Goal: Task Accomplishment & Management: Manage account settings

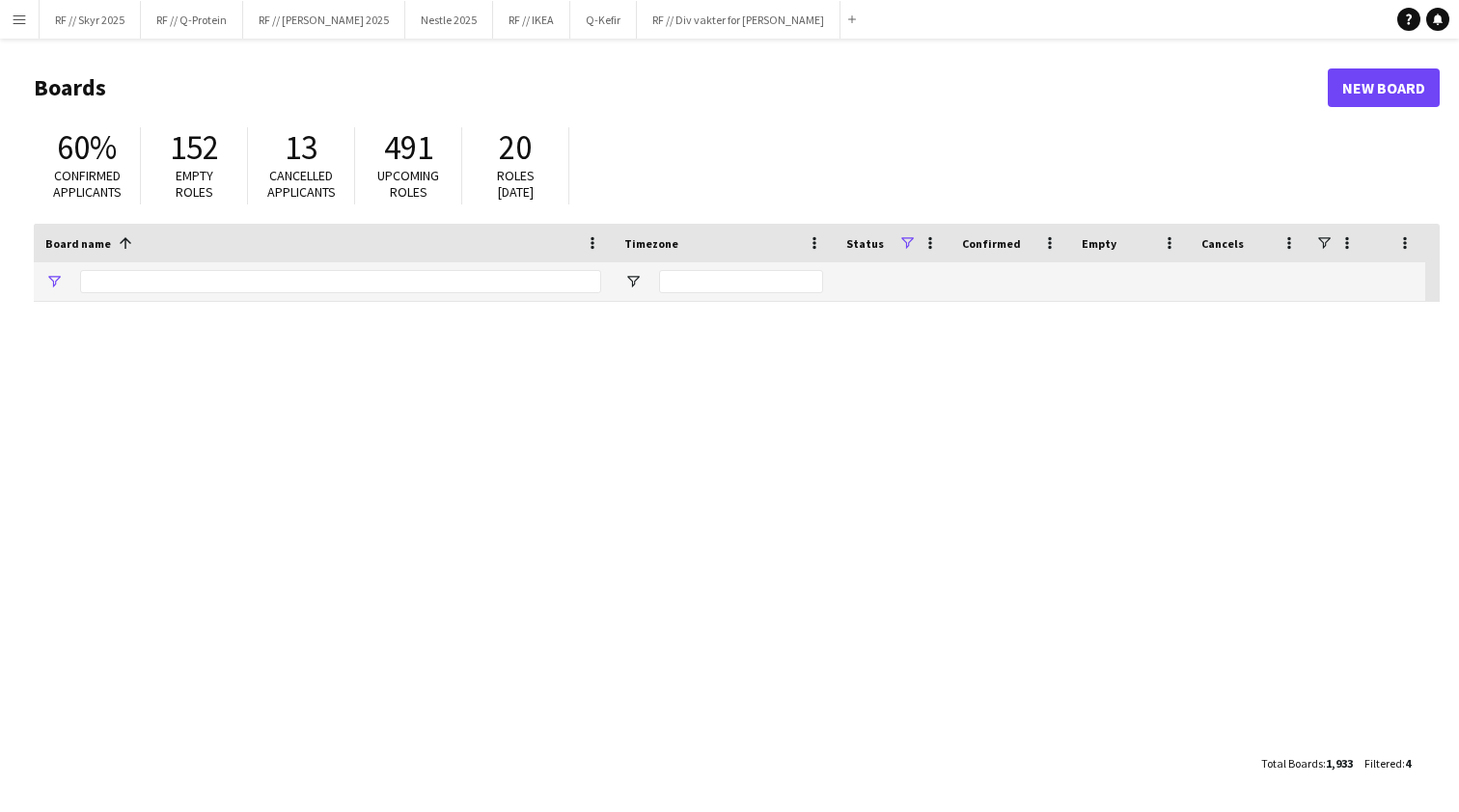
type input "**"
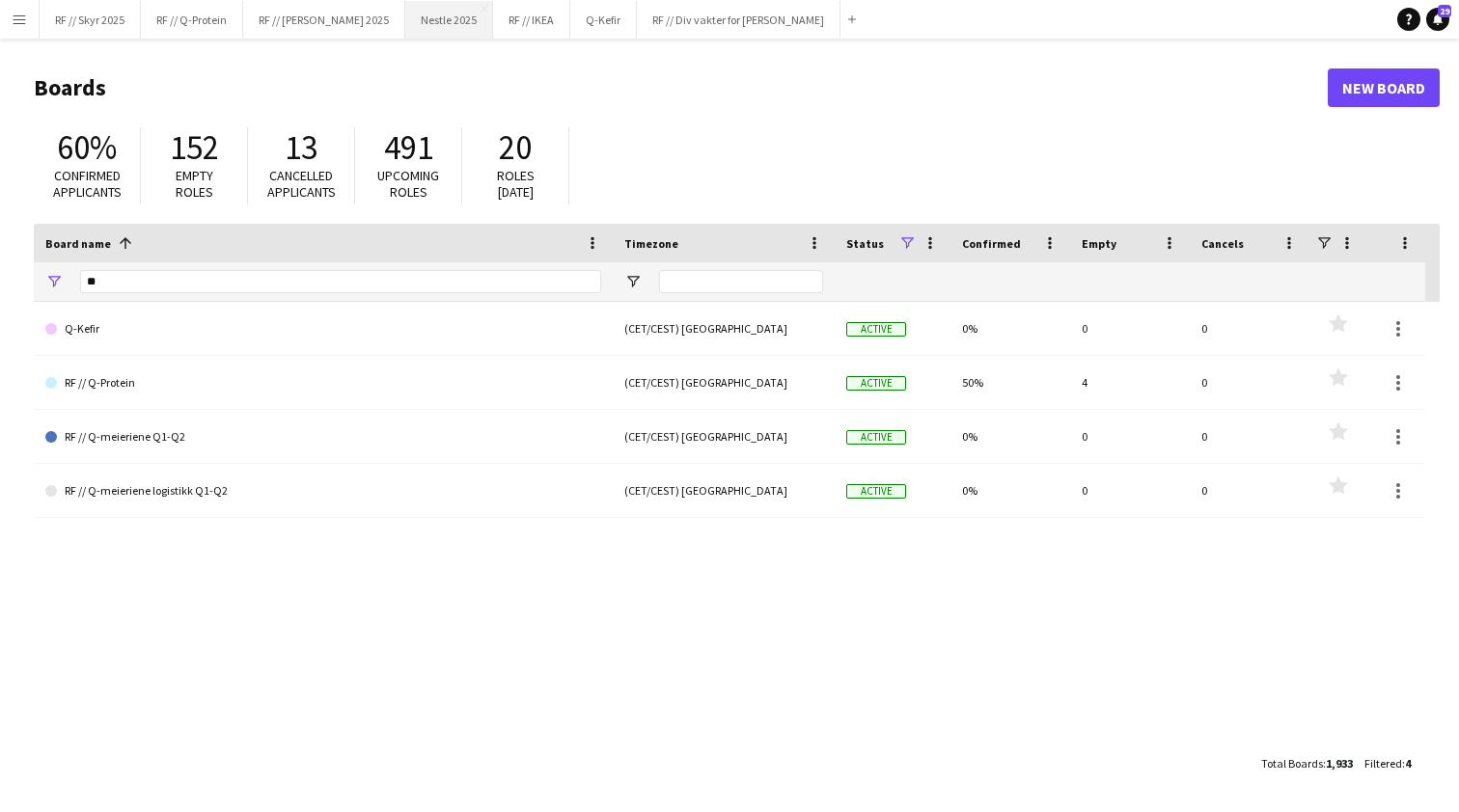
click at [437, 15] on button "Nestle 2025 Close" at bounding box center [449, 20] width 88 height 38
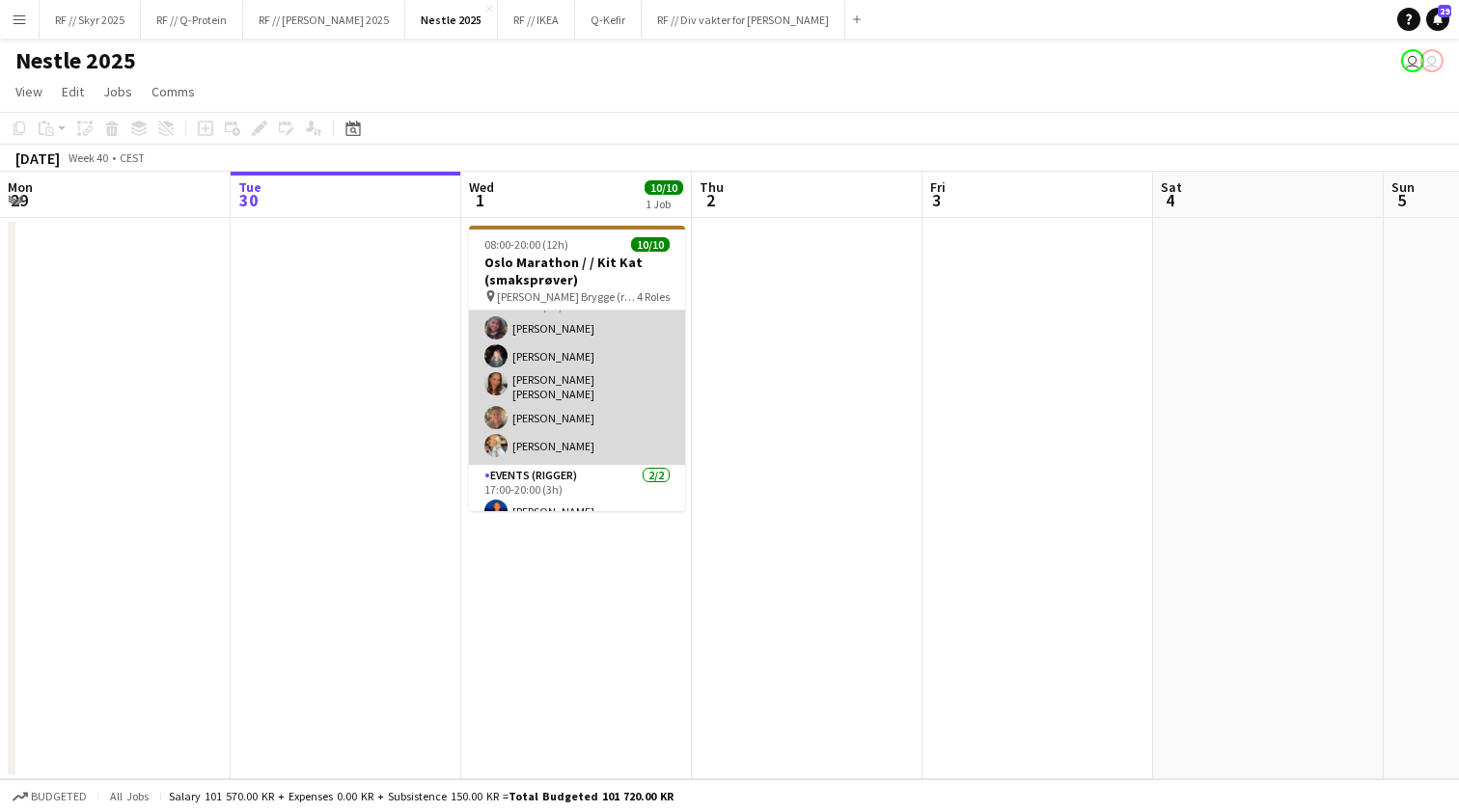
scroll to position [168, 0]
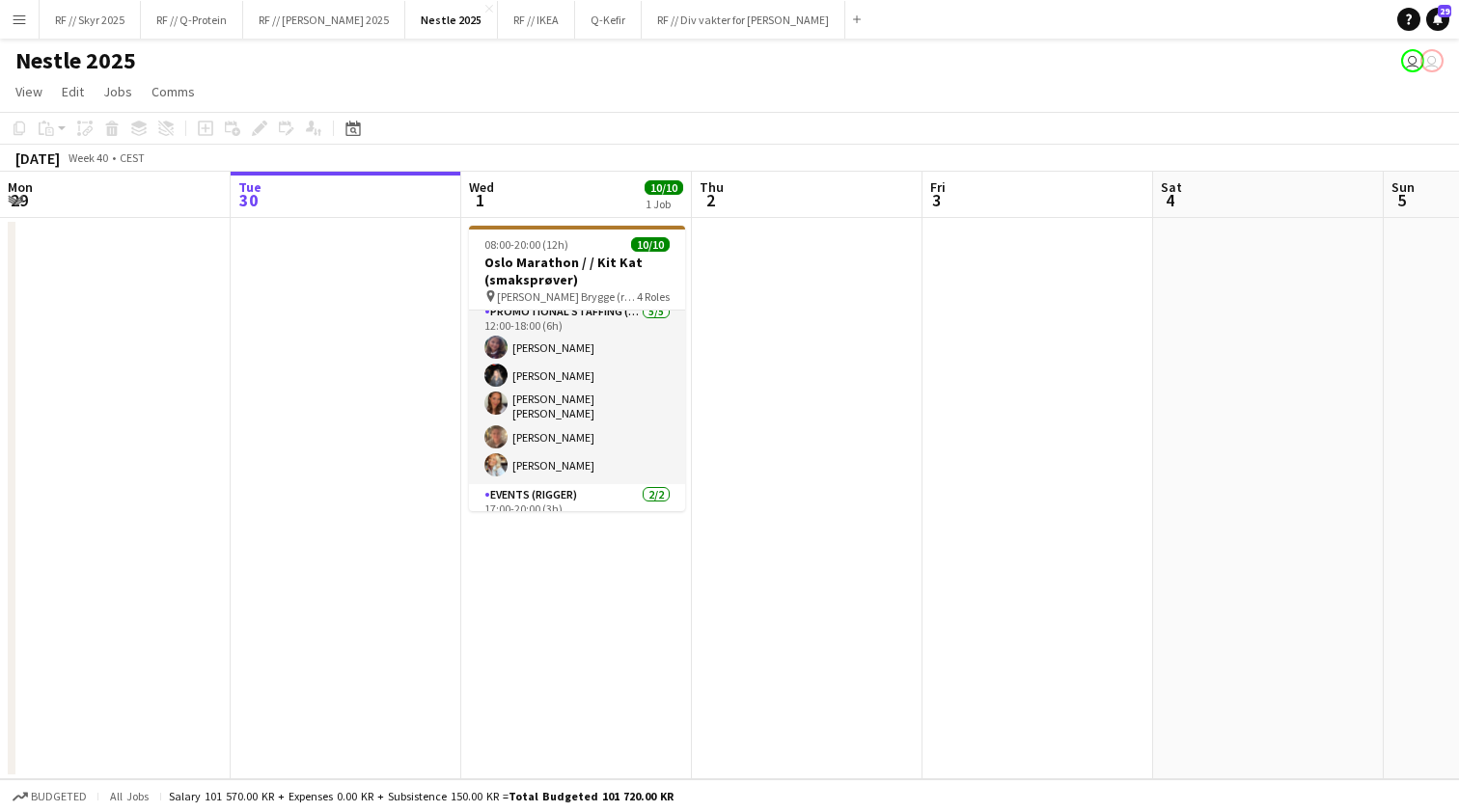
click at [747, 370] on app-date-cell at bounding box center [806, 498] width 231 height 561
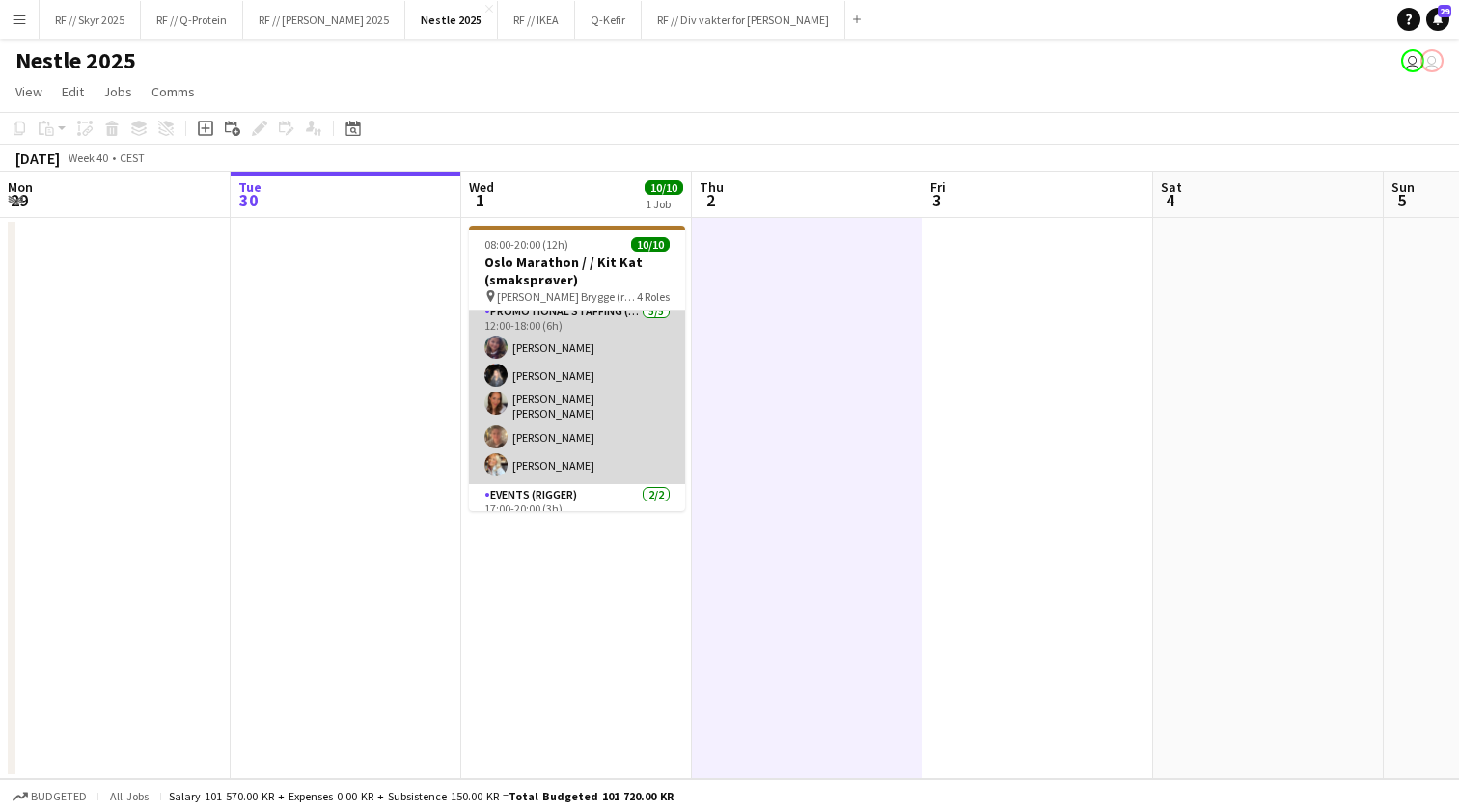
click at [601, 363] on app-card-role "Promotional Staffing (Sampling Staff) 5/5 12:00-18:00 (6h) Ulrikke Gustafsson H…" at bounding box center [576, 392] width 216 height 183
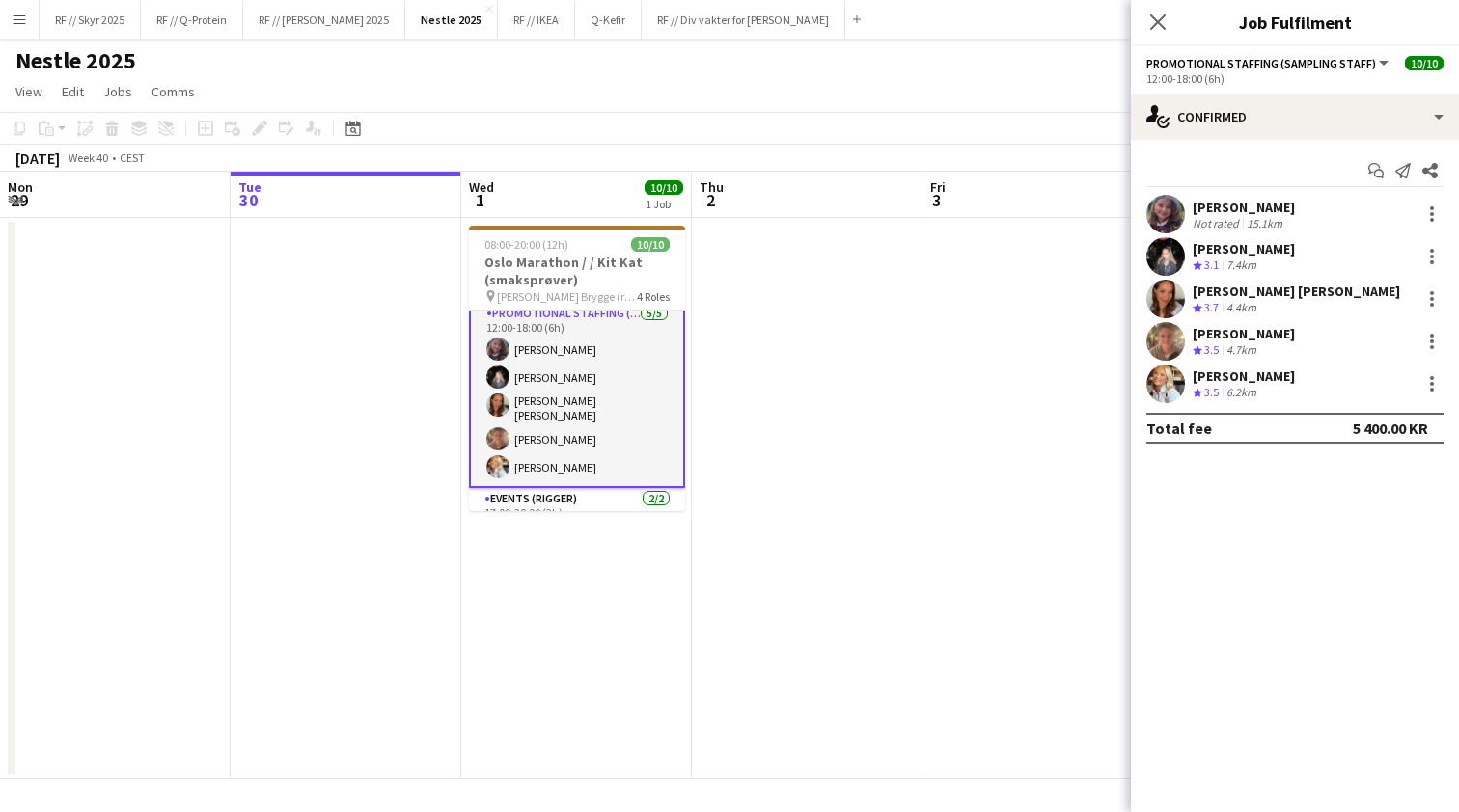
click at [1162, 217] on app-user-avatar at bounding box center [1165, 214] width 39 height 39
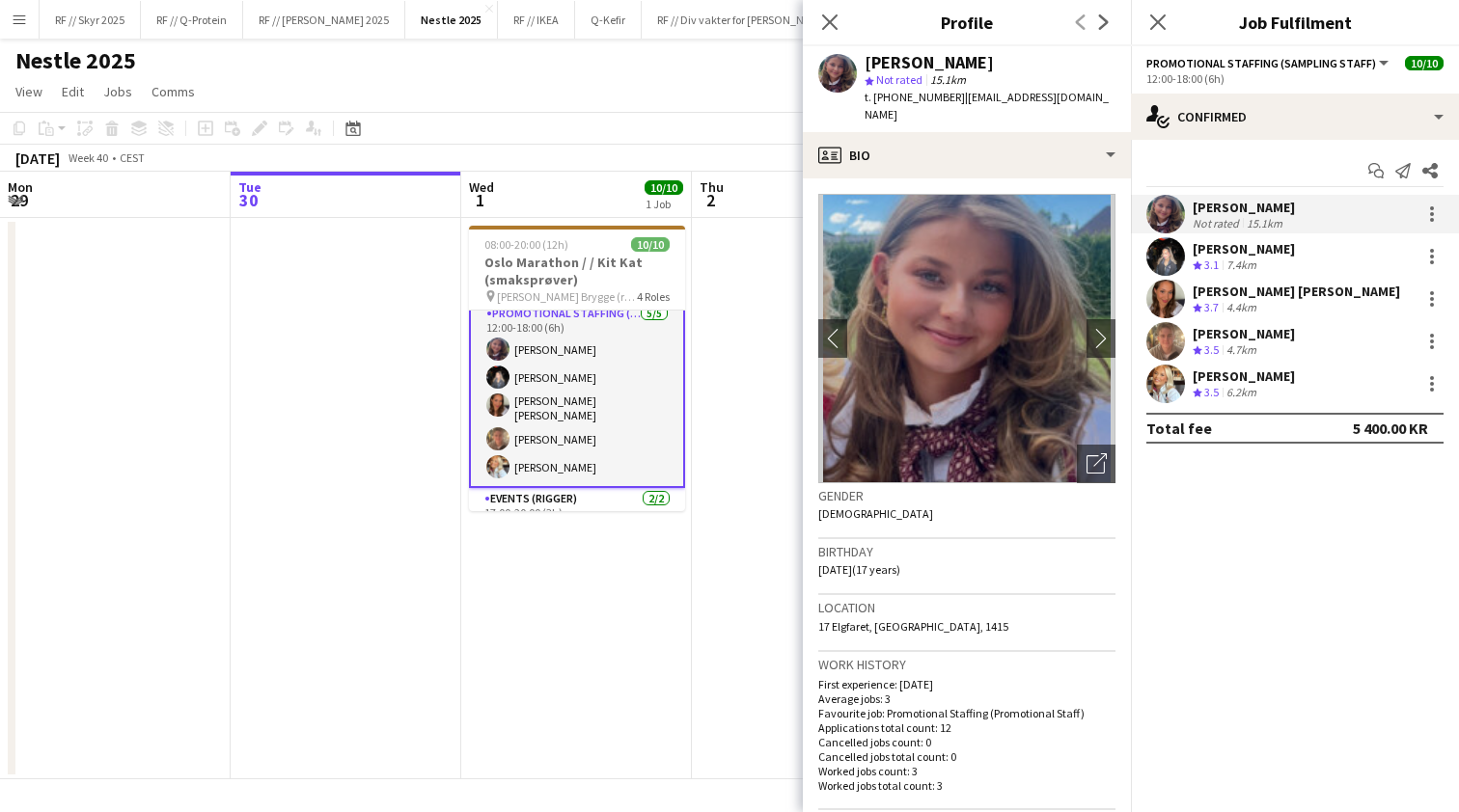
click at [921, 101] on span "t. +4794893093" at bounding box center [914, 97] width 100 height 15
click at [922, 101] on span "t. +4794893093" at bounding box center [914, 97] width 100 height 15
click at [933, 95] on span "t. +4794893093" at bounding box center [914, 97] width 100 height 15
click at [931, 97] on span "t. +4794893093" at bounding box center [914, 97] width 100 height 15
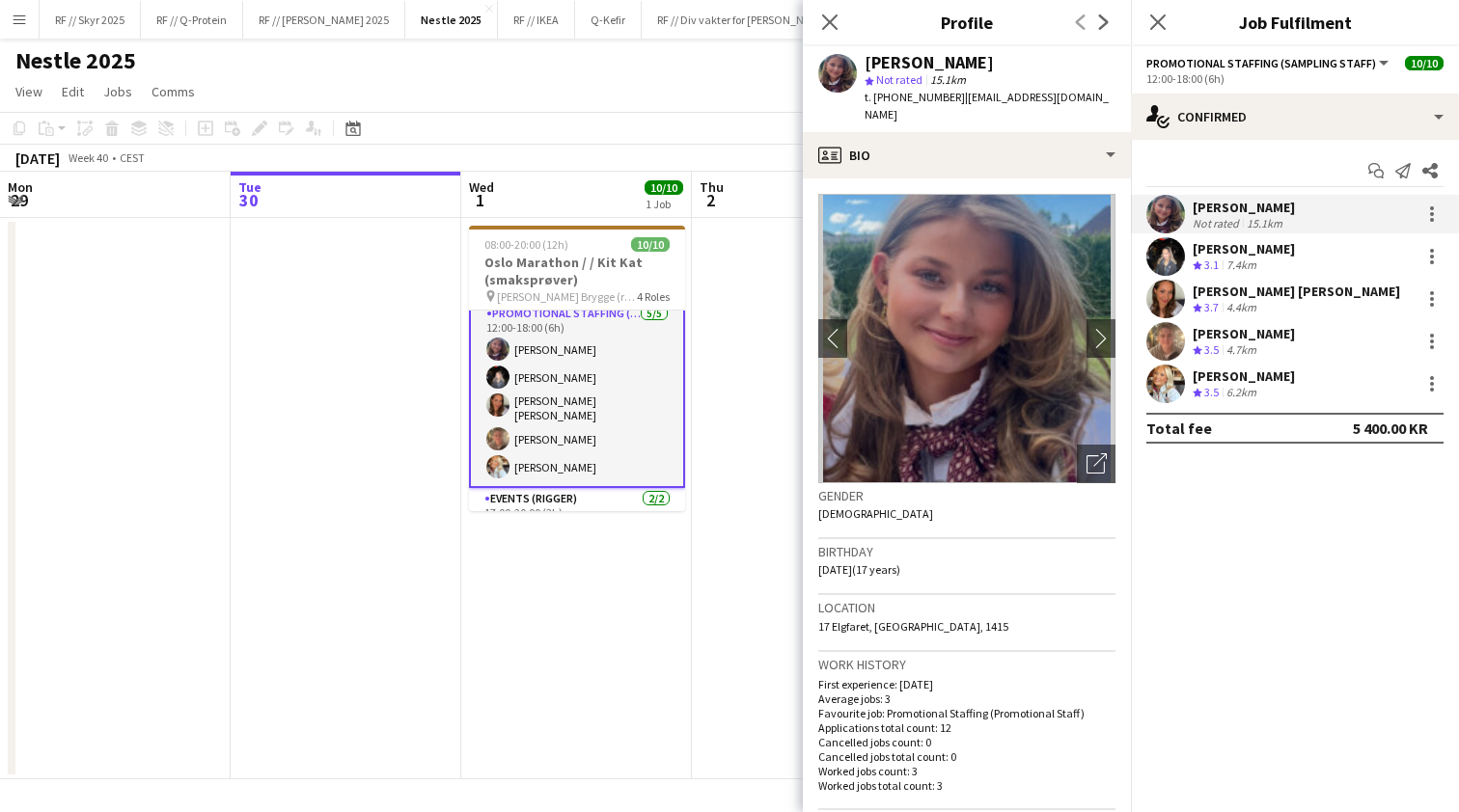
click at [874, 97] on span "t. +4794893093" at bounding box center [914, 97] width 100 height 15
drag, startPoint x: 874, startPoint y: 97, endPoint x: 935, endPoint y: 102, distance: 61.2
click at [935, 102] on span "t. +4794893093" at bounding box center [914, 97] width 100 height 15
copy span "+4794893093"
click at [1164, 259] on app-user-avatar at bounding box center [1165, 256] width 39 height 39
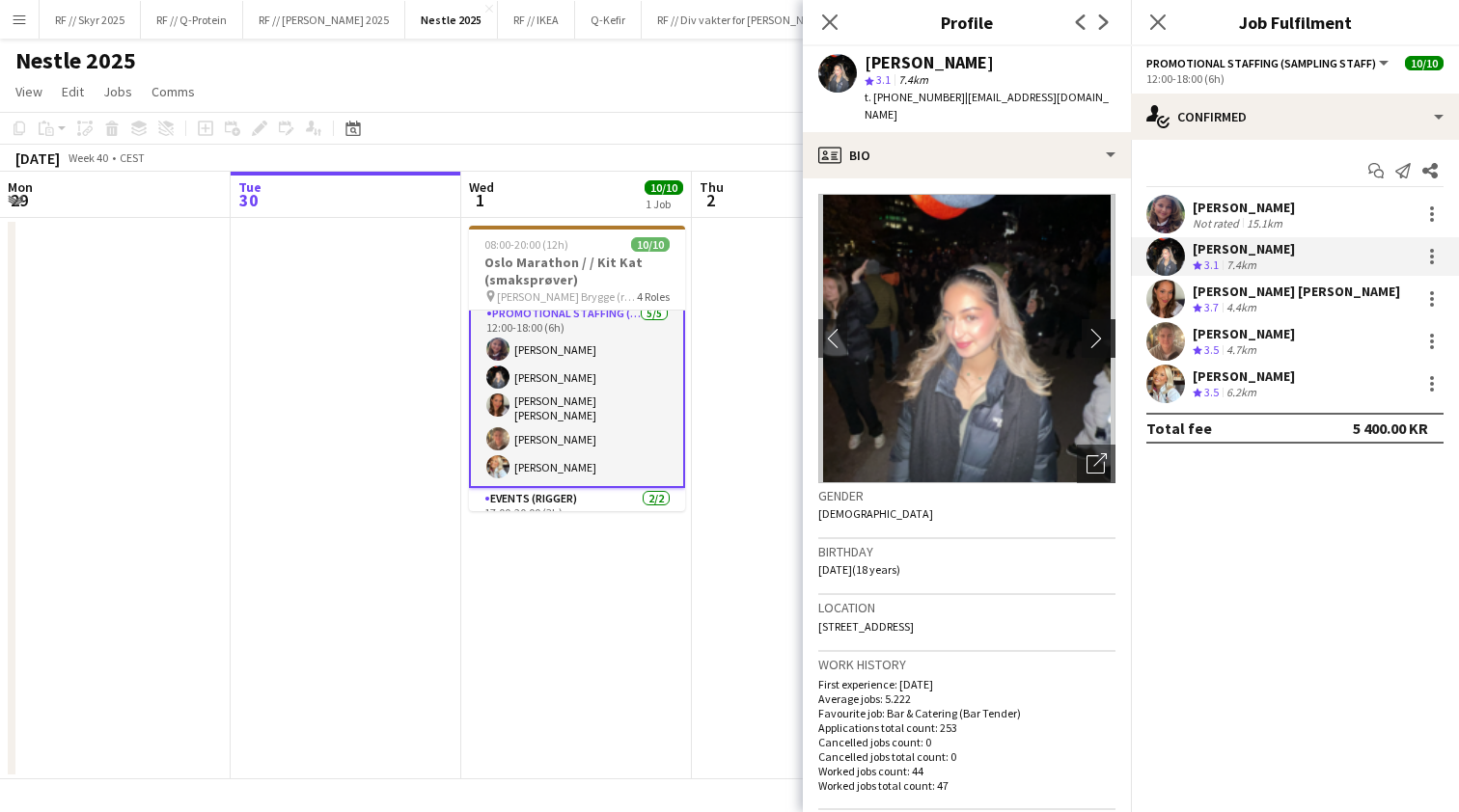
click at [1089, 328] on app-icon "chevron-right" at bounding box center [1101, 338] width 30 height 20
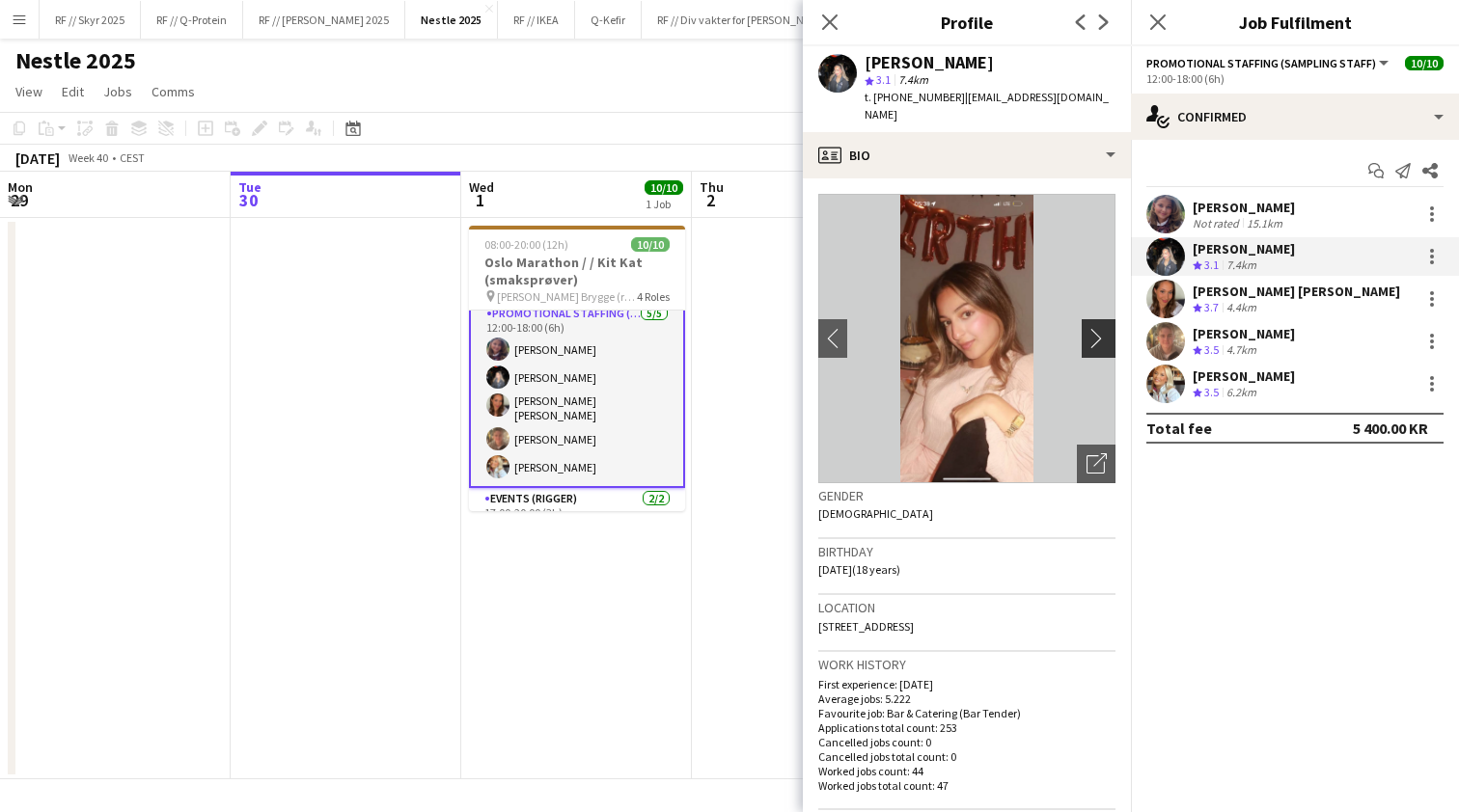
click at [1087, 328] on app-icon "chevron-right" at bounding box center [1101, 338] width 30 height 20
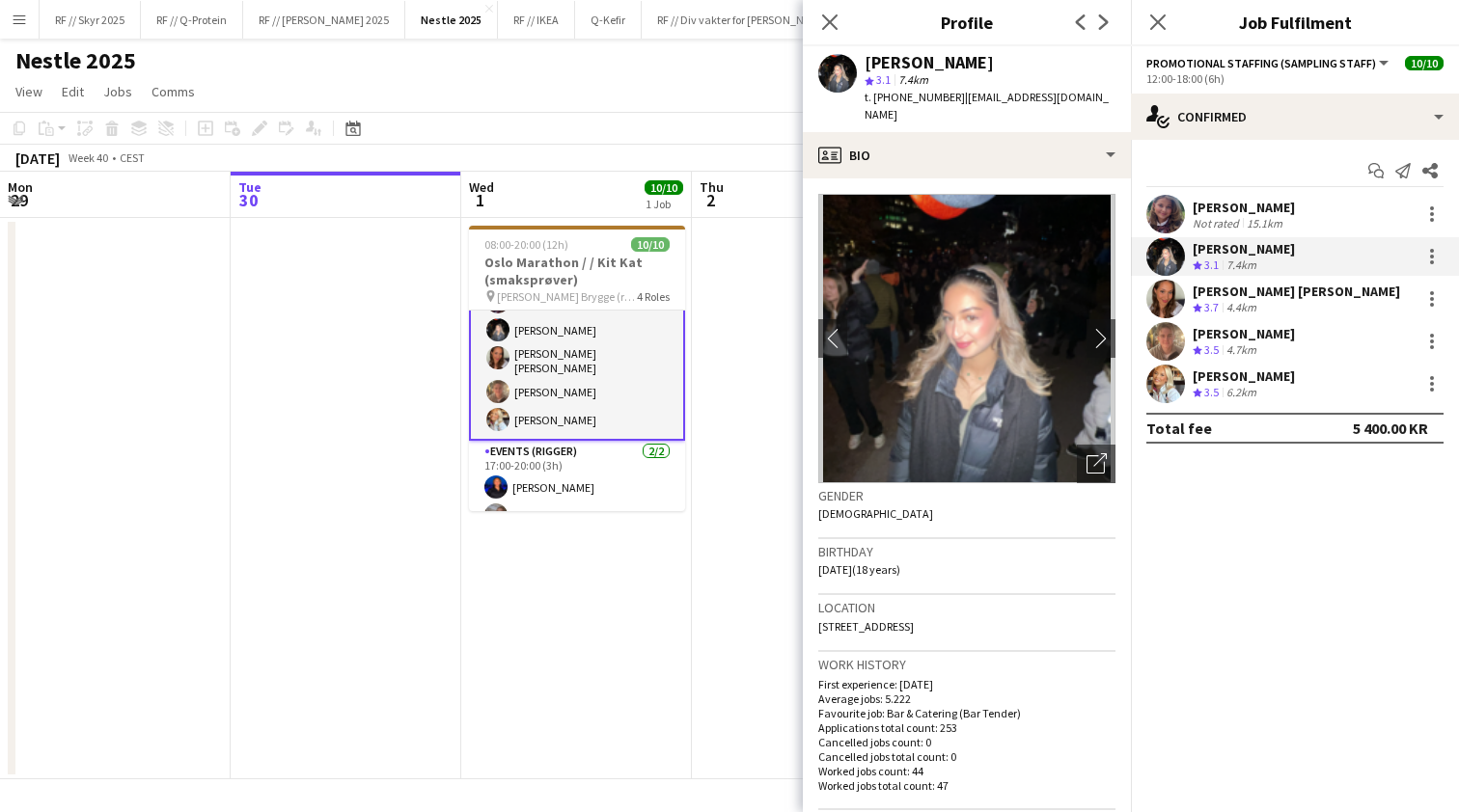
scroll to position [234, 0]
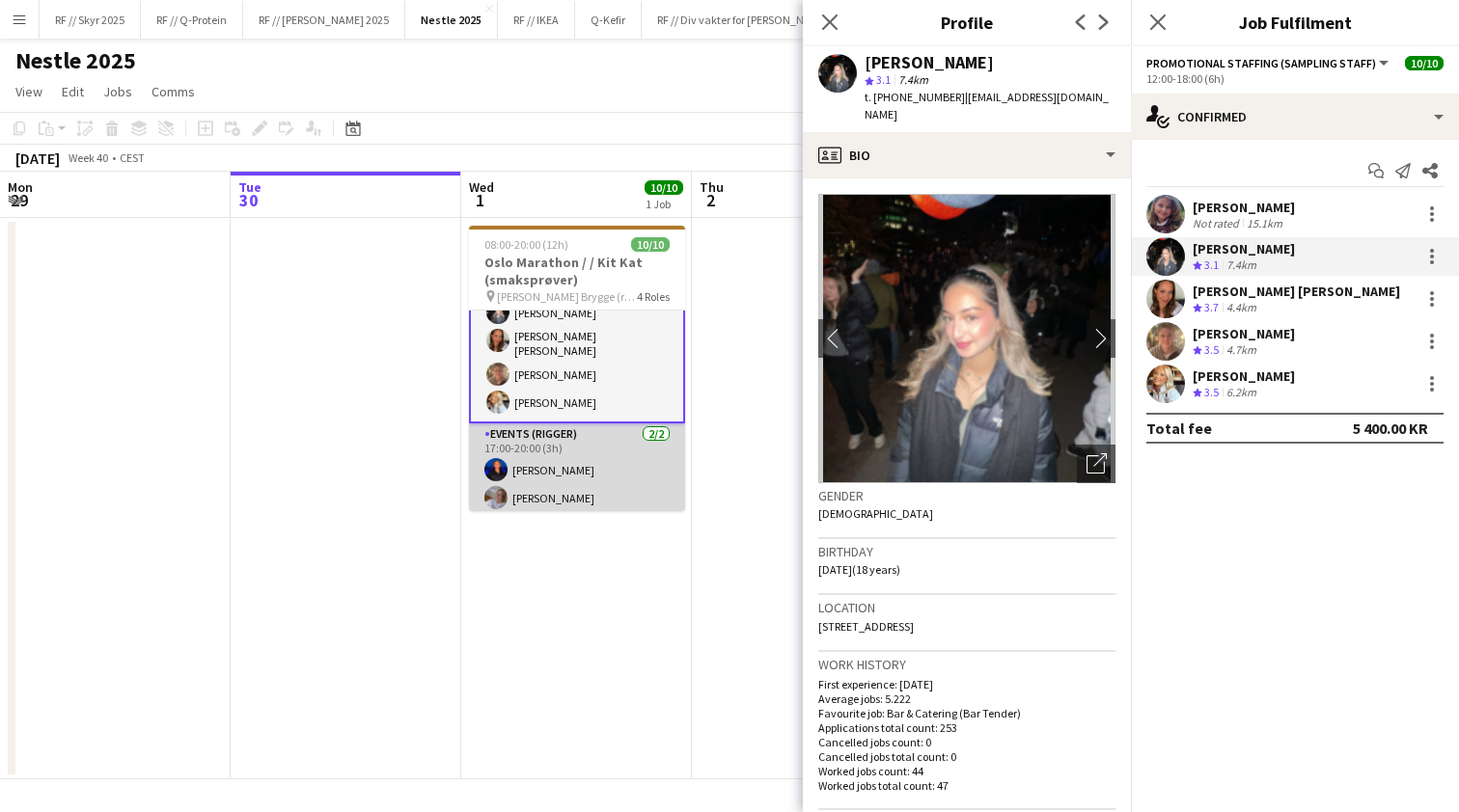
click at [563, 472] on app-card-role "Events (Rigger) 2/2 17:00-20:00 (3h) Herman Ånberg Tina Raugstad" at bounding box center [576, 470] width 216 height 93
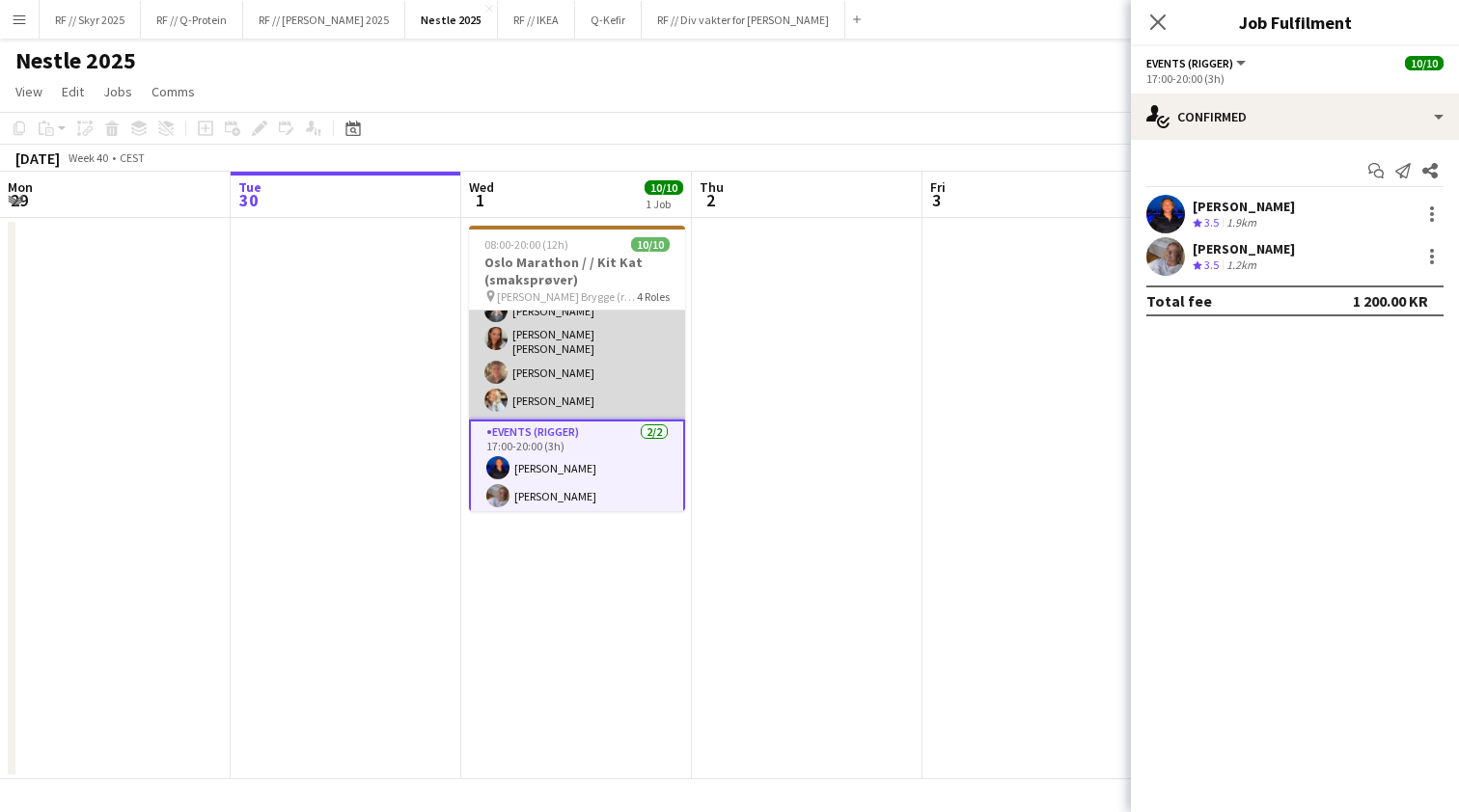
click at [574, 368] on app-card-role "Promotional Staffing (Sampling Staff) 5/5 12:00-18:00 (6h) Ulrikke Gustafsson H…" at bounding box center [576, 328] width 216 height 183
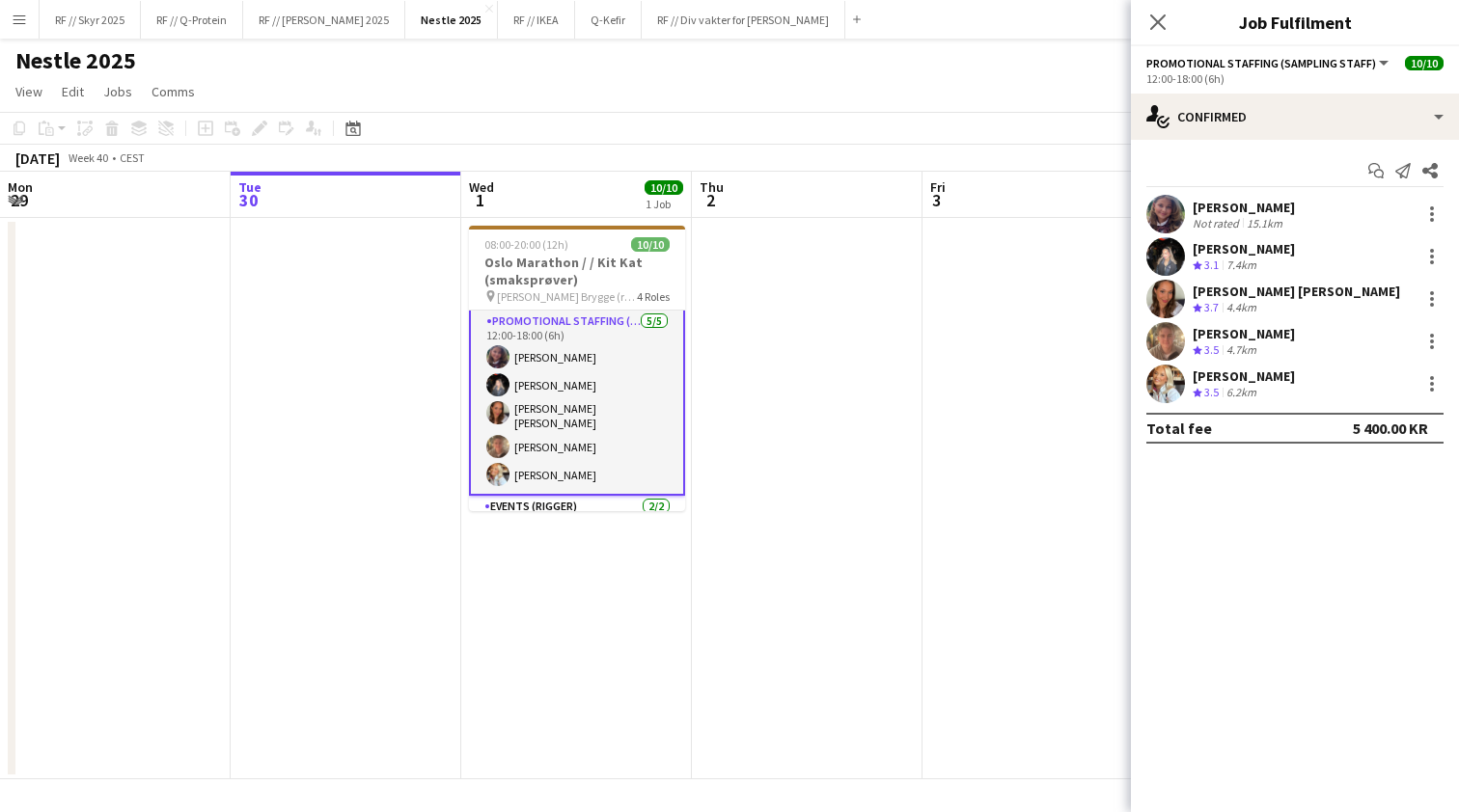
scroll to position [156, 0]
click at [1150, 308] on app-user-avatar at bounding box center [1165, 298] width 39 height 39
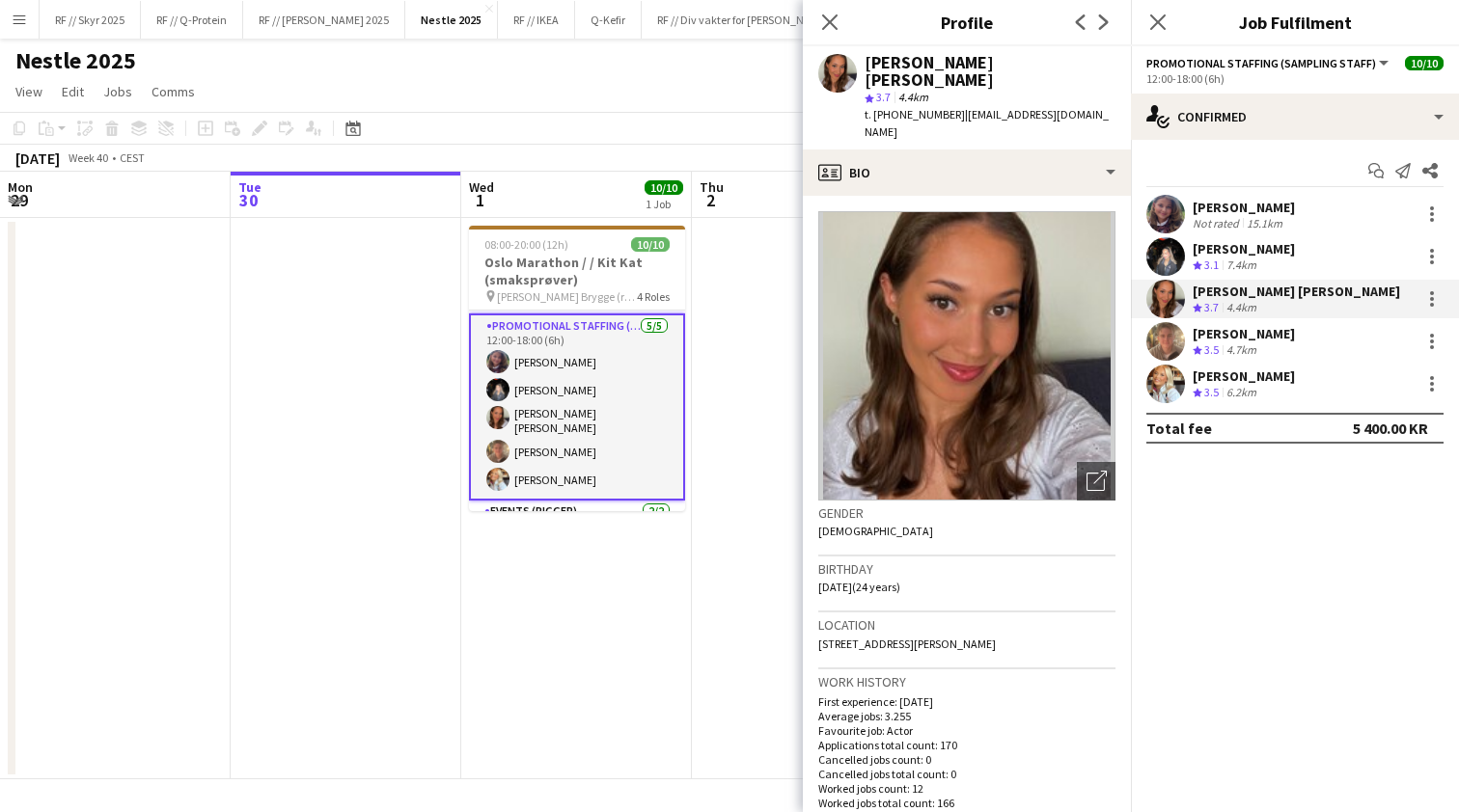
click at [1170, 388] on app-user-avatar at bounding box center [1165, 383] width 39 height 39
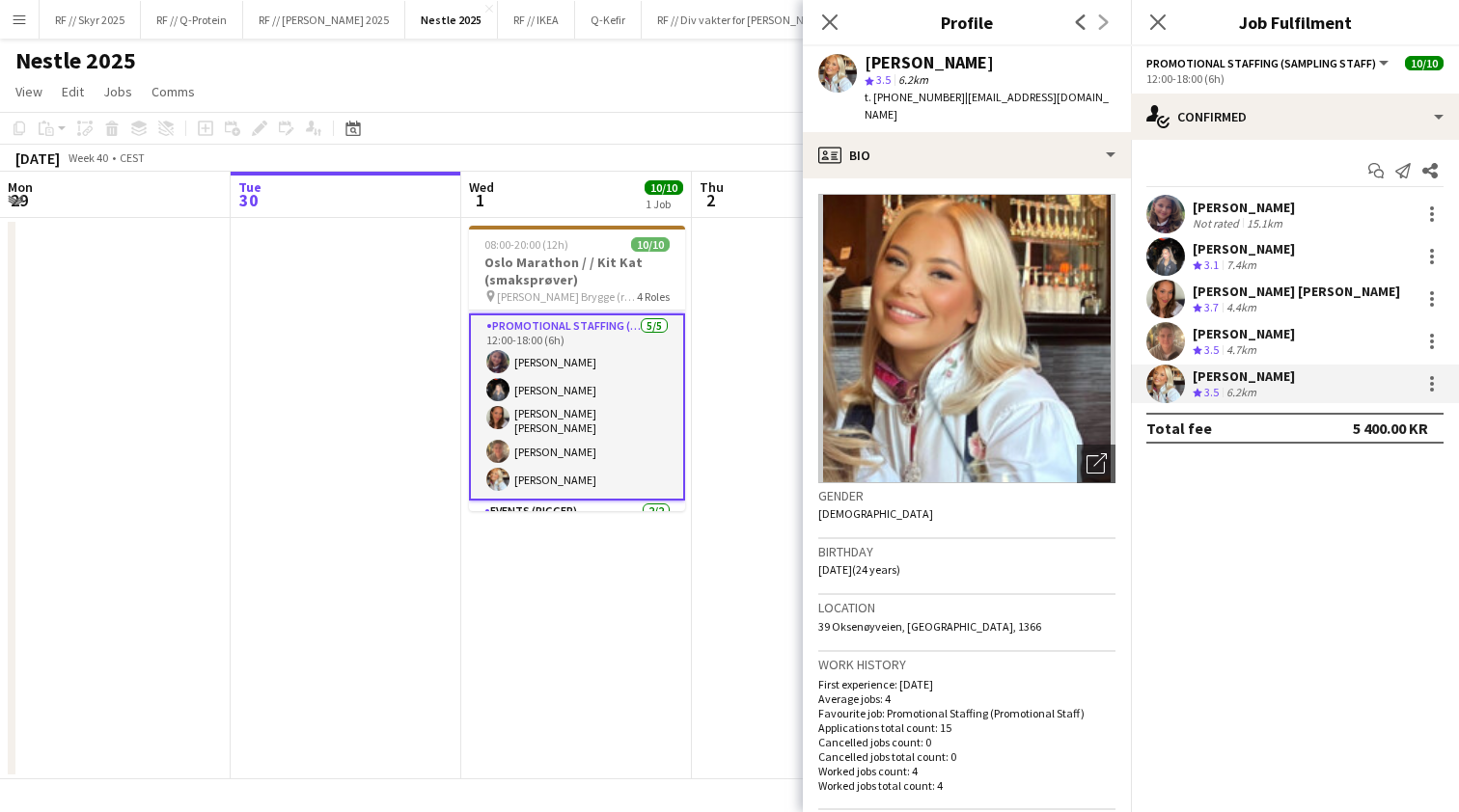
click at [465, 604] on app-date-cell "08:00-20:00 (12h) 10/10 Oslo Marathon / / Kit Kat (smaksprøver) pin Aker Brygge…" at bounding box center [576, 498] width 231 height 561
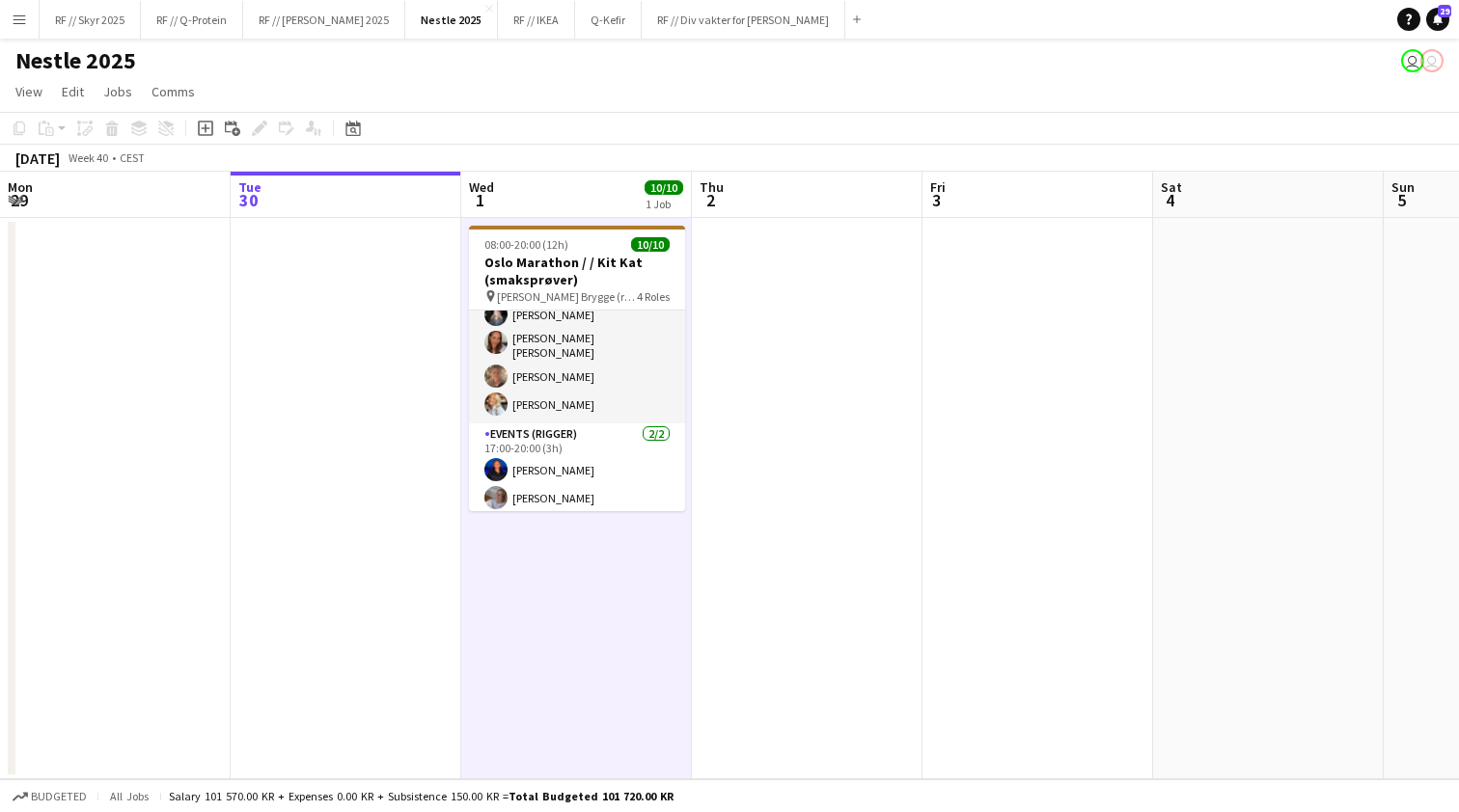
scroll to position [0, 0]
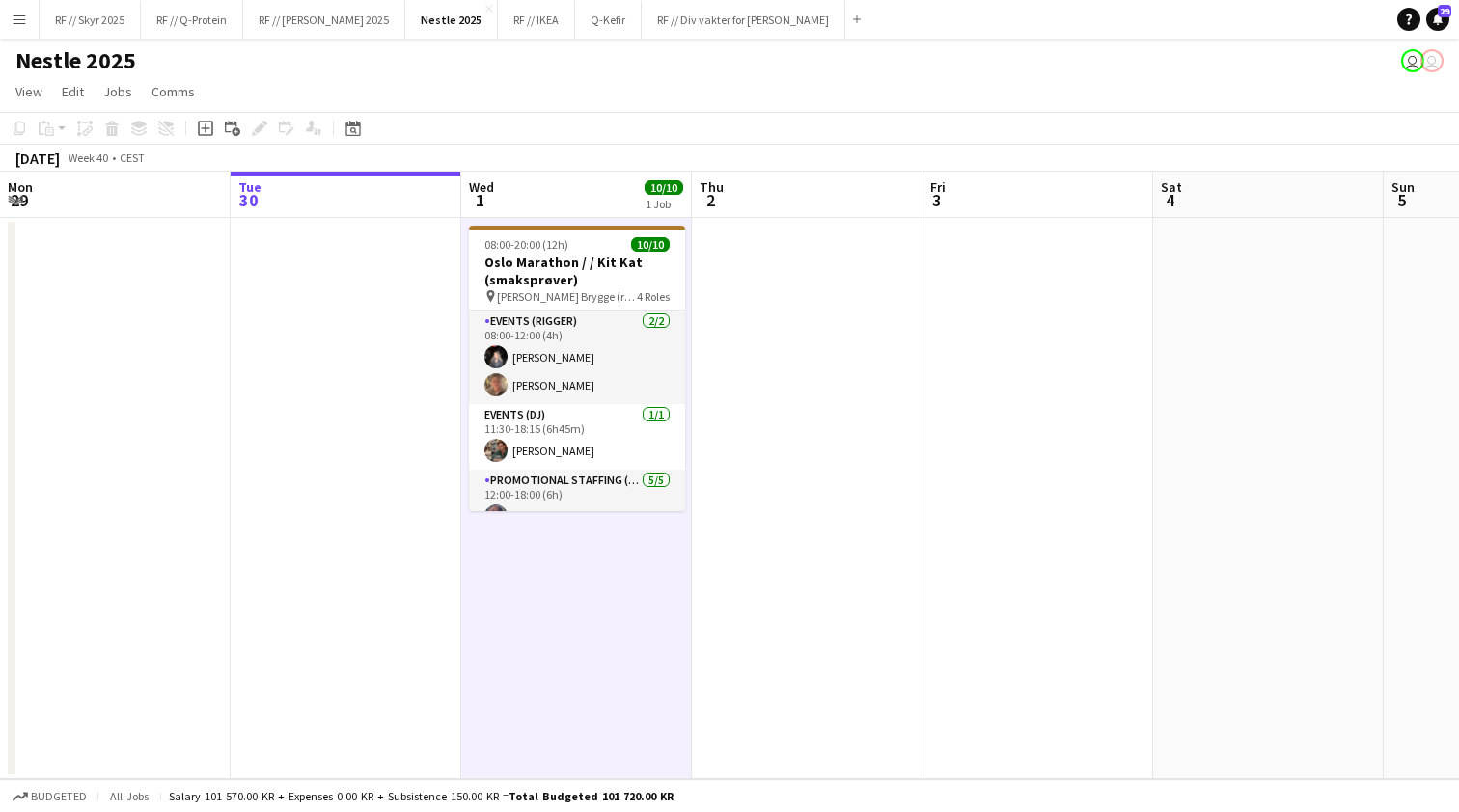
click at [903, 320] on app-date-cell at bounding box center [806, 498] width 231 height 561
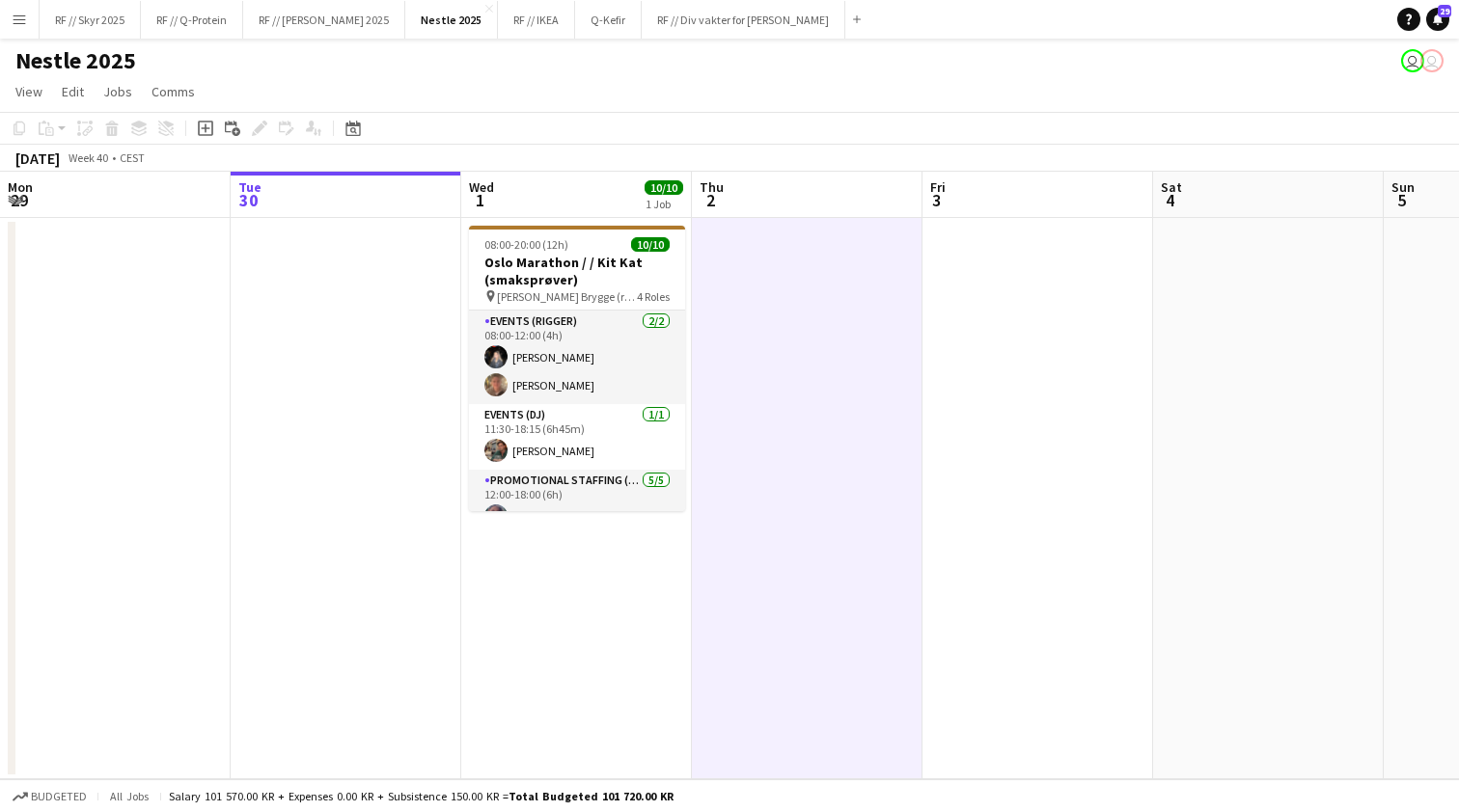
click at [22, 20] on app-icon "Menu" at bounding box center [20, 20] width 16 height 16
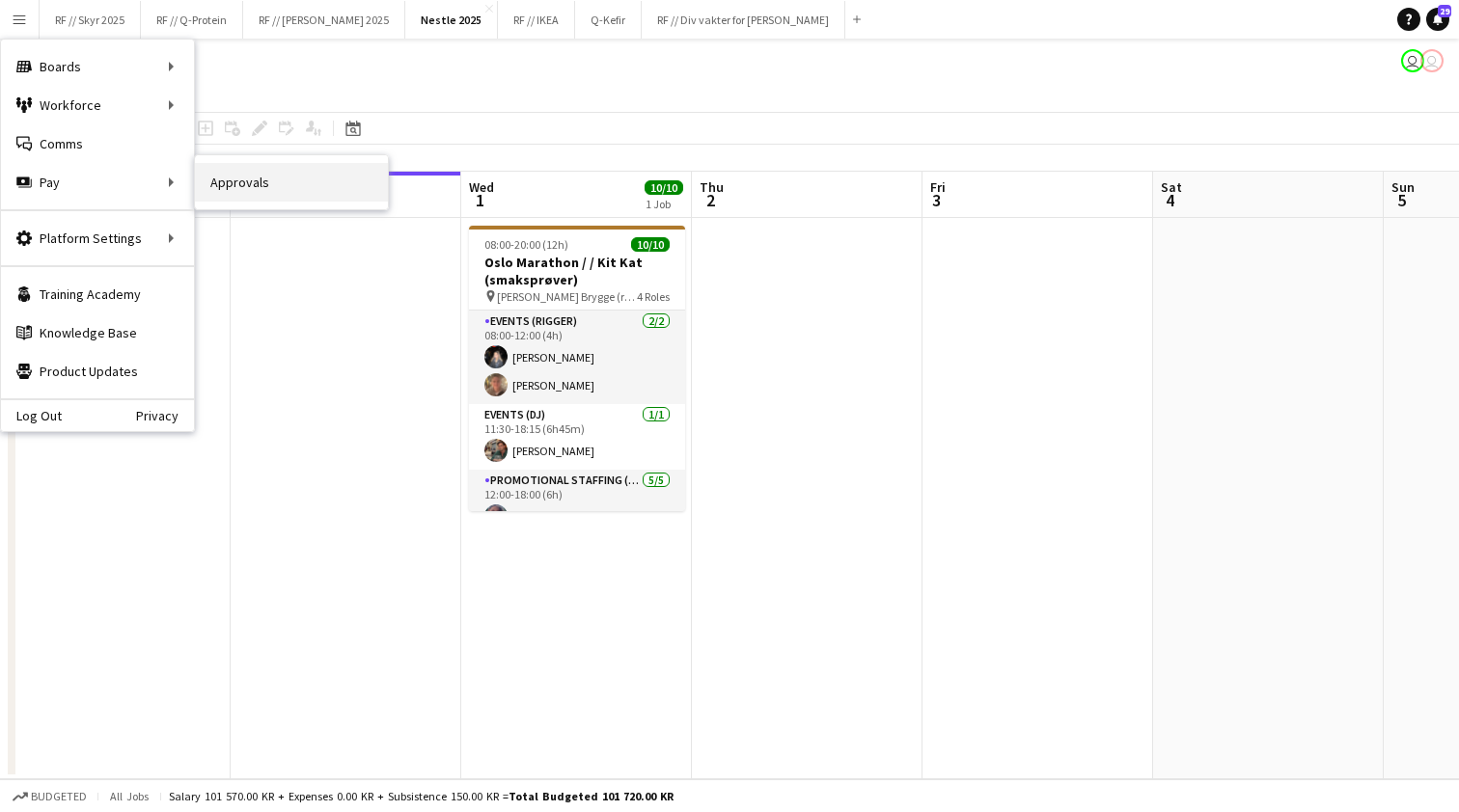
click at [269, 188] on link "Approvals" at bounding box center [291, 182] width 193 height 39
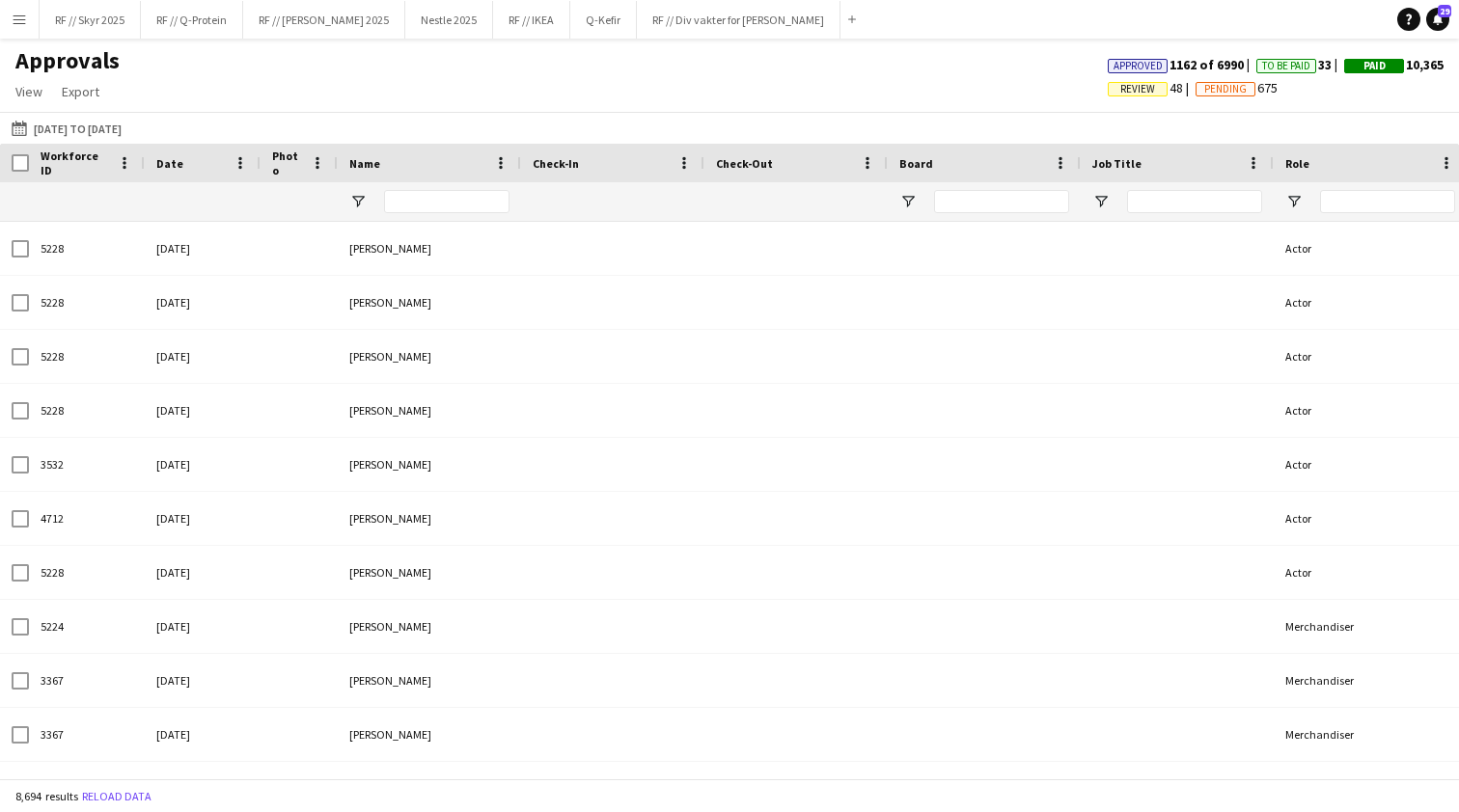
type input "****"
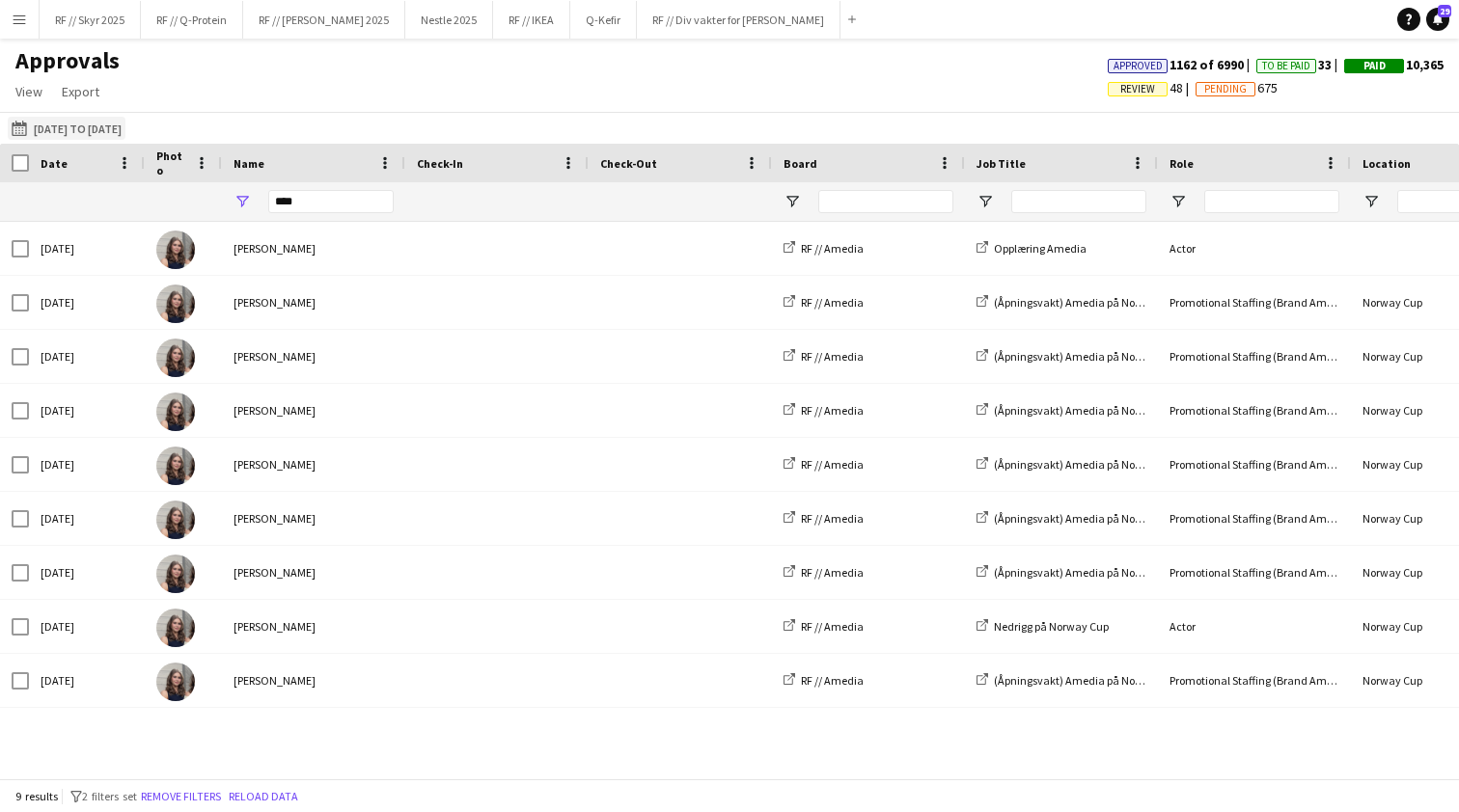
click at [73, 119] on button "01-01-2025 to 29-09-2025 01-01-2025 to 29-09-2025" at bounding box center [66, 128] width 118 height 23
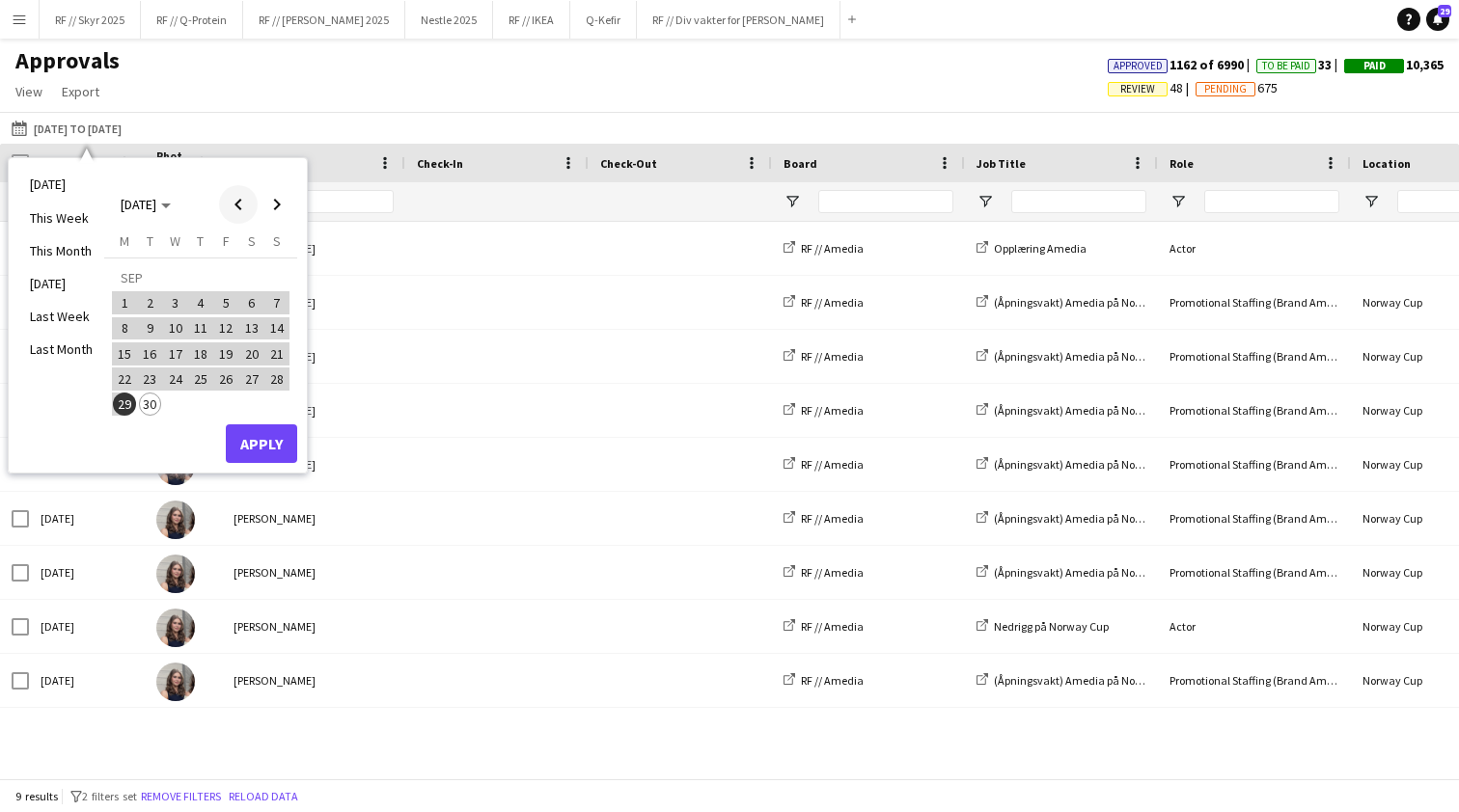
click at [246, 211] on span "Previous month" at bounding box center [238, 204] width 39 height 39
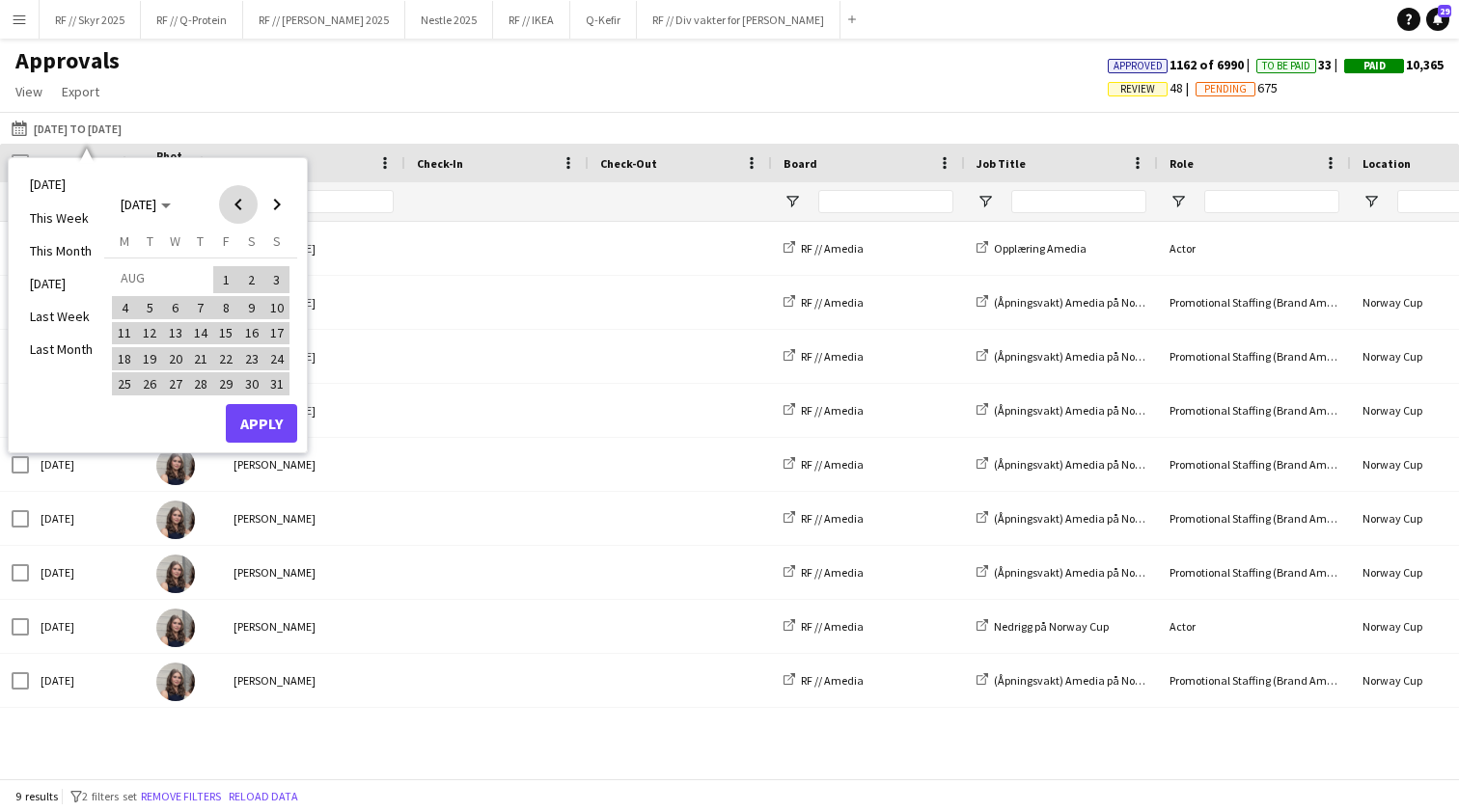
click at [244, 212] on span "Previous month" at bounding box center [238, 204] width 39 height 39
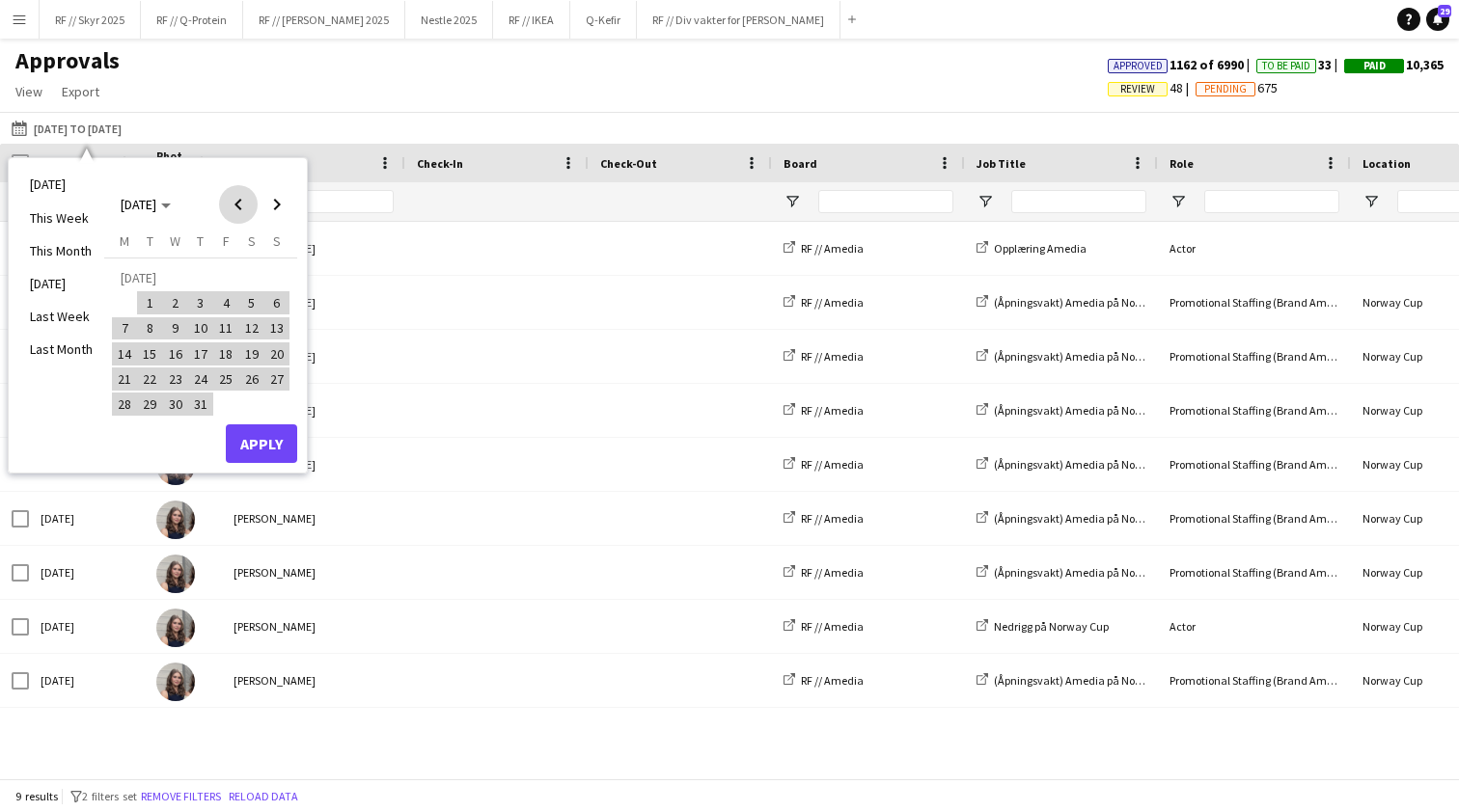
click at [243, 212] on span "Previous month" at bounding box center [238, 204] width 39 height 39
click at [243, 213] on span "Previous month" at bounding box center [238, 204] width 39 height 39
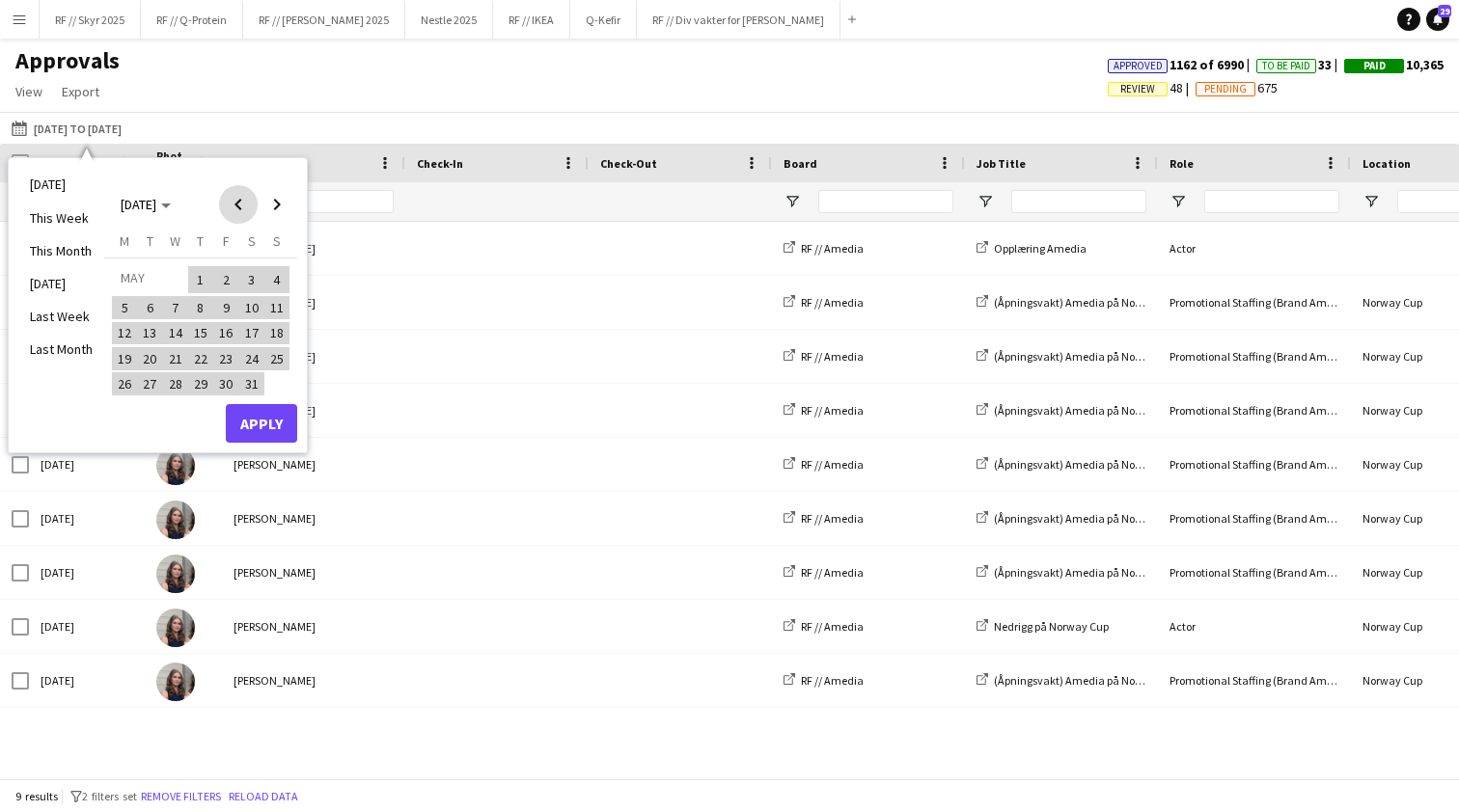
click at [243, 213] on span "Previous month" at bounding box center [238, 204] width 39 height 39
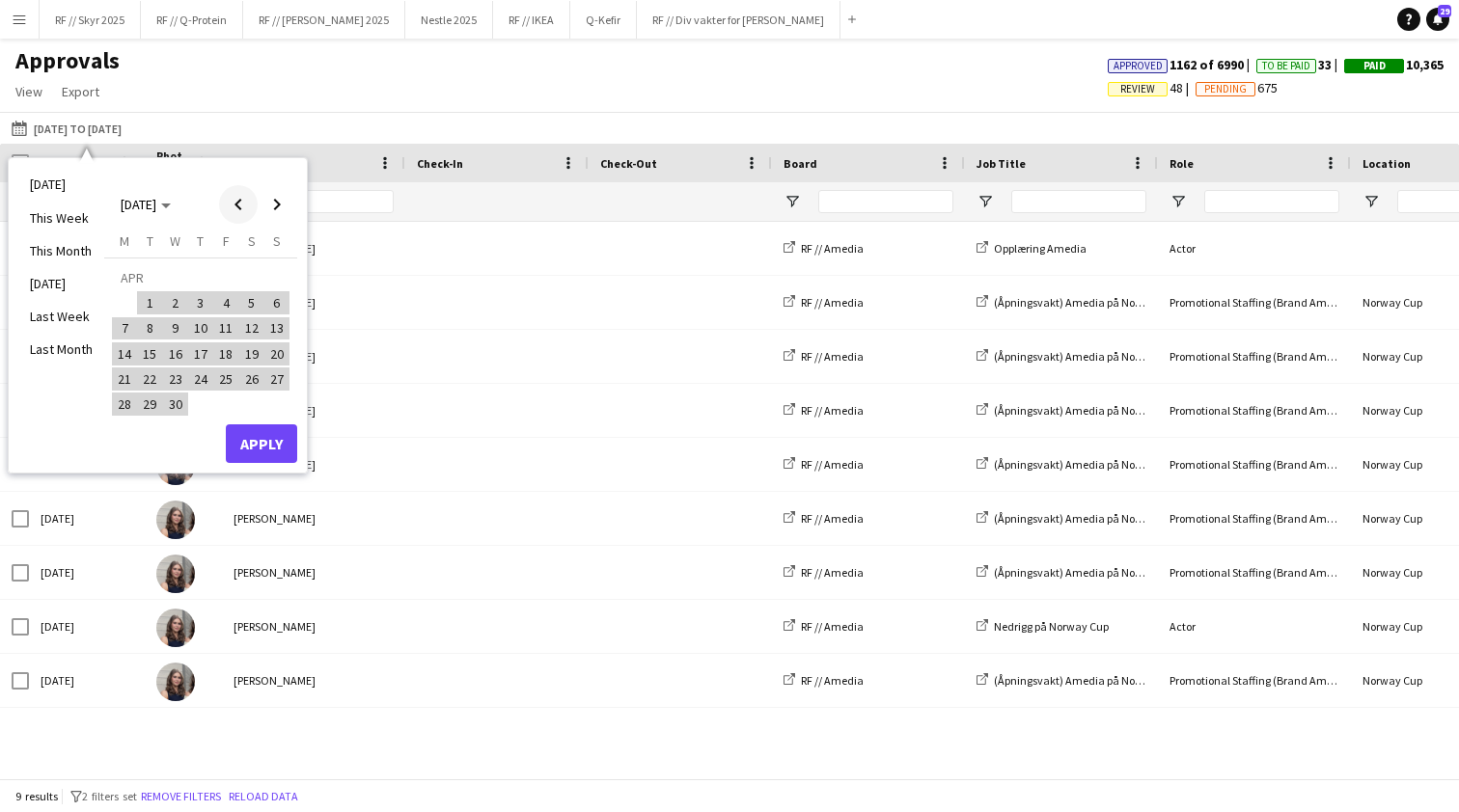
click at [243, 213] on span "Previous month" at bounding box center [238, 204] width 39 height 39
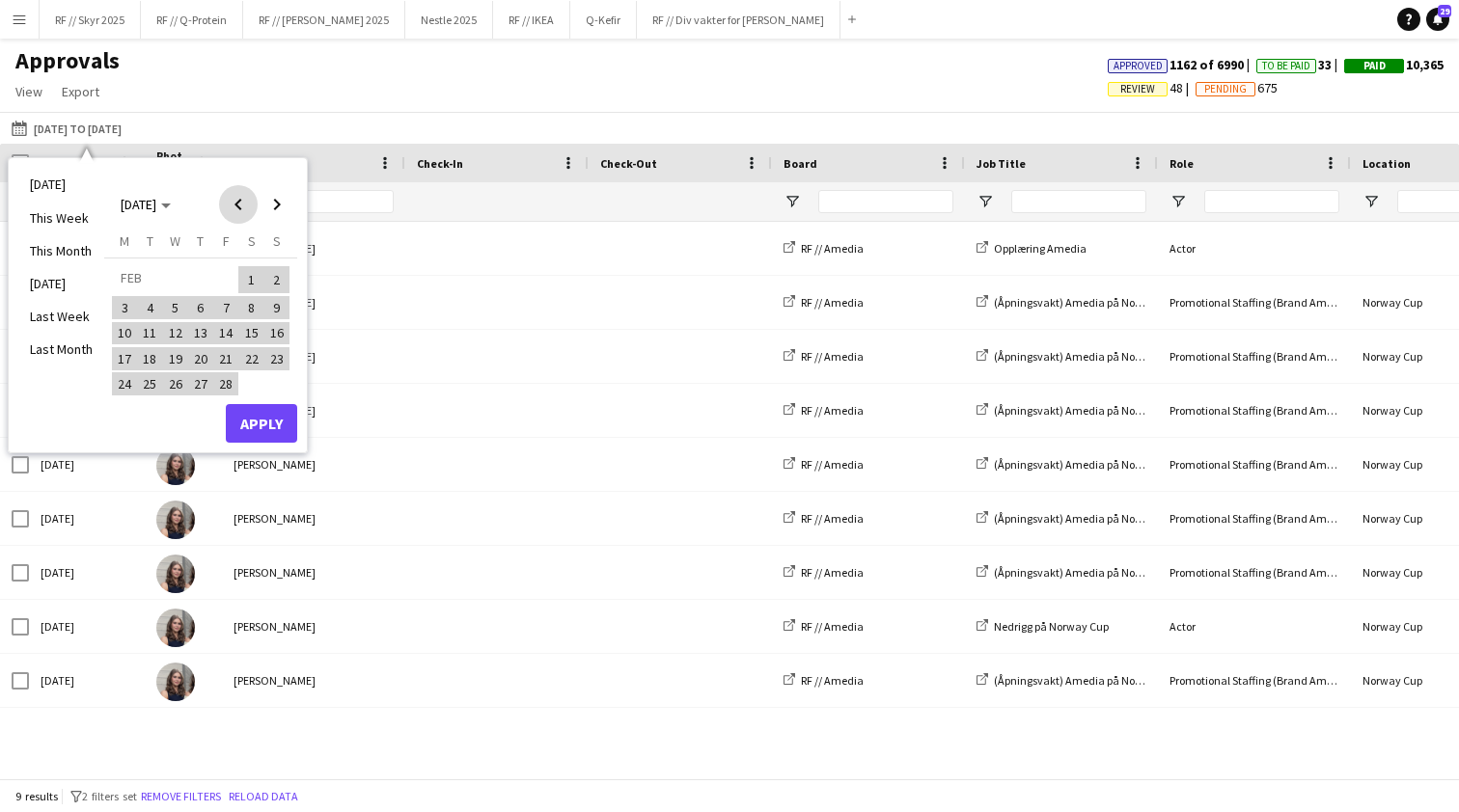
click at [243, 213] on span "Previous month" at bounding box center [238, 204] width 39 height 39
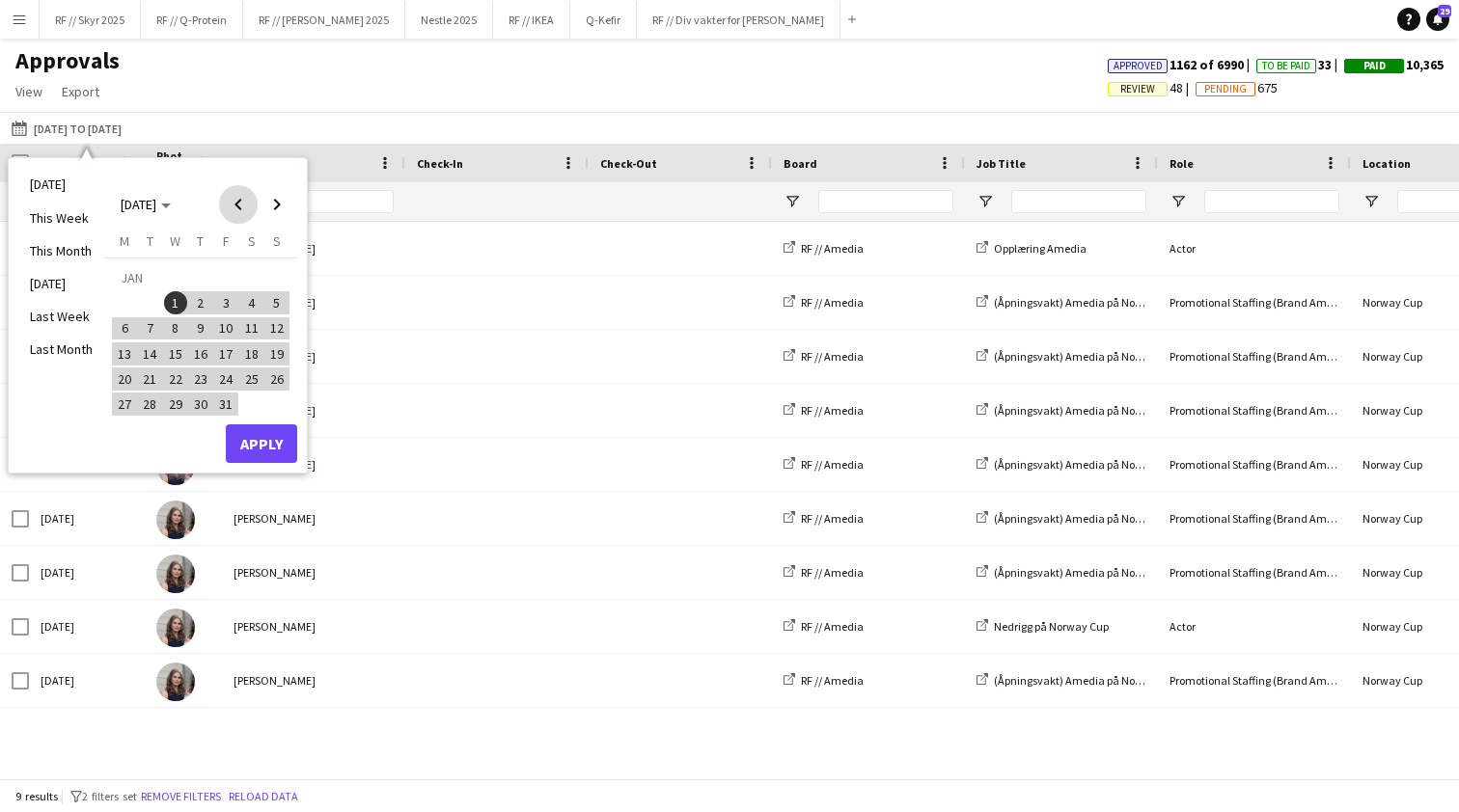
click at [243, 213] on span "Previous month" at bounding box center [238, 204] width 39 height 39
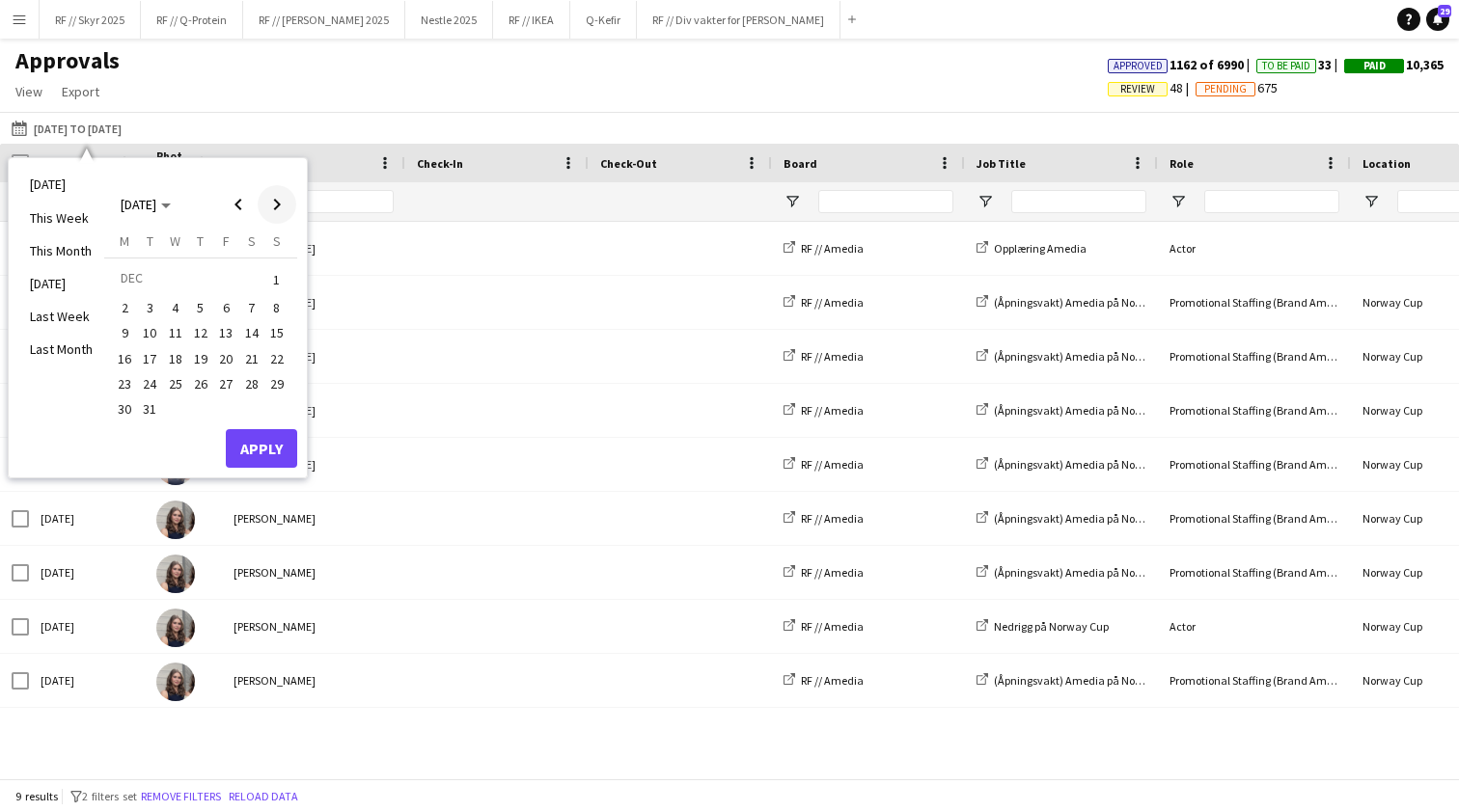
click at [286, 202] on span "Next month" at bounding box center [276, 204] width 39 height 39
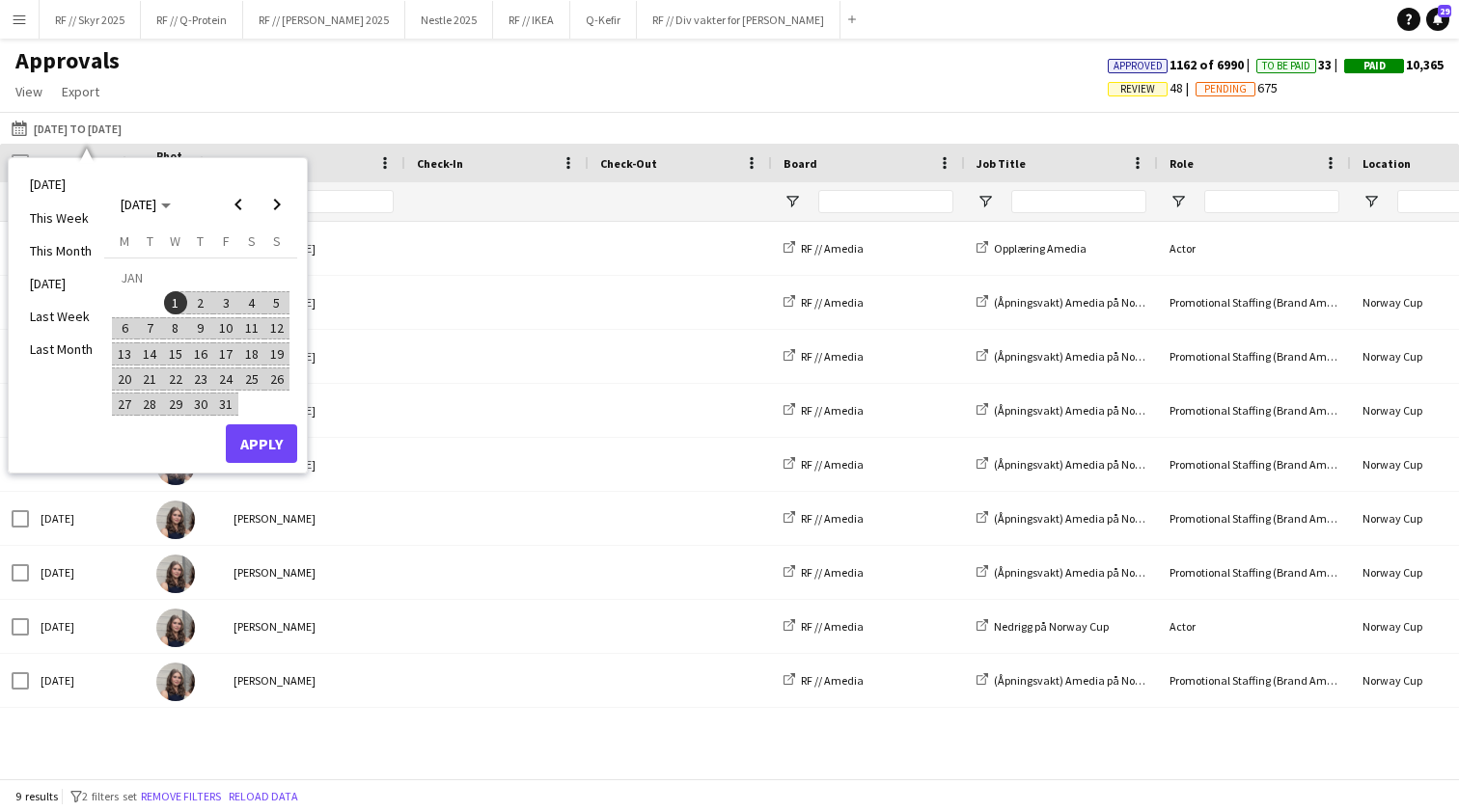
click at [179, 301] on span "1" at bounding box center [175, 302] width 23 height 23
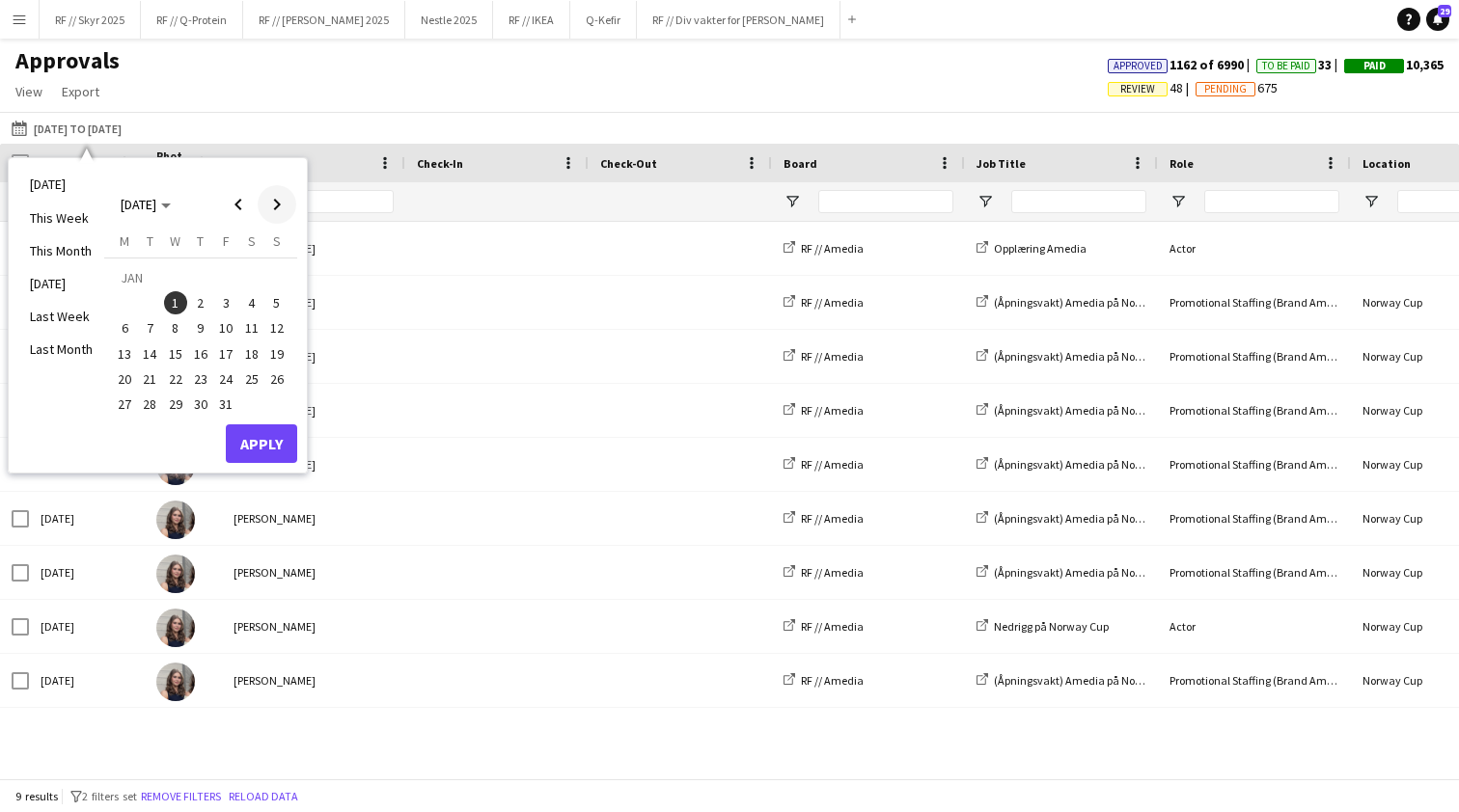
click at [288, 209] on span "Next month" at bounding box center [276, 204] width 39 height 39
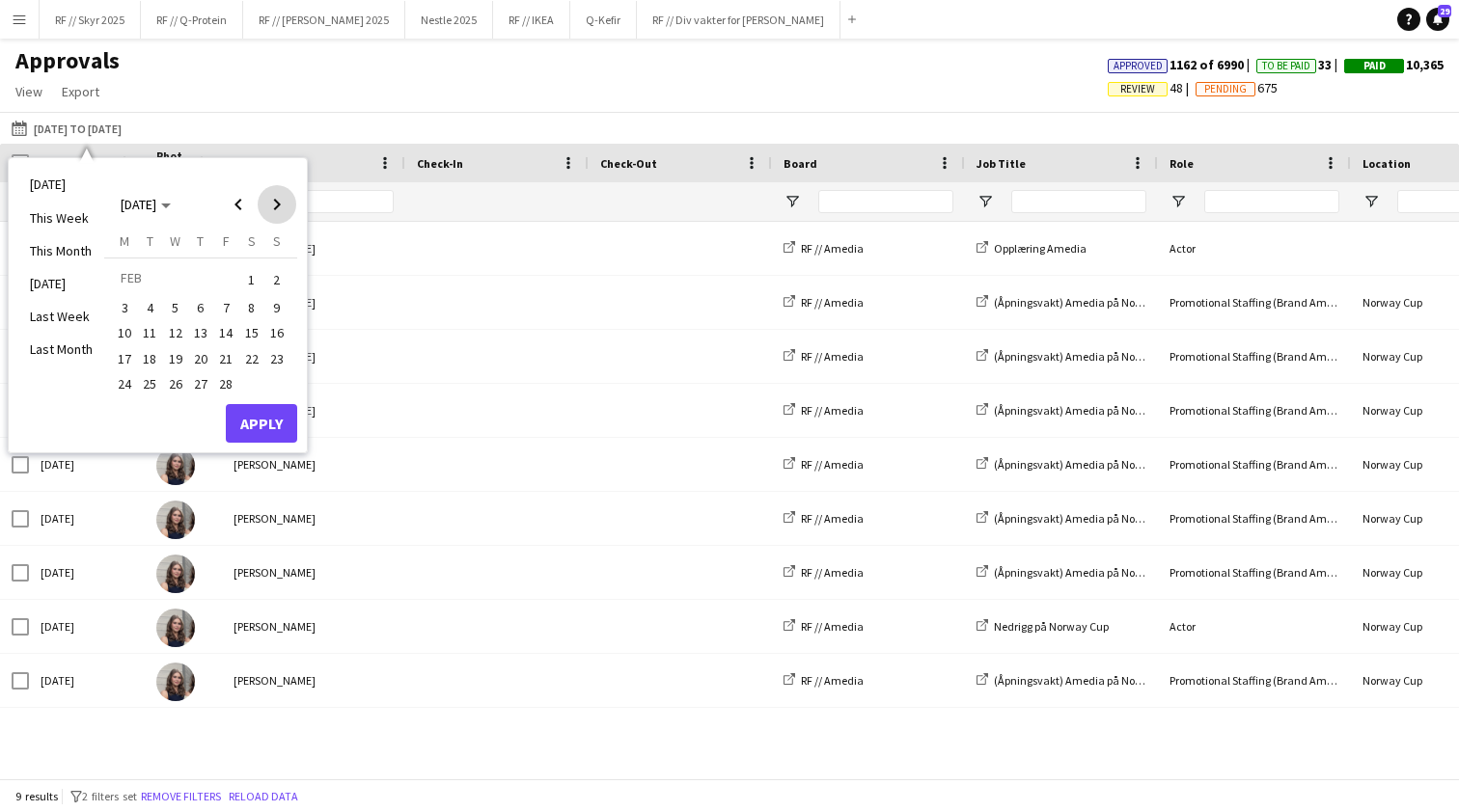
click at [288, 209] on span "Next month" at bounding box center [276, 204] width 39 height 39
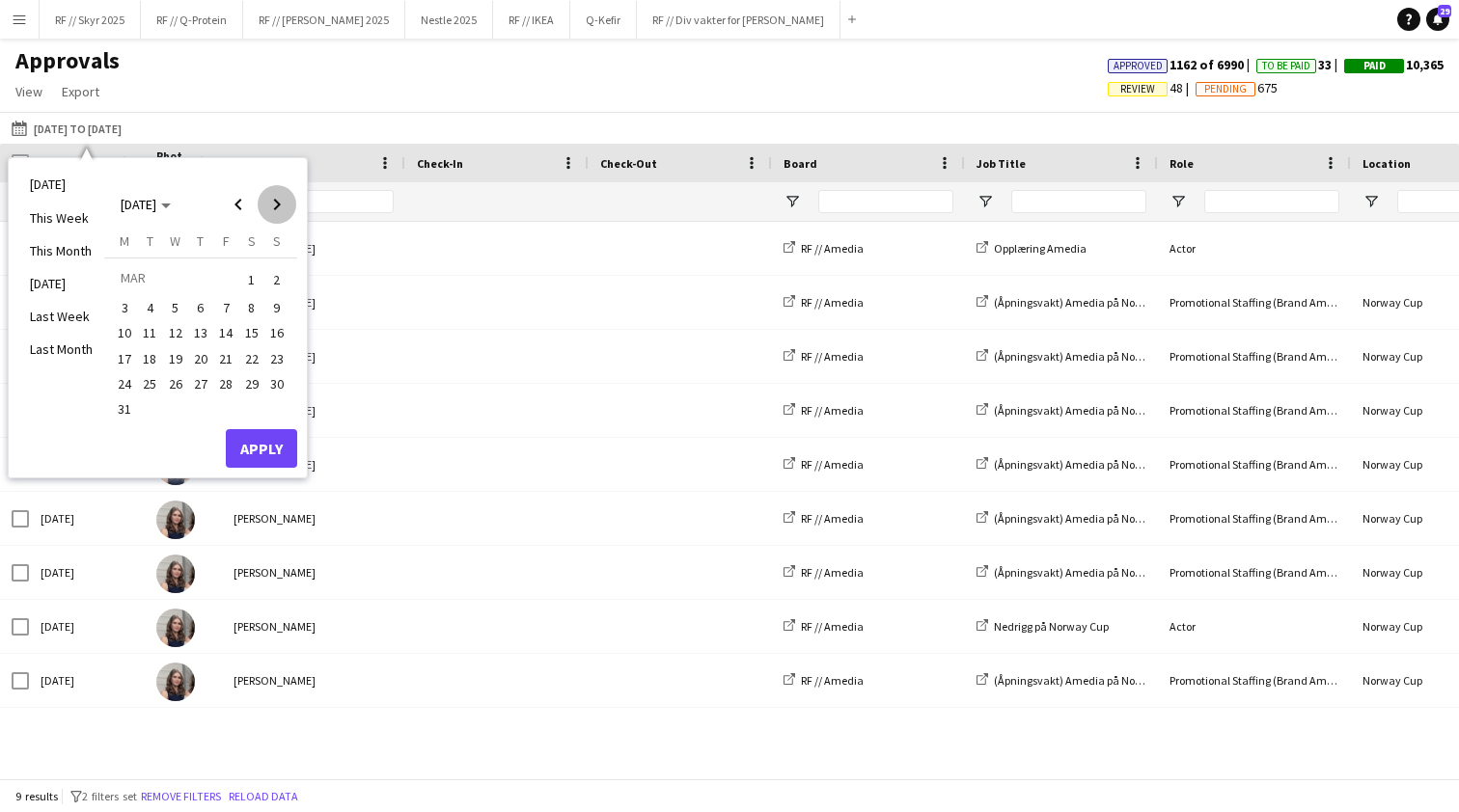
click at [288, 209] on span "Next month" at bounding box center [276, 204] width 39 height 39
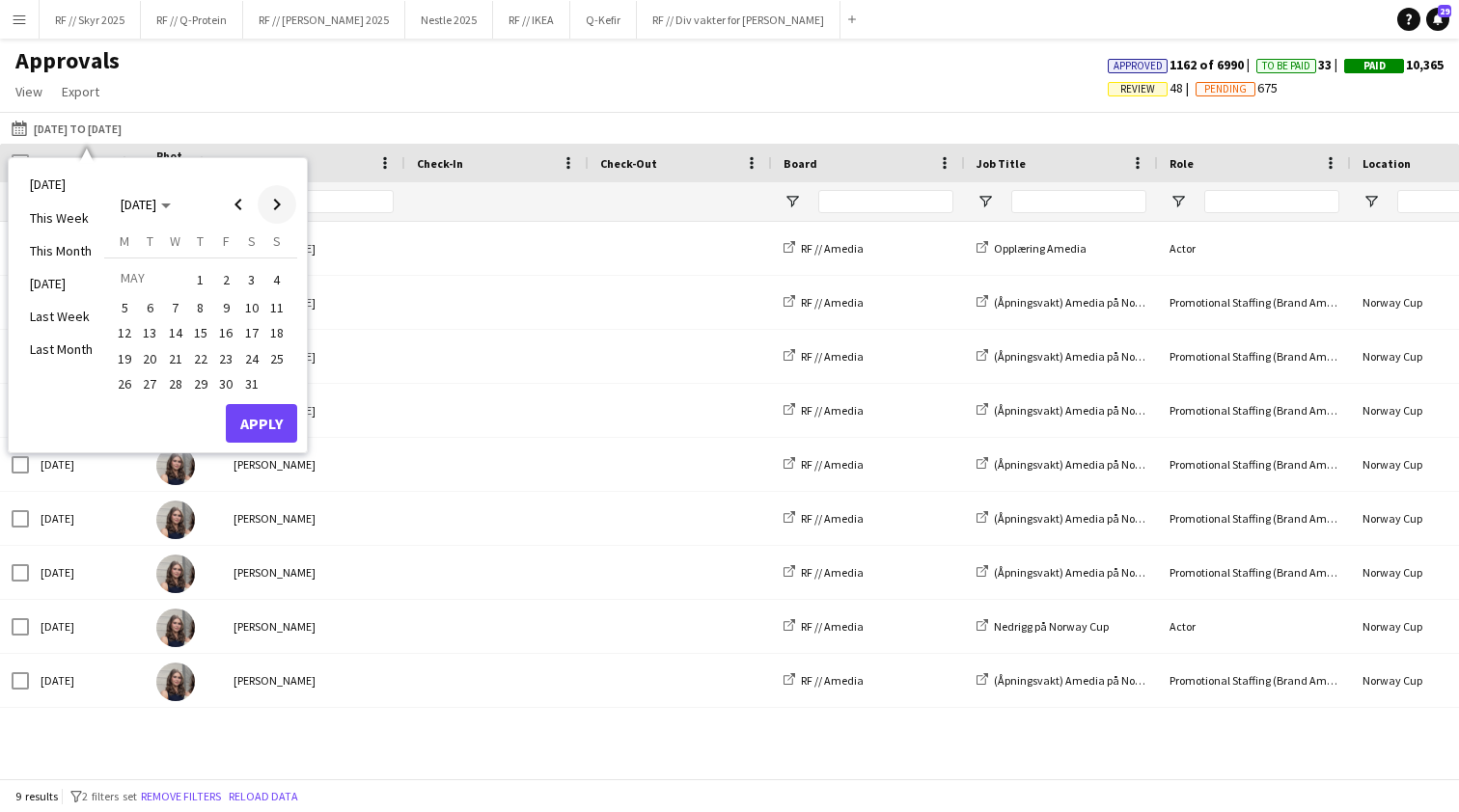
click at [288, 209] on span "Next month" at bounding box center [276, 204] width 39 height 39
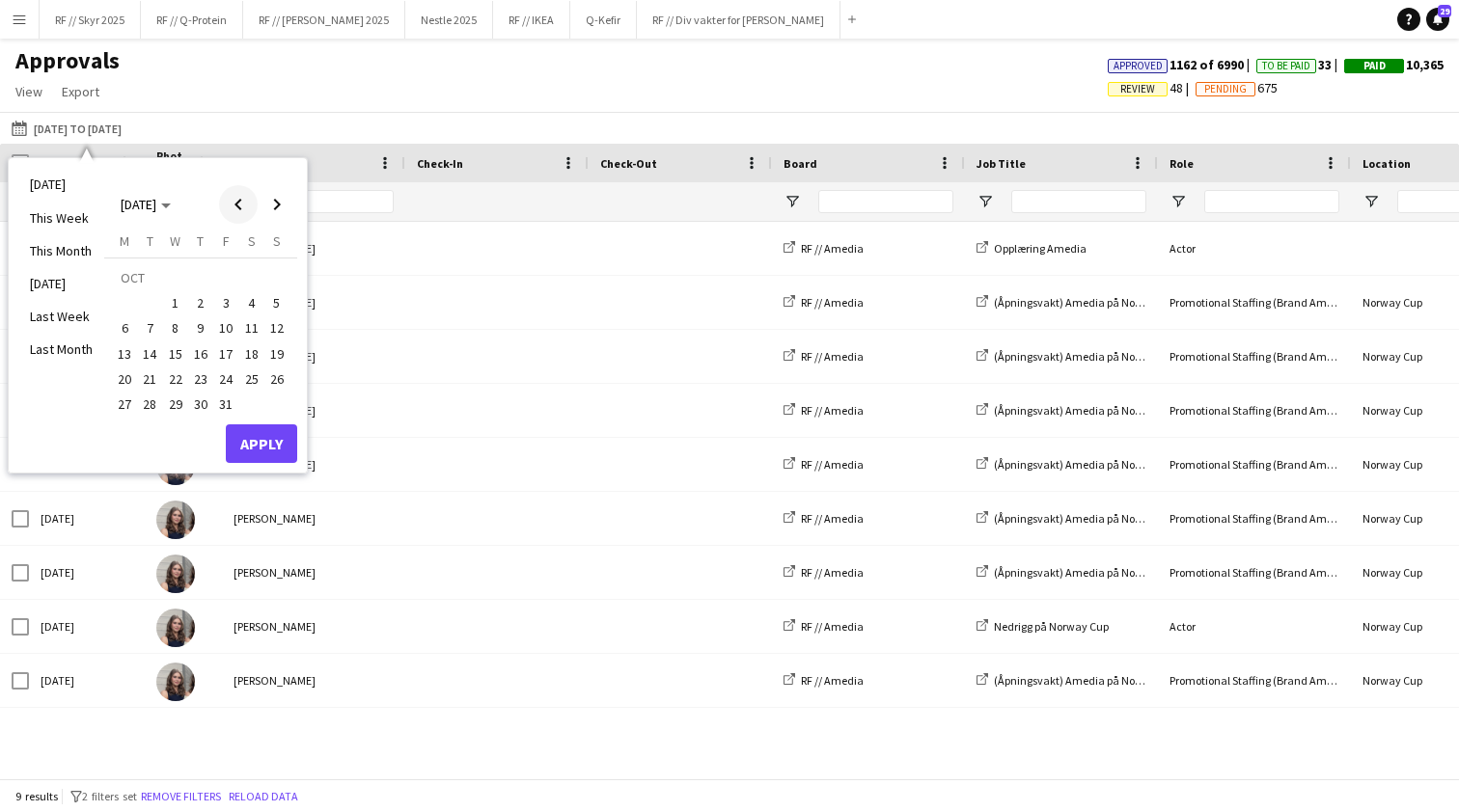
click at [242, 204] on span "Previous month" at bounding box center [238, 204] width 39 height 39
click at [153, 396] on span "30" at bounding box center [150, 403] width 23 height 23
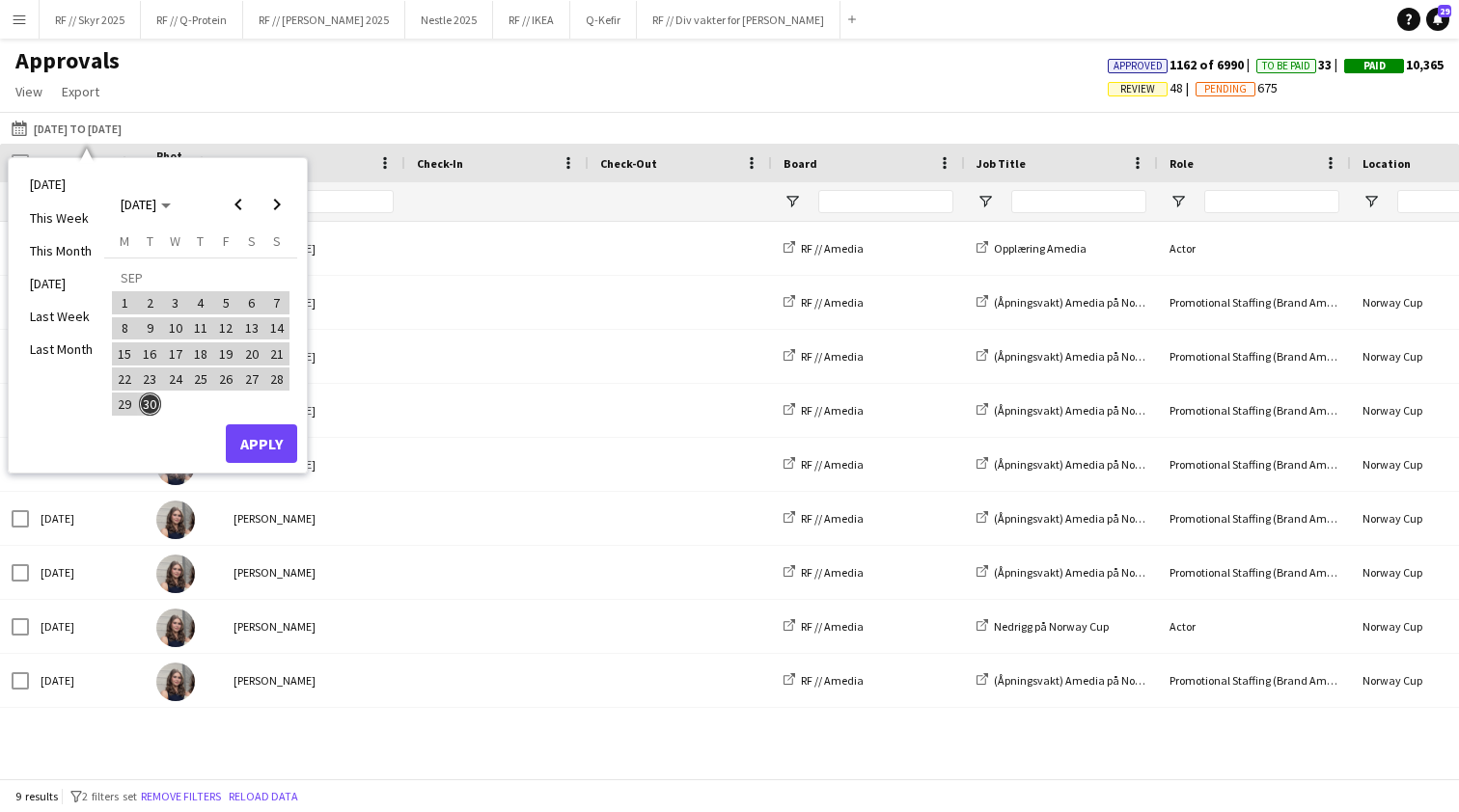
click at [268, 449] on button "Apply" at bounding box center [261, 444] width 71 height 39
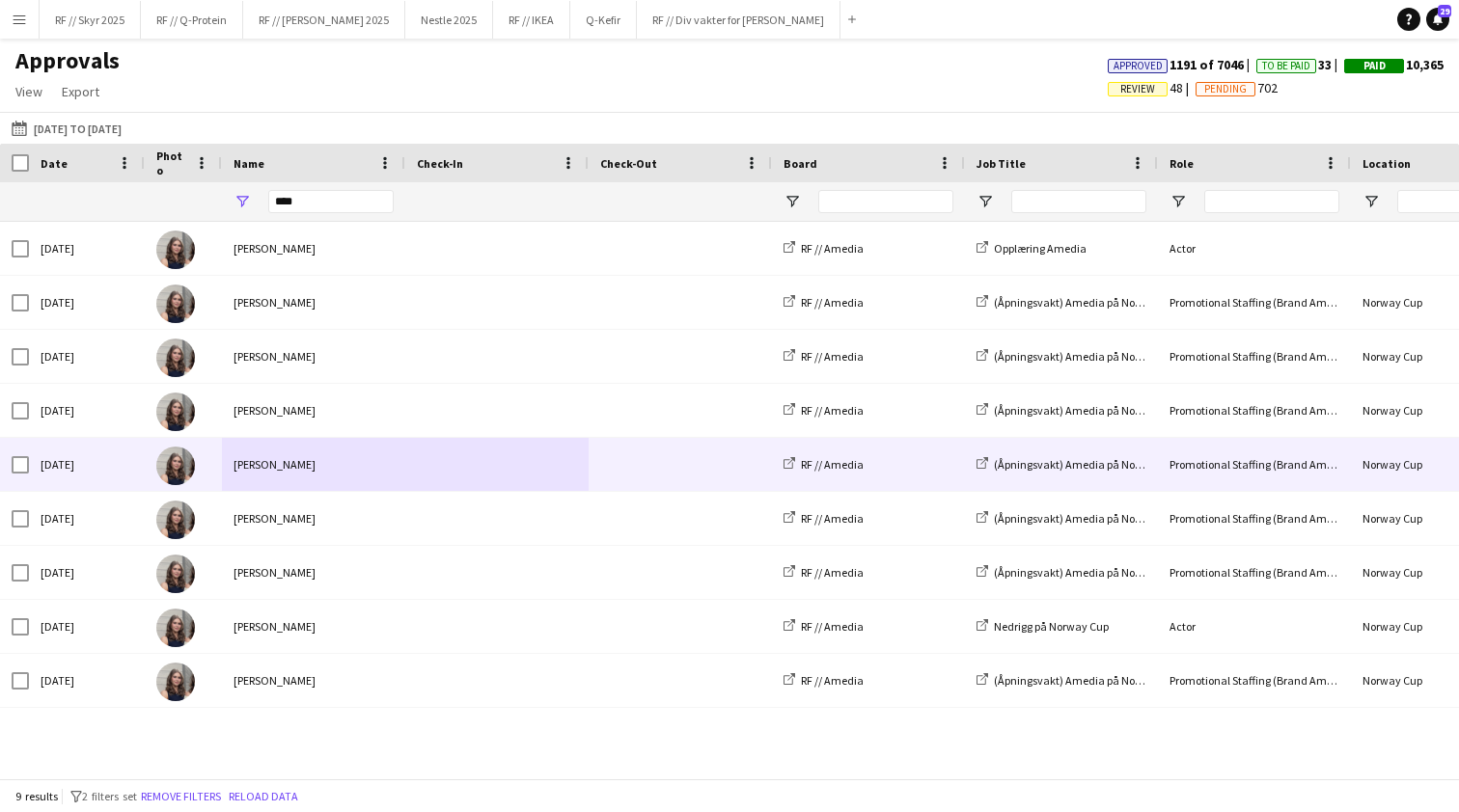
drag, startPoint x: 520, startPoint y: 488, endPoint x: 479, endPoint y: 792, distance: 306.8
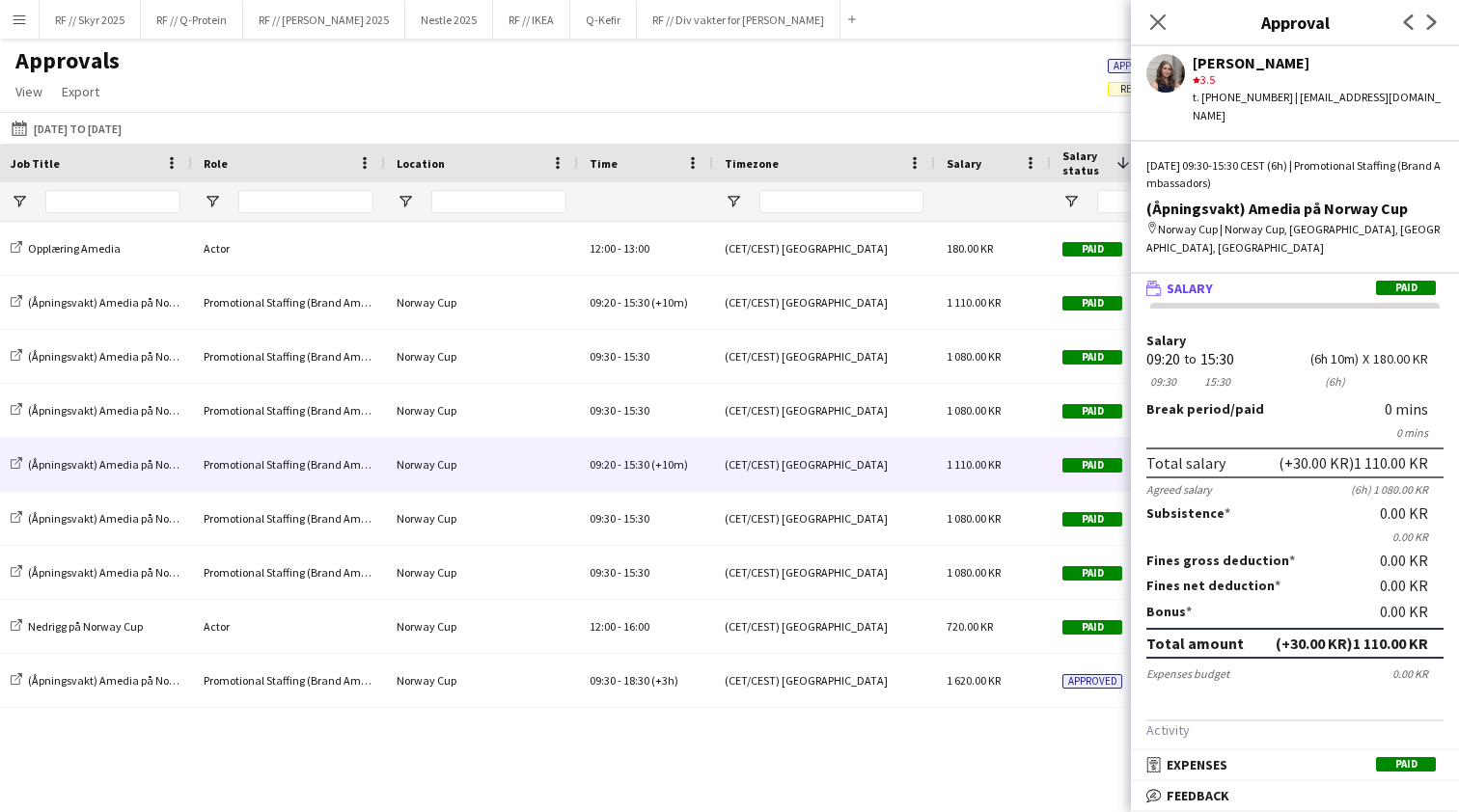
click at [761, 98] on div "Approvals View Customise view Customise filters Reset Filters Reset View Reset …" at bounding box center [729, 79] width 1459 height 65
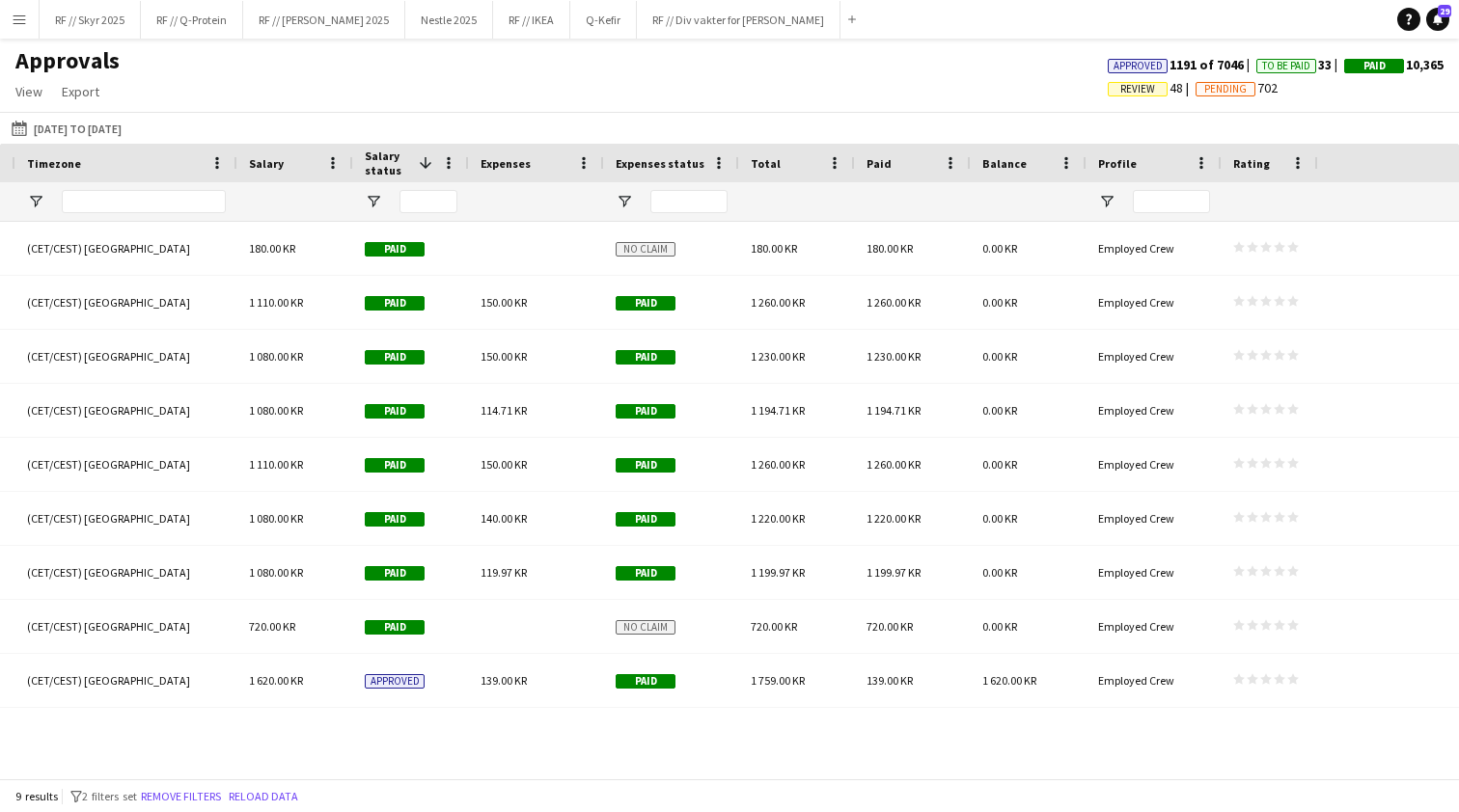
scroll to position [0, 1767]
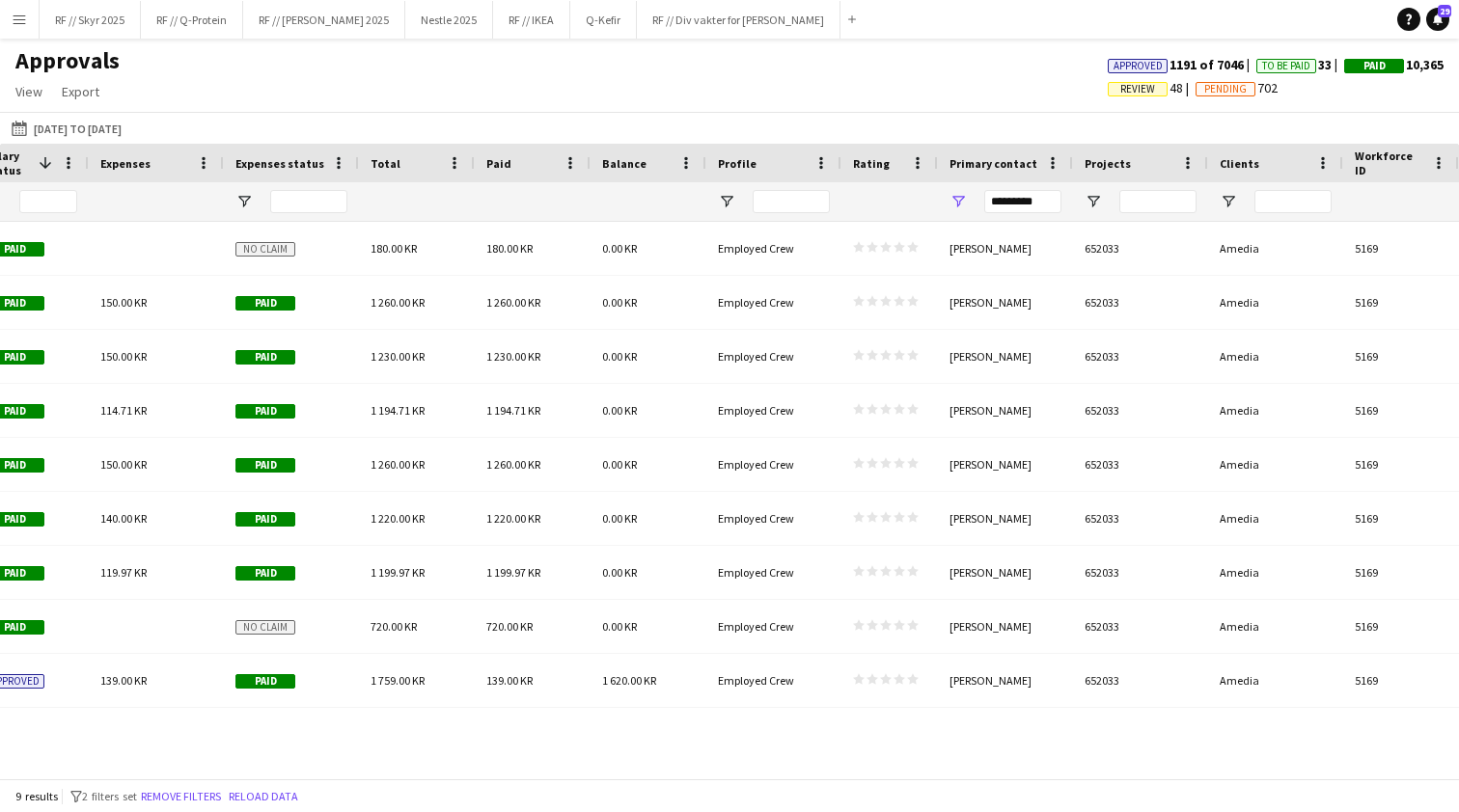
click at [1127, 168] on div "Projects" at bounding box center [1129, 162] width 89 height 29
click at [1118, 163] on span "Projects" at bounding box center [1107, 163] width 47 height 15
click at [1102, 170] on div "Projects 1" at bounding box center [1129, 162] width 89 height 29
click at [1104, 166] on span "Projects" at bounding box center [1107, 163] width 47 height 15
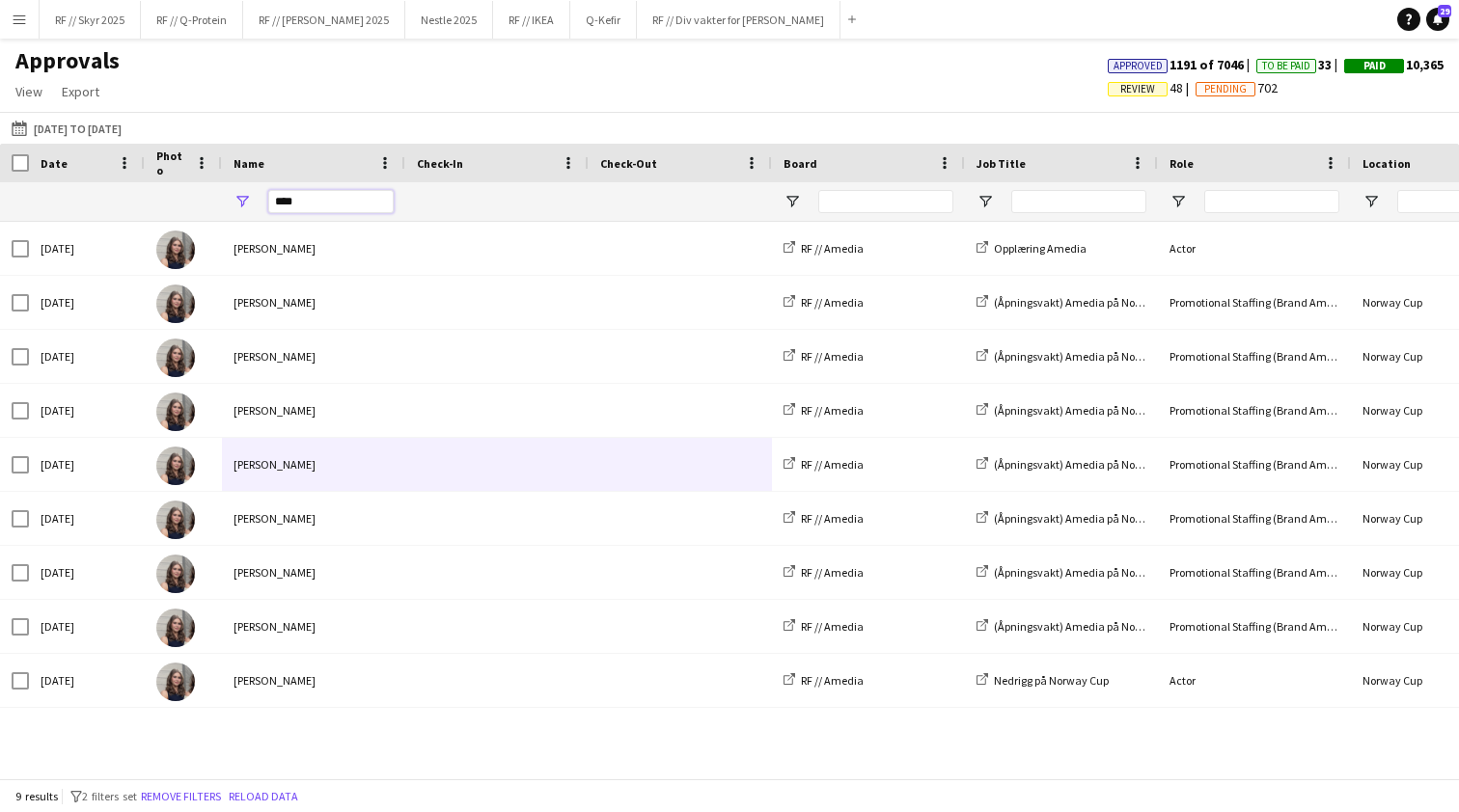
click at [299, 202] on input "****" at bounding box center [331, 201] width 126 height 23
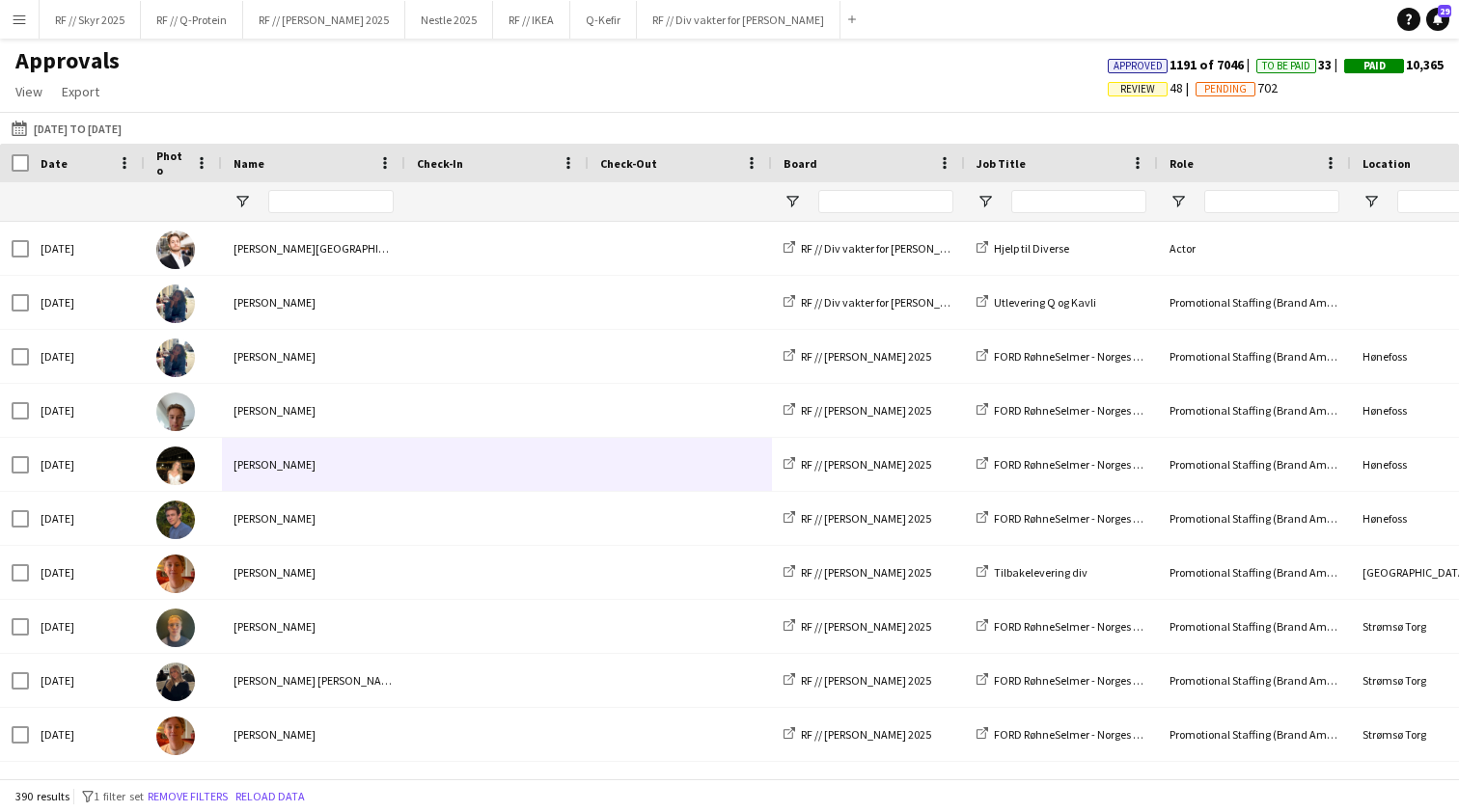
click at [371, 144] on div "Name" at bounding box center [314, 162] width 160 height 39
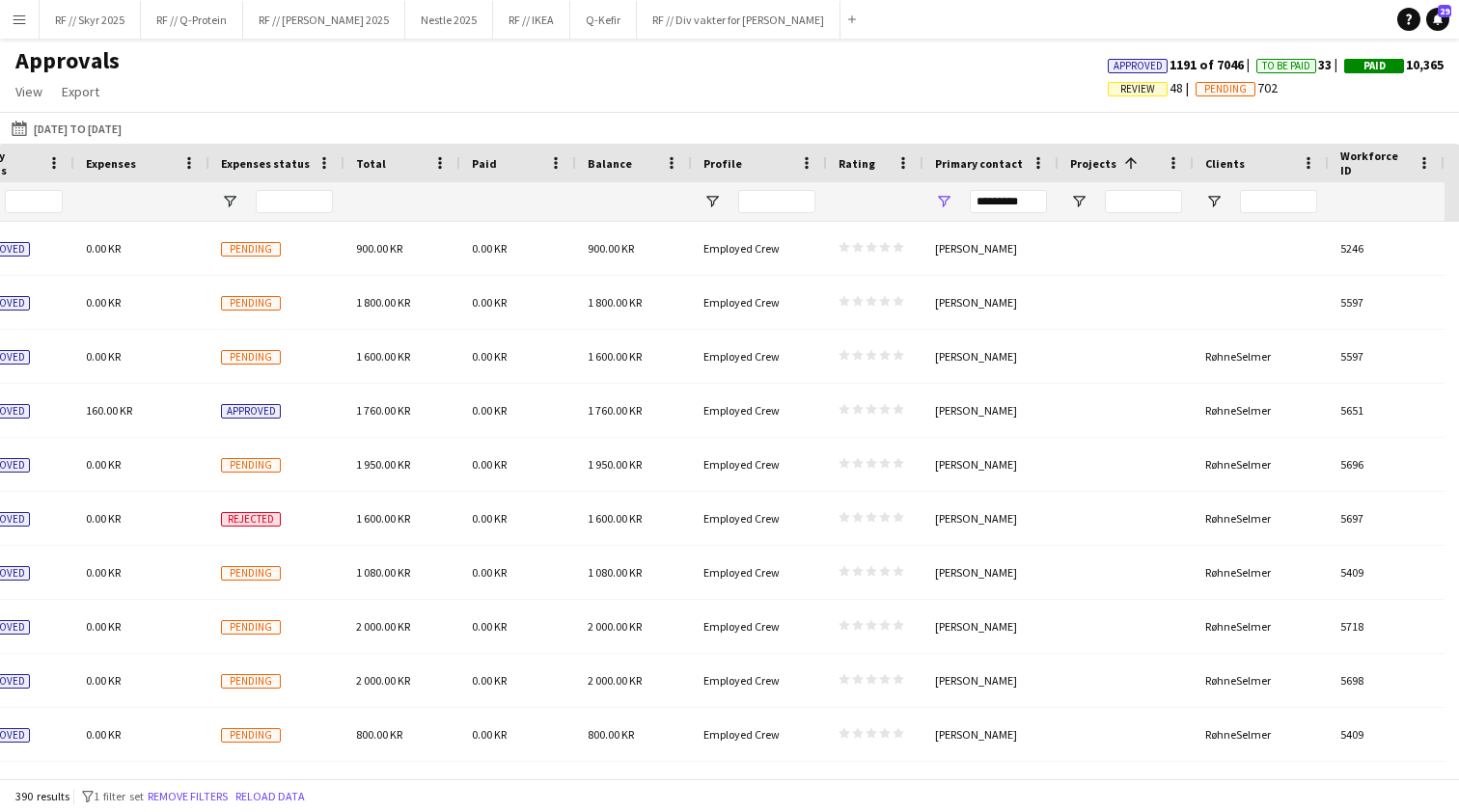
click at [1104, 161] on span "Projects" at bounding box center [1093, 163] width 47 height 15
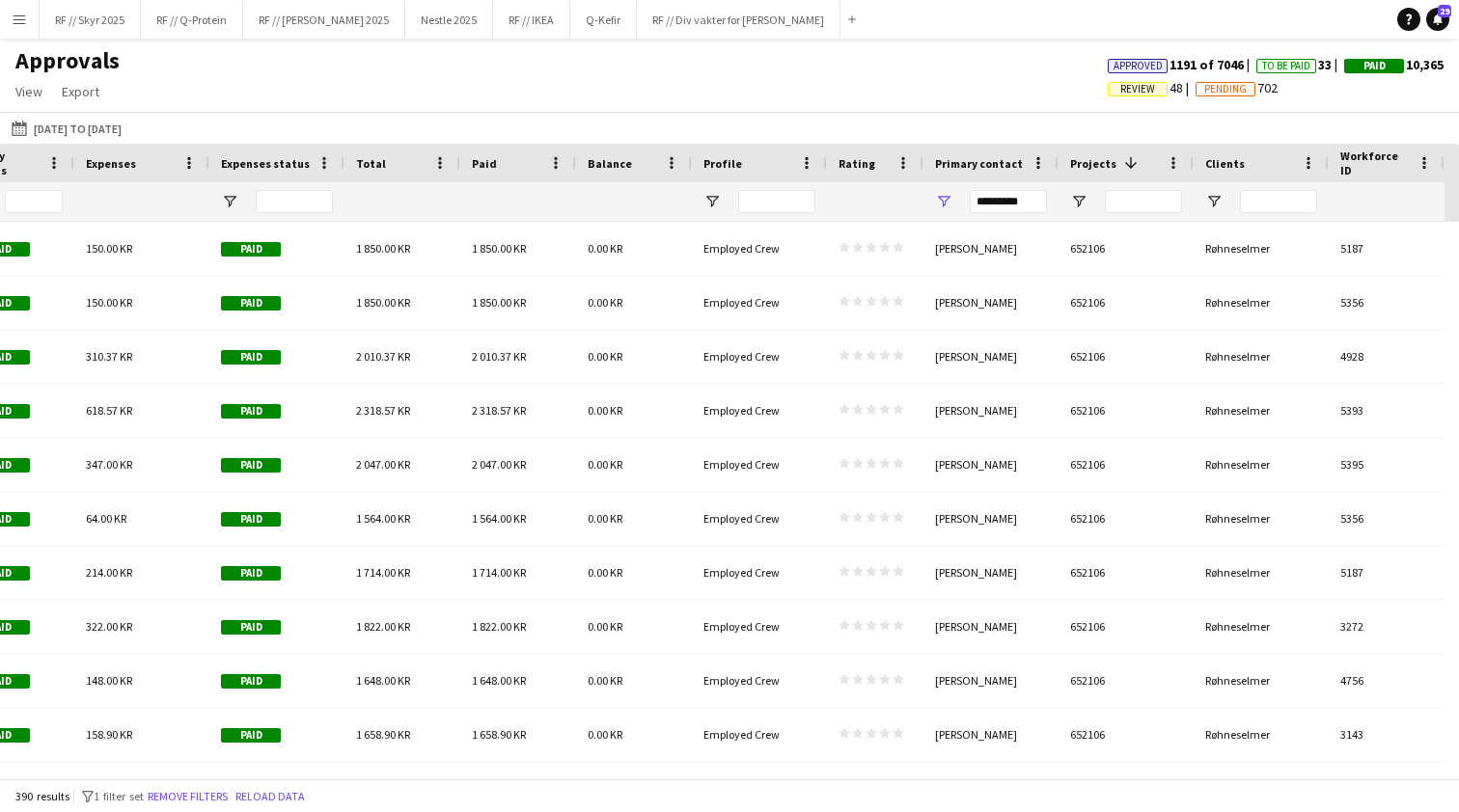
click at [1109, 169] on span "Projects" at bounding box center [1093, 163] width 47 height 15
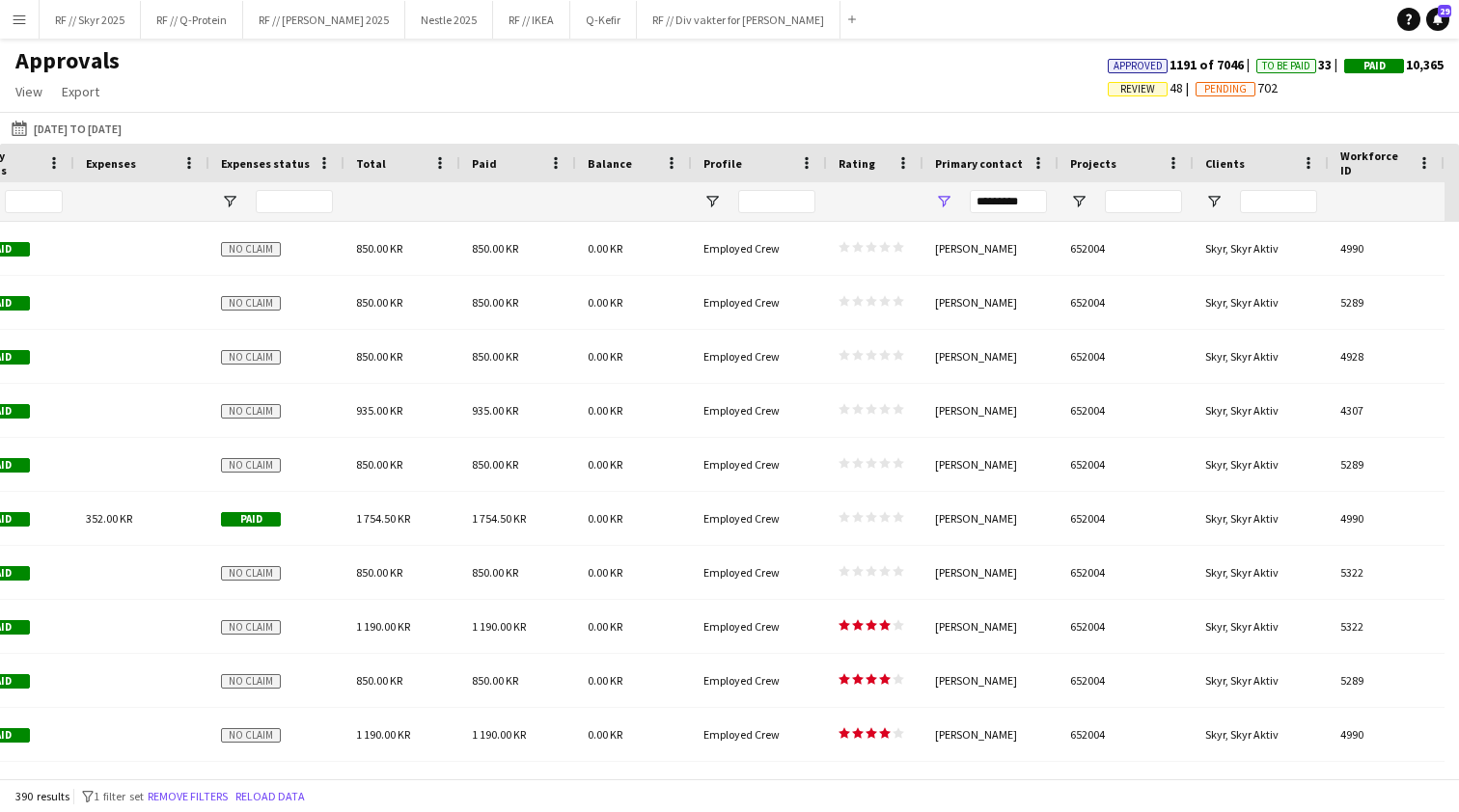
click at [1109, 169] on span "Projects" at bounding box center [1093, 163] width 47 height 15
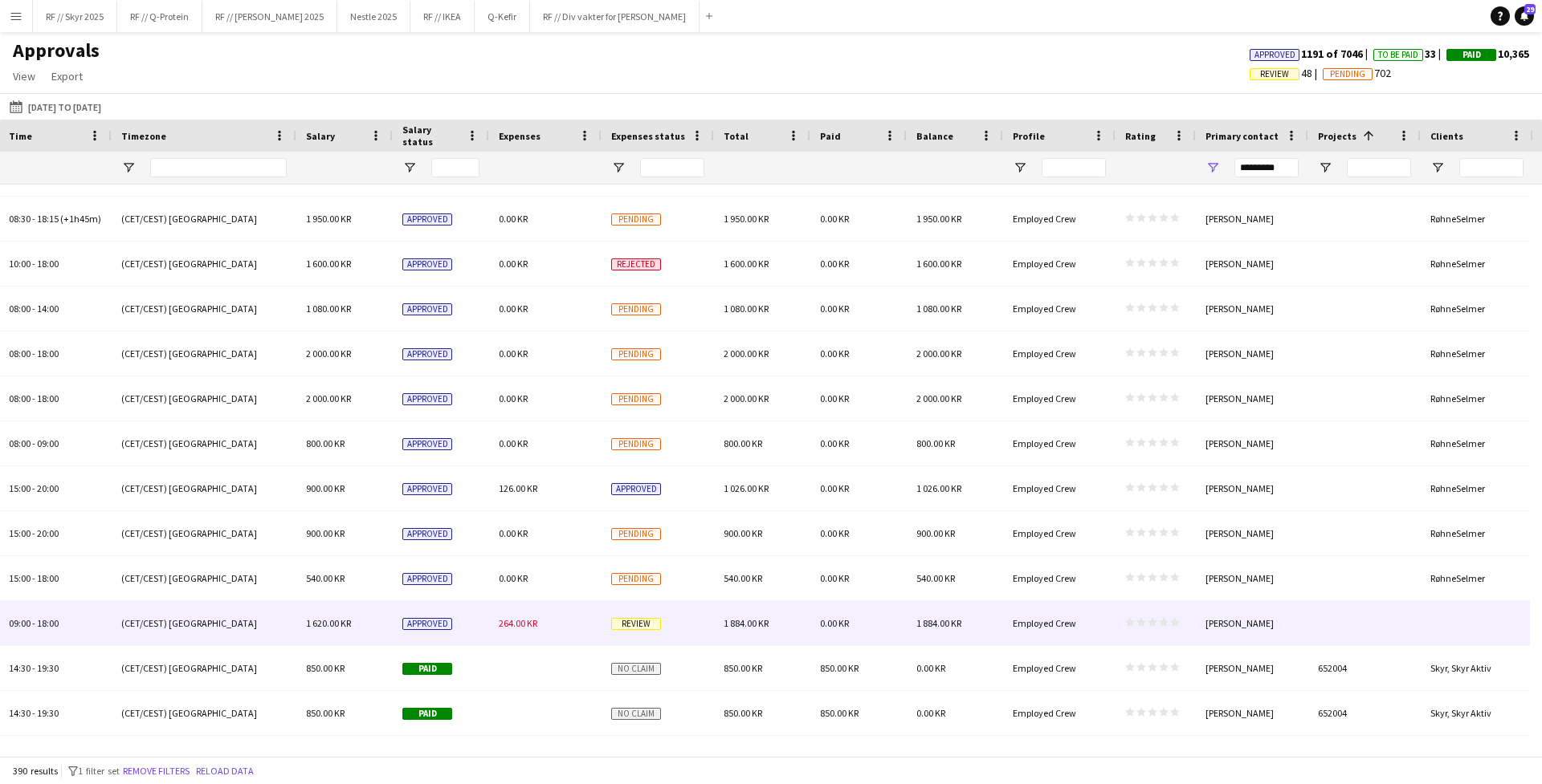
click at [1214, 626] on div at bounding box center [1364, 623] width 112 height 45
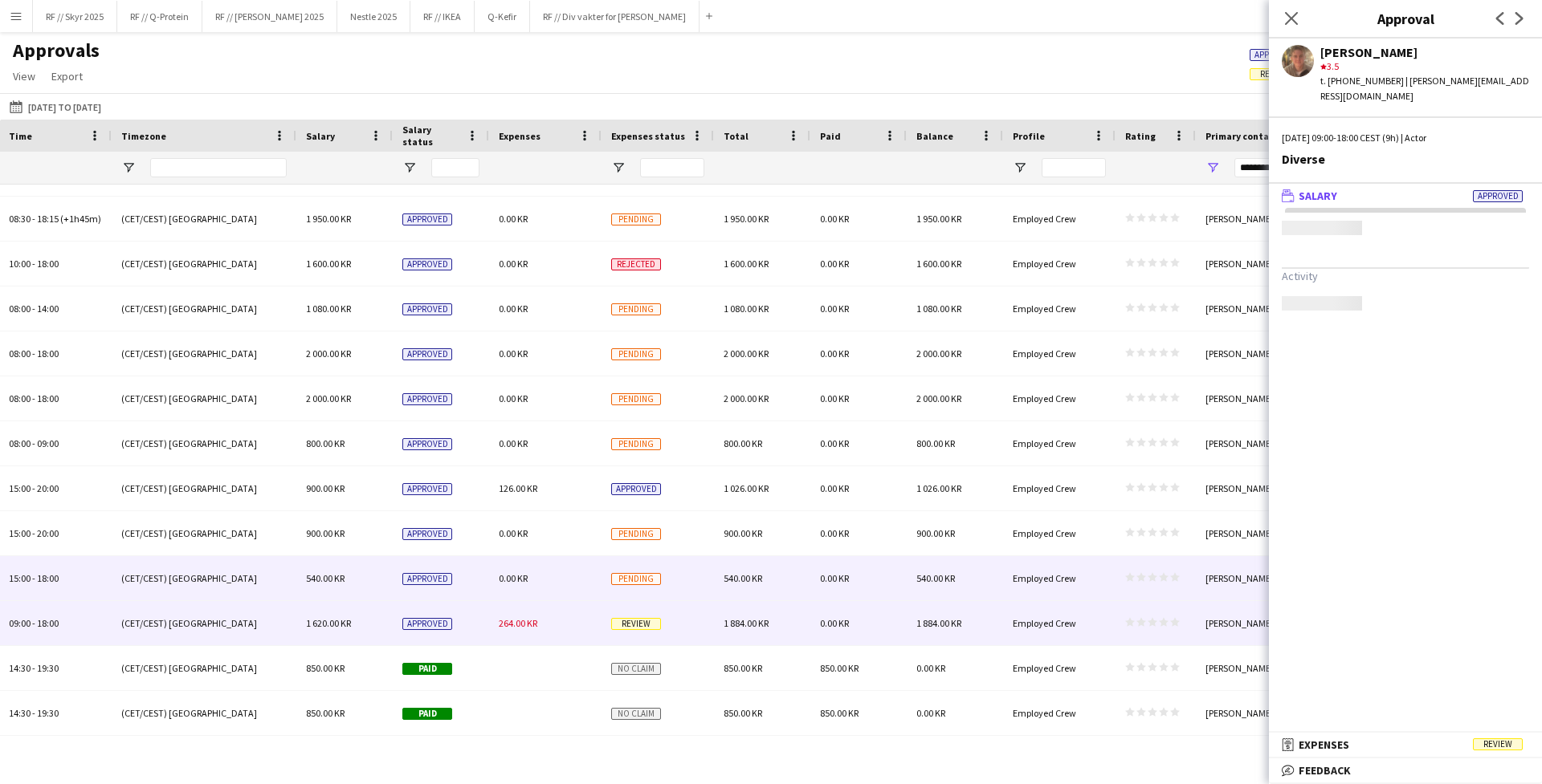
click at [1097, 584] on div "Employed Crew" at bounding box center [1059, 579] width 112 height 45
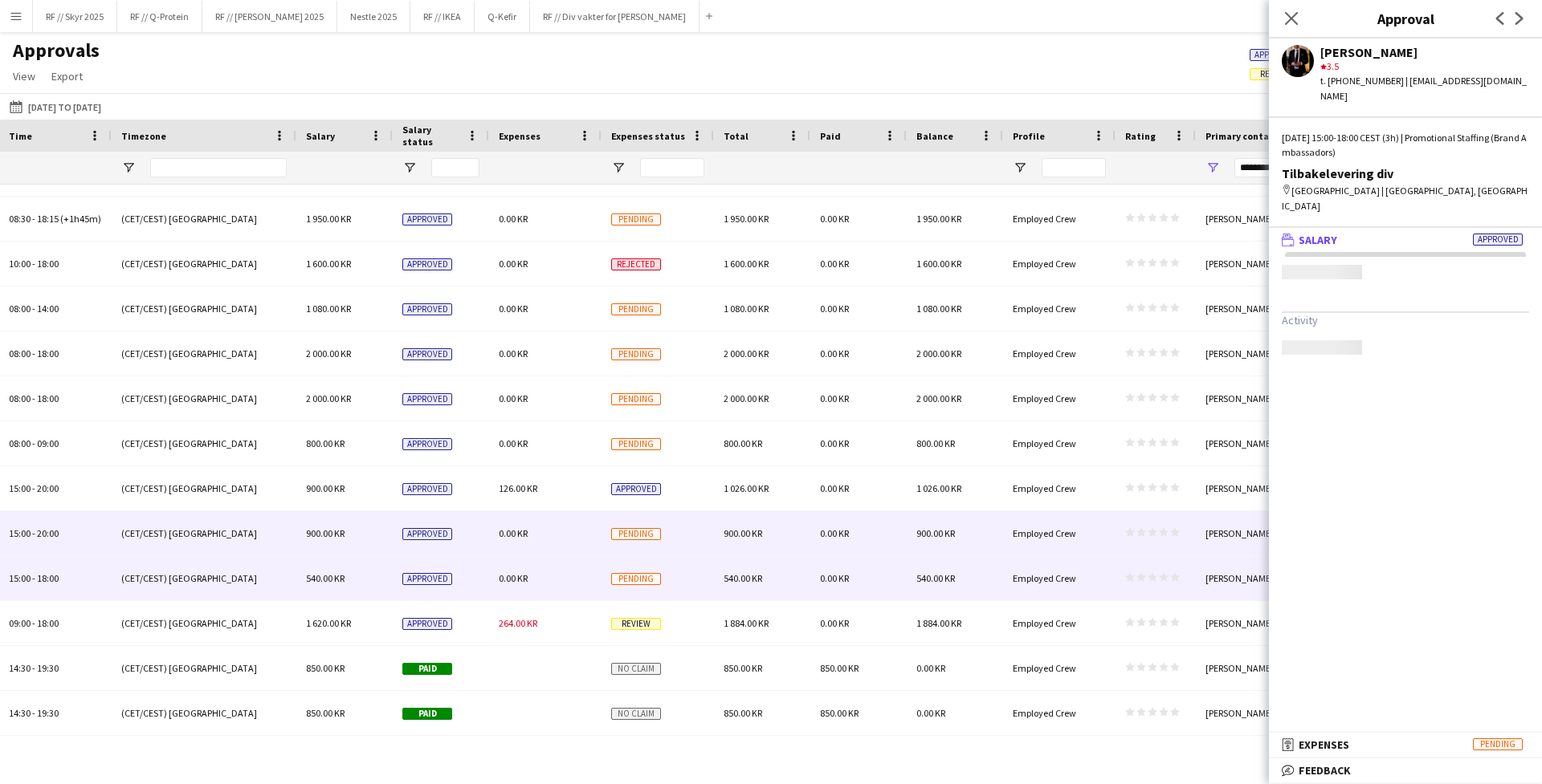
click at [1093, 547] on div "Employed Crew" at bounding box center [1059, 533] width 112 height 45
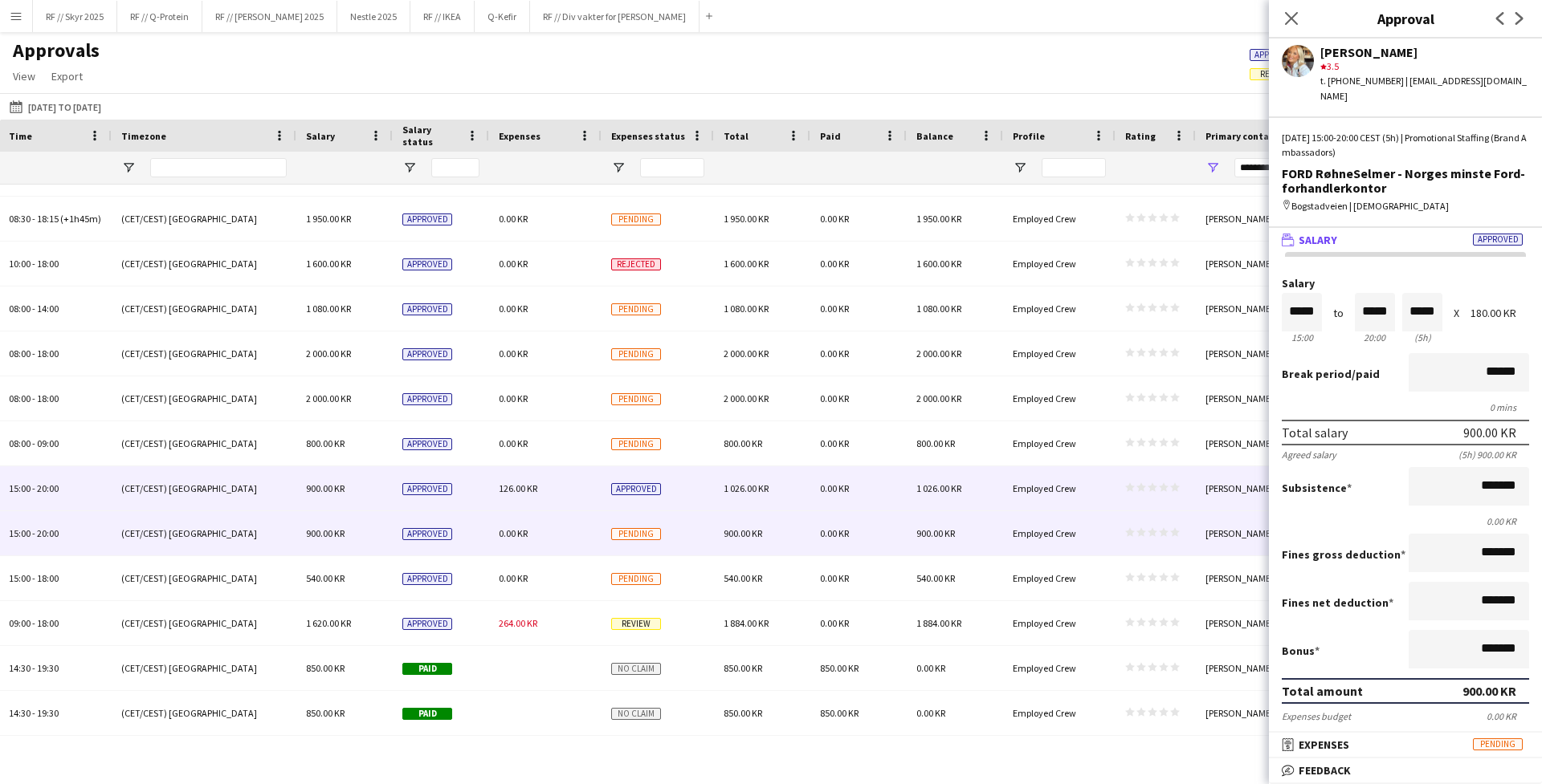
click at [1060, 498] on div "Employed Crew" at bounding box center [1059, 489] width 112 height 45
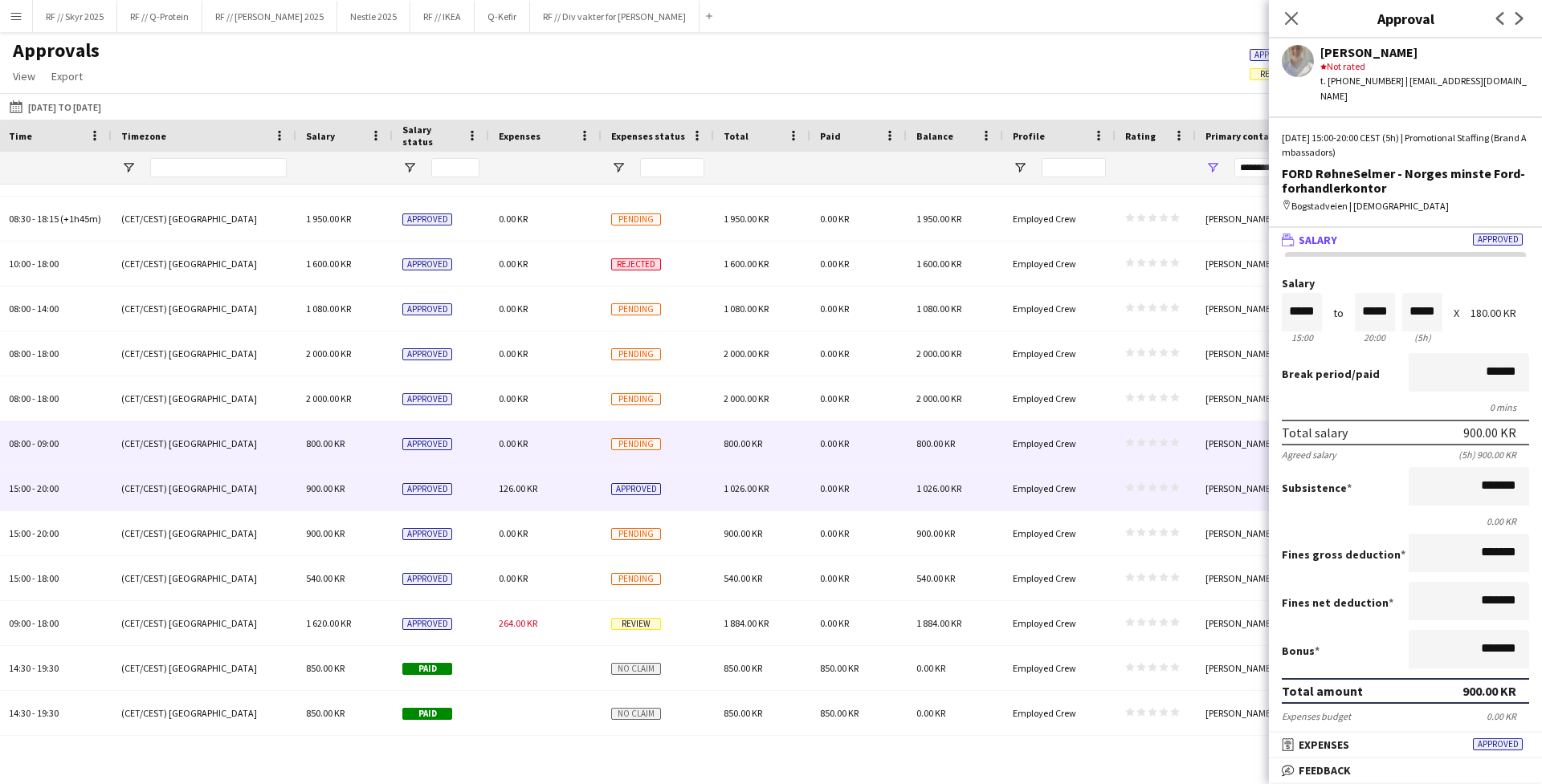
click at [1056, 454] on div "Employed Crew" at bounding box center [1059, 444] width 112 height 45
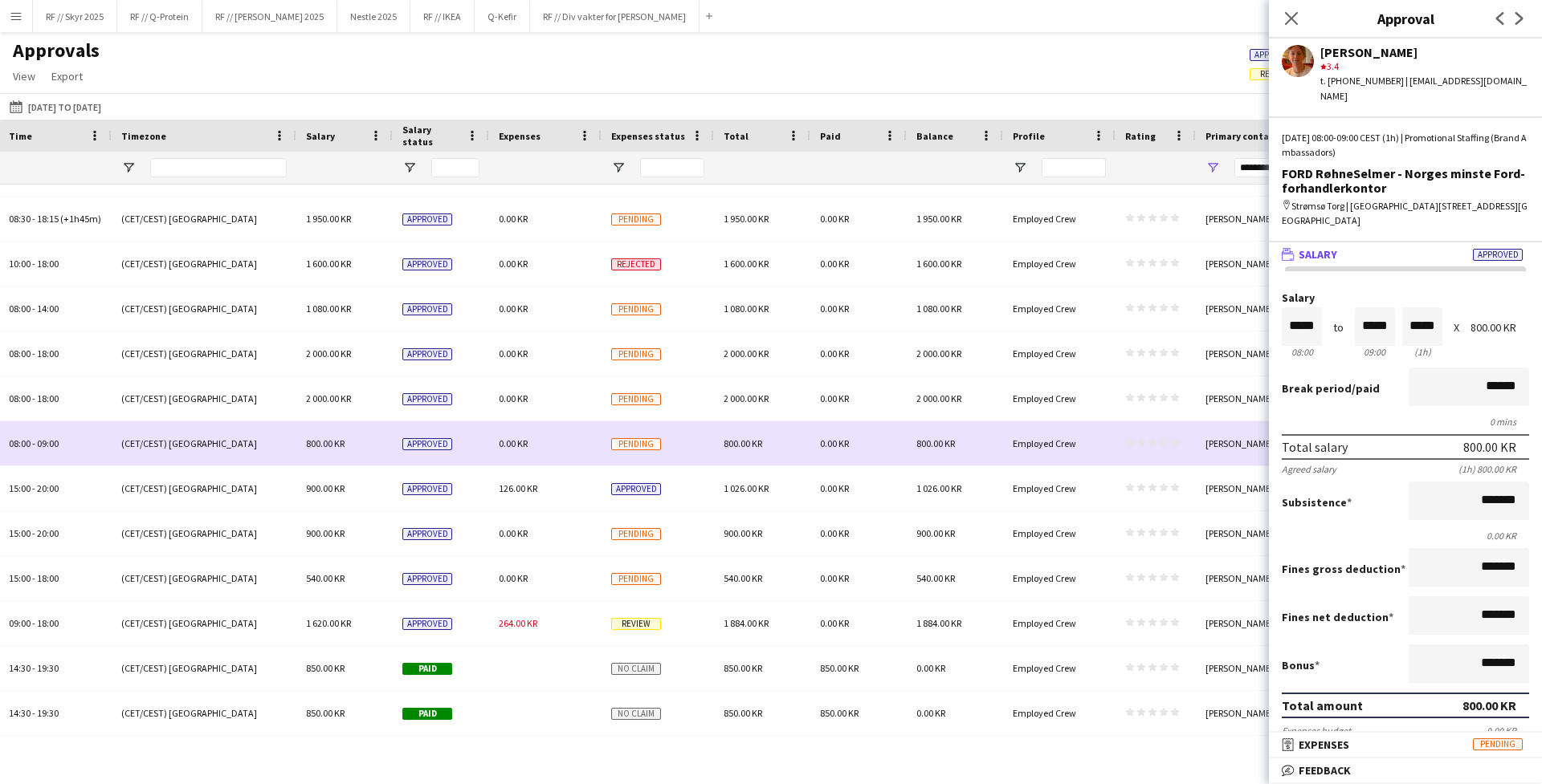
click at [1049, 428] on div "Employed Crew" at bounding box center [1059, 444] width 112 height 45
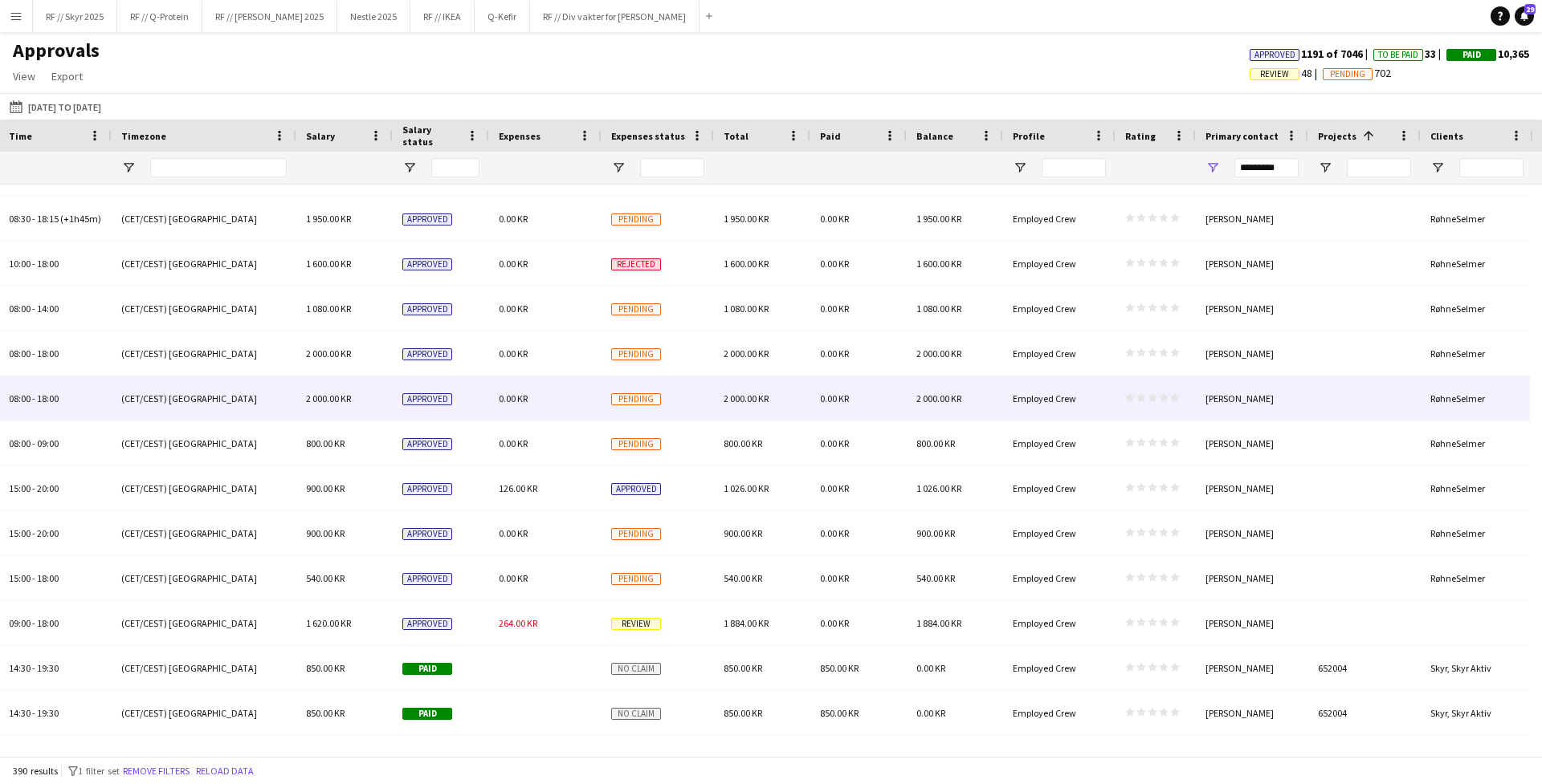
click at [1053, 409] on div "Employed Crew" at bounding box center [1059, 399] width 112 height 45
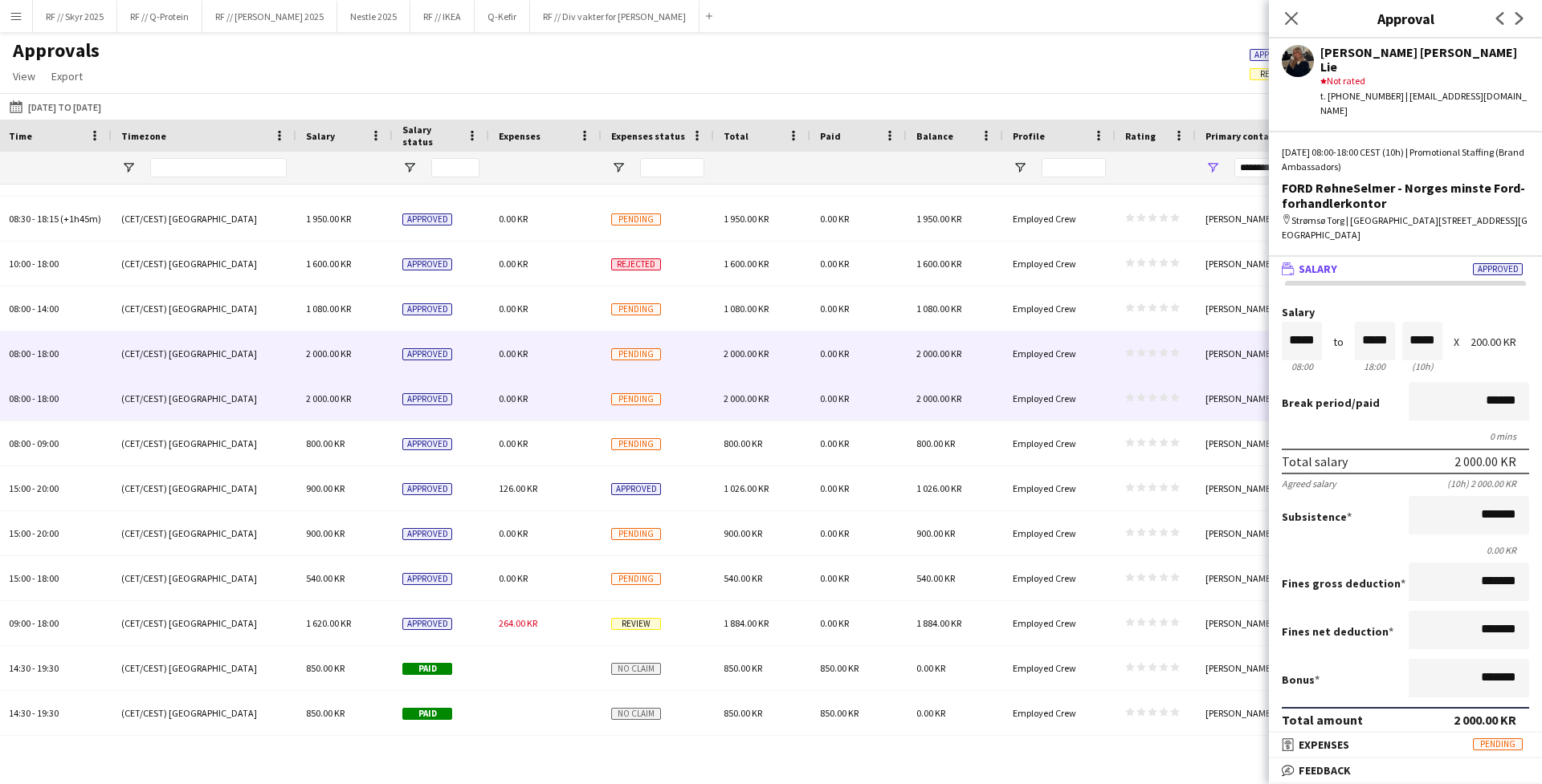
click at [1055, 373] on div "Employed Crew" at bounding box center [1059, 354] width 112 height 45
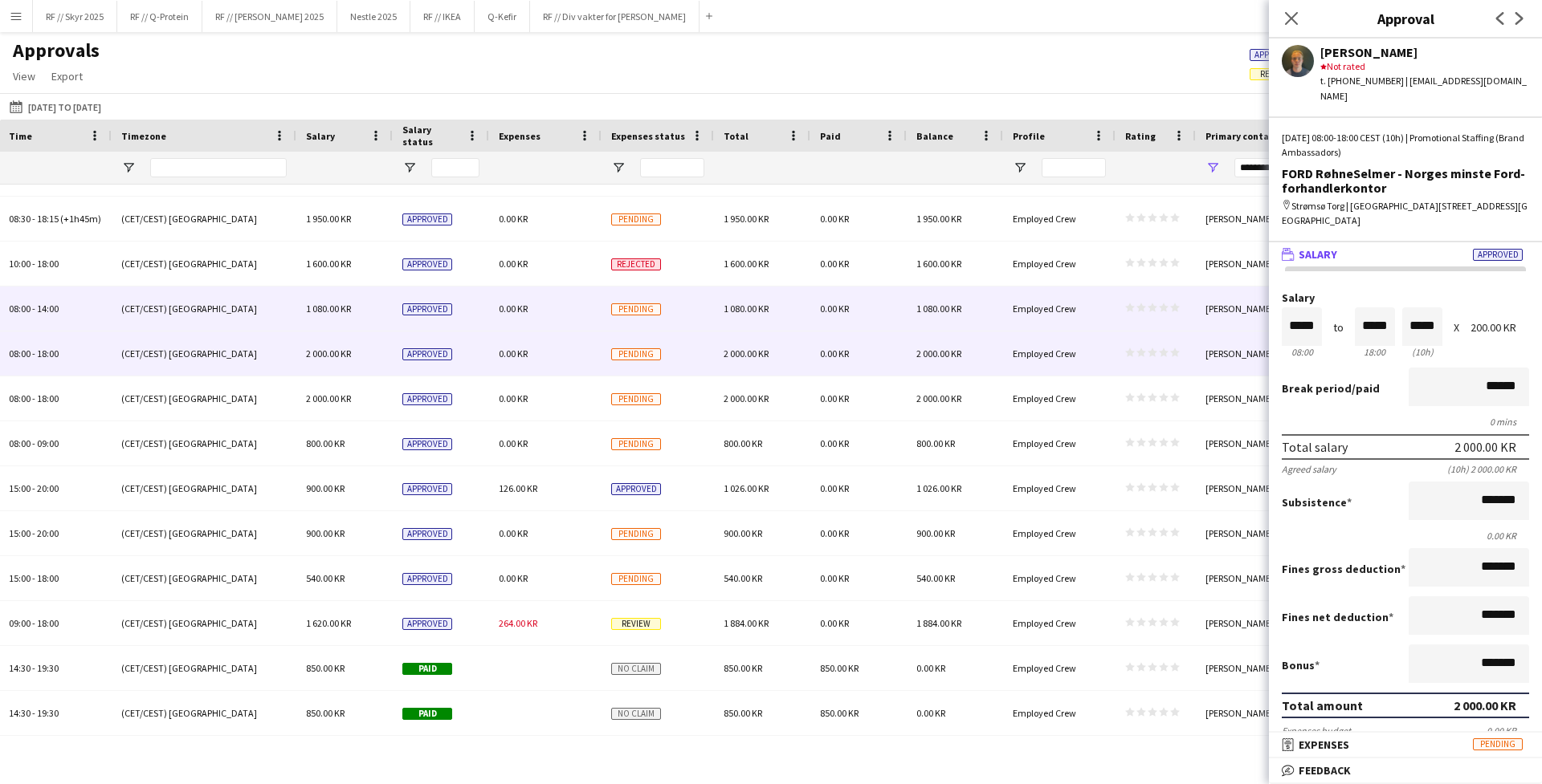
click at [1055, 320] on div "Employed Crew" at bounding box center [1059, 309] width 112 height 45
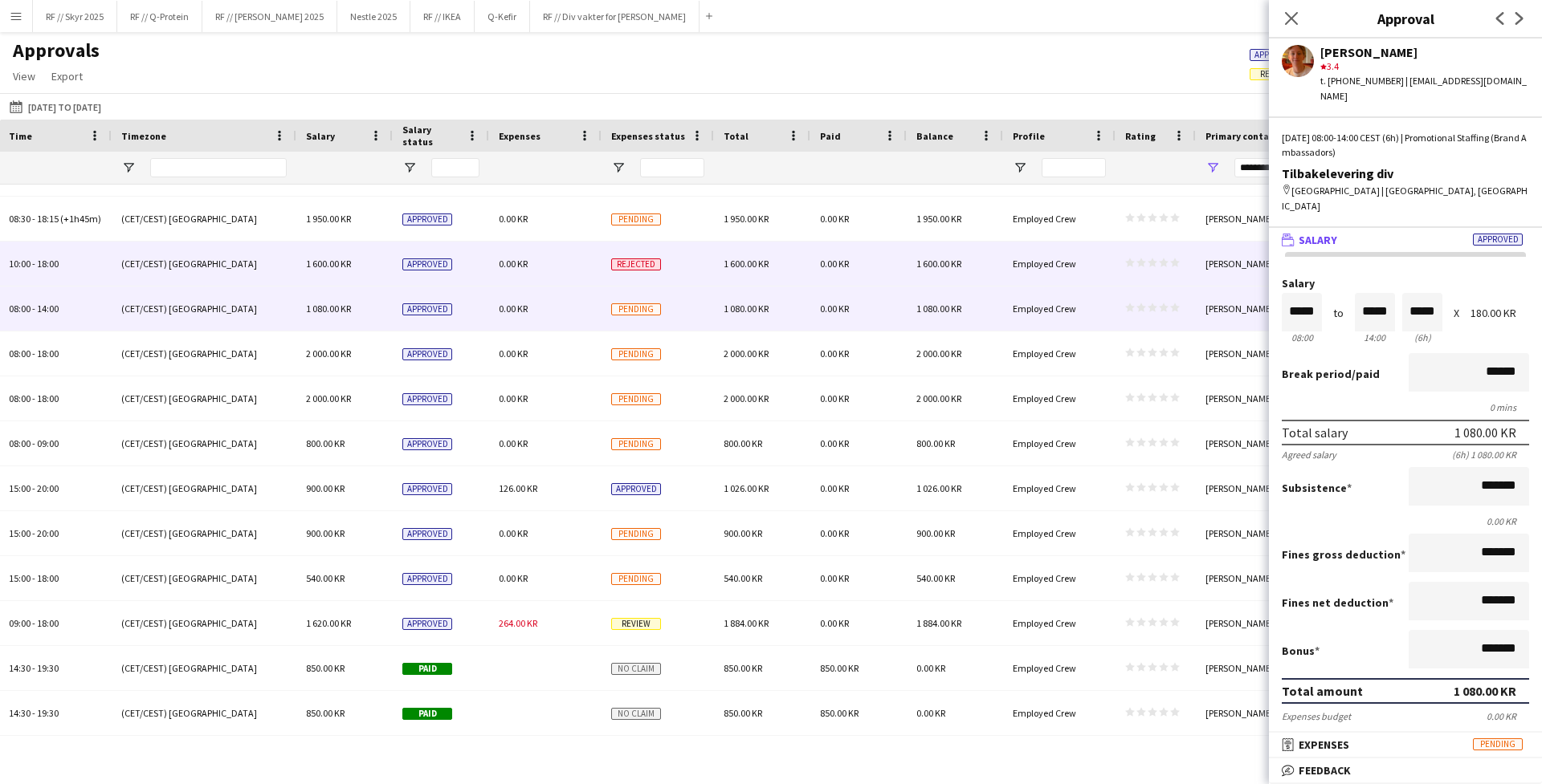
click at [1037, 271] on div "Employed Crew" at bounding box center [1059, 264] width 112 height 45
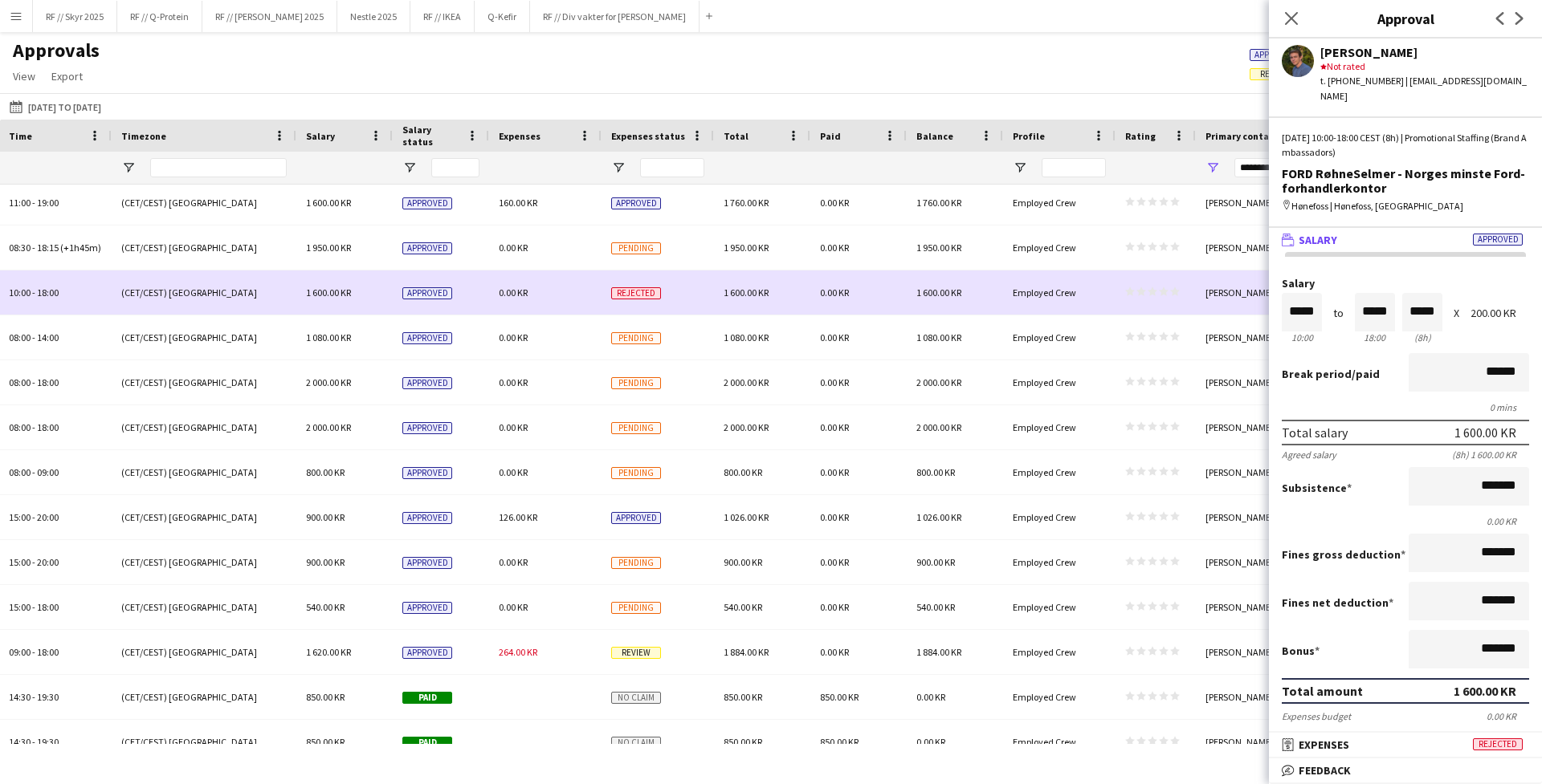
click at [1036, 294] on span "Employed Crew" at bounding box center [1044, 293] width 63 height 12
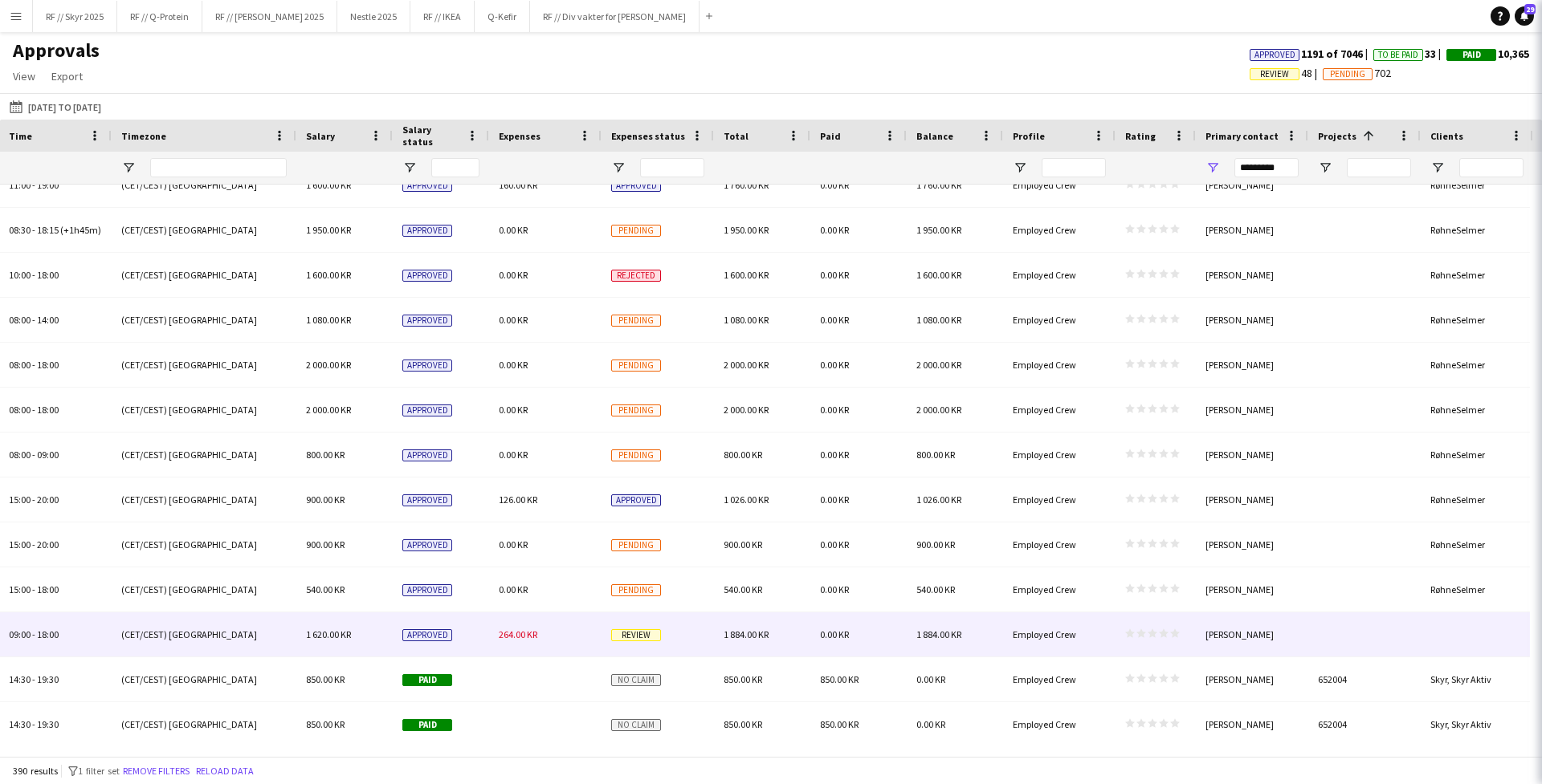
click at [1214, 649] on div at bounding box center [1364, 635] width 112 height 45
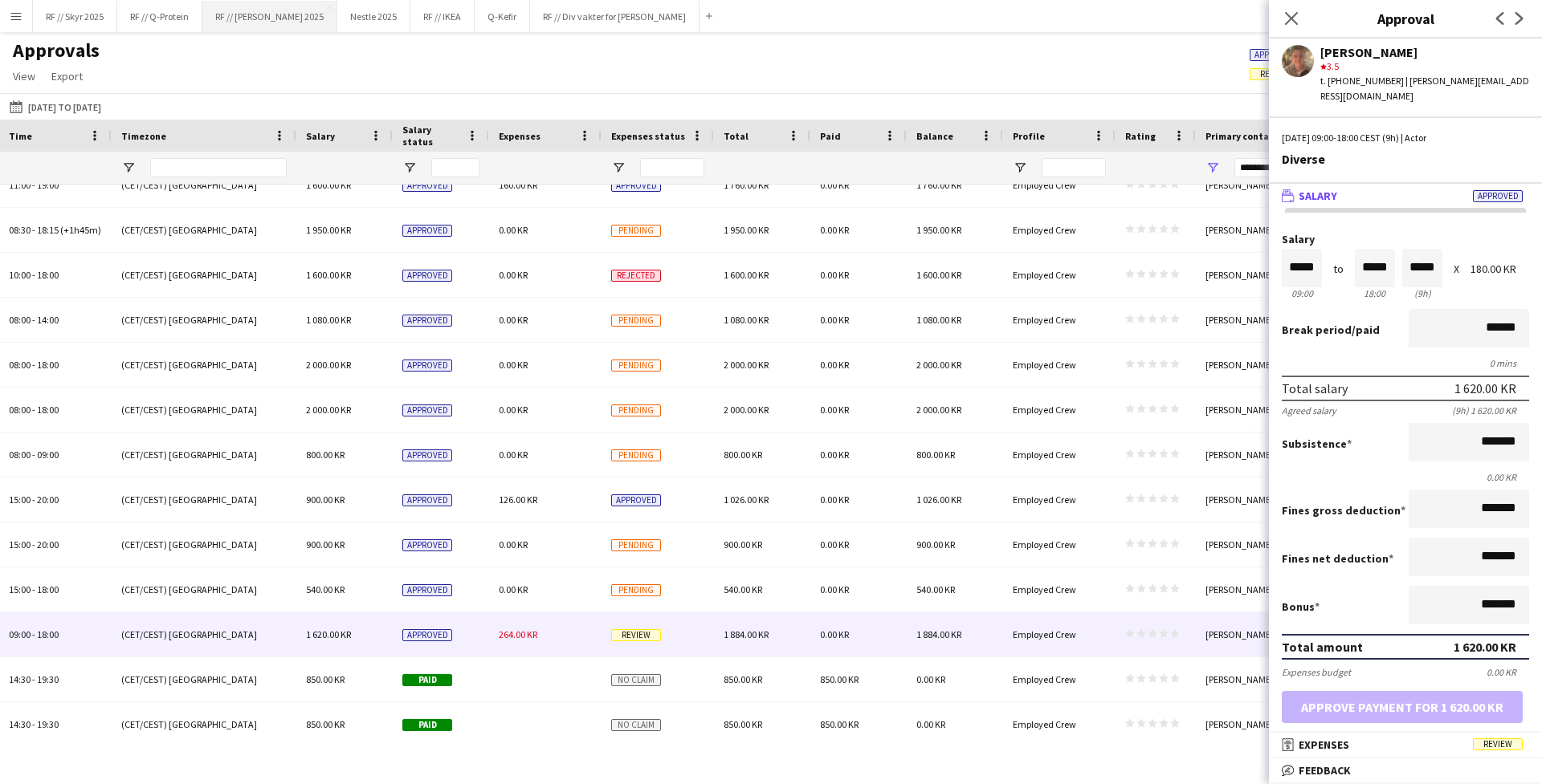
click at [265, 27] on button "RF // Røhne Selmer 2025 Close" at bounding box center [270, 16] width 135 height 31
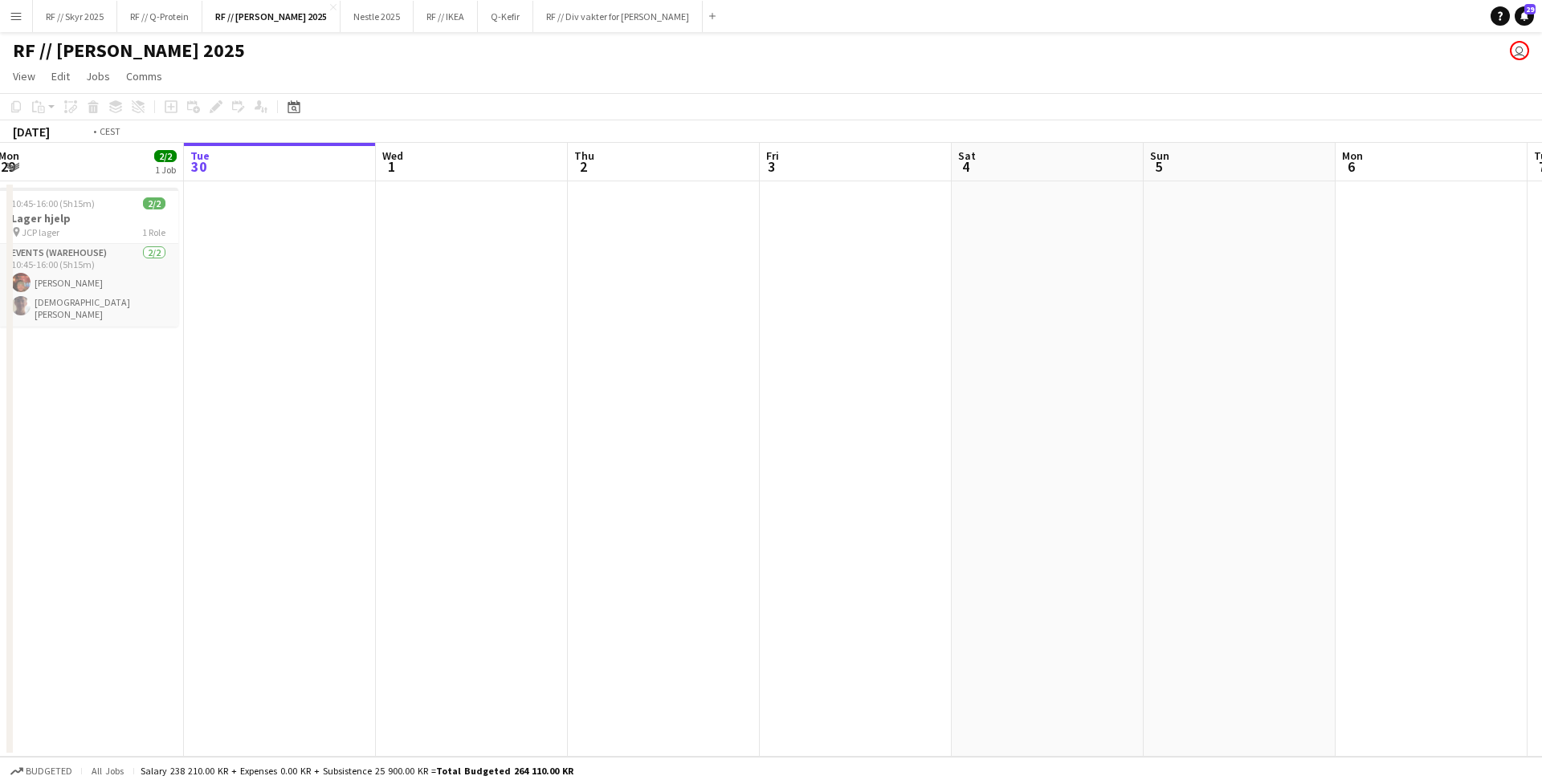
drag, startPoint x: 597, startPoint y: 331, endPoint x: 1173, endPoint y: 319, distance: 576.1
click at [1173, 316] on app-calendar-viewport "Sat 27 Sun 28 Mon 29 2/2 1 Job Tue 30 Wed 1 Thu 2 Fri 3 Sat 4 Sun 5 Mon 6 Tue 7…" at bounding box center [771, 449] width 1542 height 614
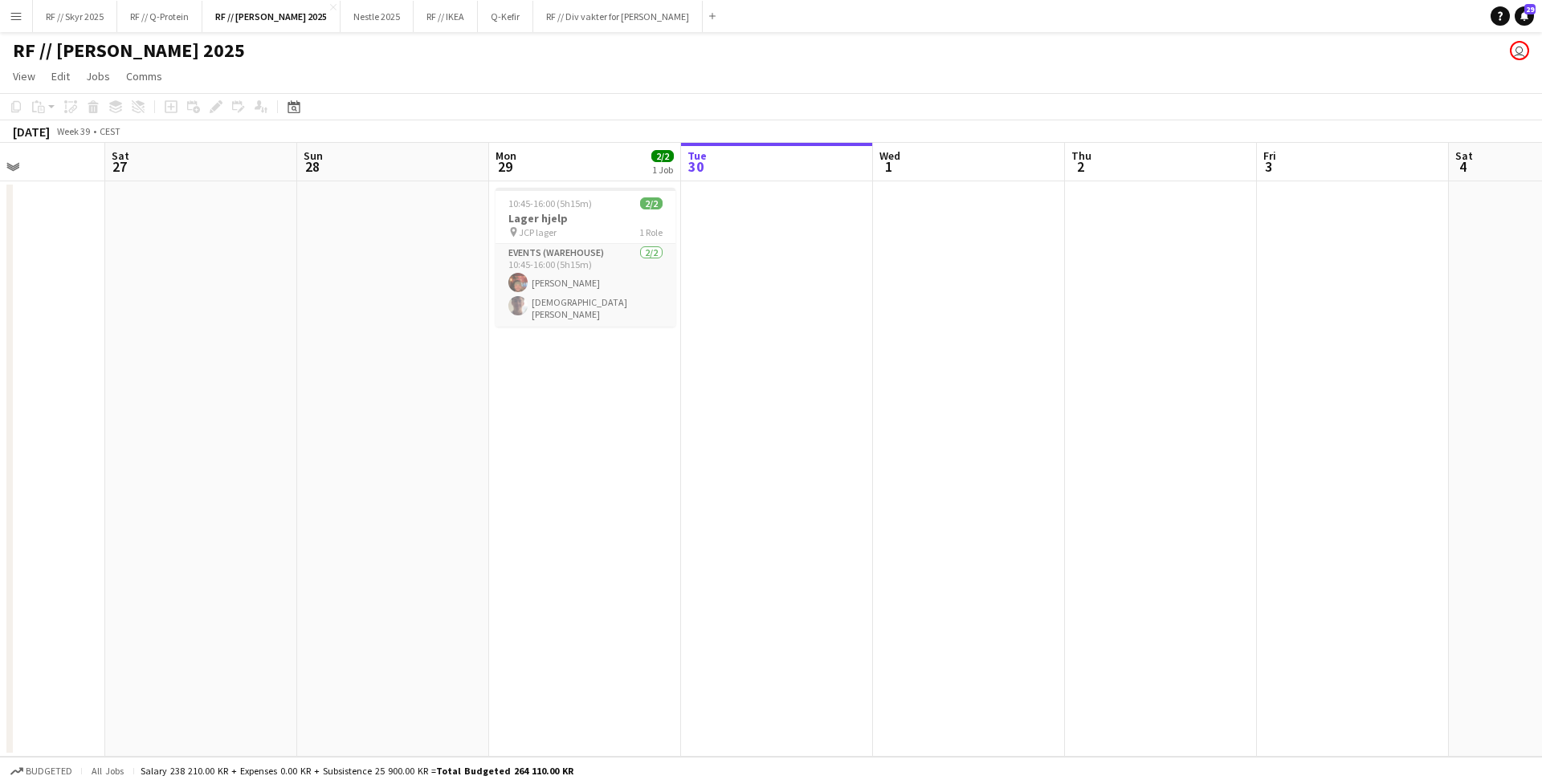
drag, startPoint x: 594, startPoint y: 371, endPoint x: 668, endPoint y: 369, distance: 74.0
click at [668, 369] on app-calendar-viewport "Wed 24 0/1 1 Job Thu 25 Fri 26 Sat 27 Sun 28 Mon 29 2/2 1 Job Tue 30 Wed 1 Thu …" at bounding box center [771, 449] width 1542 height 614
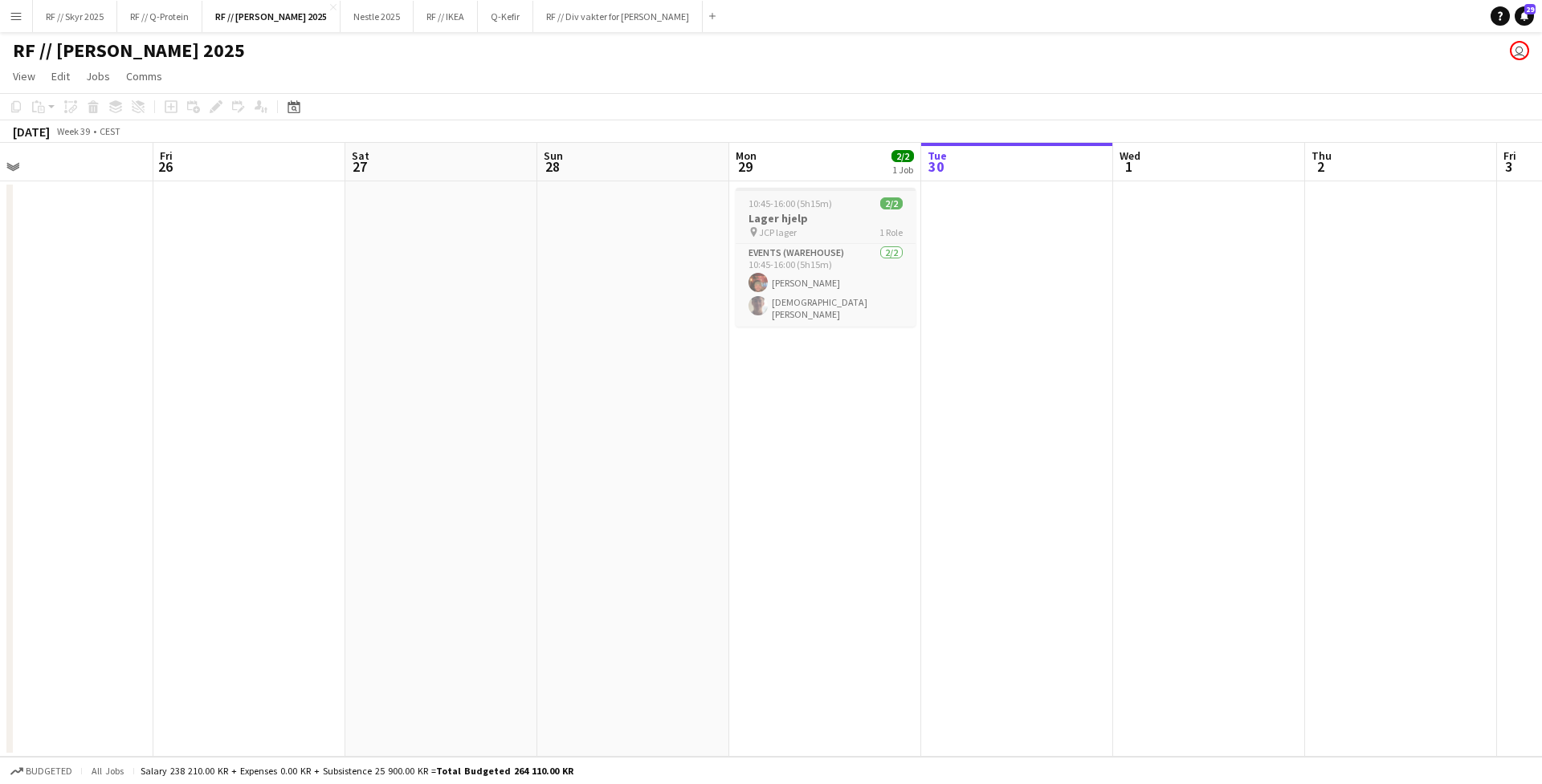
click at [797, 227] on div "pin JCP lager 1 Role" at bounding box center [825, 232] width 180 height 13
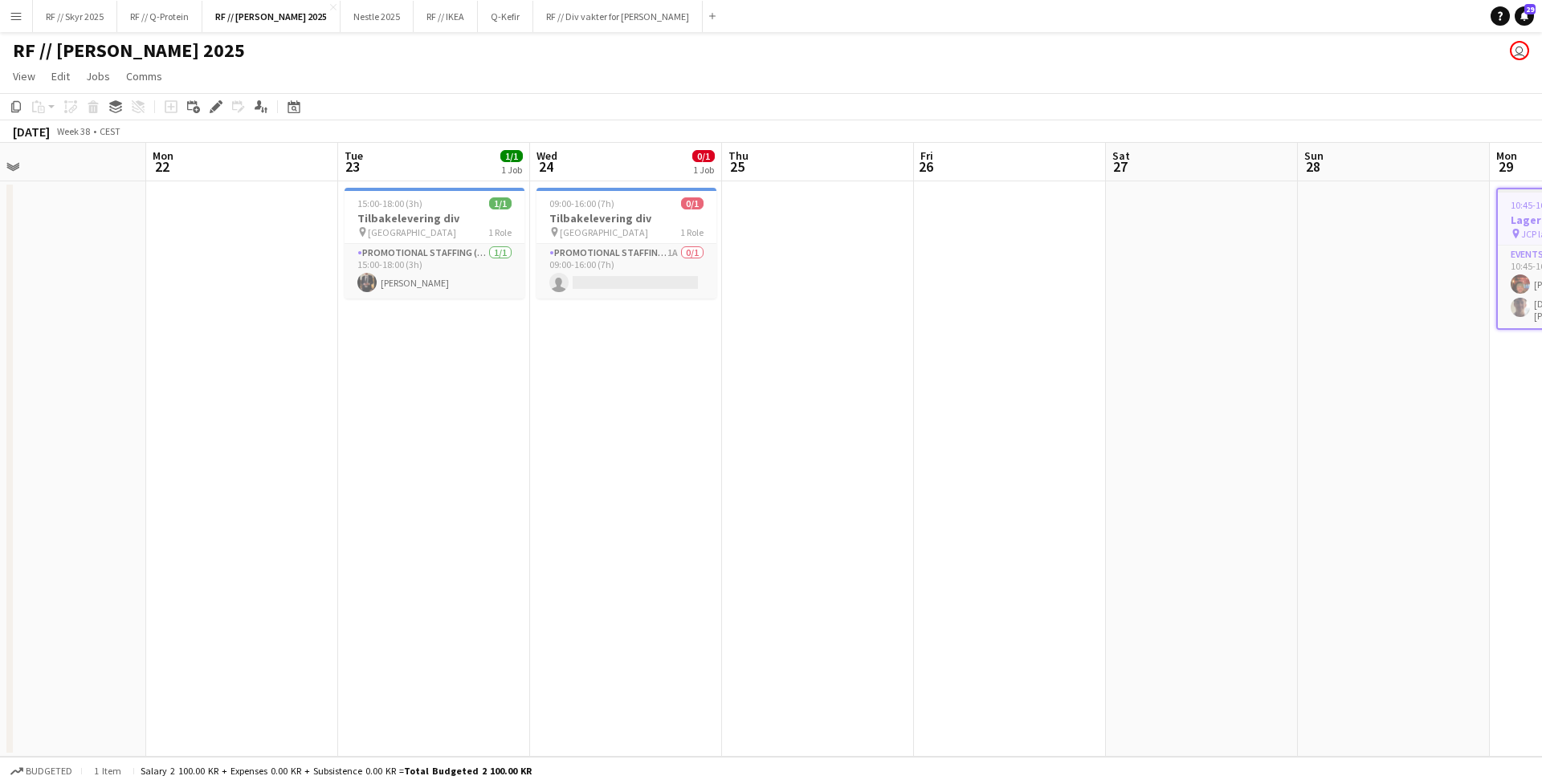
drag, startPoint x: 260, startPoint y: 292, endPoint x: 1047, endPoint y: 307, distance: 787.1
click at [1050, 308] on app-calendar-viewport "Fri 19 Sat 20 5/5 3 Jobs Sun 21 Mon 22 Tue 23 1/1 1 Job Wed 24 0/1 1 Job Thu 25…" at bounding box center [771, 449] width 1542 height 614
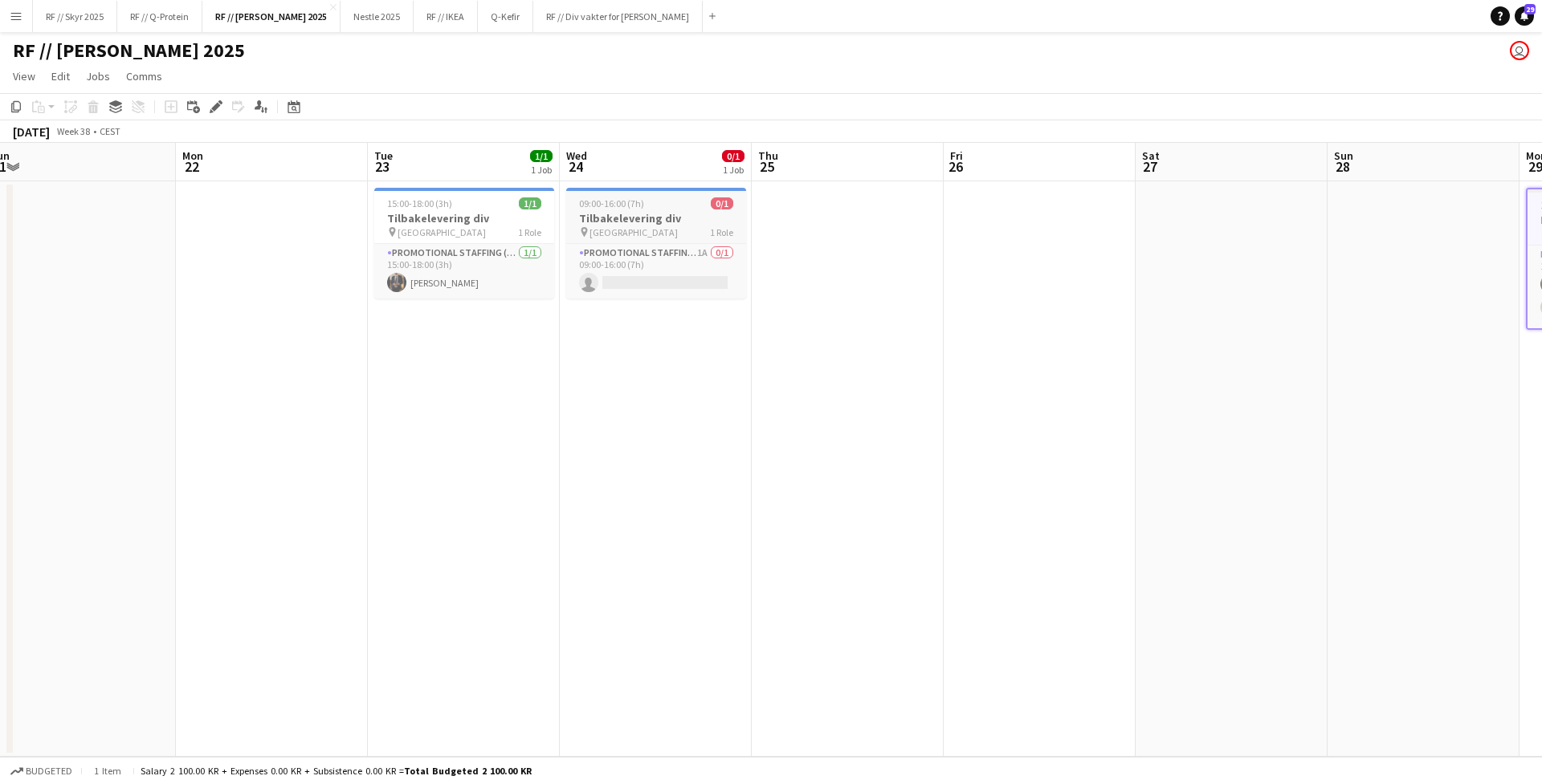
click at [626, 212] on h3 "Tilbakelevering div" at bounding box center [656, 218] width 180 height 15
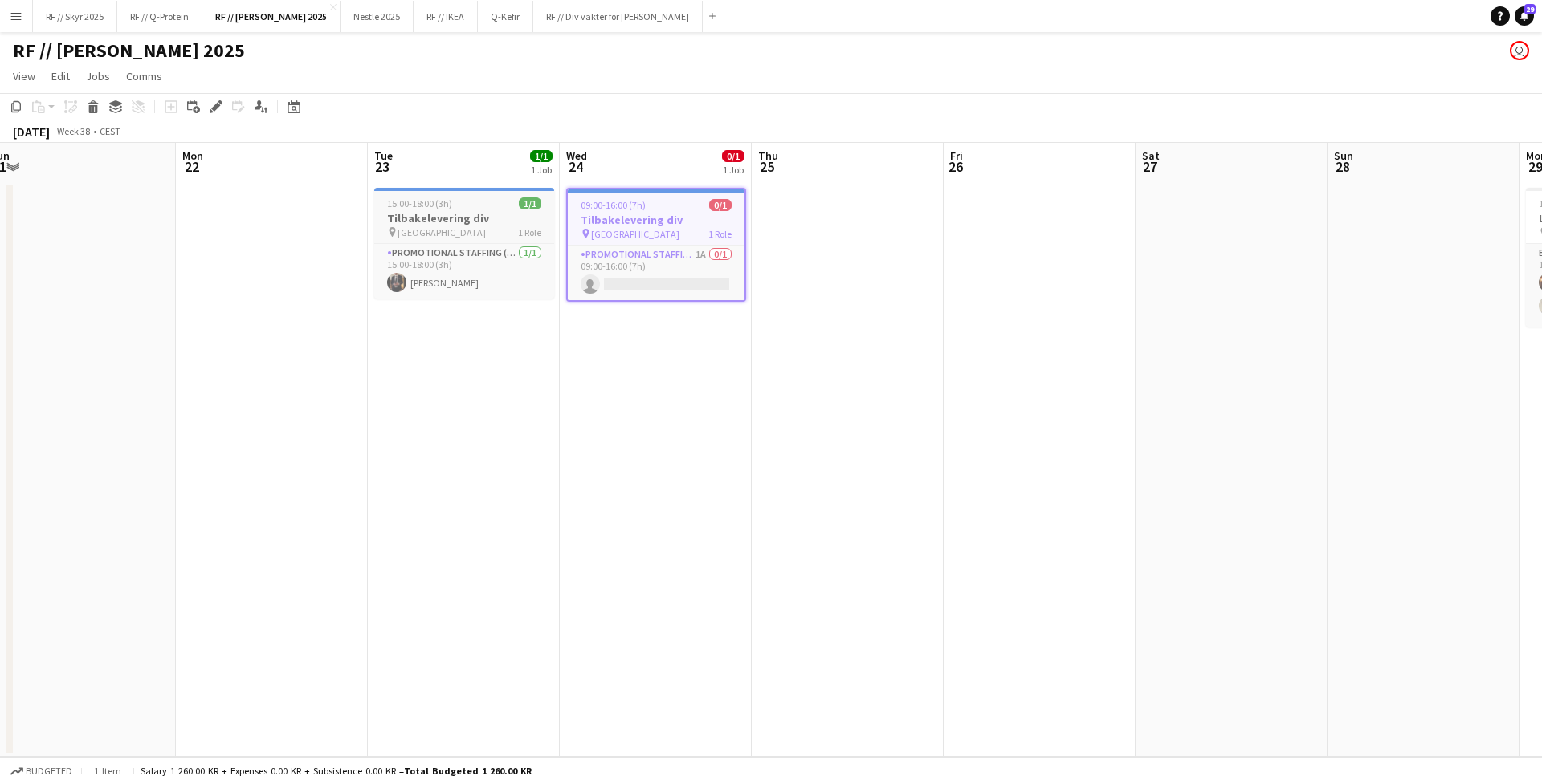
click at [477, 225] on h3 "Tilbakelevering div" at bounding box center [464, 218] width 180 height 15
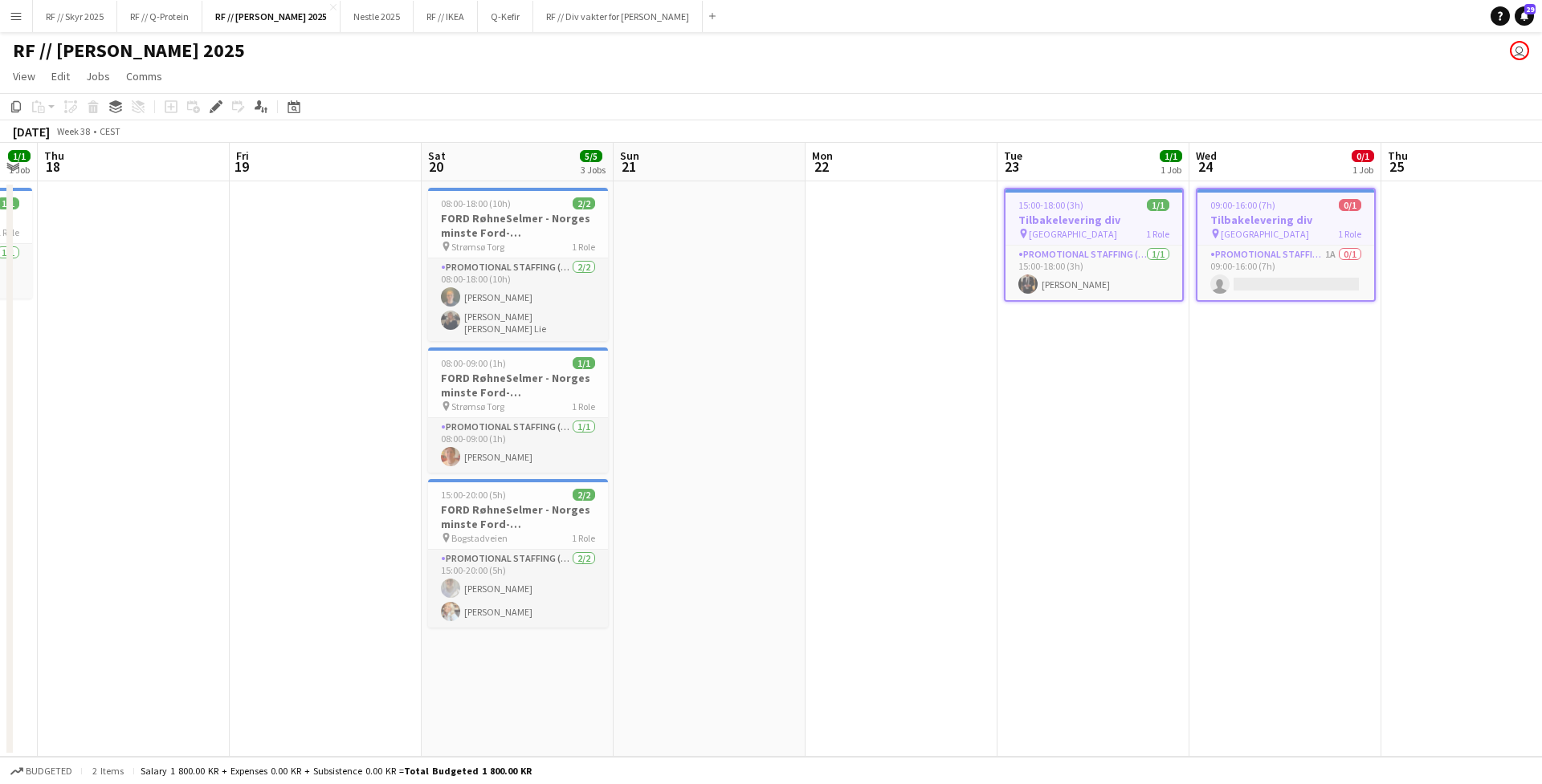
drag, startPoint x: 346, startPoint y: 383, endPoint x: 959, endPoint y: 410, distance: 613.6
click at [963, 415] on app-calendar-viewport "Tue 16 Wed 17 1/1 1 Job Thu 18 Fri 19 Sat 20 5/5 3 Jobs Sun 21 Mon 22 Tue 23 1/…" at bounding box center [771, 449] width 1542 height 614
click at [538, 223] on h3 "FORD RøhneSelmer - Norges minste Ford-forhandlerkontor" at bounding box center [518, 225] width 180 height 29
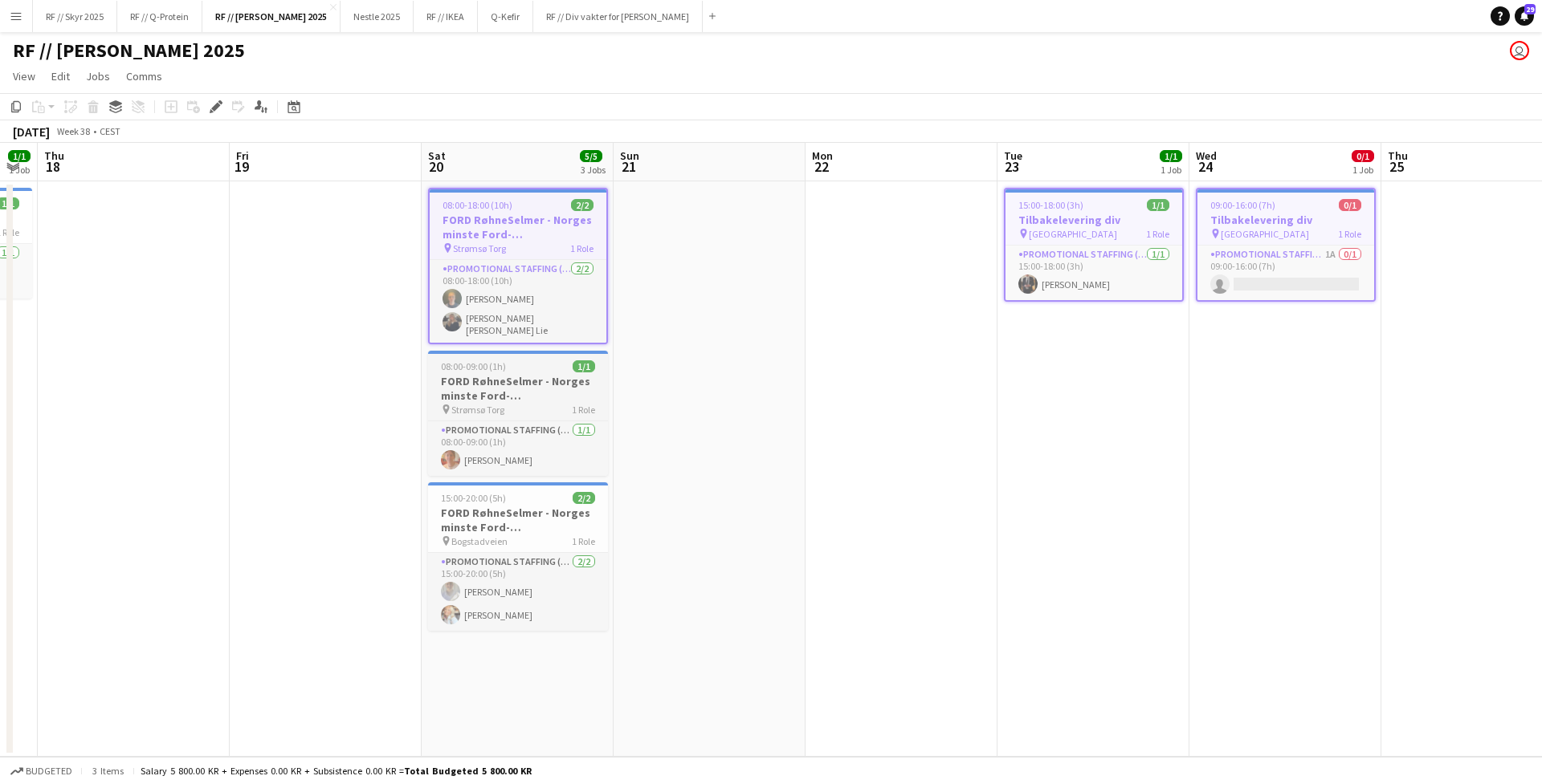
click at [522, 383] on h3 "FORD RøhneSelmer - Norges minste Ford-forhandlerkontor" at bounding box center [518, 388] width 180 height 29
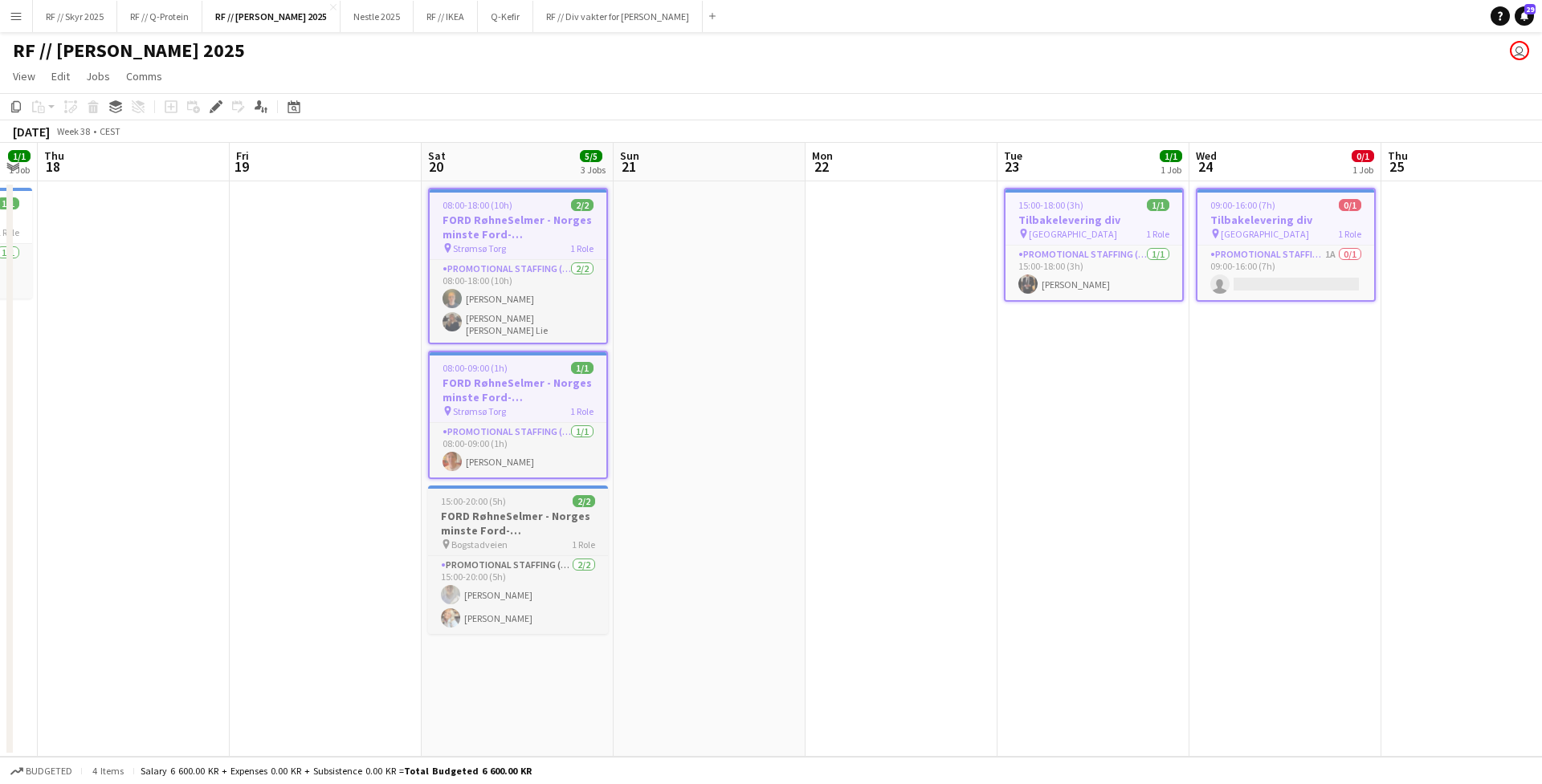
click at [516, 533] on h3 "FORD RøhneSelmer - Norges minste Ford-forhandlerkontor" at bounding box center [518, 523] width 180 height 29
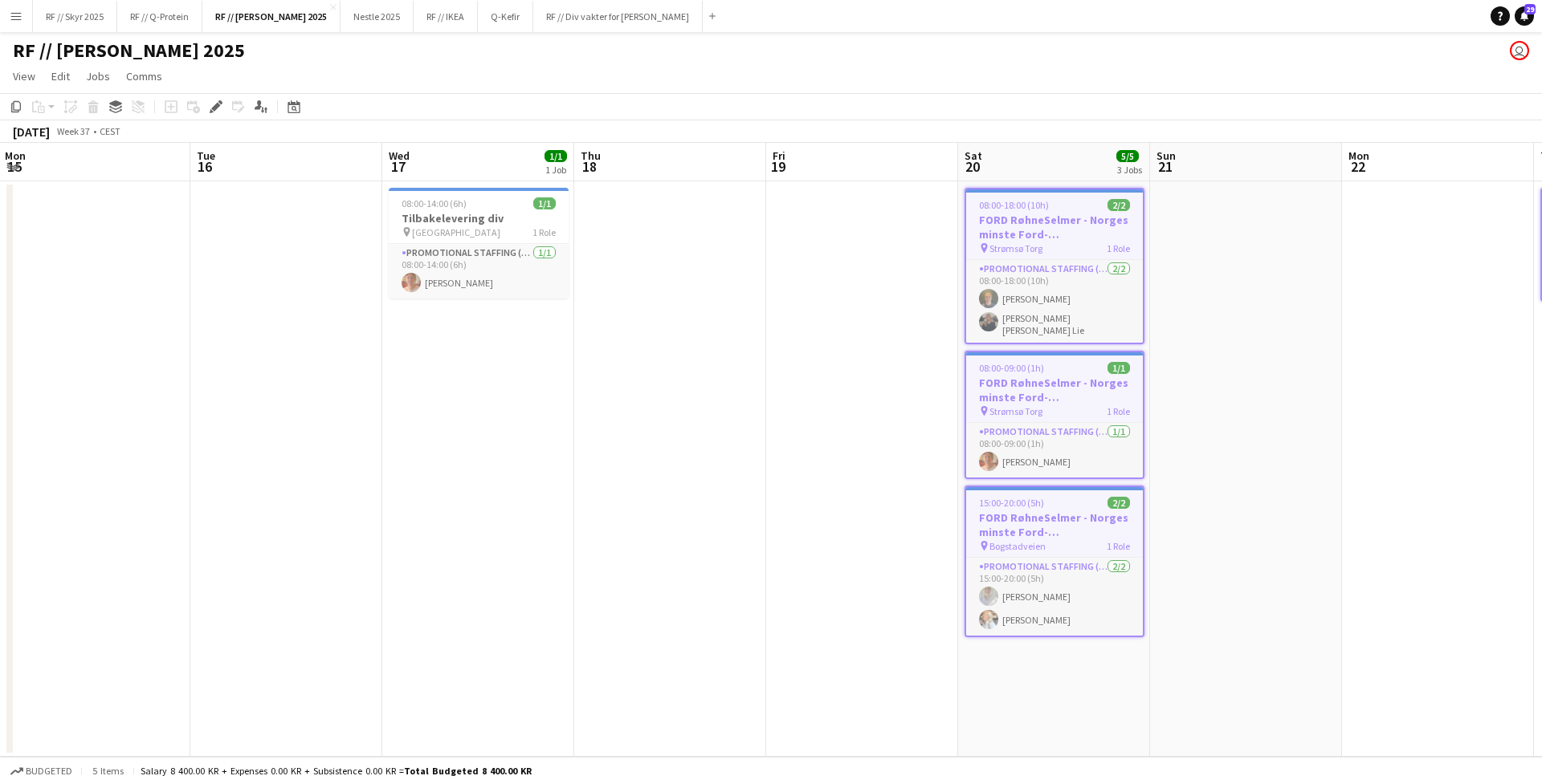
drag, startPoint x: 359, startPoint y: 413, endPoint x: 1089, endPoint y: 361, distance: 731.8
click at [1089, 361] on app-calendar-viewport "Sat 13 2/2 1 Job Sun 14 Mon 15 Tue 16 Wed 17 1/1 1 Job Thu 18 Fri 19 Sat 20 5/5…" at bounding box center [771, 449] width 1542 height 614
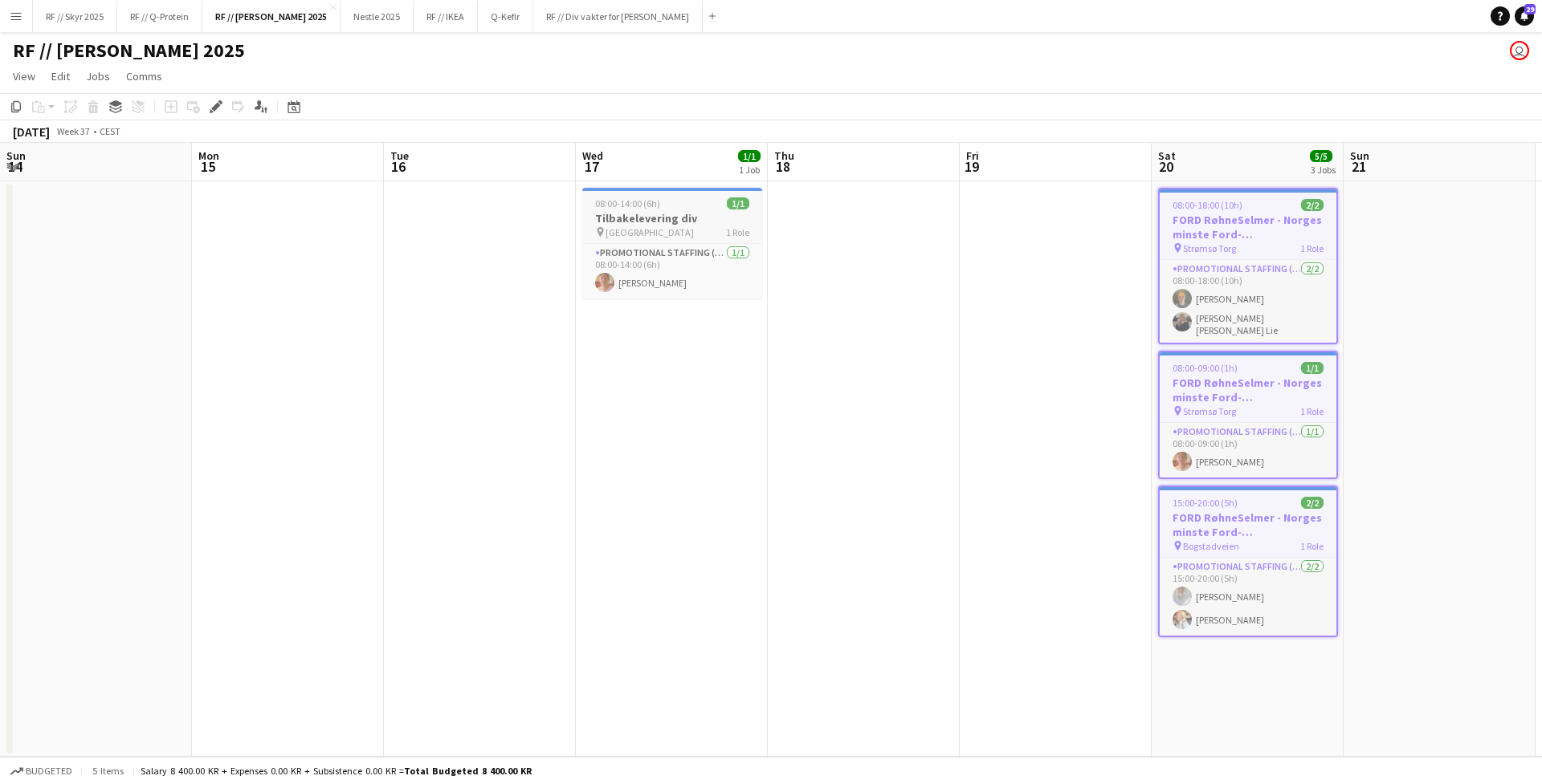
click at [667, 238] on app-job-card "08:00-14:00 (6h) 1/1 Tilbakelevering div pin Oslo 1 Role Promotional Staffing (…" at bounding box center [672, 243] width 180 height 110
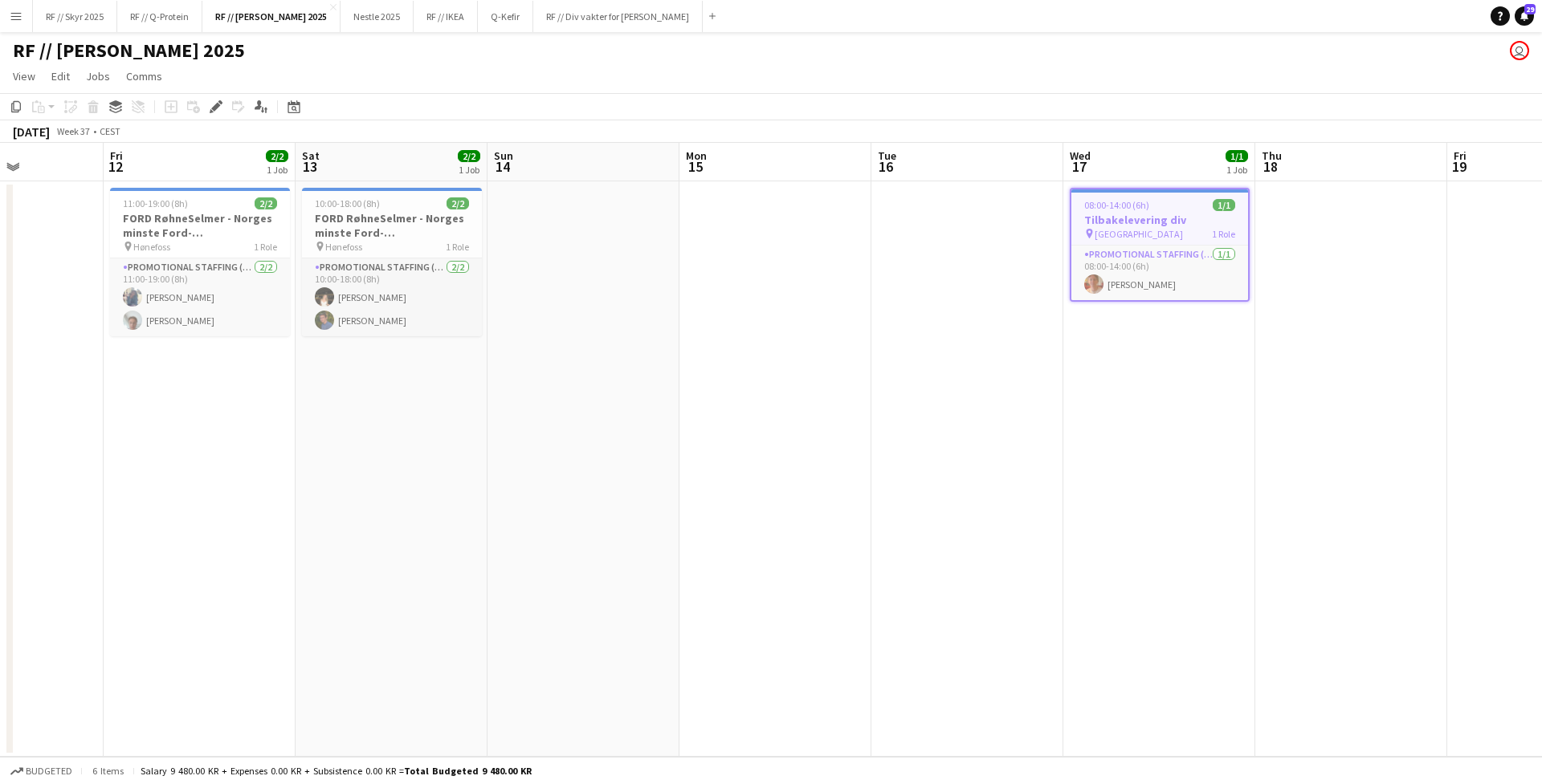
drag, startPoint x: 774, startPoint y: 415, endPoint x: 1274, endPoint y: 415, distance: 500.0
click at [1214, 415] on app-calendar-viewport "Tue 9 Wed 10 Thu 11 Fri 12 2/2 1 Job Sat 13 2/2 1 Job Sun 14 Mon 15 Tue 16 Wed …" at bounding box center [771, 449] width 1542 height 614
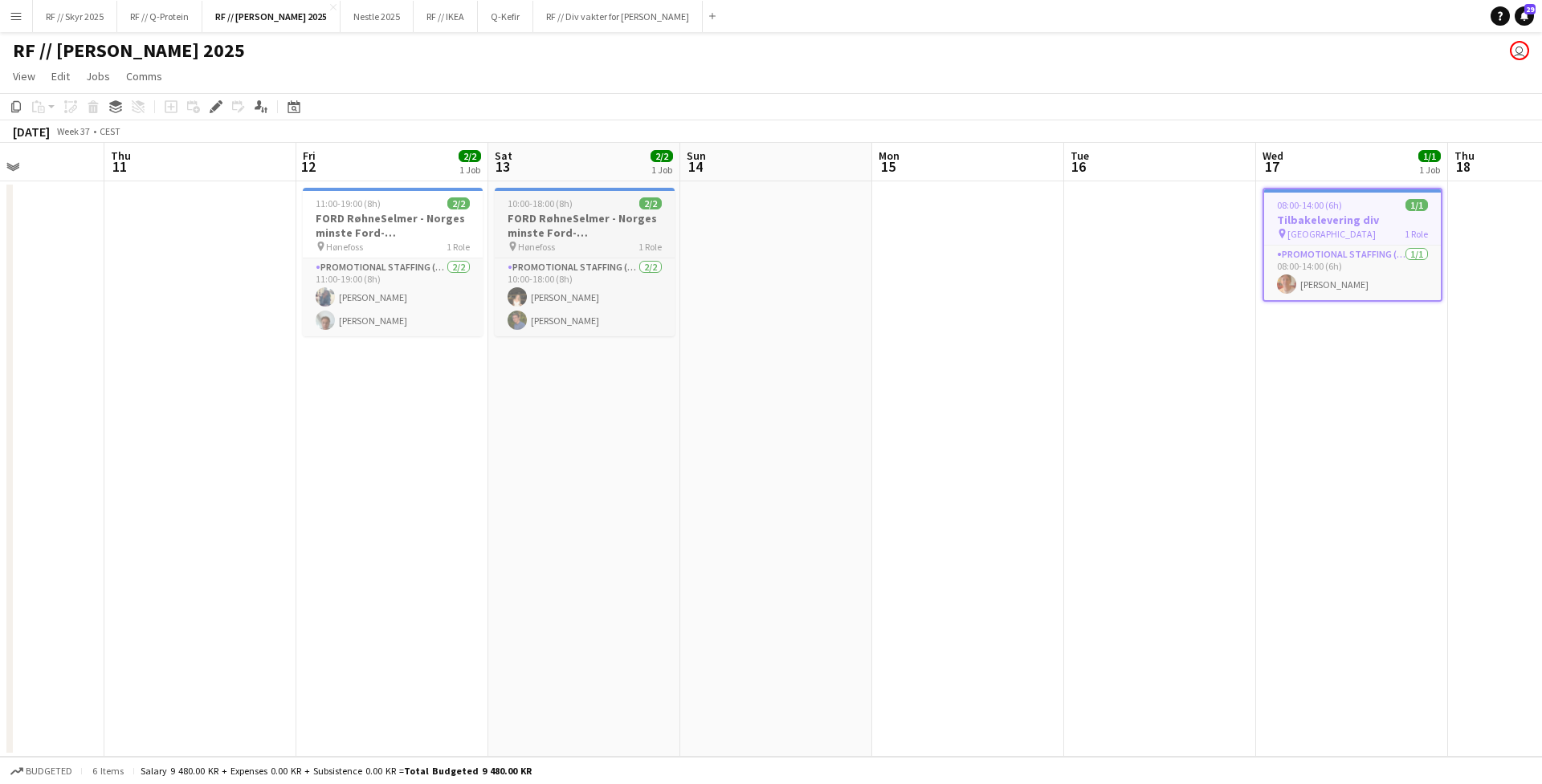
click at [530, 214] on h3 "FORD RøhneSelmer - Norges minste Ford-forhandlerkontor" at bounding box center [585, 225] width 180 height 29
click at [374, 179] on app-board-header-date "Fri 12 2/2 1 Job" at bounding box center [392, 162] width 192 height 39
click at [371, 204] on span "11:00-19:00 (8h)" at bounding box center [348, 204] width 65 height 12
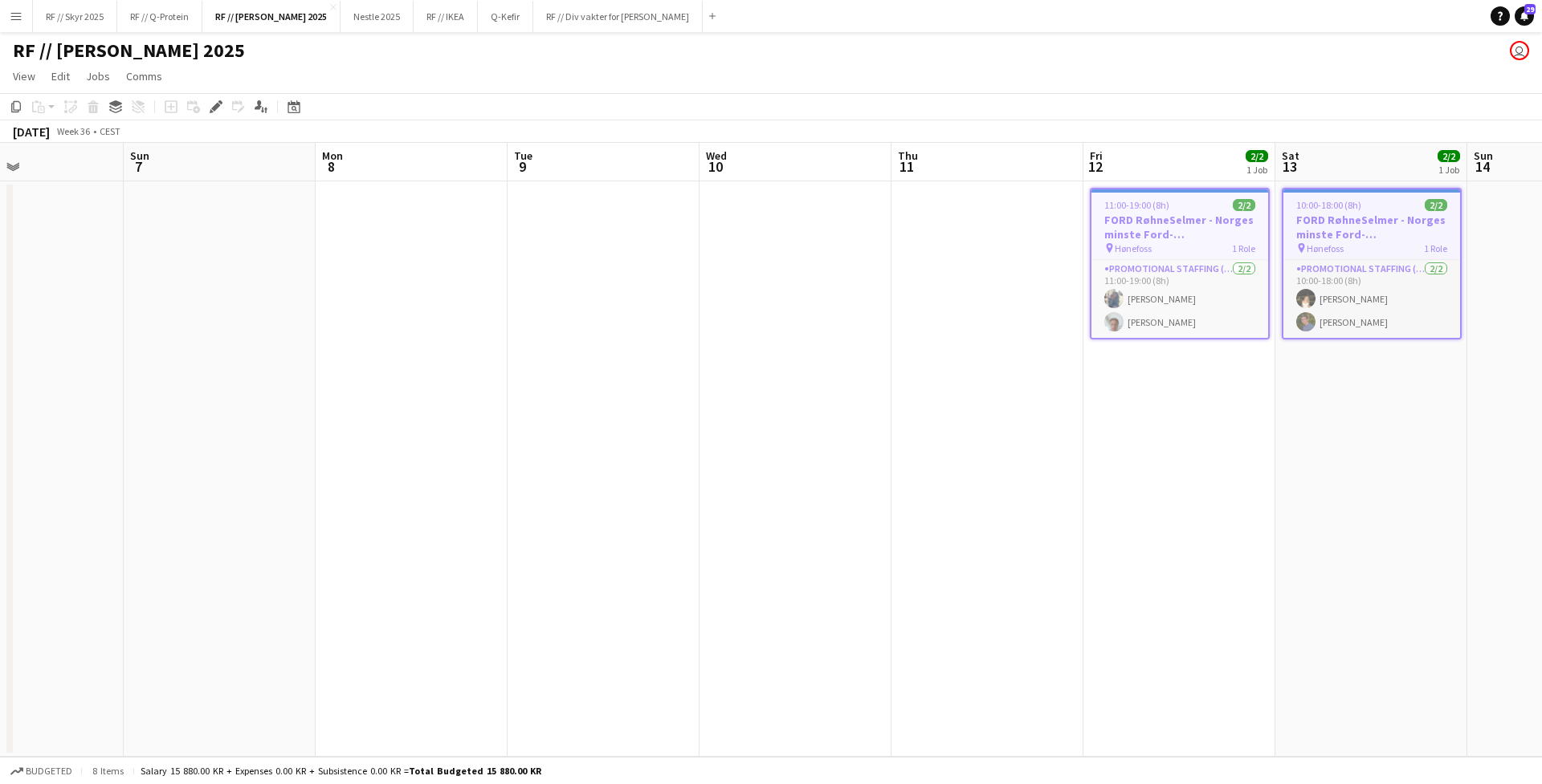
drag, startPoint x: 143, startPoint y: 271, endPoint x: 972, endPoint y: 289, distance: 829.2
click at [964, 287] on app-calendar-viewport "Thu 4 Fri 5 Sat 6 Sun 7 Mon 8 Tue 9 Wed 10 Thu 11 Fri 12 2/2 1 Job Sat 13 2/2 1…" at bounding box center [771, 449] width 1542 height 614
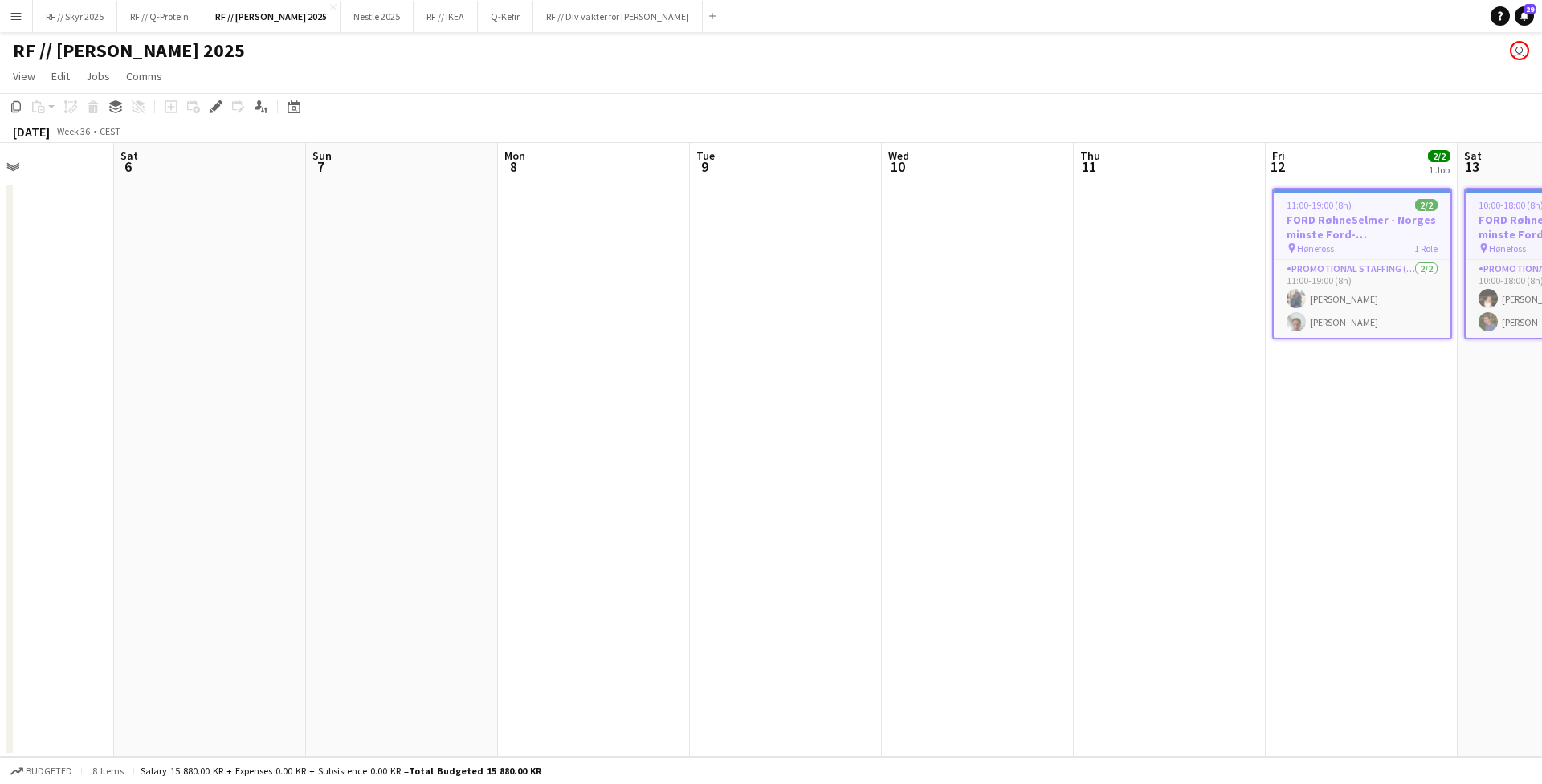
drag, startPoint x: 208, startPoint y: 265, endPoint x: 1054, endPoint y: 269, distance: 846.0
click at [1055, 269] on app-calendar-viewport "Wed 3 Thu 4 Fri 5 Sat 6 Sun 7 Mon 8 Tue 9 Wed 10 Thu 11 Fri 12 2/2 1 Job Sat 13…" at bounding box center [771, 449] width 1542 height 614
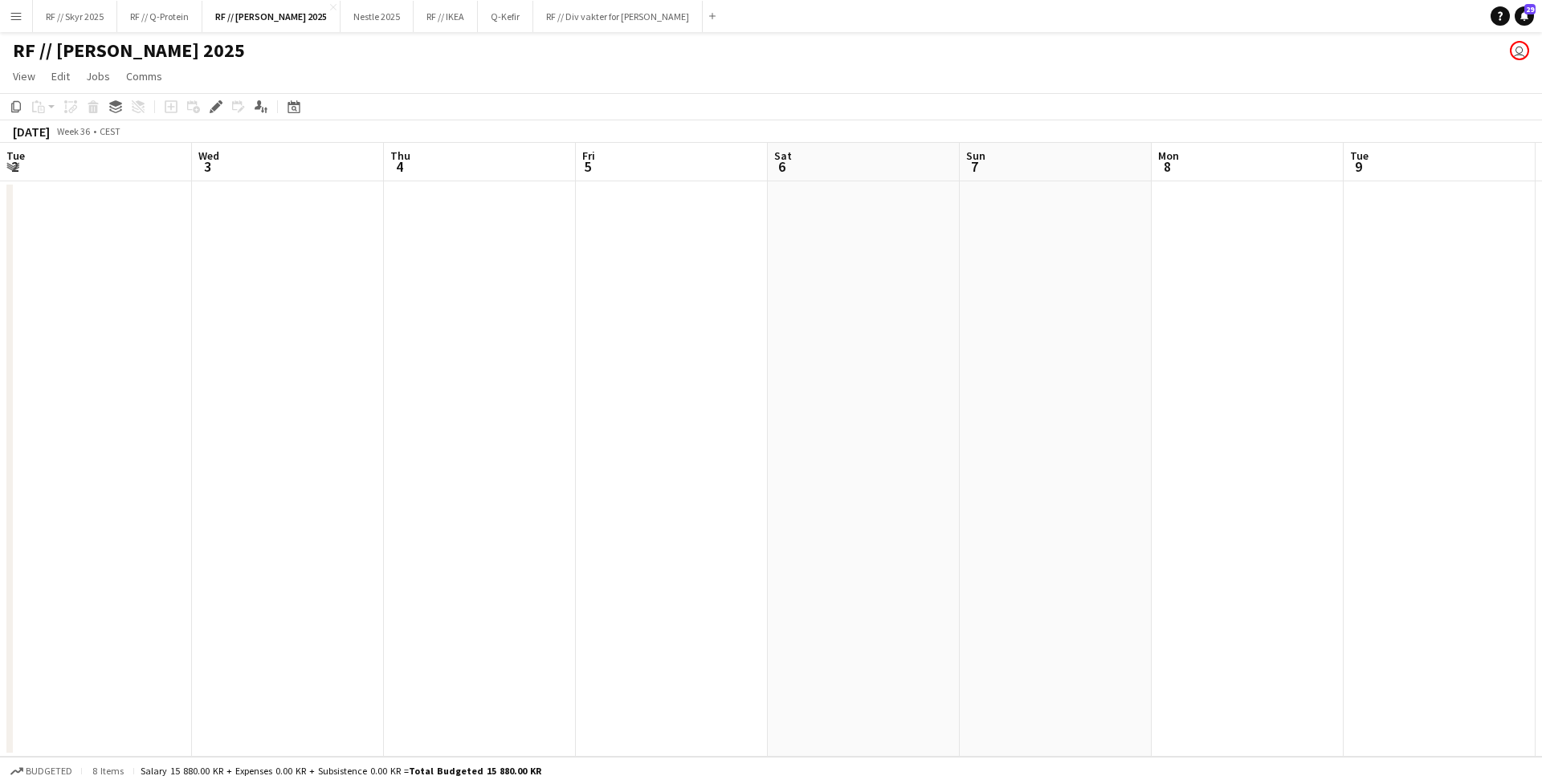
drag, startPoint x: 453, startPoint y: 265, endPoint x: 95, endPoint y: 249, distance: 358.4
click at [125, 250] on app-calendar-viewport "Sat 30 Sun 31 Mon 1 Tue 2 Wed 3 Thu 4 Fri 5 Sat 6 Sun 7 Mon 8 Tue 9 Wed 10 Thu …" at bounding box center [771, 449] width 1542 height 614
click at [215, 108] on icon at bounding box center [215, 107] width 9 height 9
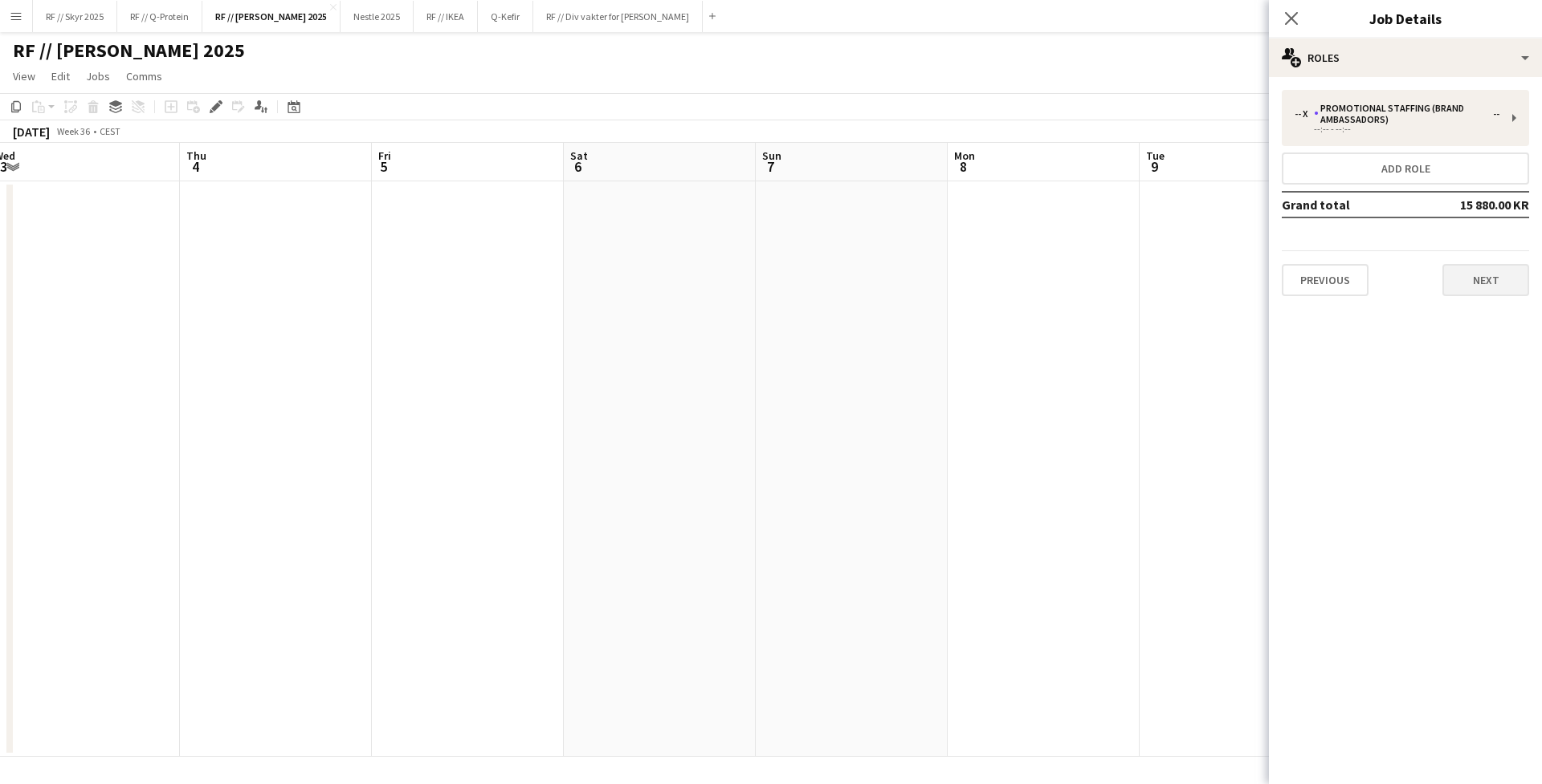
click at [1214, 282] on button "Next" at bounding box center [1485, 279] width 87 height 32
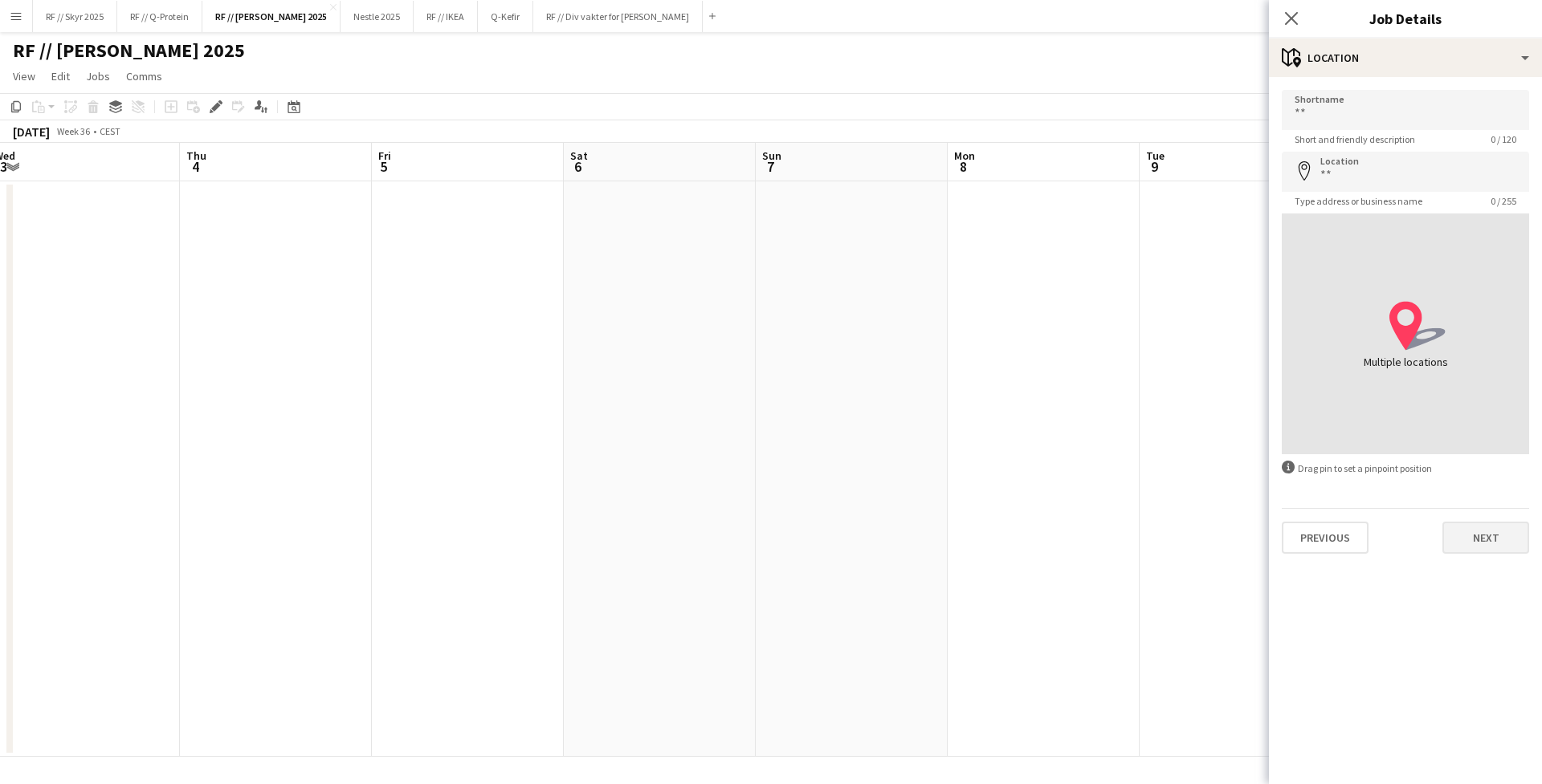
click at [1214, 547] on button "Next" at bounding box center [1485, 538] width 87 height 32
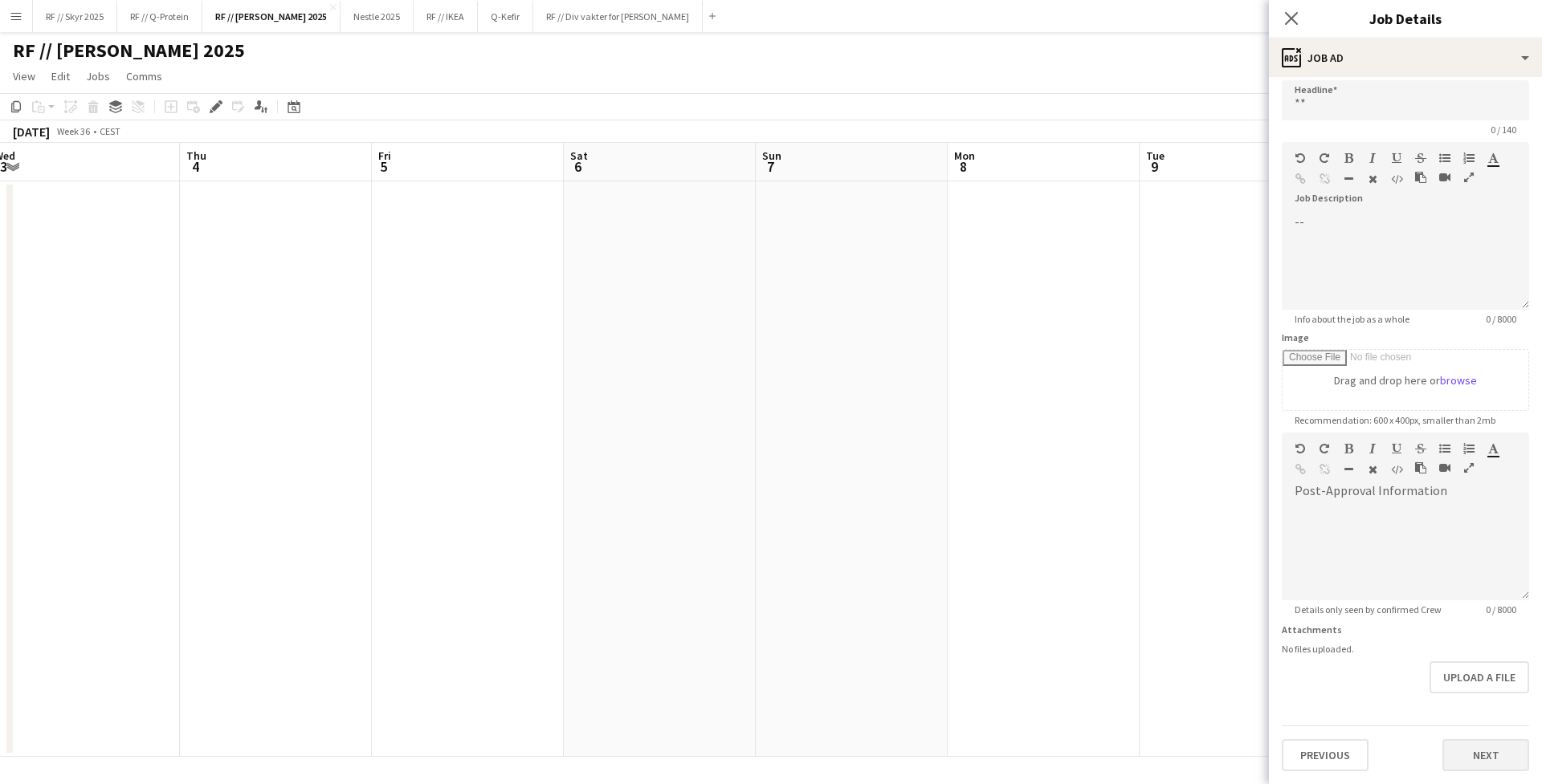
click at [1214, 675] on button "Next" at bounding box center [1485, 755] width 87 height 32
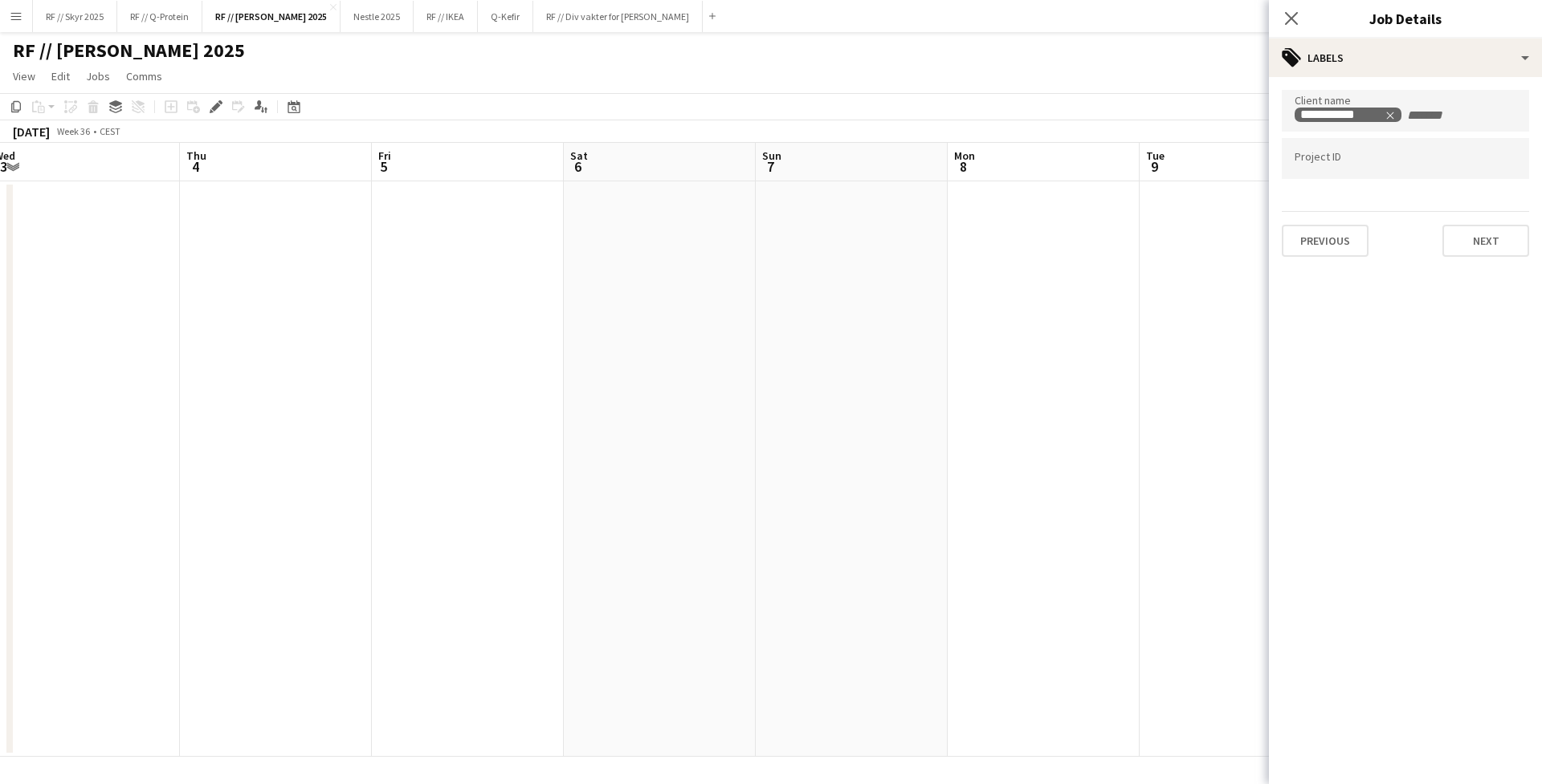
click at [1214, 163] on input "Type to search project ID labels..." at bounding box center [1405, 159] width 222 height 15
paste input "******"
type input "******"
click at [1214, 246] on button "Next" at bounding box center [1485, 241] width 87 height 32
click at [1214, 169] on button "Next" at bounding box center [1485, 166] width 87 height 32
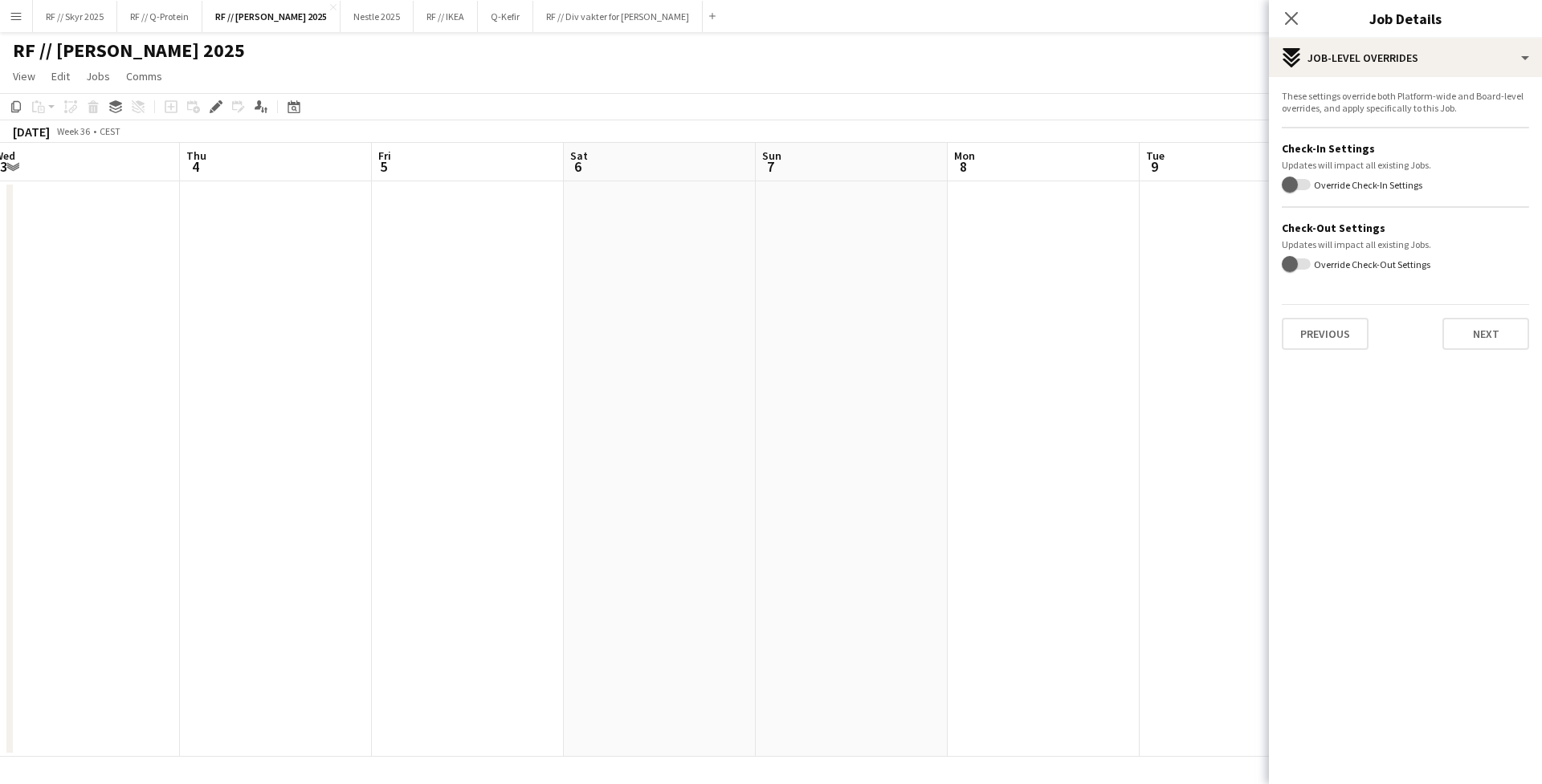
click at [1214, 352] on div "These settings override both Platform-wide and Board-level overrides, and apply…" at bounding box center [1405, 219] width 273 height 286
click at [1214, 347] on button "Next" at bounding box center [1485, 334] width 87 height 32
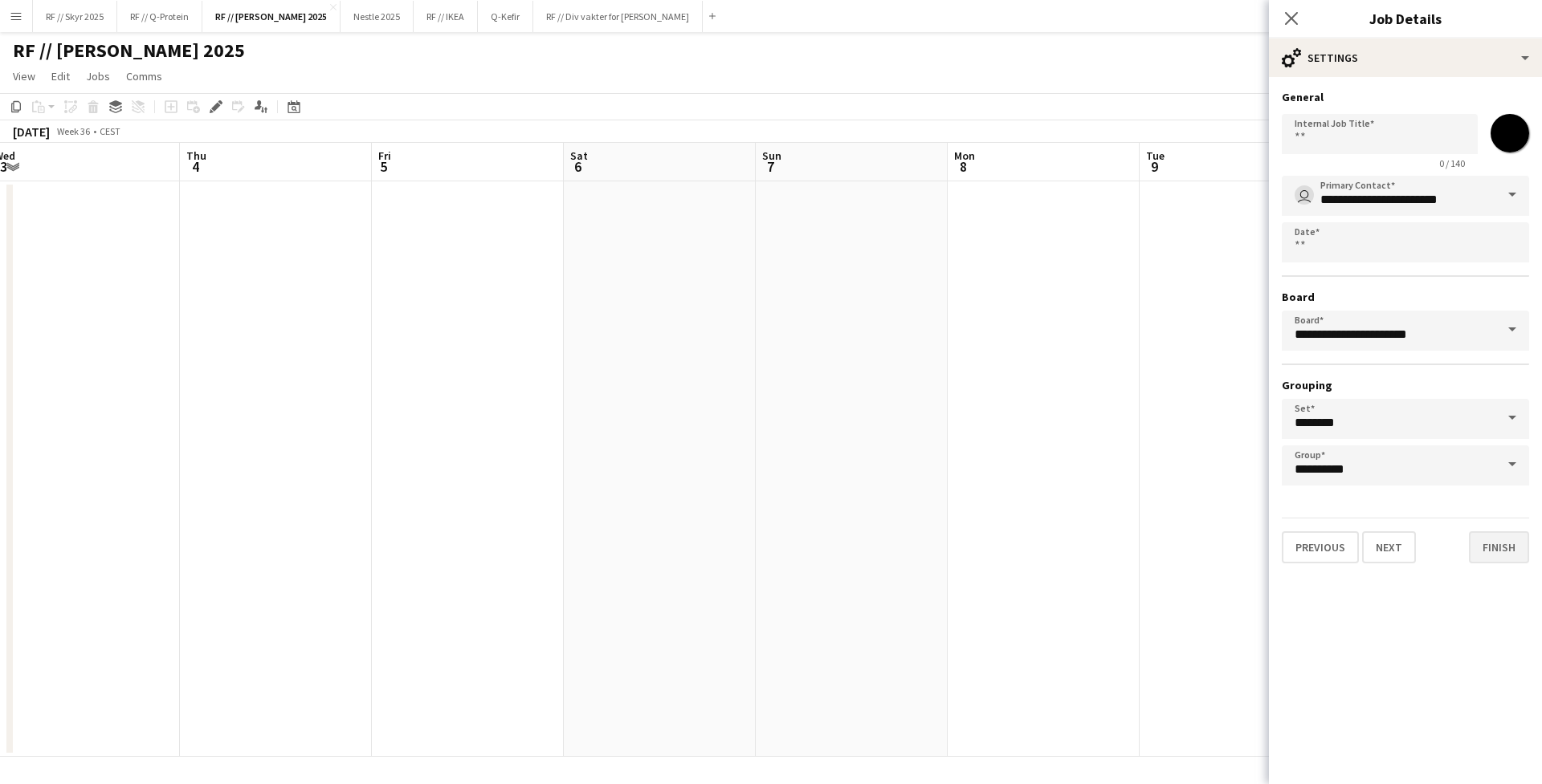
click at [1214, 546] on button "Finish" at bounding box center [1498, 547] width 60 height 32
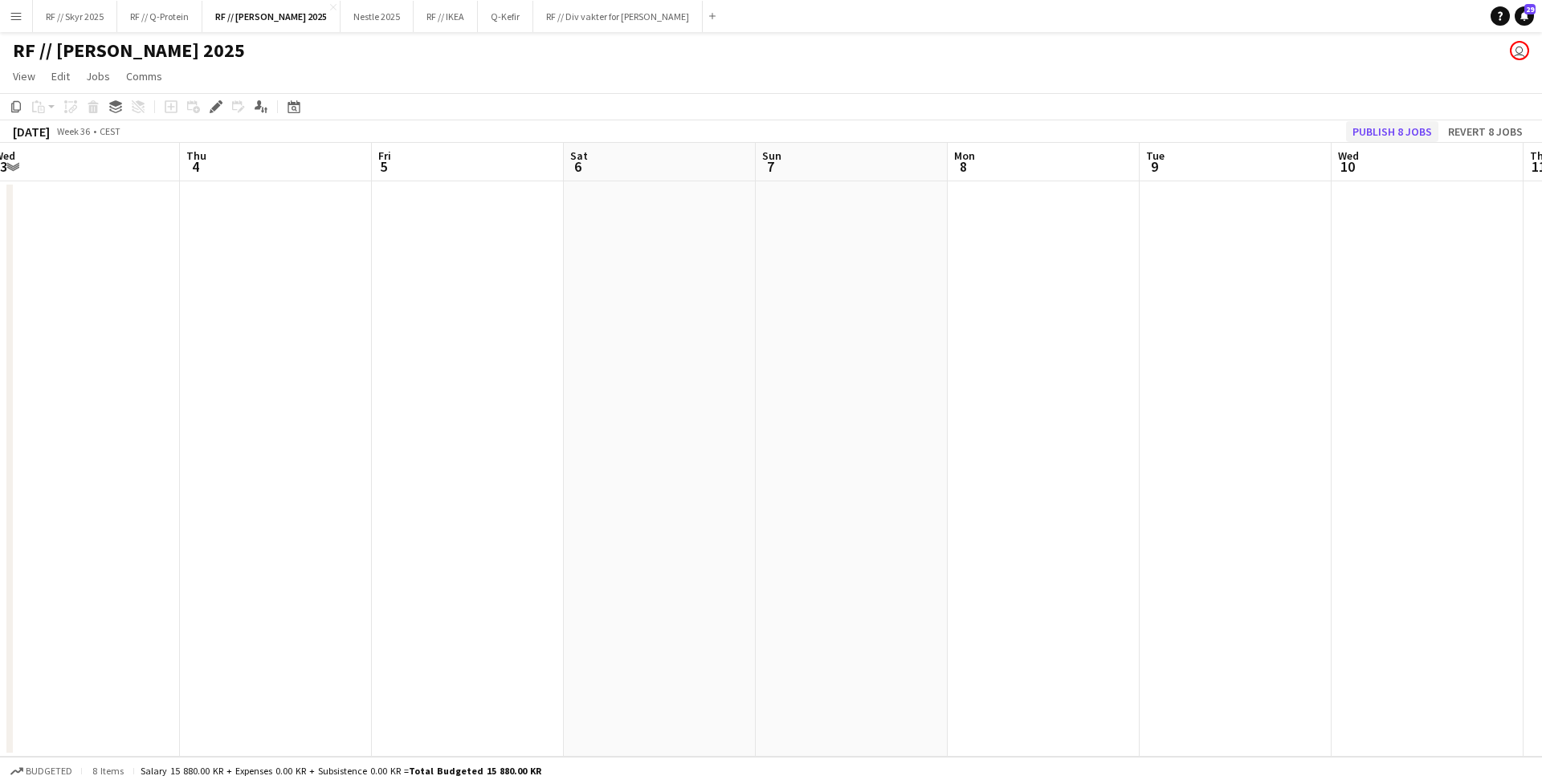
click at [1214, 127] on button "Publish 8 jobs" at bounding box center [1392, 131] width 92 height 21
click at [11, 11] on app-icon "Menu" at bounding box center [16, 16] width 13 height 13
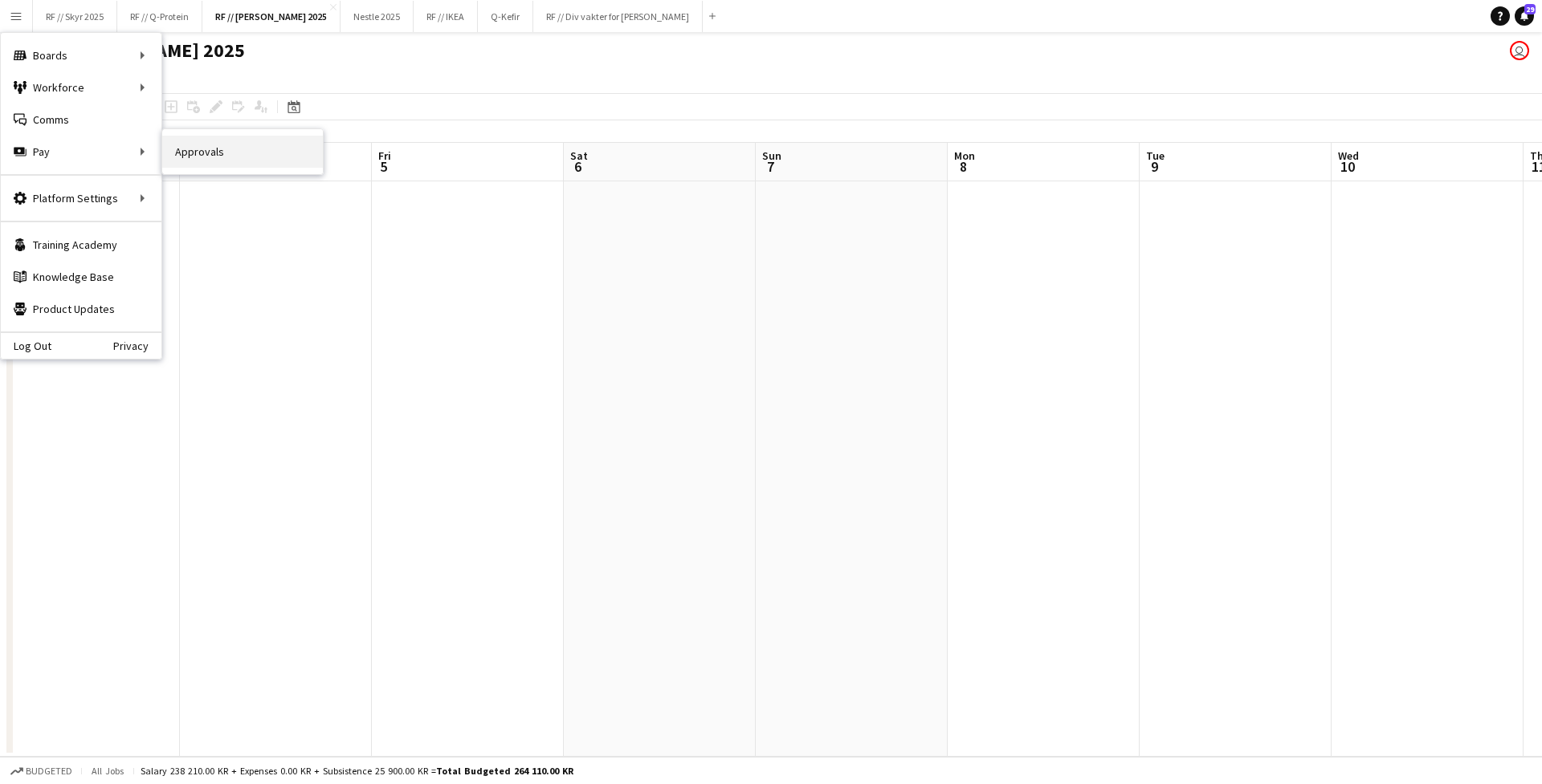
click at [252, 151] on link "Approvals" at bounding box center [242, 152] width 161 height 32
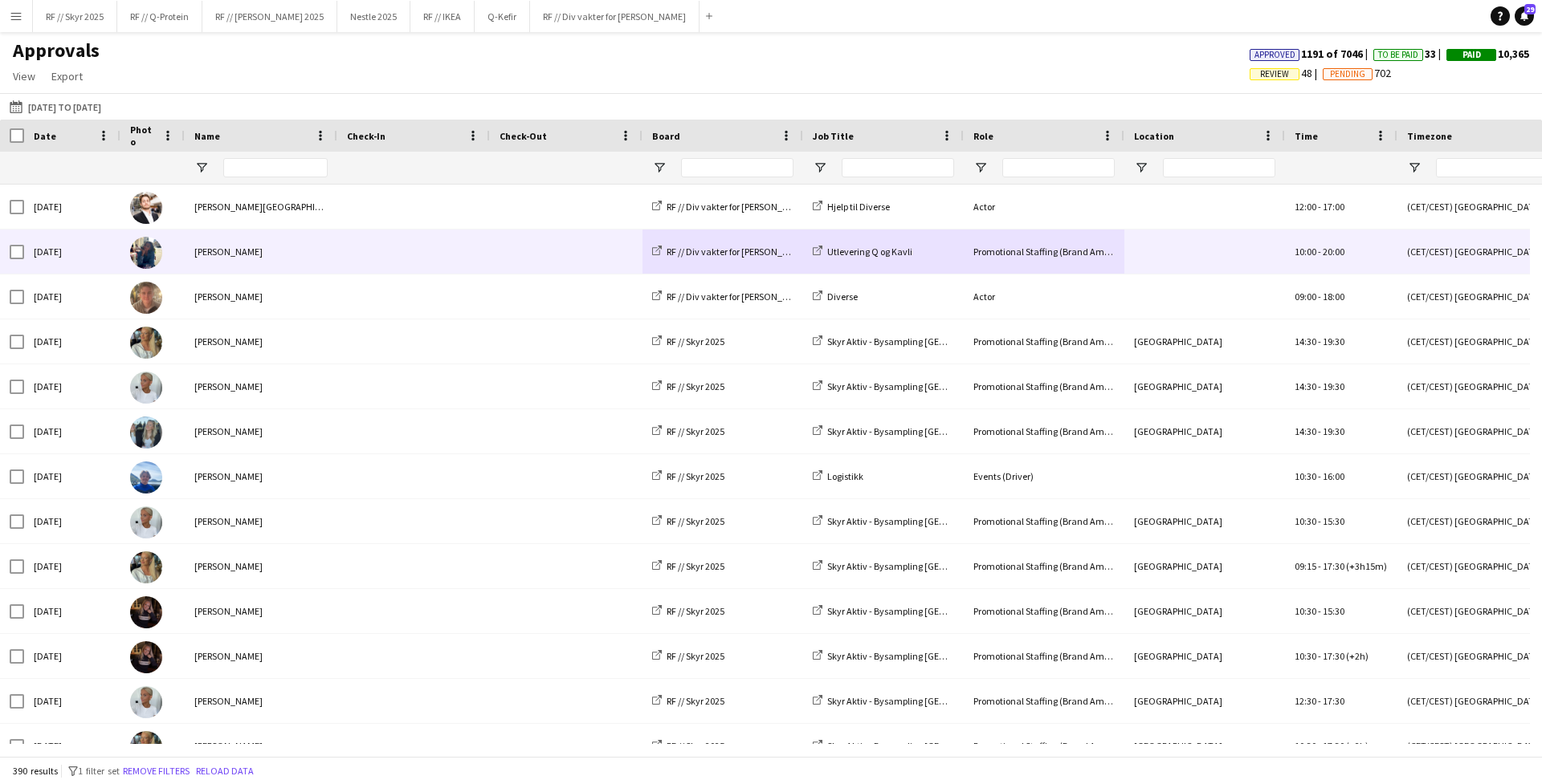
drag, startPoint x: 1248, startPoint y: 256, endPoint x: 504, endPoint y: 257, distance: 744.0
click at [504, 257] on div "Mon, 8 Sep 2025 Marian Ilmi RF // Div vakter for Fredrikke Utlevering Q og Kavl…" at bounding box center [1457, 252] width 2915 height 45
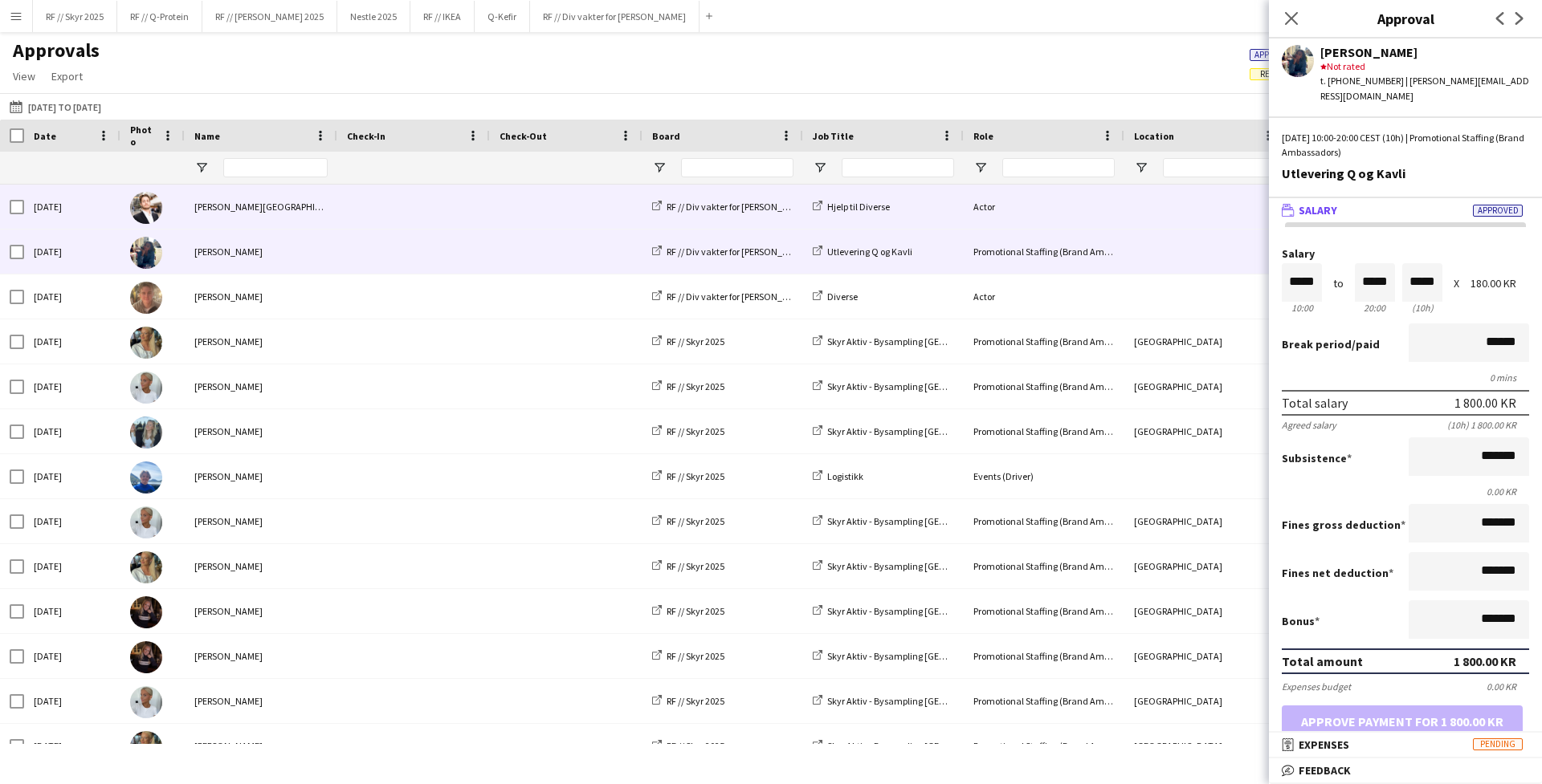
click at [507, 210] on span at bounding box center [566, 207] width 134 height 45
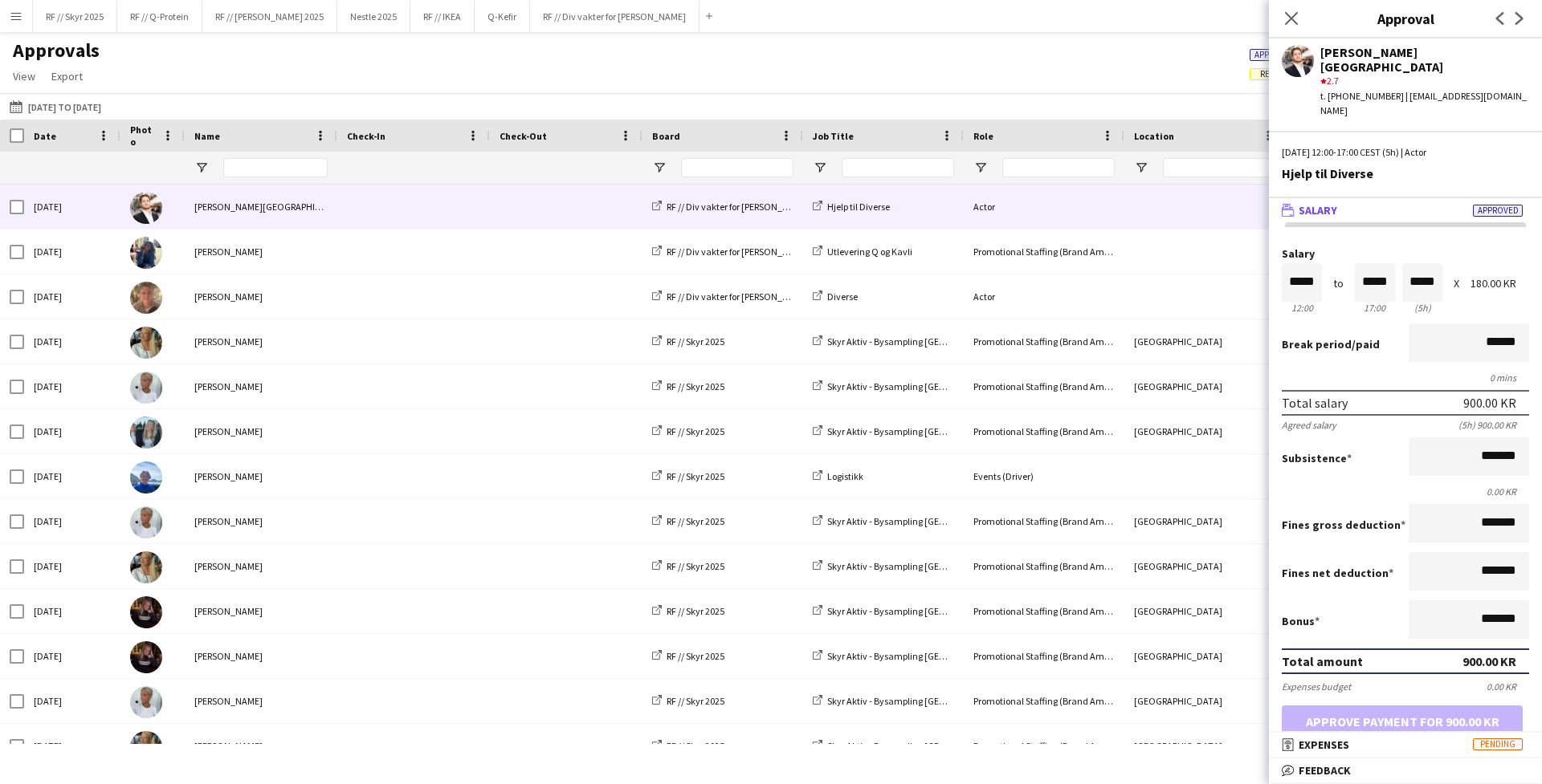
click at [491, 67] on div "Approvals View Customise view Customise filters Reset Filters Reset View Reset …" at bounding box center [771, 66] width 1542 height 54
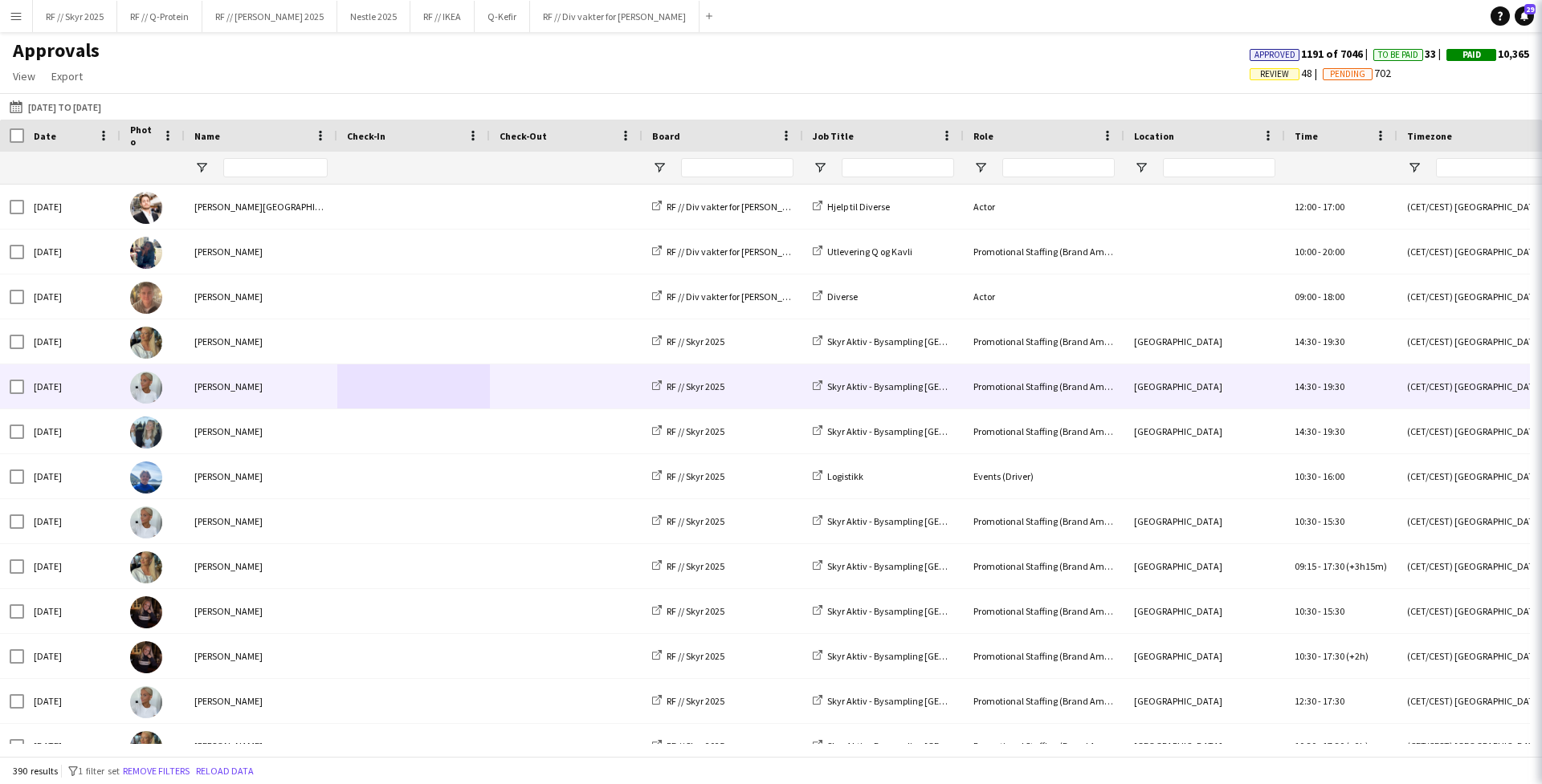
drag, startPoint x: 472, startPoint y: 385, endPoint x: 302, endPoint y: 398, distance: 170.5
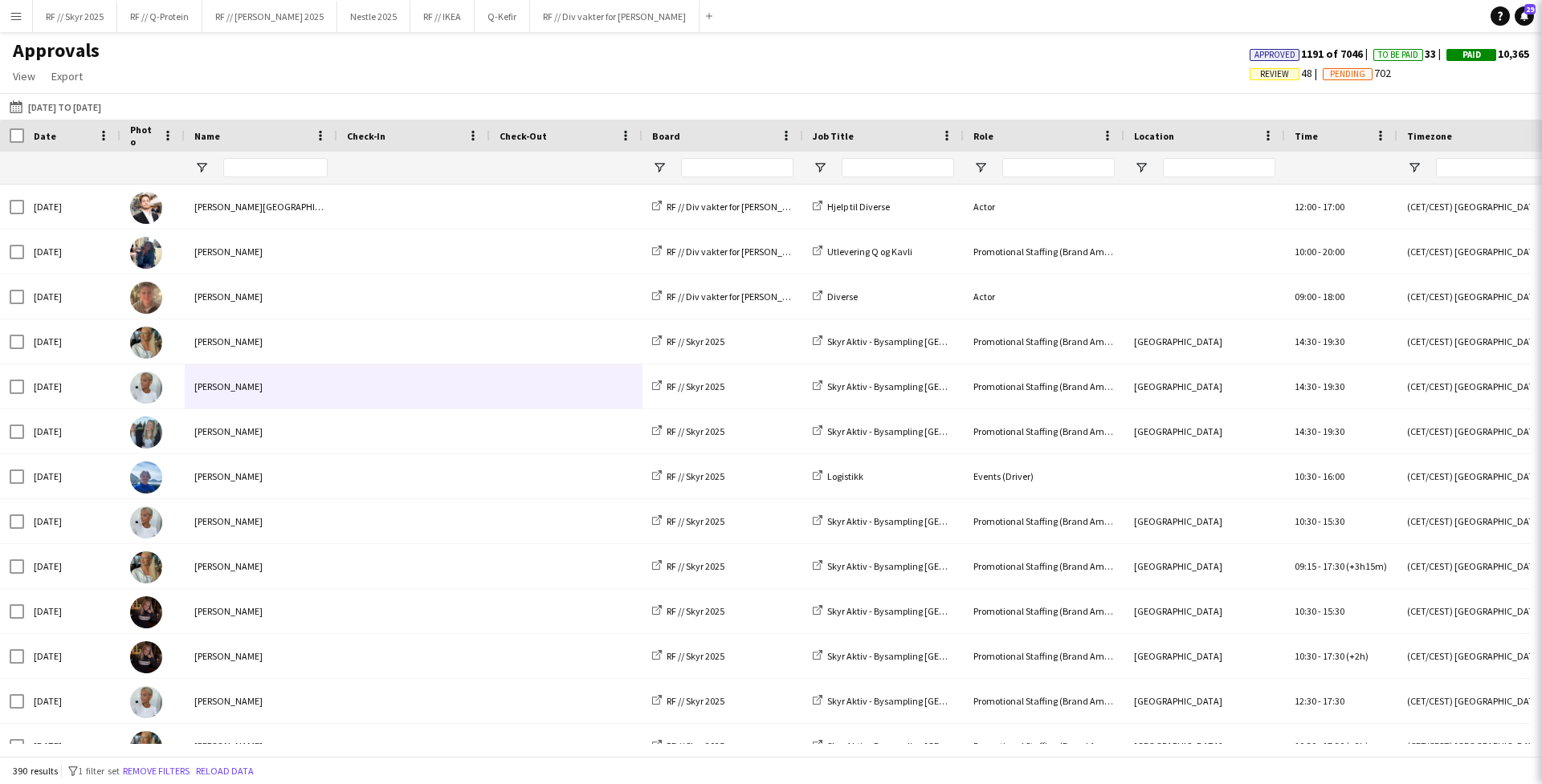
scroll to position [0, 444]
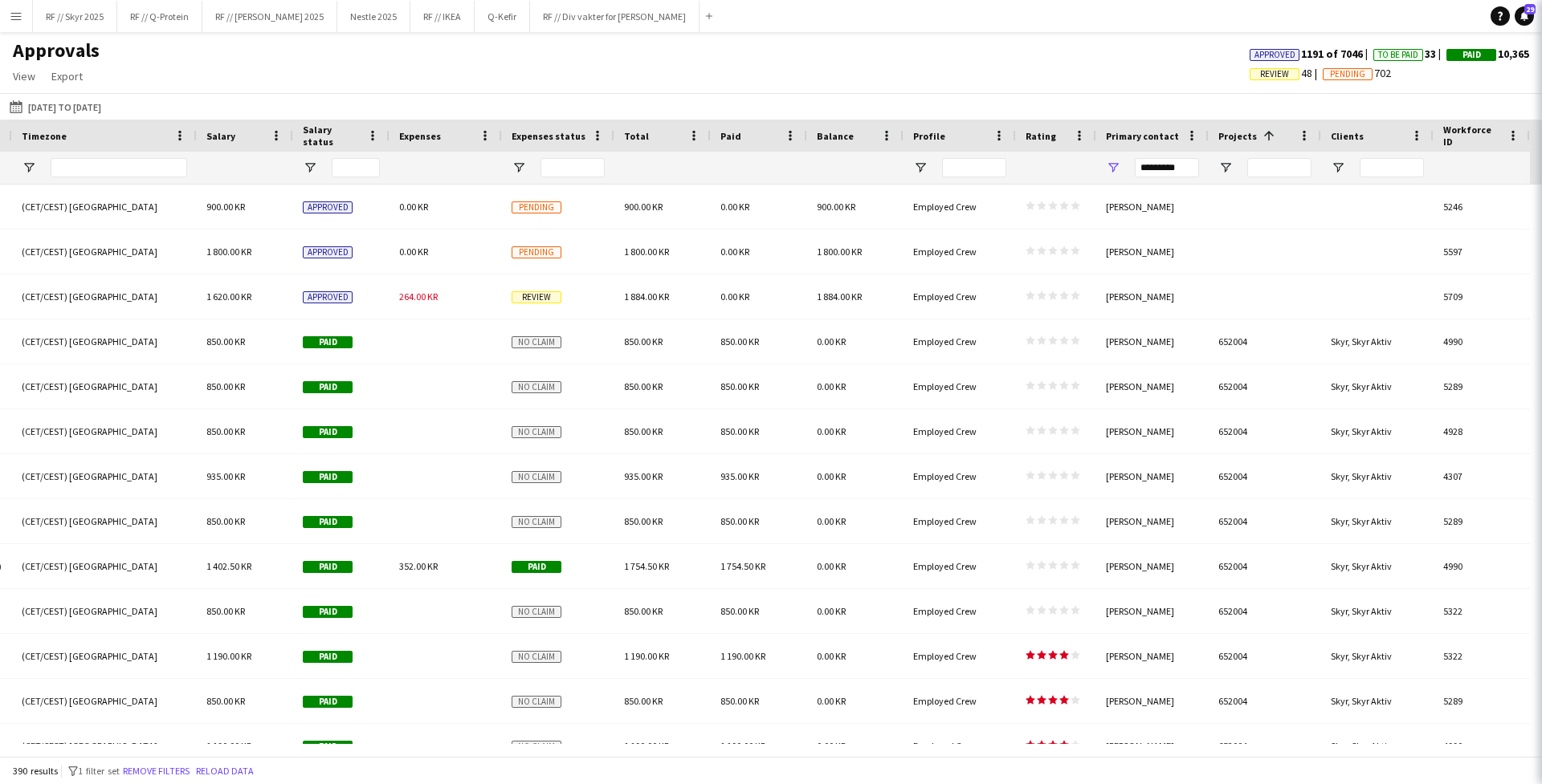
click at [1214, 133] on span "Projects" at bounding box center [1237, 136] width 39 height 12
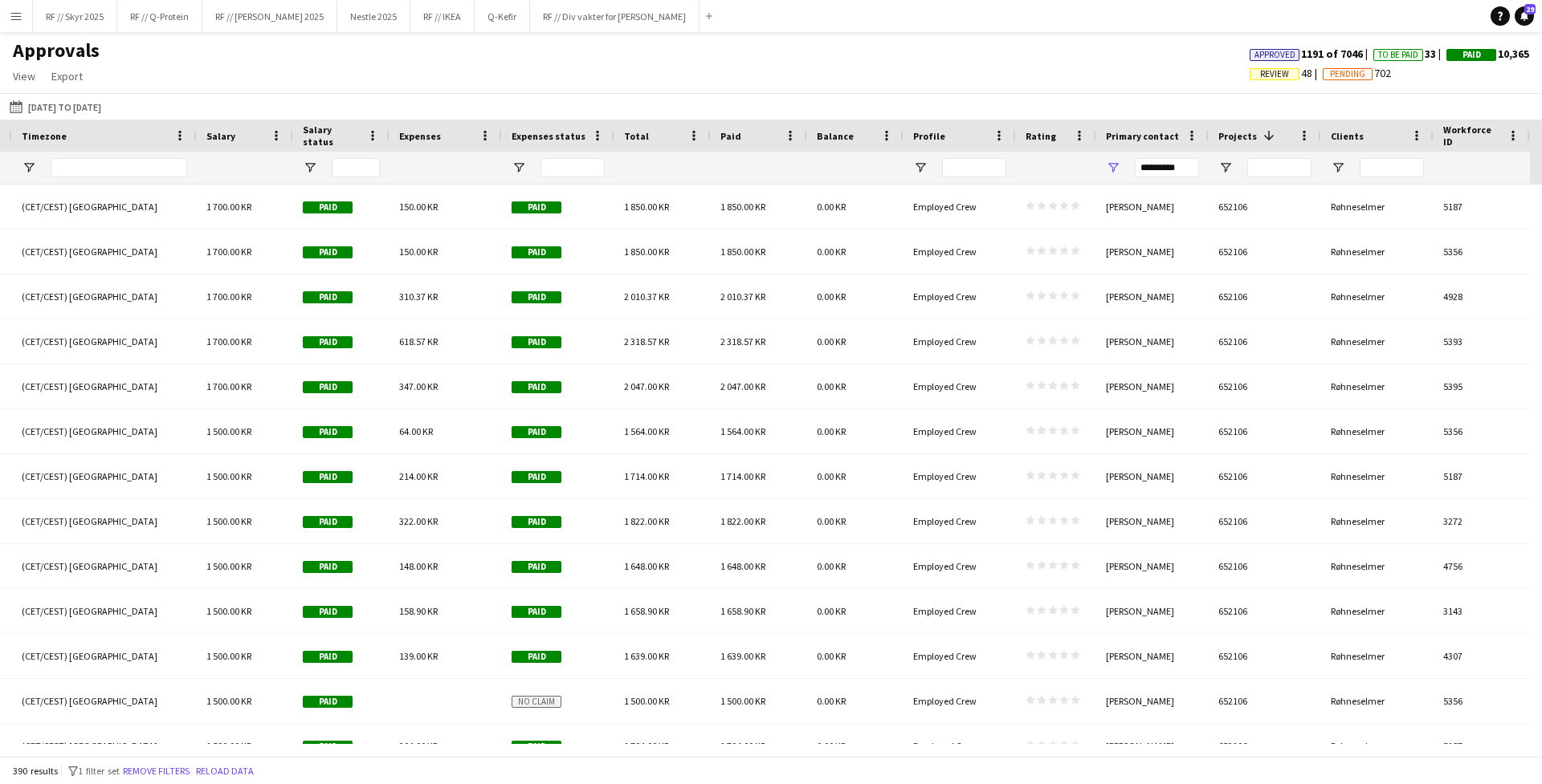
click at [1214, 133] on span "Projects" at bounding box center [1237, 136] width 39 height 12
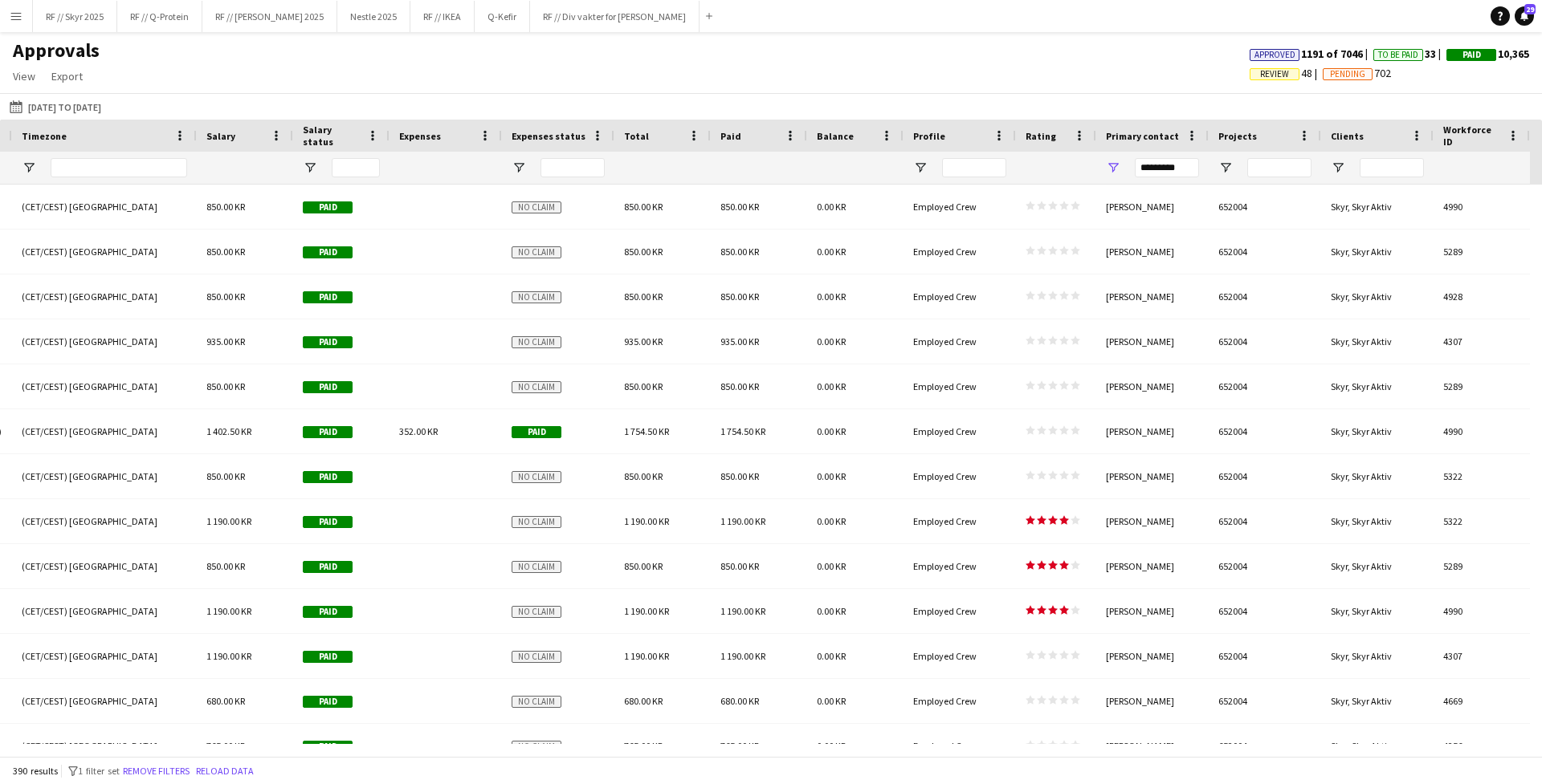
click at [1214, 134] on span "Projects" at bounding box center [1237, 136] width 39 height 12
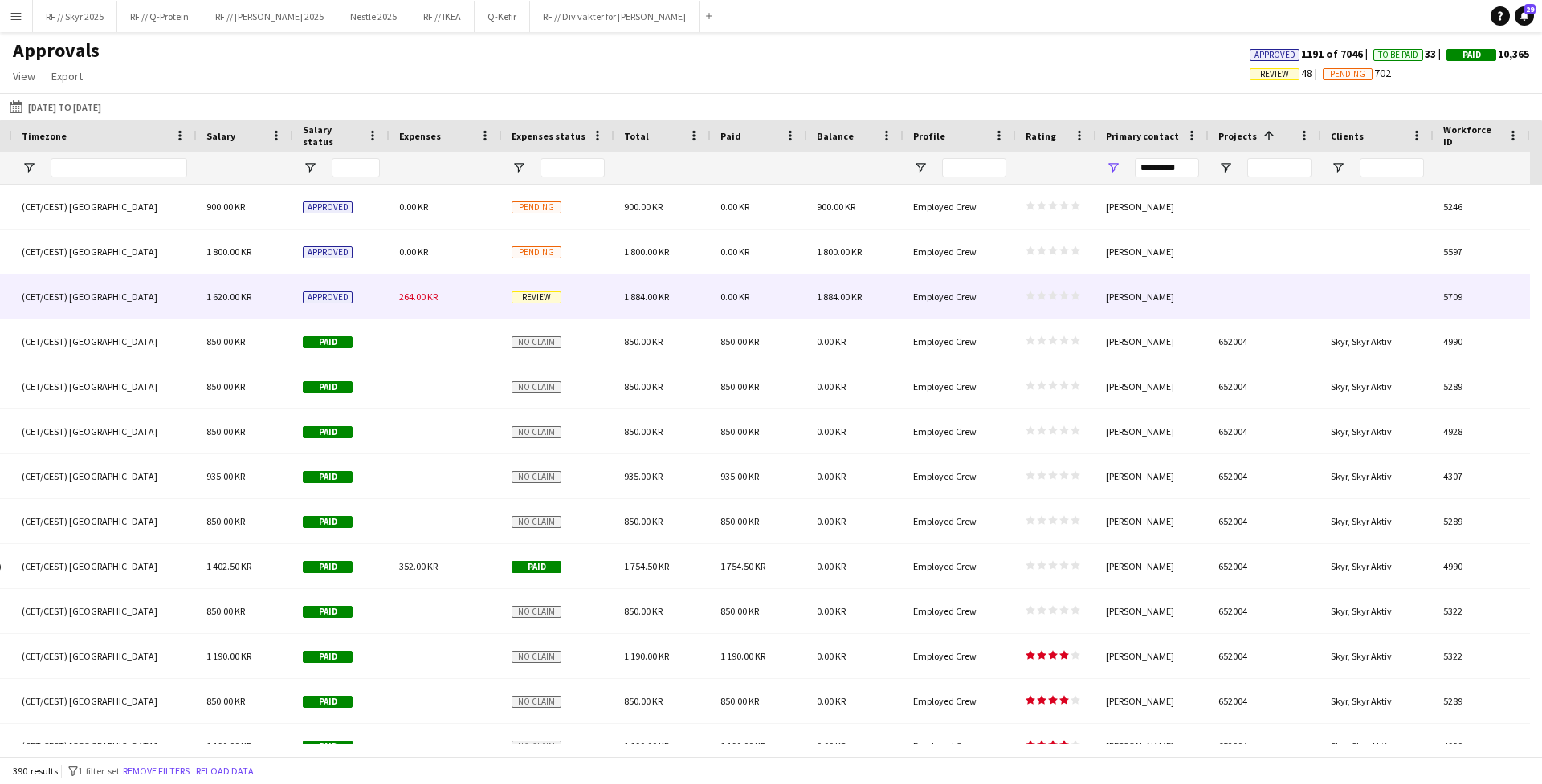
click at [1204, 307] on div "Fredrikke Moland Flesner" at bounding box center [1152, 297] width 112 height 45
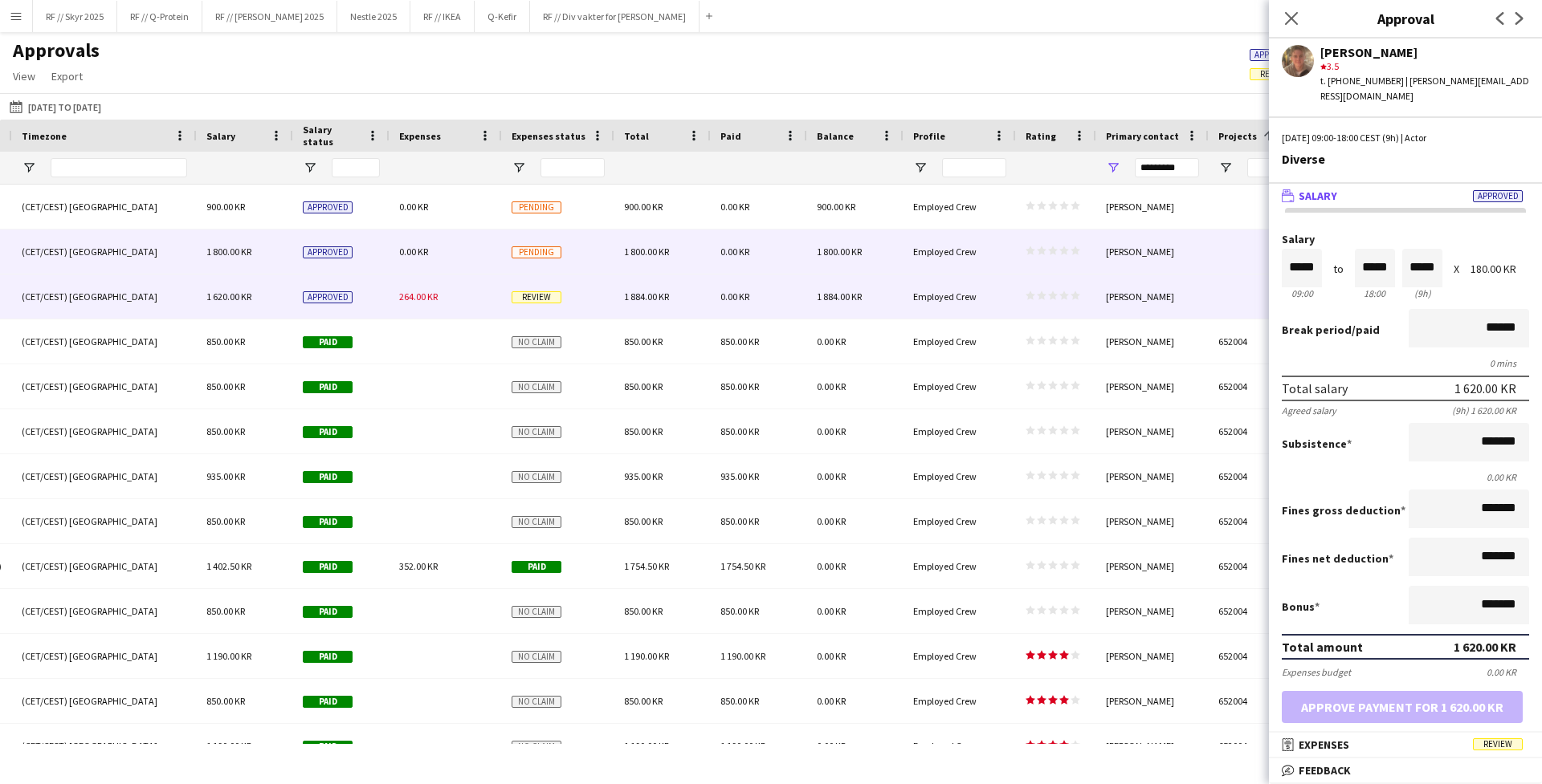
click at [1160, 263] on div "Fredrikke Moland Flesner" at bounding box center [1152, 252] width 112 height 45
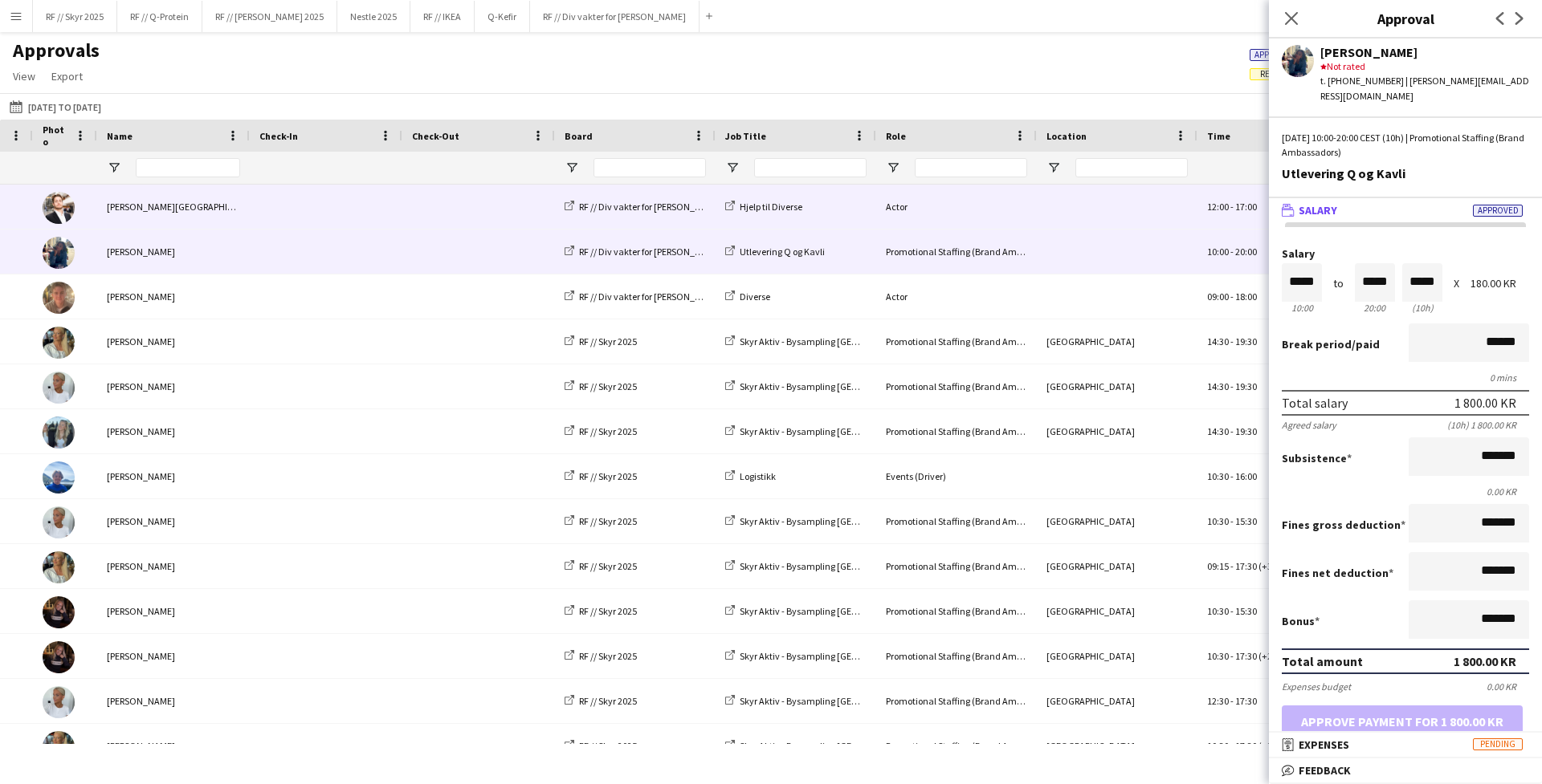
click at [654, 214] on div "RF // Div vakter for [PERSON_NAME]" at bounding box center [635, 207] width 161 height 45
click at [717, 204] on div "Hjelp til Diverse" at bounding box center [796, 207] width 161 height 45
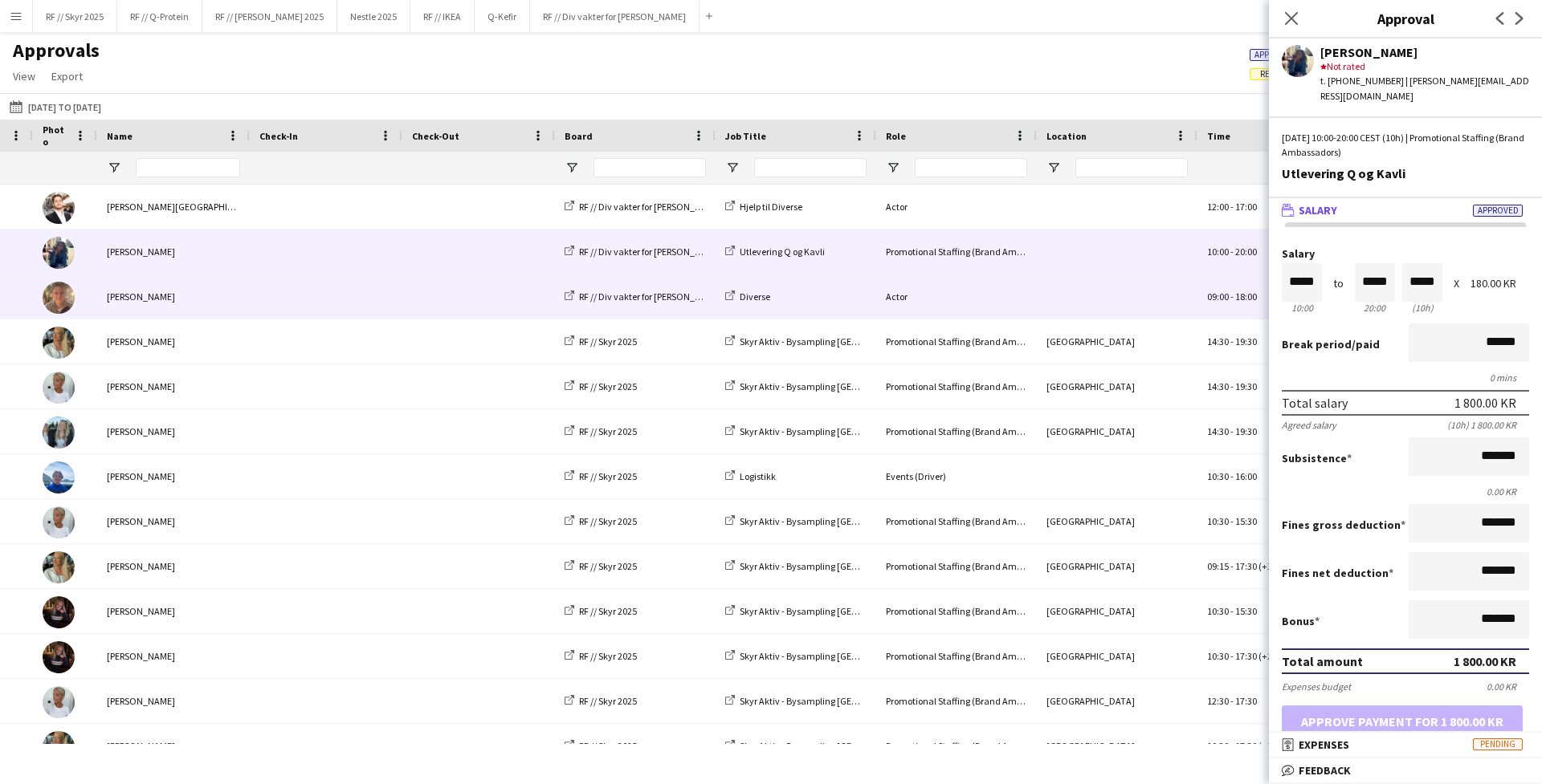
click at [711, 307] on div "RF // Div vakter for [PERSON_NAME]" at bounding box center [635, 297] width 161 height 45
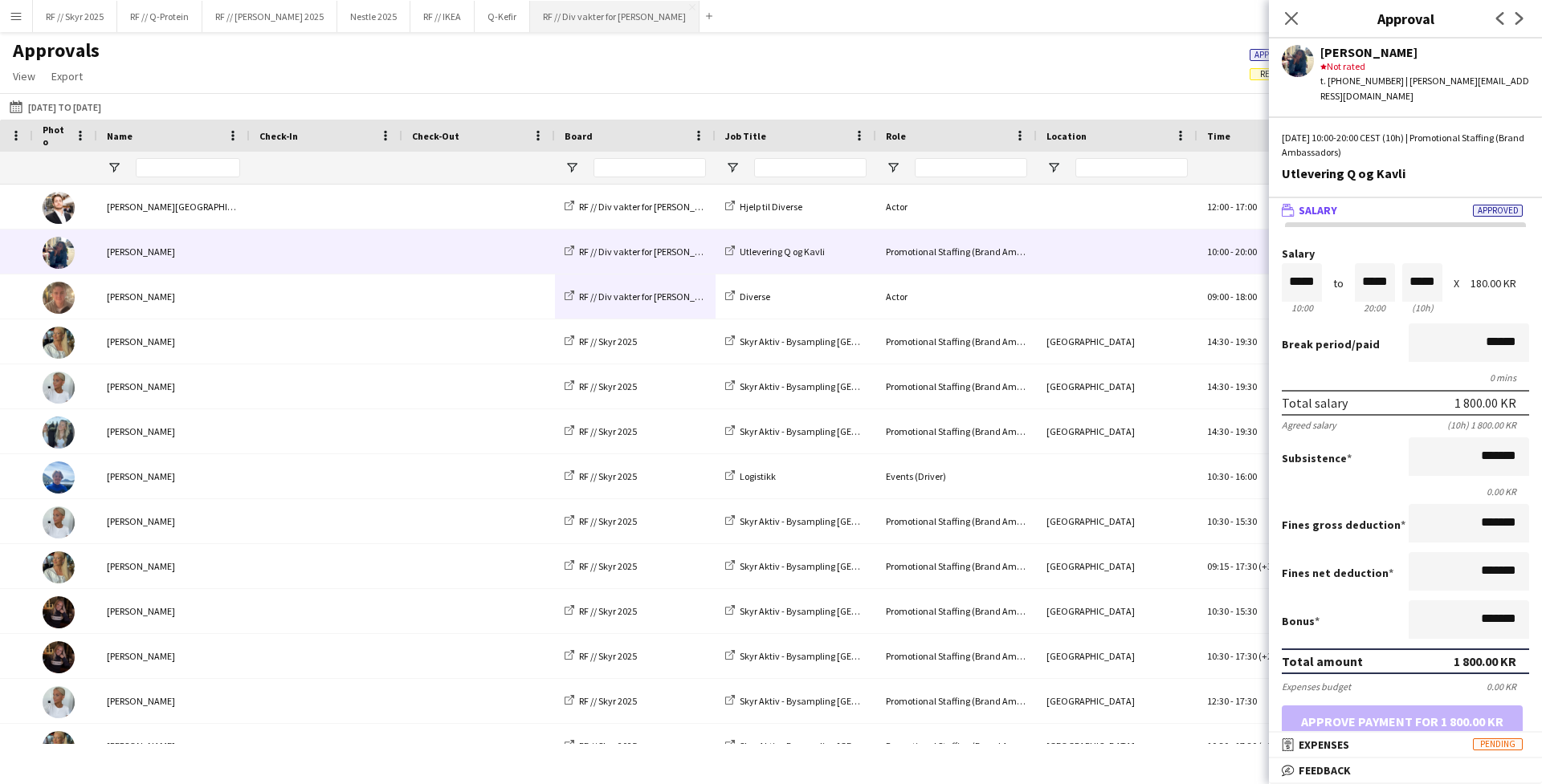
click at [599, 21] on button "RF // Div vakter for Fredrikke Close" at bounding box center [614, 16] width 169 height 31
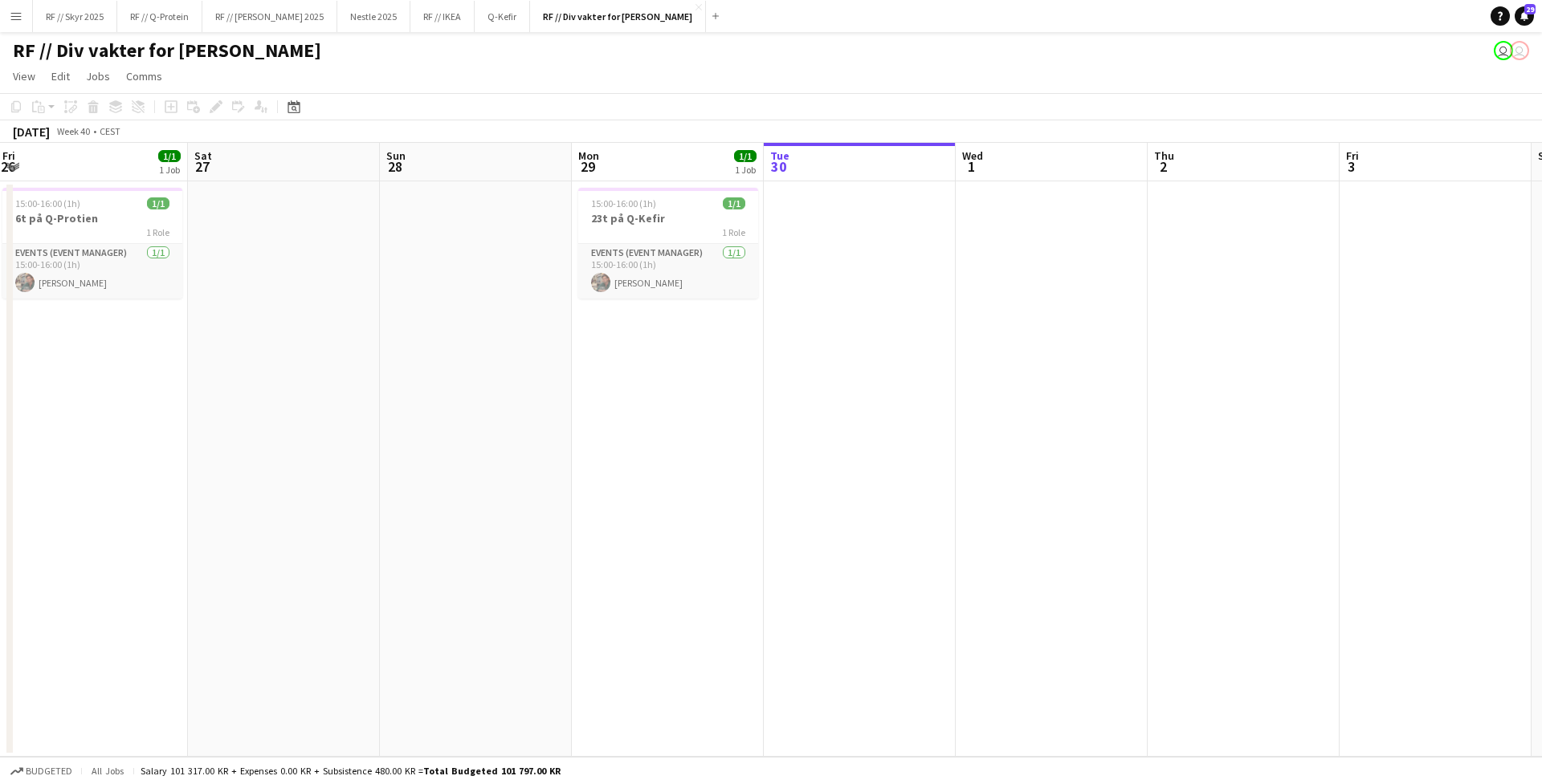
drag, startPoint x: 553, startPoint y: 312, endPoint x: 1142, endPoint y: 331, distance: 589.3
click at [1142, 331] on app-calendar-viewport "Wed 24 Thu 25 1/1 1 Job Fri 26 1/1 1 Job Sat 27 Sun 28 Mon 29 1/1 1 Job Tue 30 …" at bounding box center [771, 449] width 1542 height 614
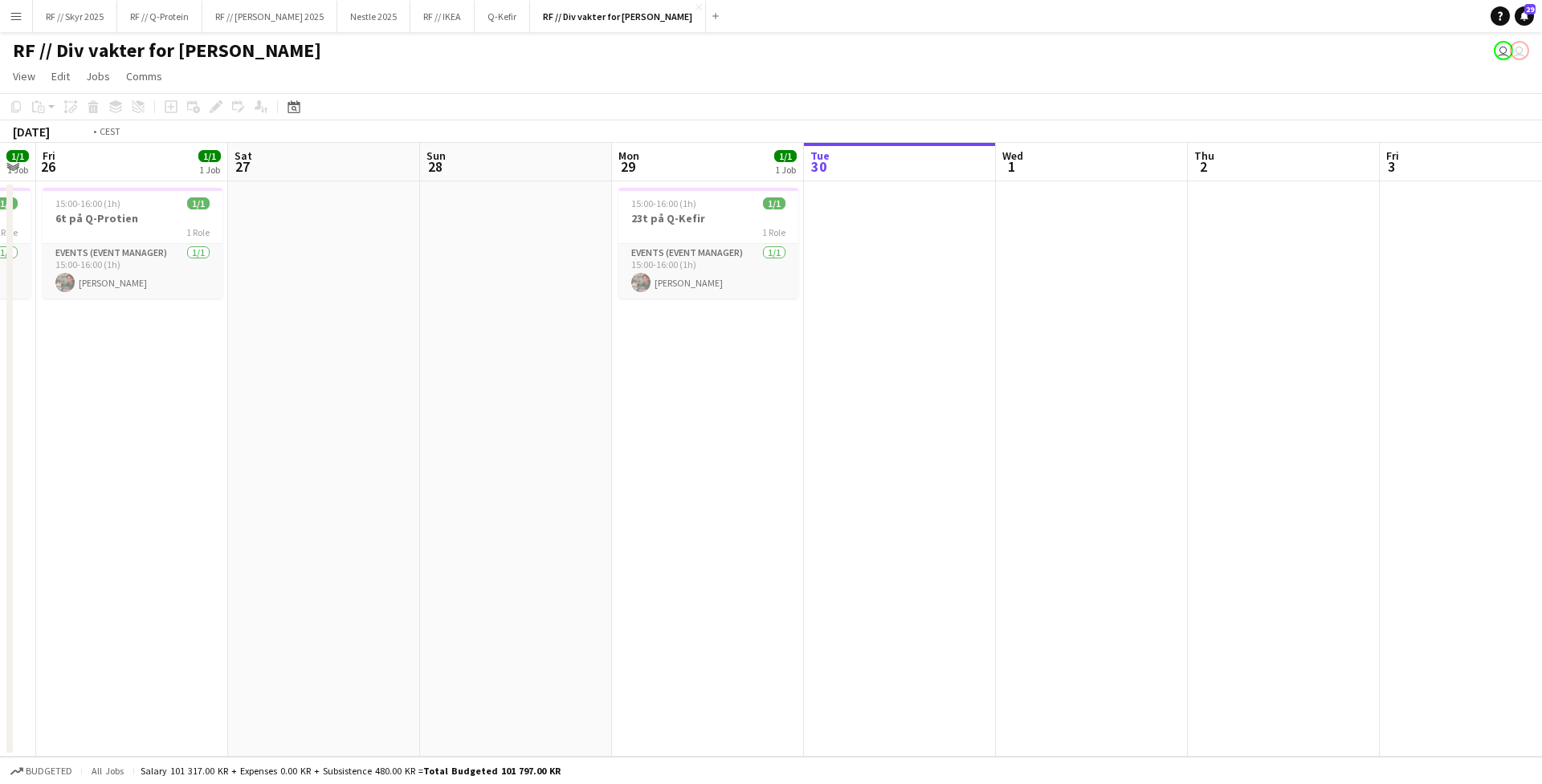
drag, startPoint x: 476, startPoint y: 343, endPoint x: 1287, endPoint y: 346, distance: 811.0
click at [1214, 346] on app-calendar-viewport "Wed 24 2/3 2 Jobs Thu 25 1/1 1 Job Fri 26 1/1 1 Job Sat 27 Sun 28 Mon 29 1/1 1 …" at bounding box center [771, 449] width 1542 height 614
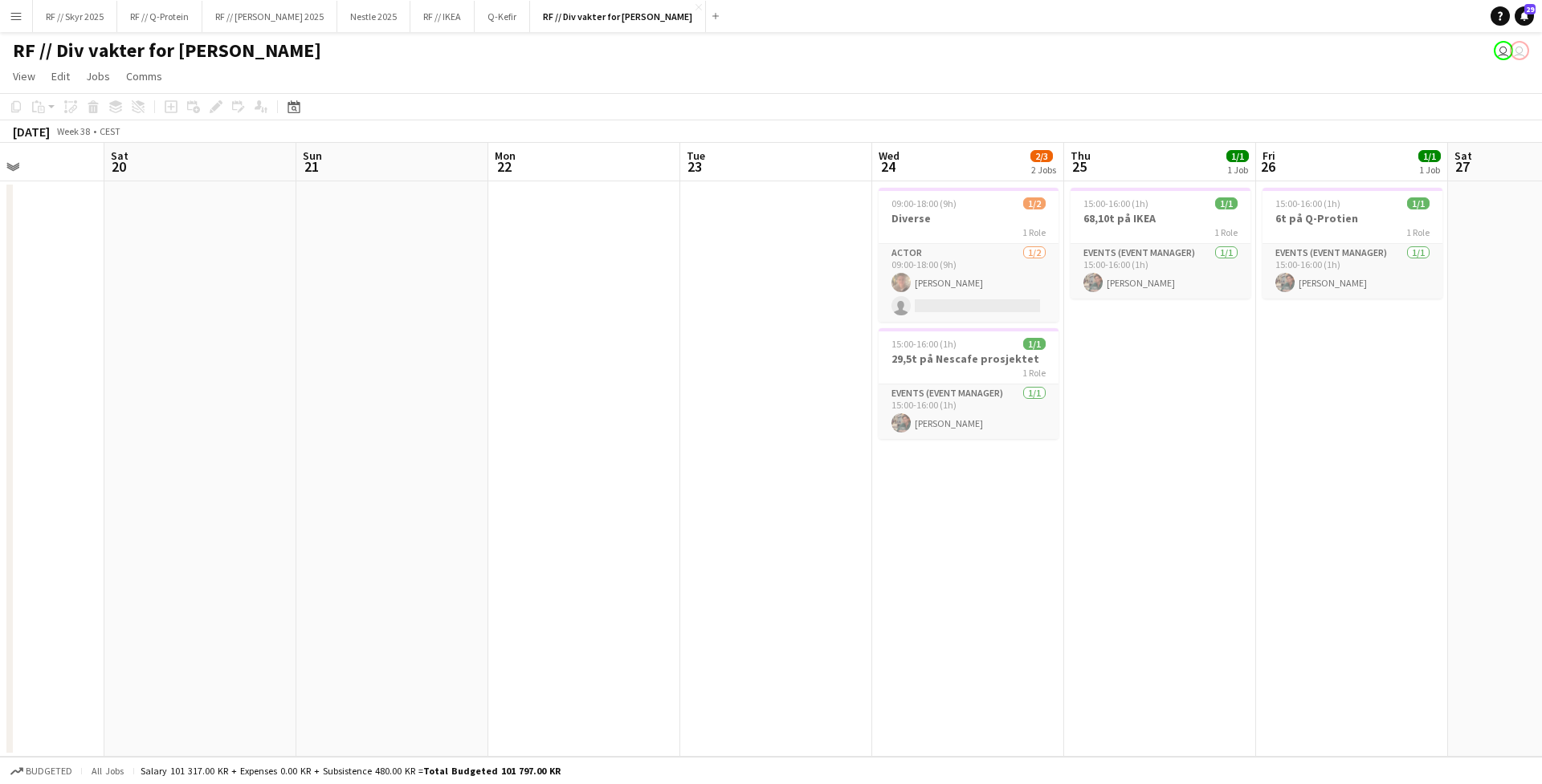
drag, startPoint x: 1062, startPoint y: 354, endPoint x: 1299, endPoint y: 355, distance: 237.0
click at [1214, 355] on app-calendar-viewport "Thu 18 Fri 19 Sat 20 Sun 21 Mon 22 Tue 23 Wed 24 2/3 2 Jobs Thu 25 1/1 1 Job Fr…" at bounding box center [771, 449] width 1542 height 614
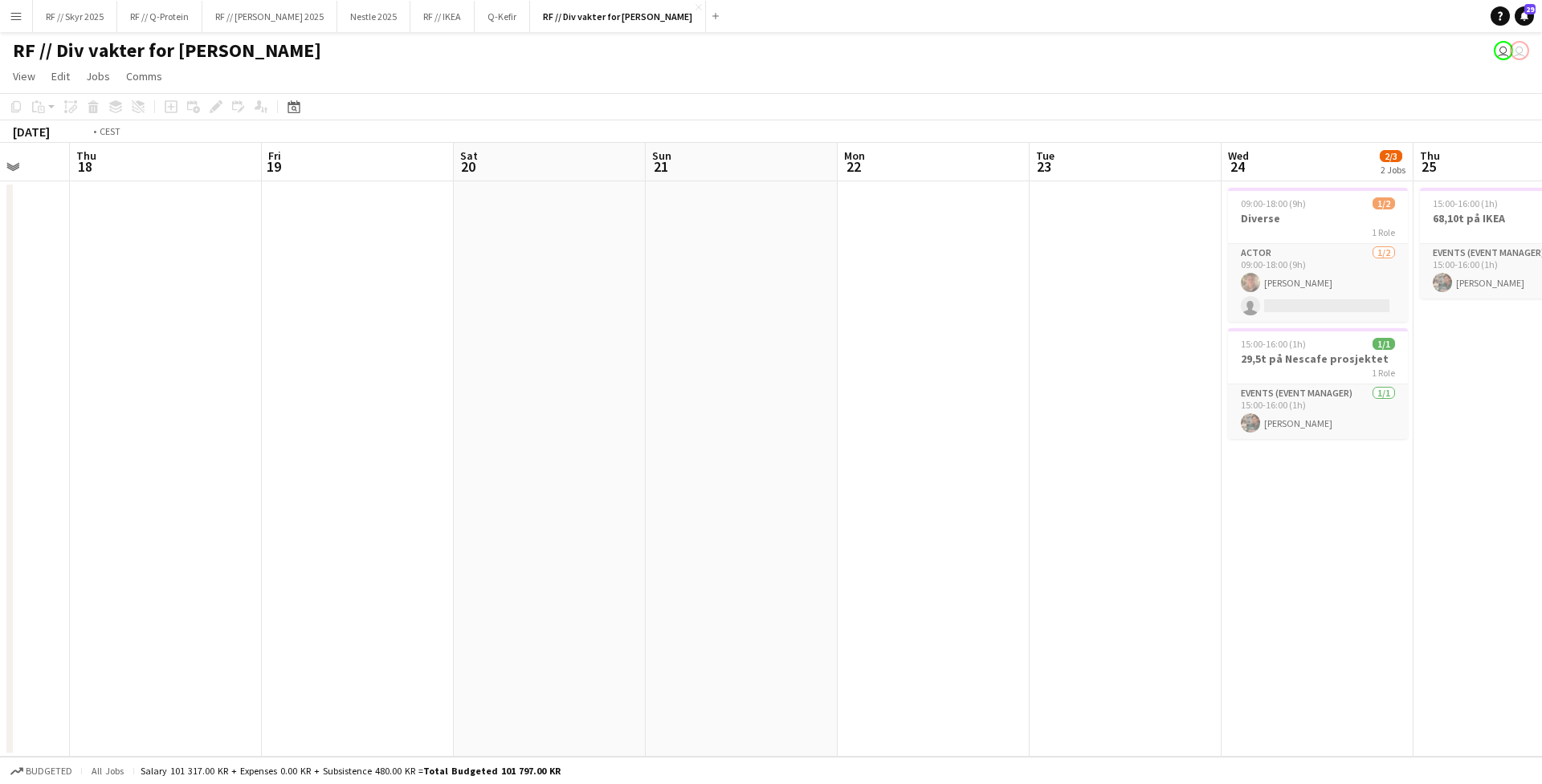
drag, startPoint x: 644, startPoint y: 256, endPoint x: 1367, endPoint y: 283, distance: 723.5
click at [1214, 283] on app-calendar-viewport "Tue 16 Wed 17 Thu 18 Fri 19 Sat 20 Sun 21 Mon 22 Tue 23 Wed 24 2/3 2 Jobs Thu 2…" at bounding box center [771, 449] width 1542 height 614
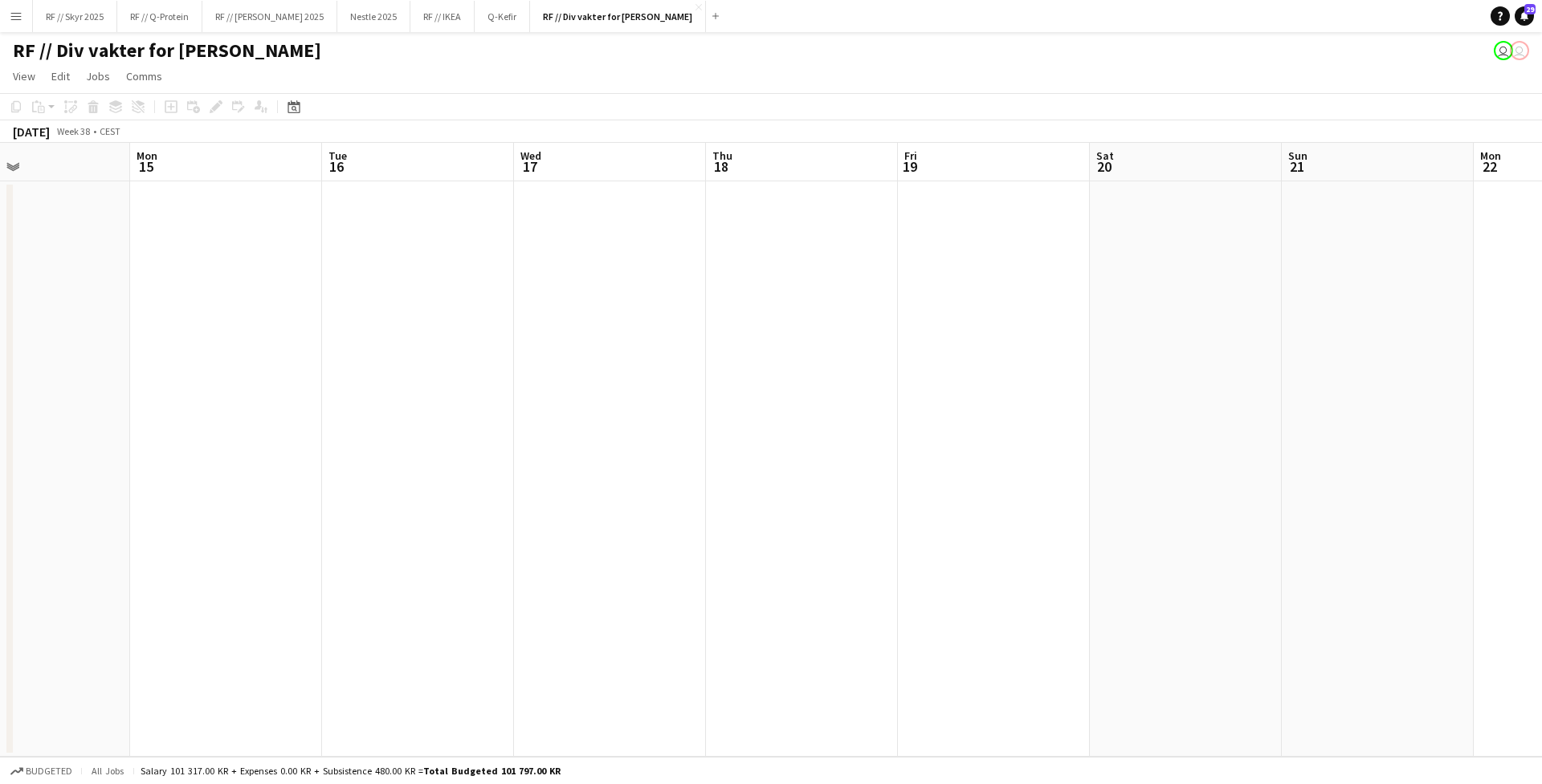
drag, startPoint x: 496, startPoint y: 321, endPoint x: 1465, endPoint y: 334, distance: 969.1
click at [1214, 333] on app-calendar-viewport "Fri 12 Sat 13 Sun 14 Mon 15 Tue 16 Wed 17 Thu 18 Fri 19 Sat 20 Sun 21 Mon 22 Tu…" at bounding box center [771, 449] width 1542 height 614
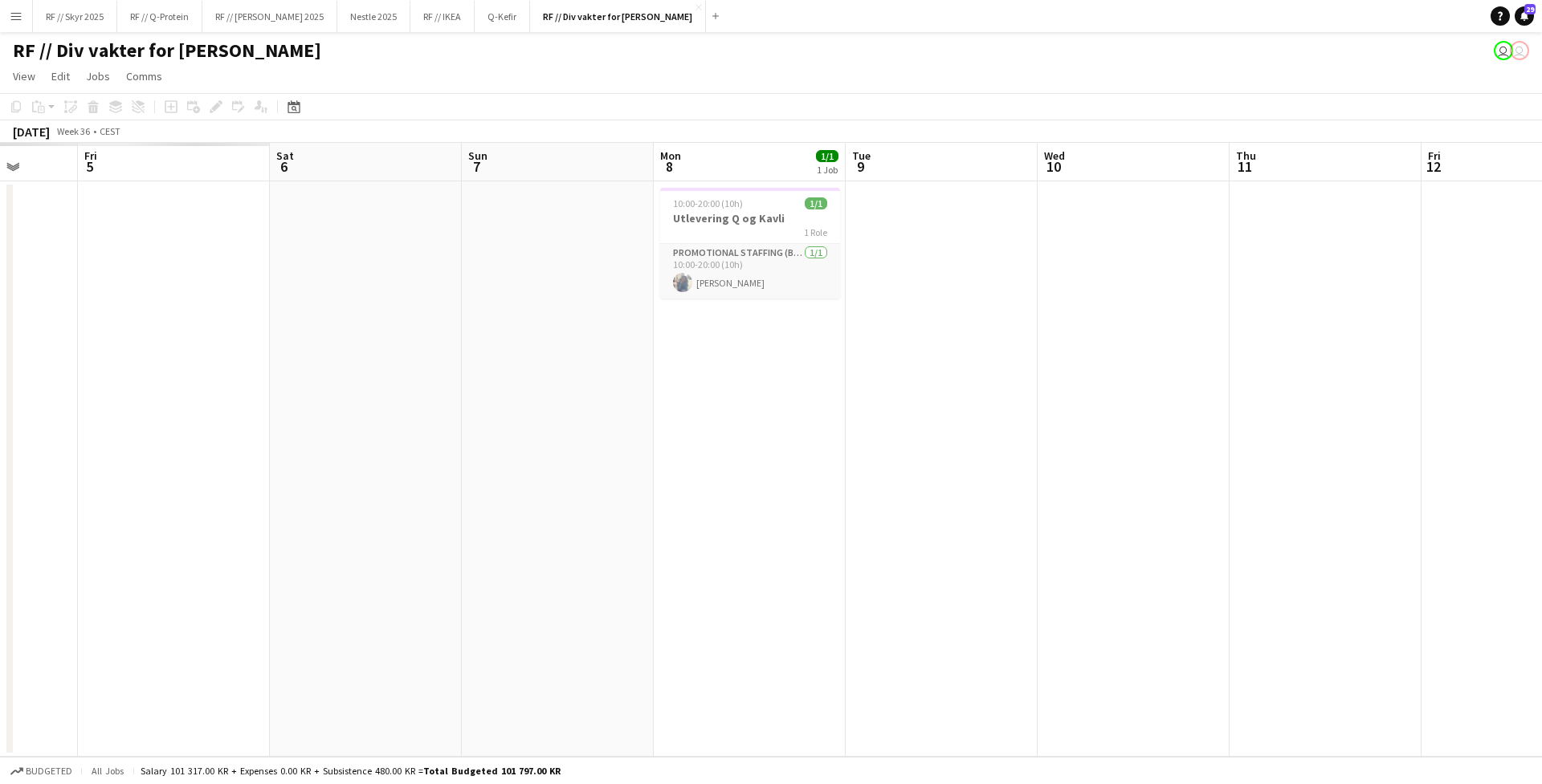
drag, startPoint x: 679, startPoint y: 315, endPoint x: 1422, endPoint y: 303, distance: 743.1
click at [1214, 292] on app-calendar-viewport "Wed 3 Thu 4 Fri 5 Sat 6 Sun 7 Mon 8 1/1 1 Job Tue 9 Wed 10 Thu 11 Fri 12 Sat 13…" at bounding box center [771, 449] width 1542 height 614
click at [597, 339] on app-date-cell at bounding box center [586, 469] width 192 height 575
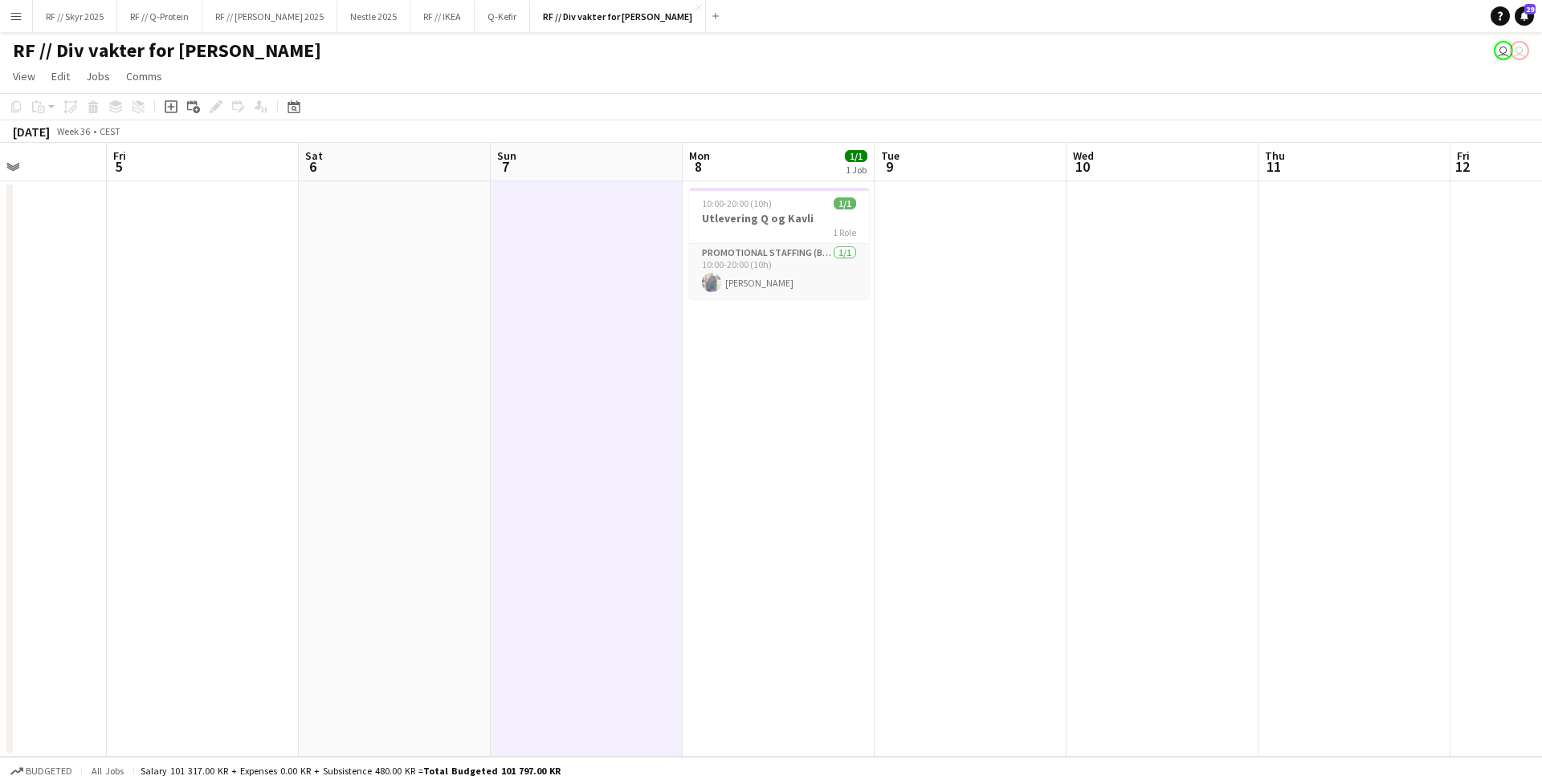
click at [764, 223] on h3 "Utlevering Q og Kavli" at bounding box center [779, 218] width 180 height 15
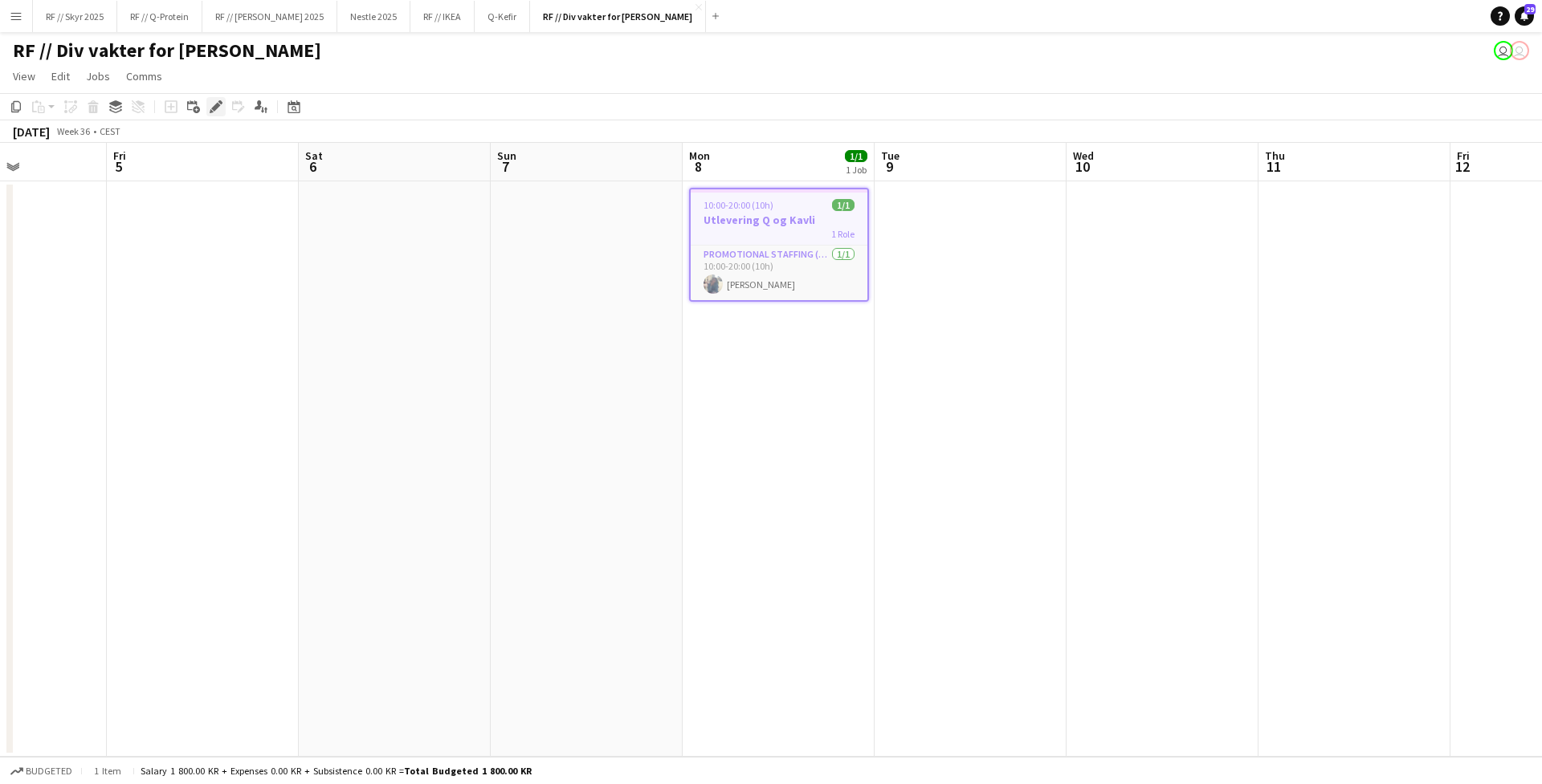
click at [217, 110] on icon "Edit" at bounding box center [216, 107] width 13 height 13
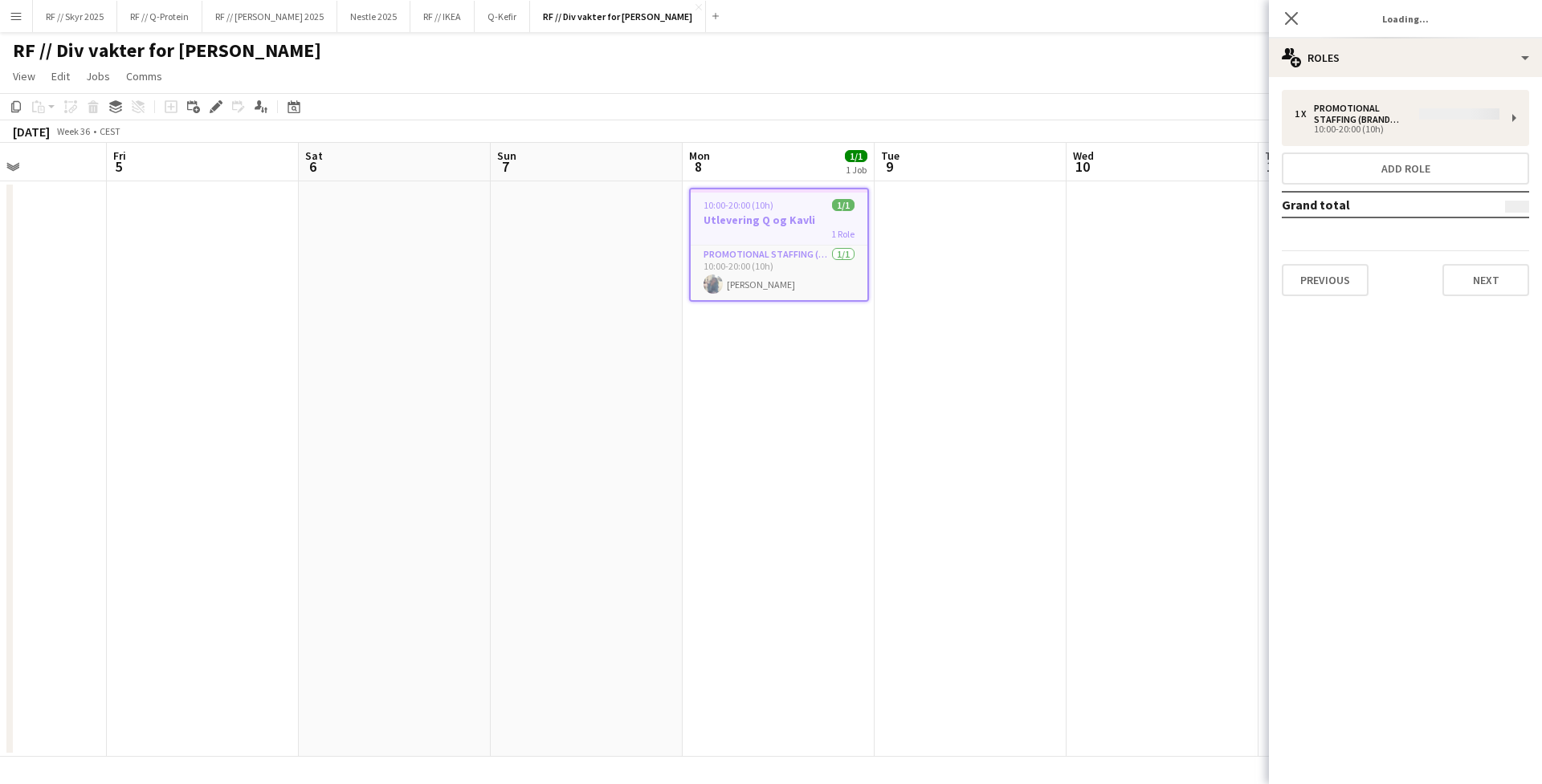
type input "**********"
click at [1214, 279] on button "Next" at bounding box center [1485, 279] width 87 height 32
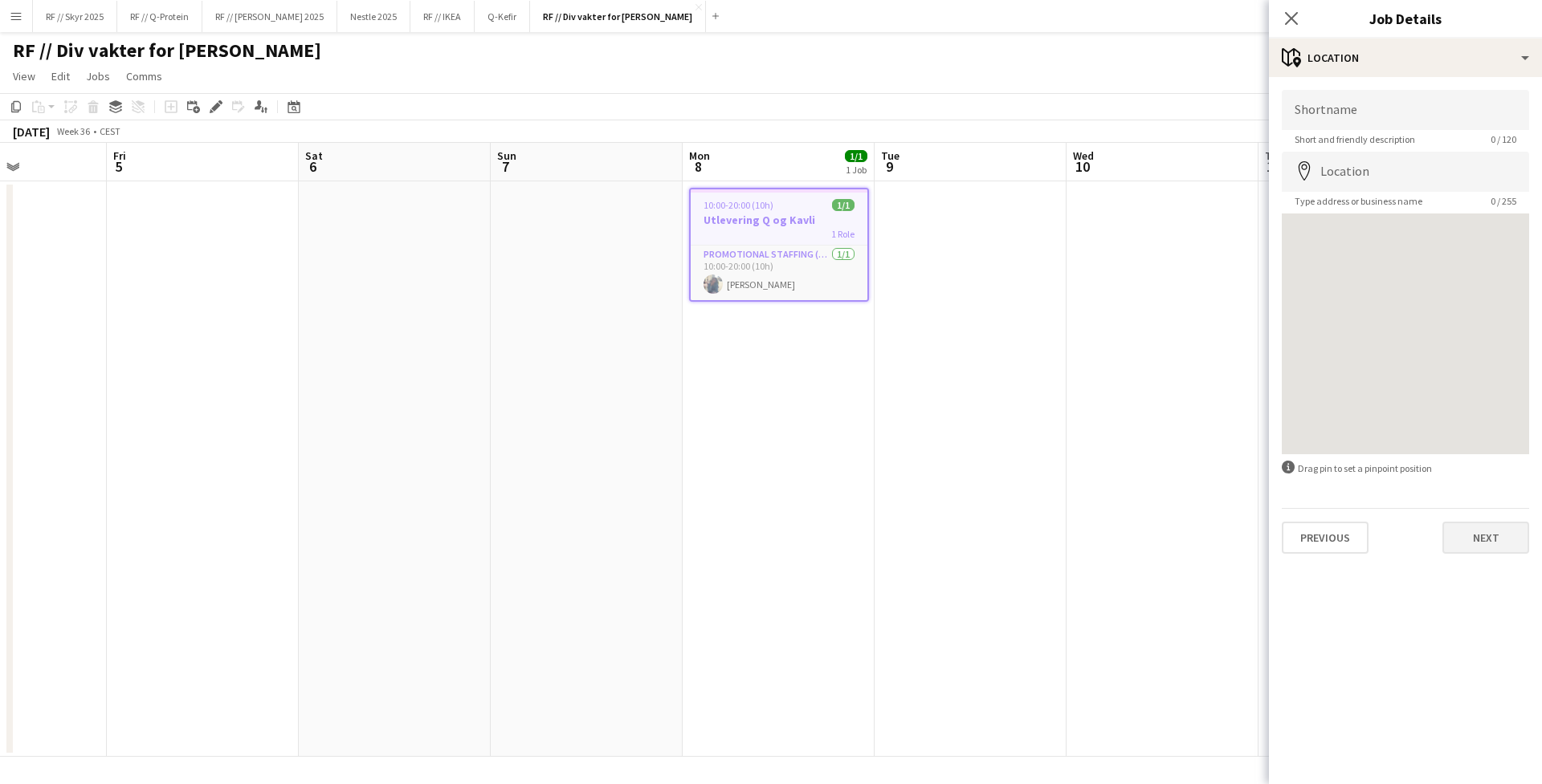
click at [1214, 547] on button "Next" at bounding box center [1485, 538] width 87 height 32
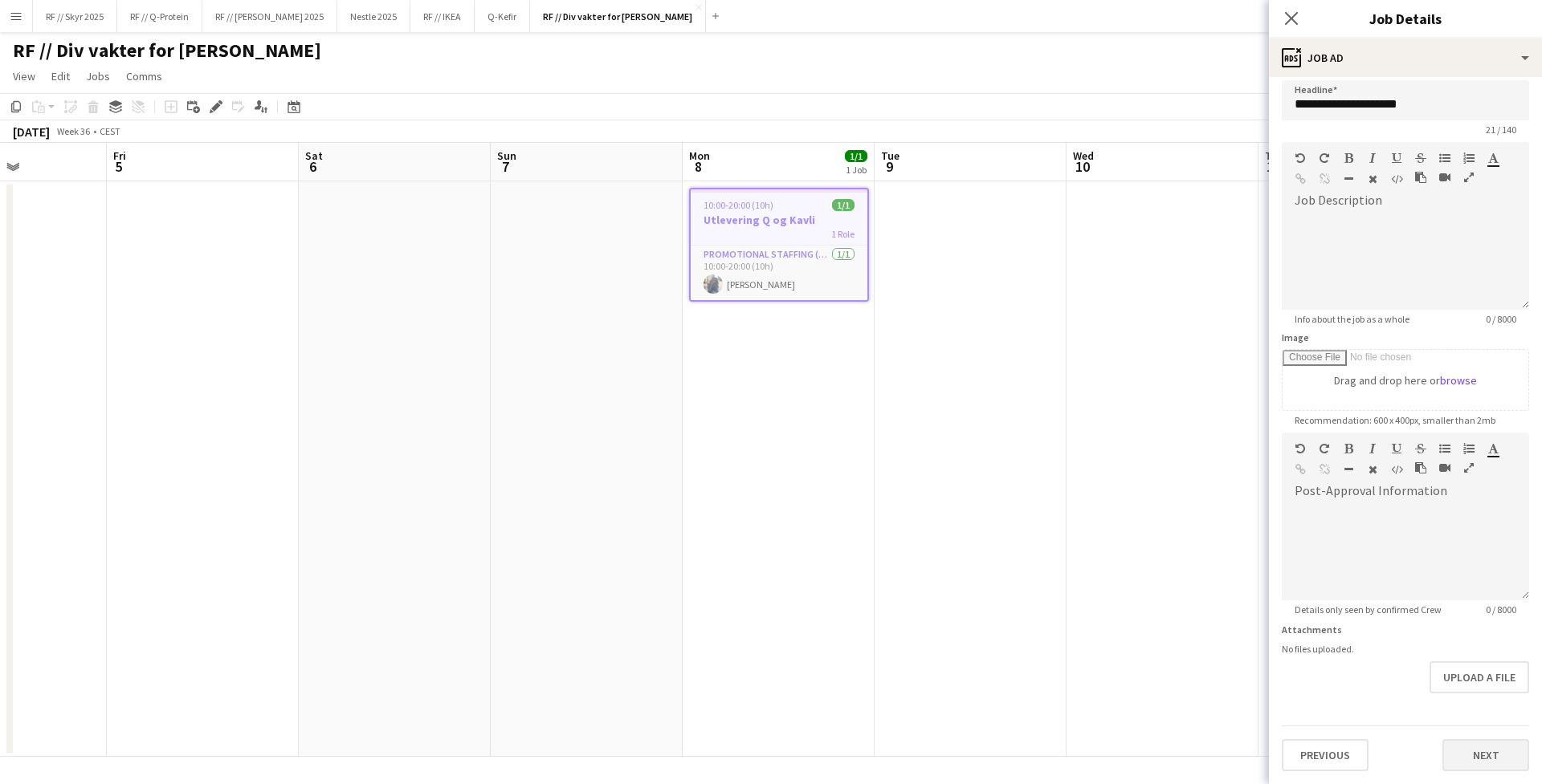
click at [1214, 675] on button "Next" at bounding box center [1485, 755] width 87 height 32
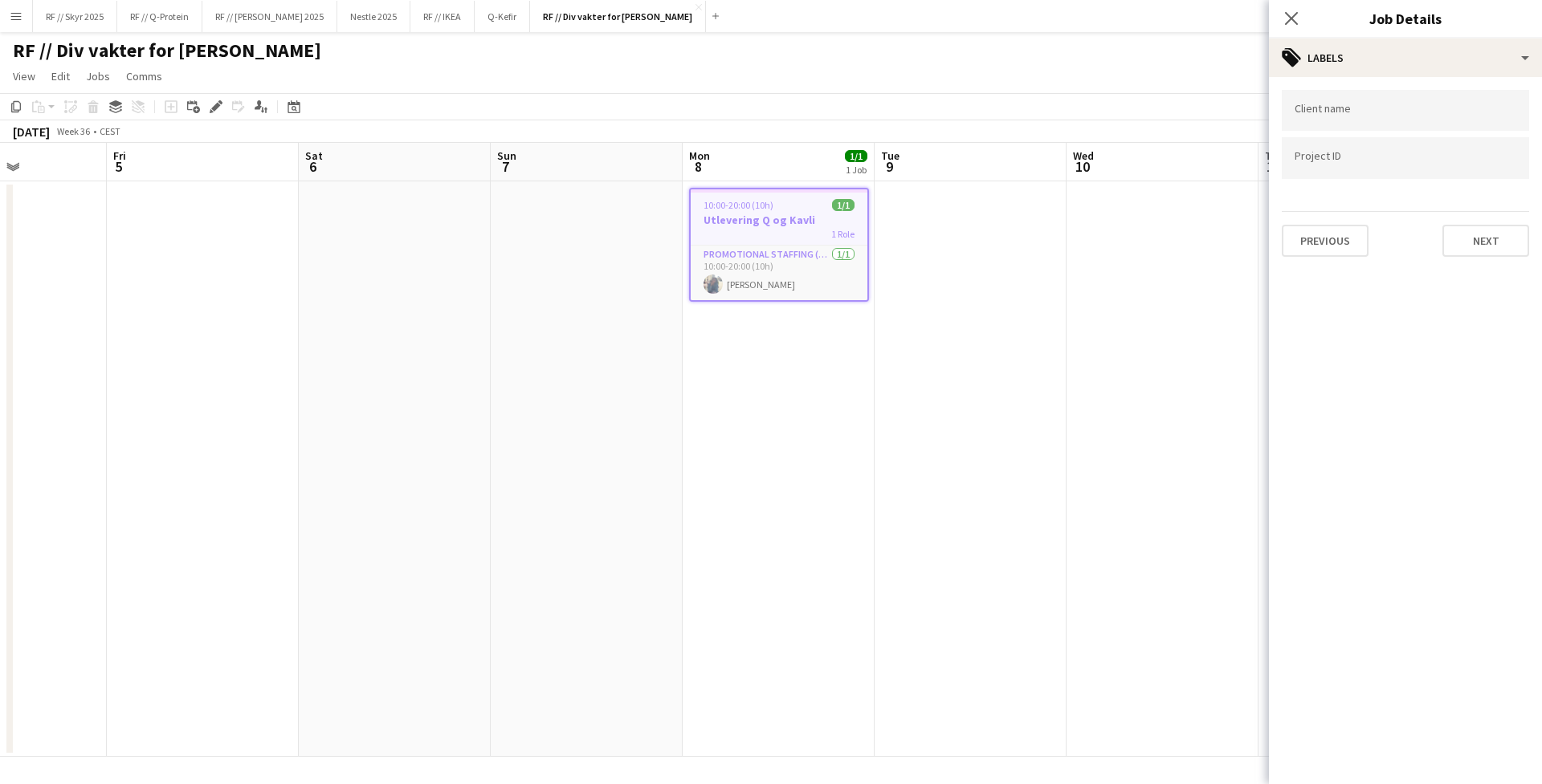
click at [1214, 172] on div at bounding box center [1405, 158] width 247 height 41
paste input "******"
type input "******"
click at [1214, 255] on button "Next" at bounding box center [1485, 241] width 87 height 32
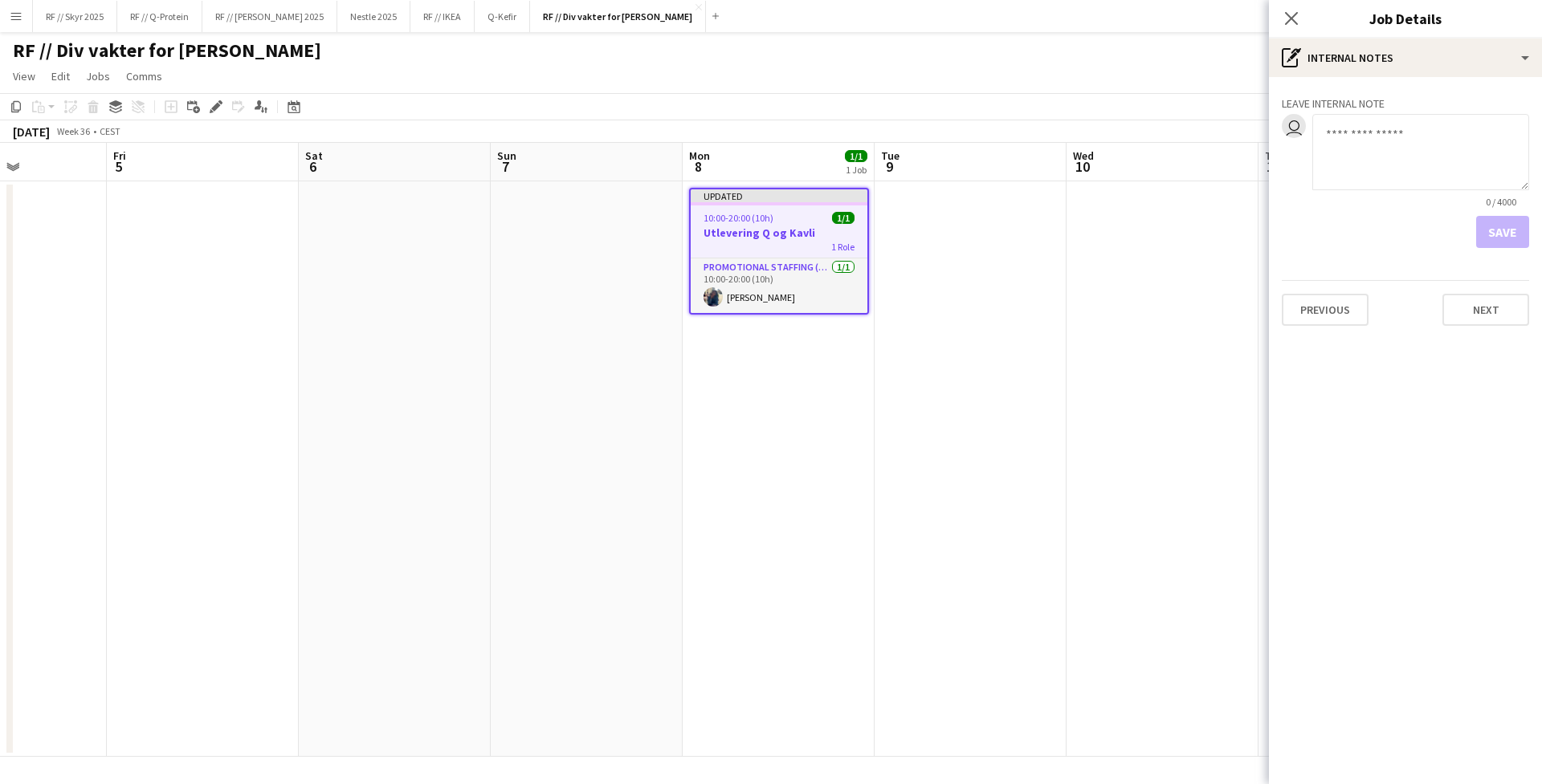
click at [1079, 275] on app-date-cell at bounding box center [1162, 469] width 192 height 575
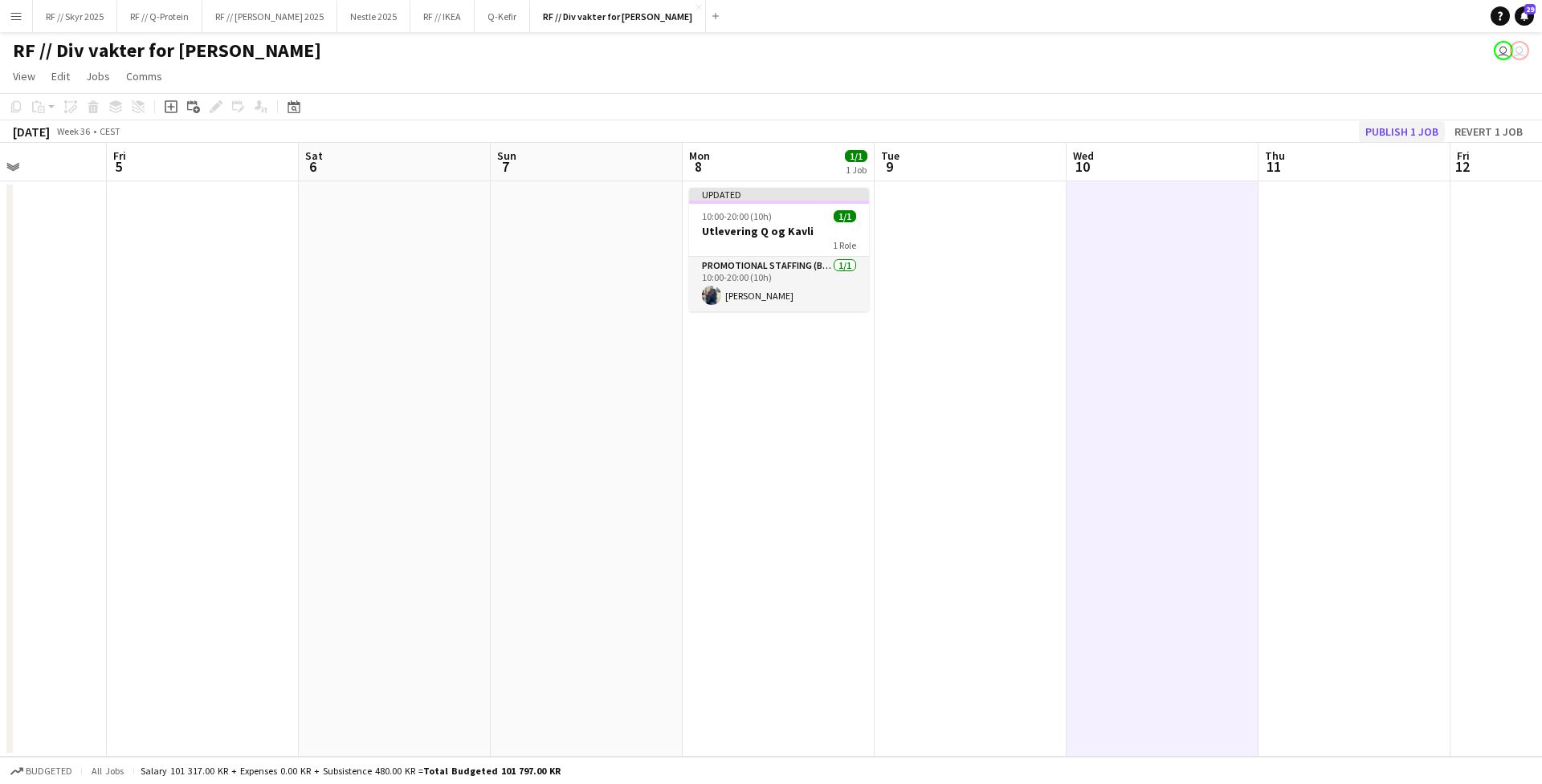
click at [1214, 127] on button "Publish 1 job" at bounding box center [1402, 131] width 86 height 21
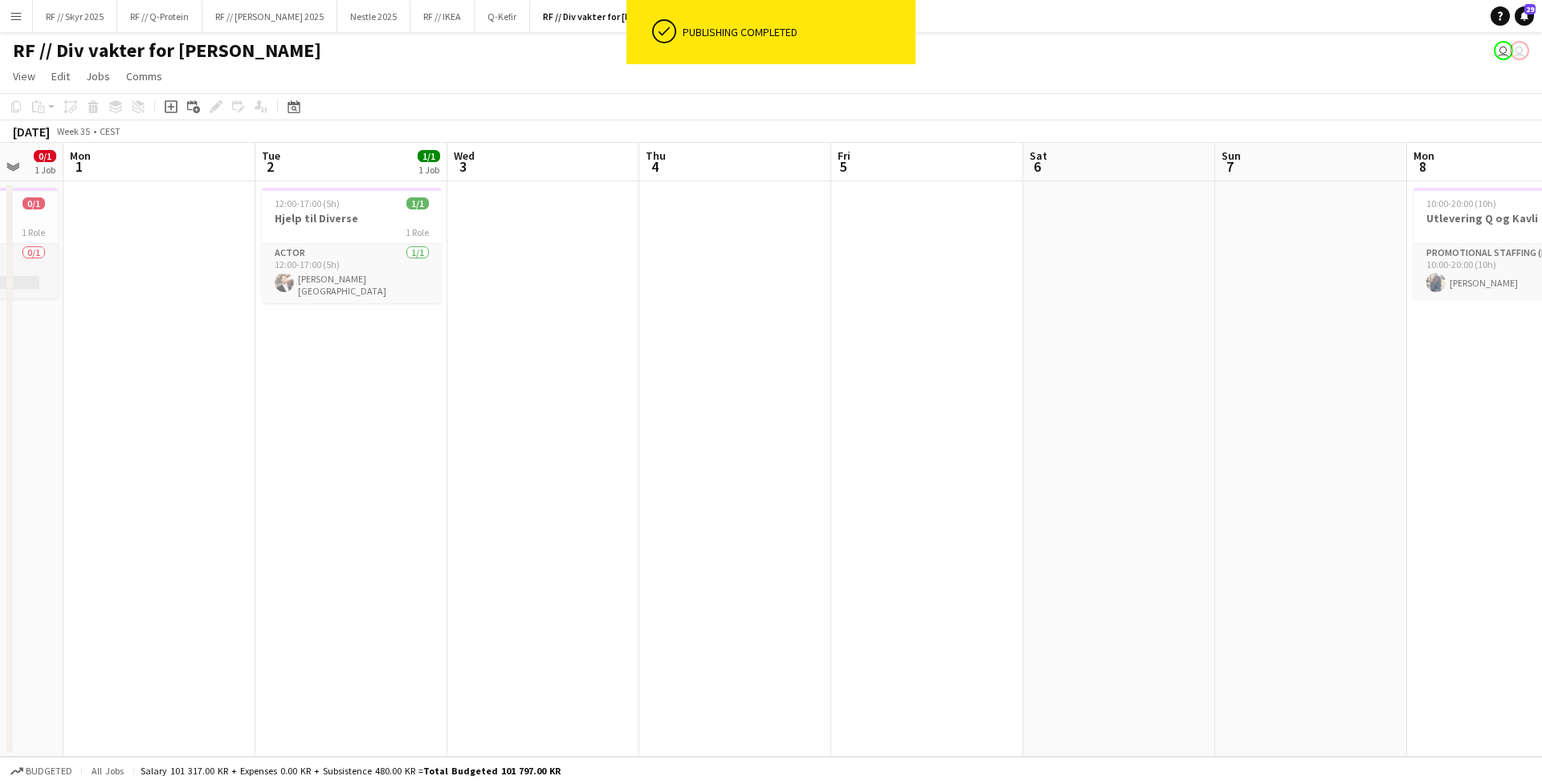
drag, startPoint x: 616, startPoint y: 474, endPoint x: 1389, endPoint y: 472, distance: 773.0
click at [1214, 472] on app-calendar-viewport "Fri 29 Sat 30 Sun 31 0/1 1 Job Mon 1 Tue 2 1/1 1 Job Wed 3 Thu 4 Fri 5 Sat 6 Su…" at bounding box center [771, 449] width 1542 height 614
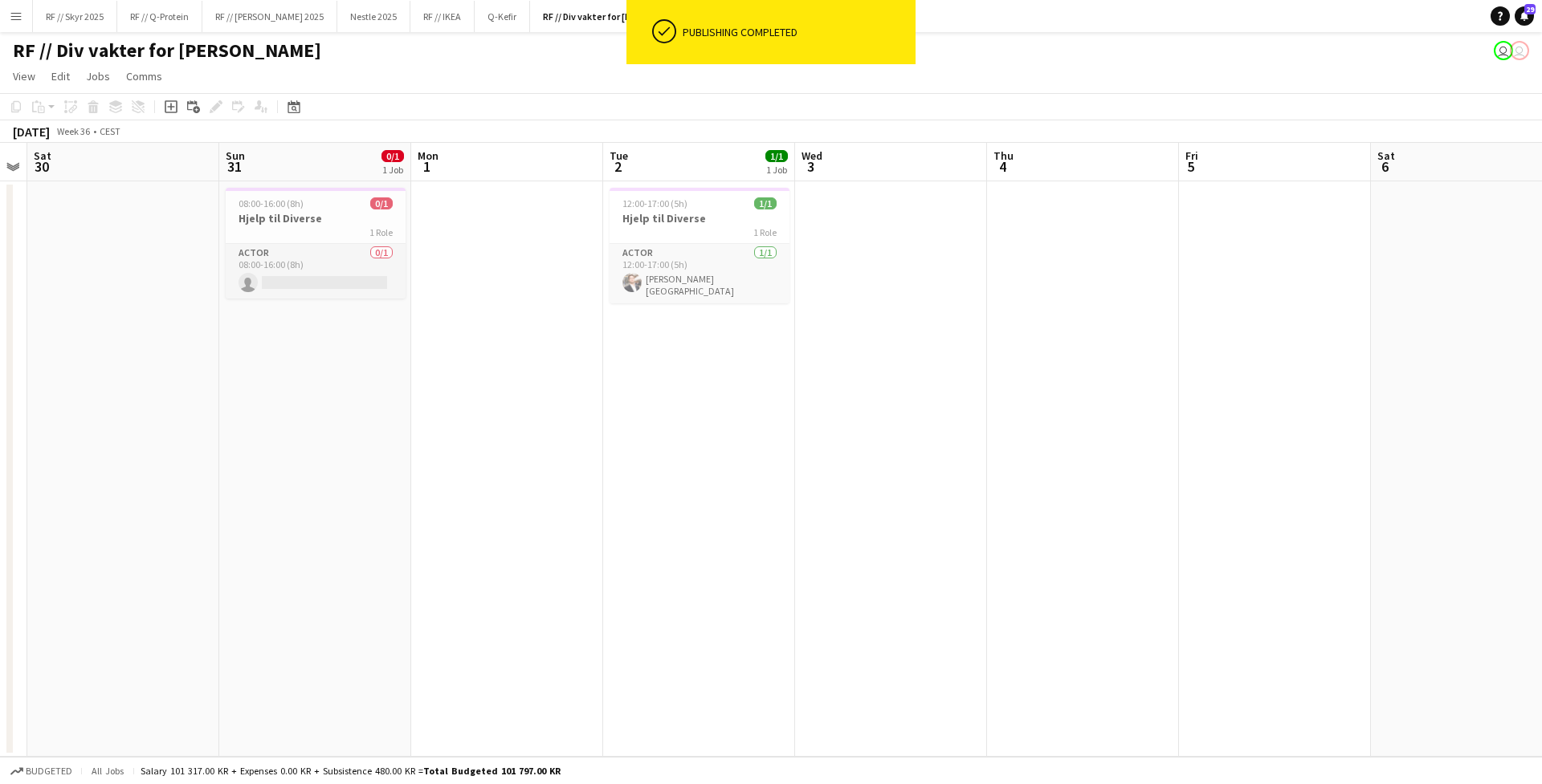
drag, startPoint x: 621, startPoint y: 467, endPoint x: 969, endPoint y: 483, distance: 348.4
click at [969, 483] on app-calendar-viewport "Thu 28 Fri 29 Sat 30 Sun 31 0/1 1 Job Mon 1 Tue 2 1/1 1 Job Wed 3 Thu 4 Fri 5 S…" at bounding box center [771, 449] width 1542 height 614
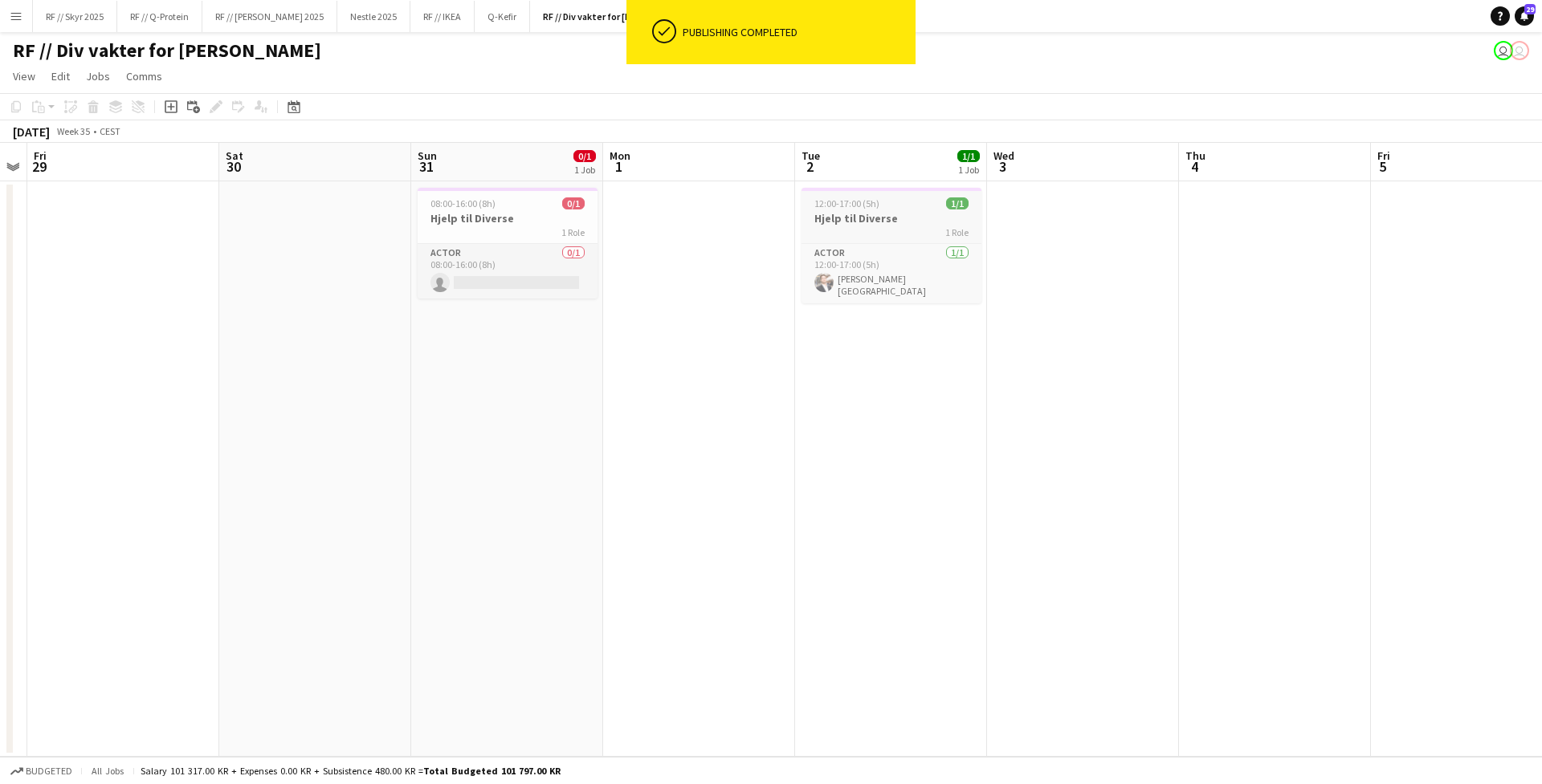
click at [912, 222] on h3 "Hjelp til Diverse" at bounding box center [891, 218] width 180 height 15
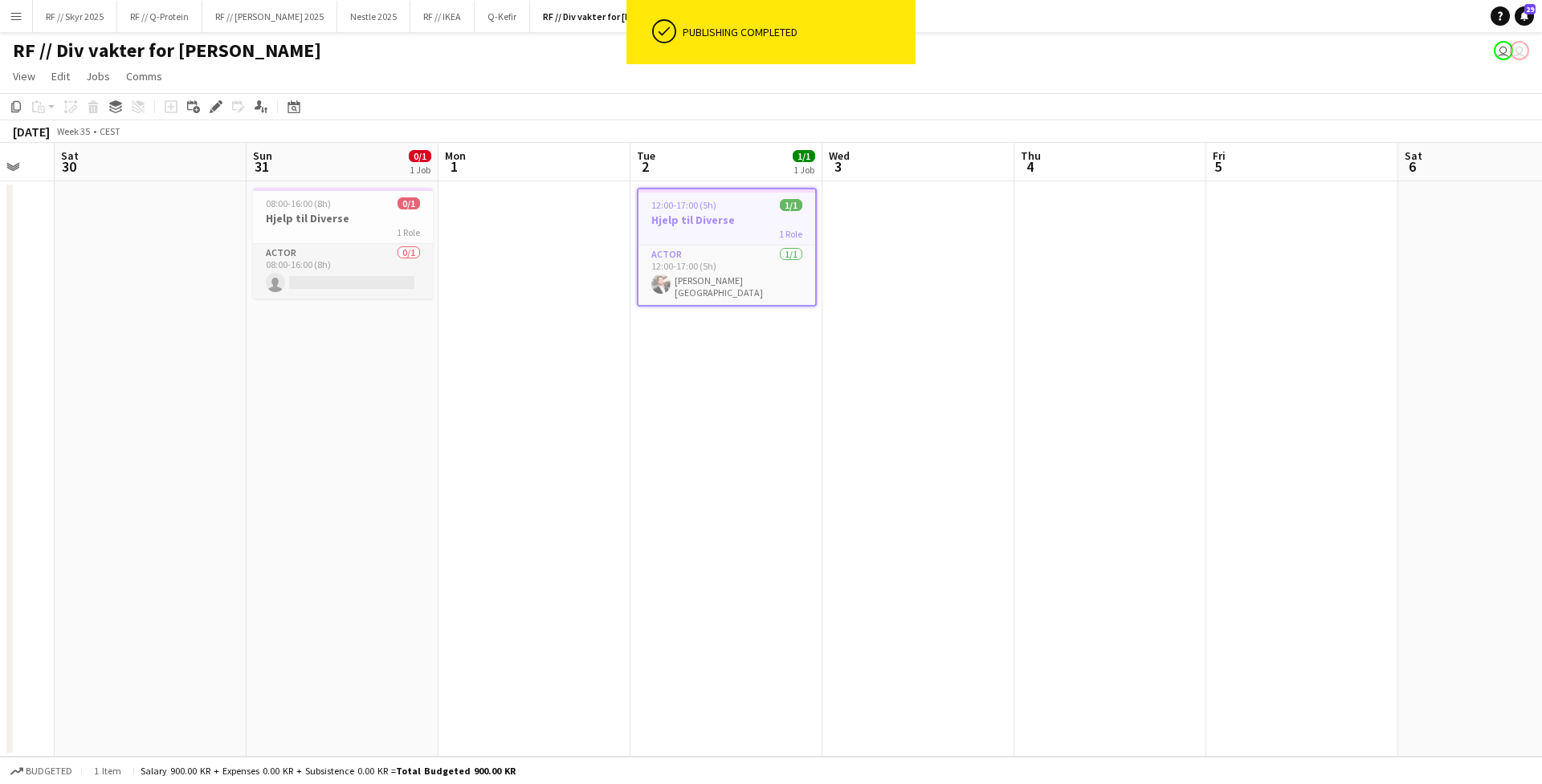
drag, startPoint x: 1215, startPoint y: 444, endPoint x: 628, endPoint y: 447, distance: 587.0
click at [641, 447] on app-calendar-viewport "Wed 27 Thu 28 Fri 29 Sat 30 Sun 31 0/1 1 Job Mon 1 Tue 2 1/1 1 Job Wed 3 Thu 4 …" at bounding box center [771, 449] width 1542 height 614
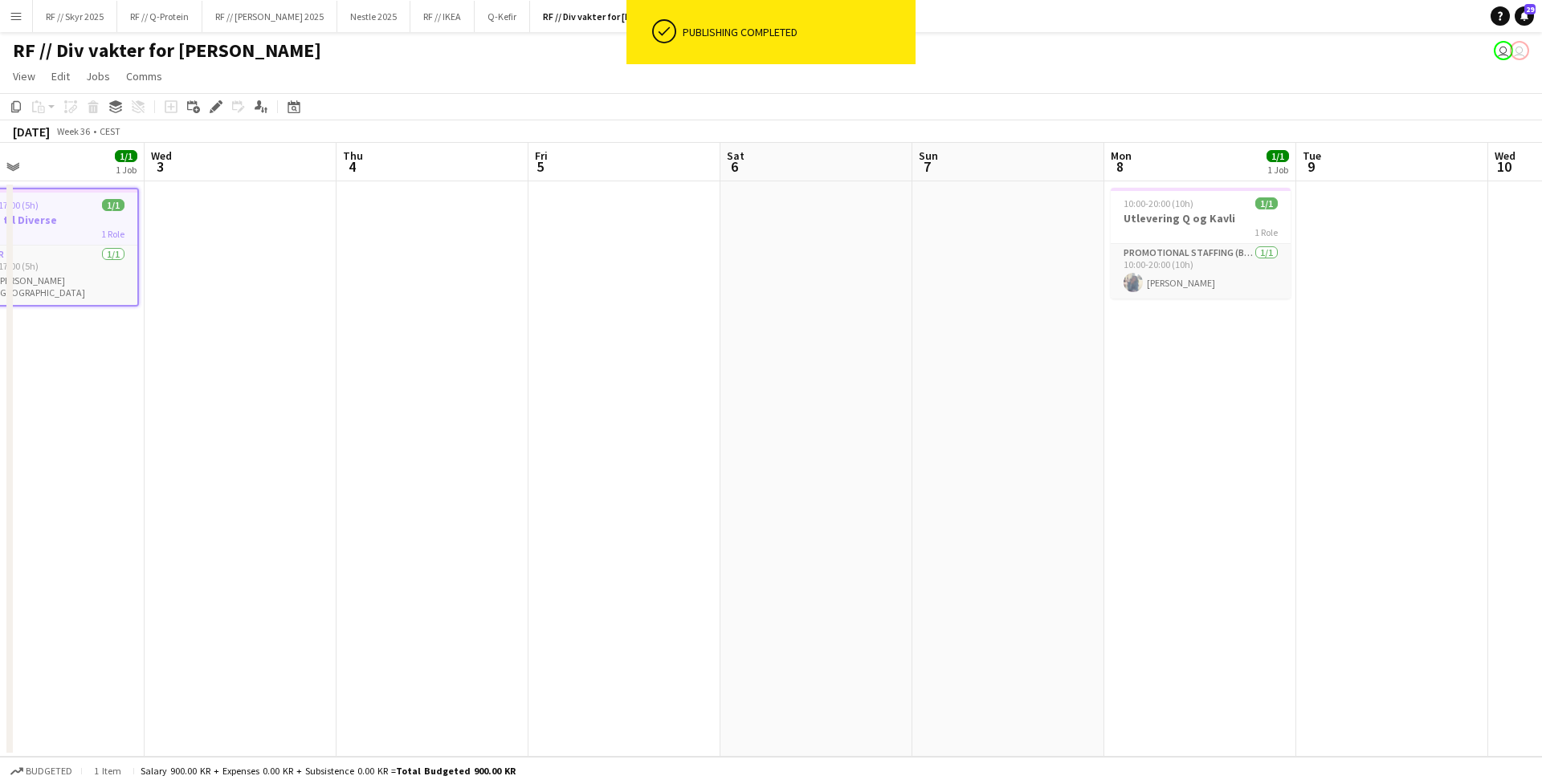
drag, startPoint x: 942, startPoint y: 428, endPoint x: 482, endPoint y: 423, distance: 460.0
click at [578, 430] on app-calendar-viewport "Sat 30 Sun 31 0/1 1 Job Mon 1 Tue 2 1/1 1 Job Wed 3 Thu 4 Fri 5 Sat 6 Sun 7 Mon…" at bounding box center [771, 449] width 1542 height 614
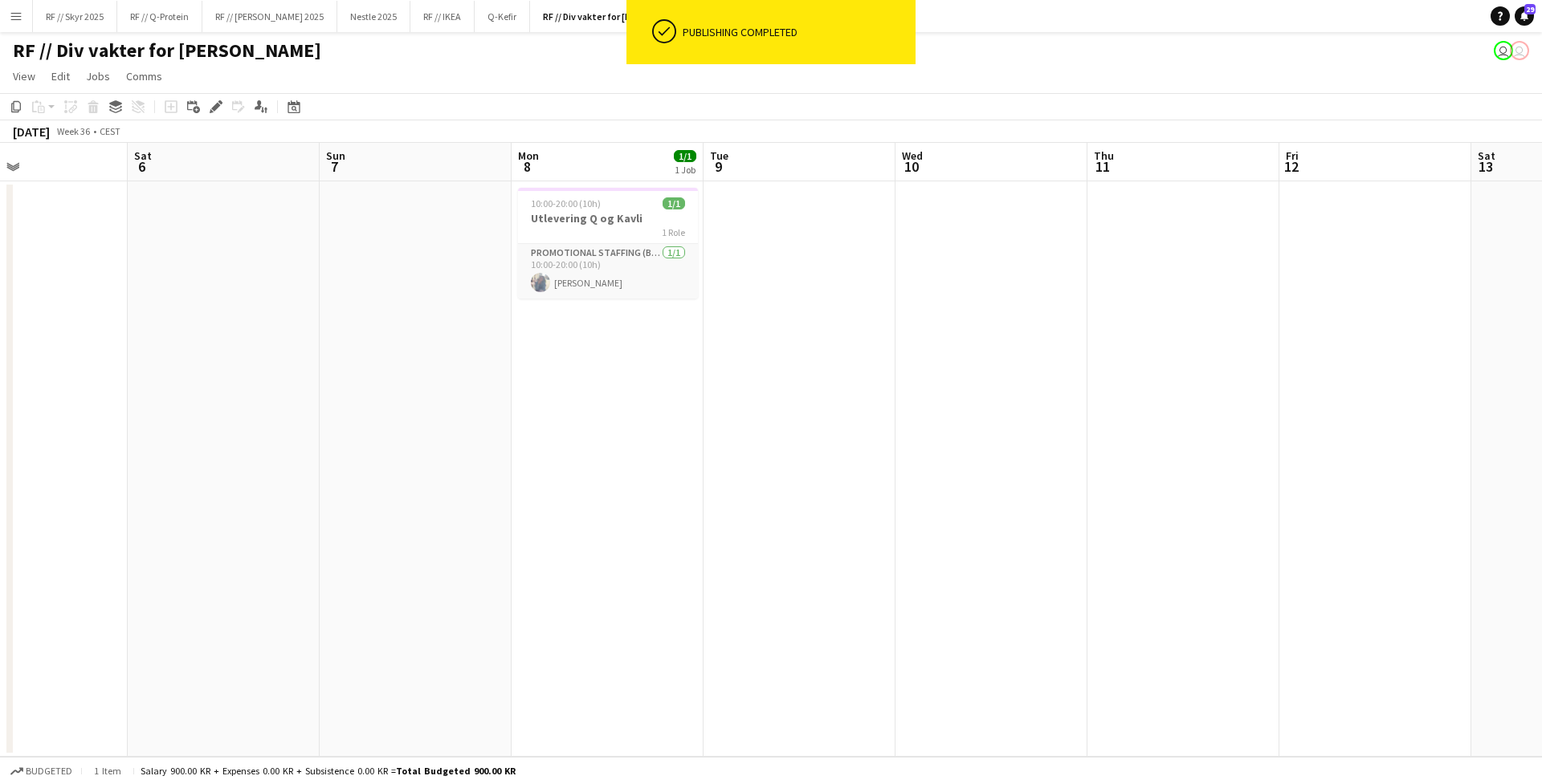
drag, startPoint x: 1209, startPoint y: 401, endPoint x: 538, endPoint y: 402, distance: 671.0
click at [618, 402] on app-calendar-viewport "Tue 2 1/1 1 Job Wed 3 Thu 4 Fri 5 Sat 6 Sun 7 Mon 8 1/1 1 Job Tue 9 Wed 10 Thu …" at bounding box center [771, 449] width 1542 height 614
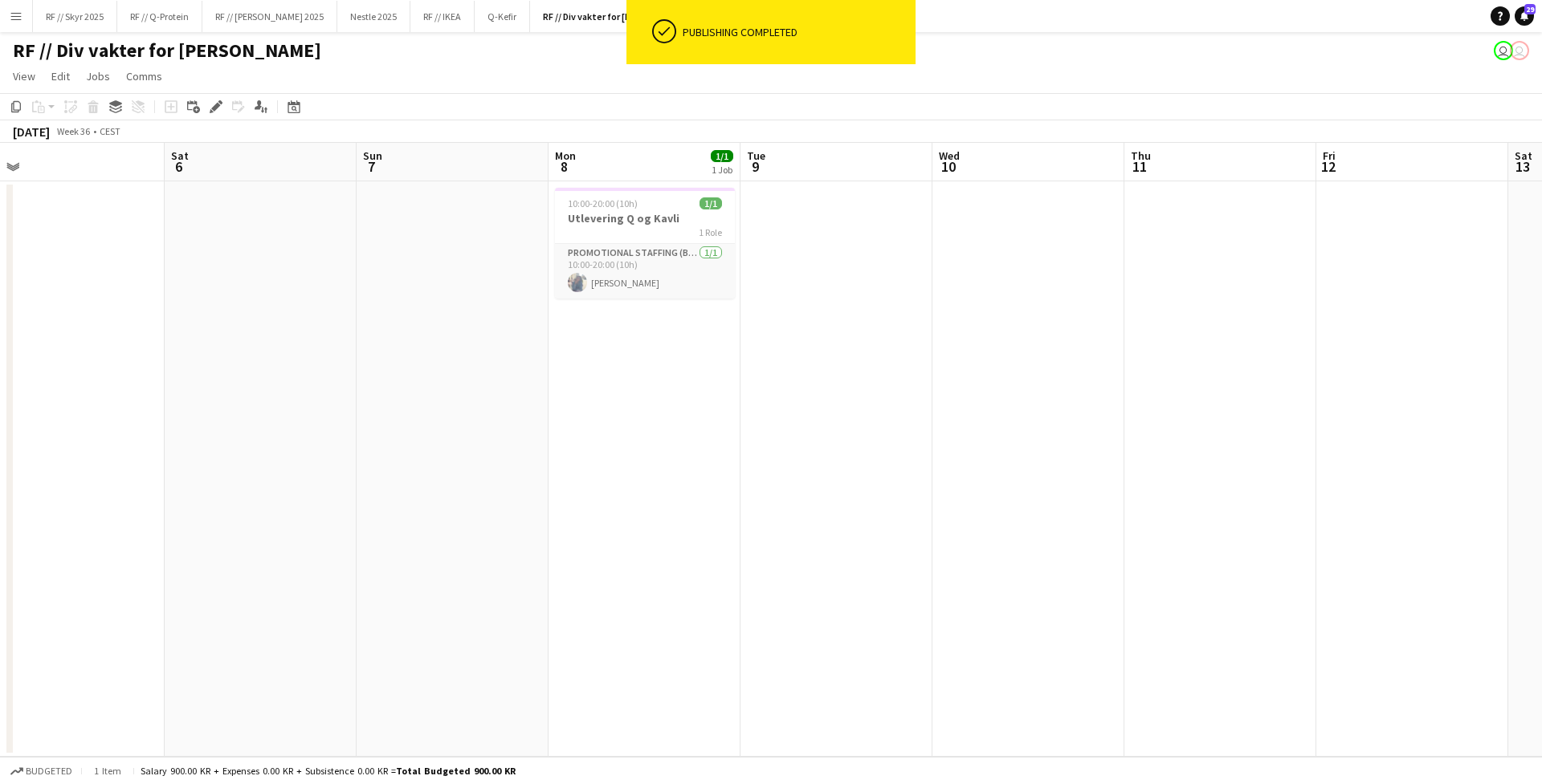
drag, startPoint x: 1028, startPoint y: 381, endPoint x: 1541, endPoint y: 376, distance: 513.0
click at [1214, 376] on app-calendar-viewport "Wed 3 Thu 4 Fri 5 Sat 6 Sun 7 Mon 8 1/1 1 Job Tue 9 Wed 10 Thu 11 Fri 12 Sat 13…" at bounding box center [771, 449] width 1542 height 614
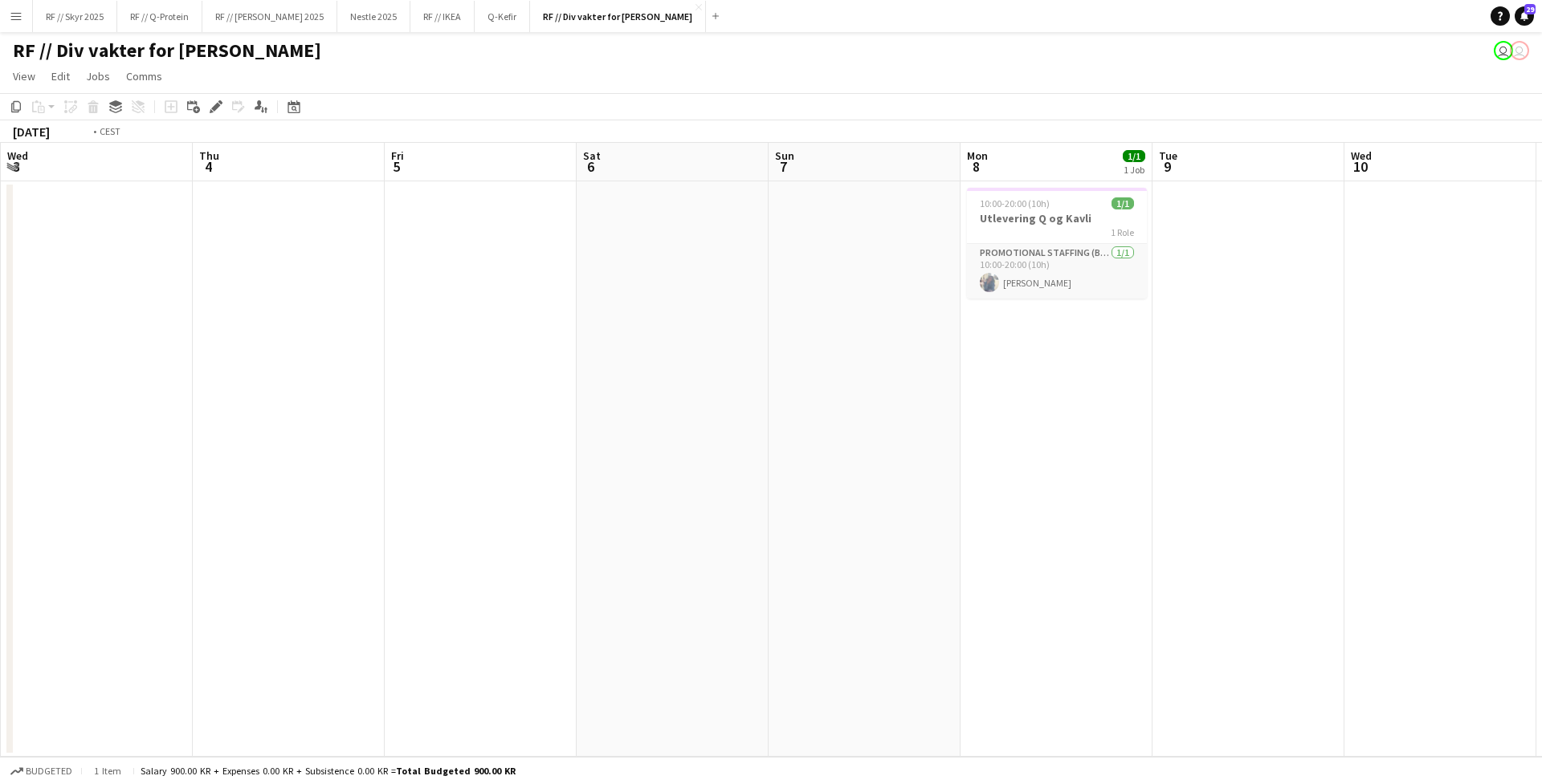
drag, startPoint x: 850, startPoint y: 356, endPoint x: 1450, endPoint y: 357, distance: 600.0
click at [1214, 354] on app-calendar-viewport "Mon 1 Tue 2 1/1 1 Job Wed 3 Thu 4 Fri 5 Sat 6 Sun 7 Mon 8 1/1 1 Job Tue 9 Wed 1…" at bounding box center [771, 449] width 1542 height 614
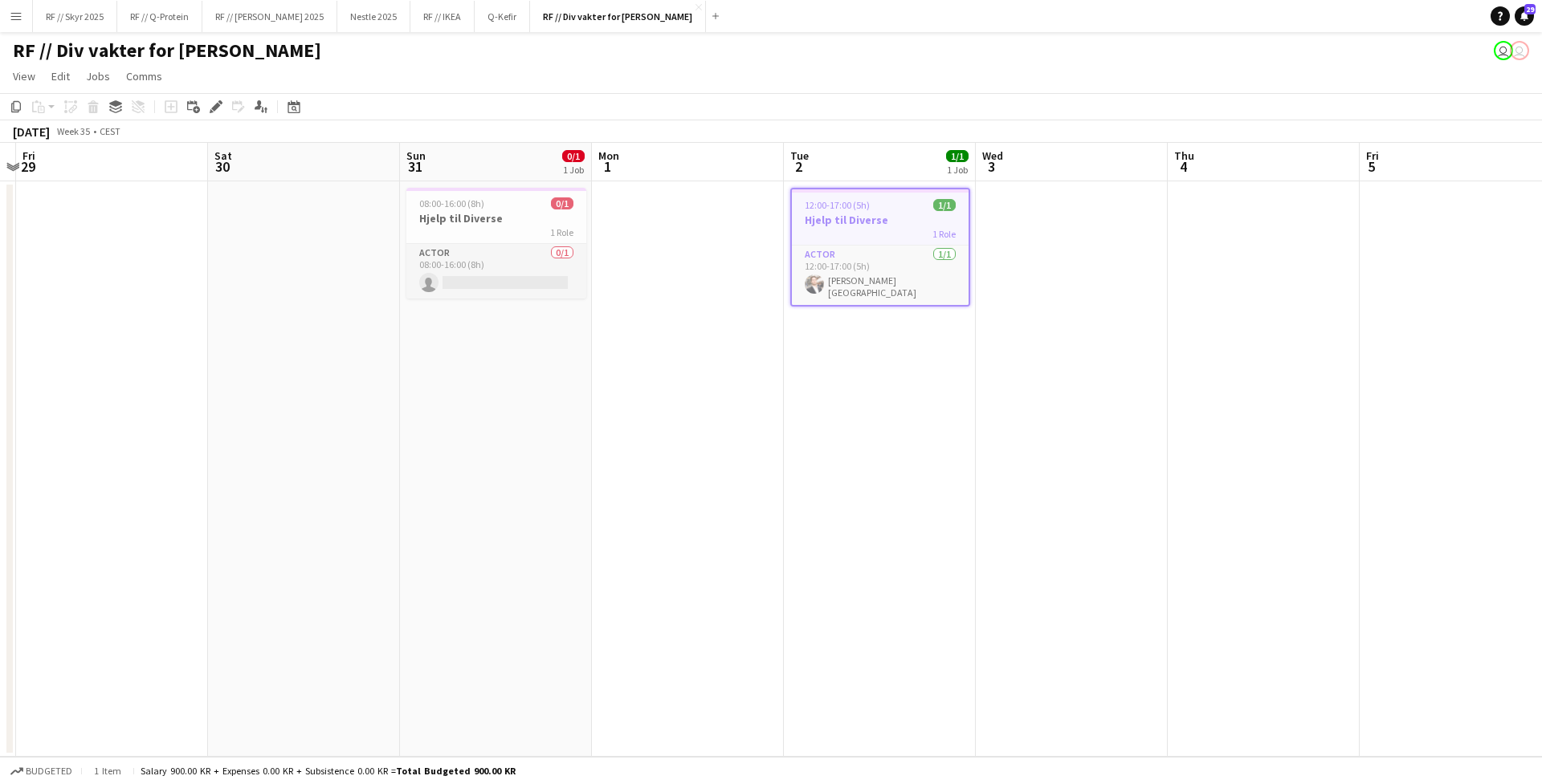
drag, startPoint x: 717, startPoint y: 364, endPoint x: 1250, endPoint y: 372, distance: 533.1
click at [1201, 365] on app-calendar-viewport "Wed 27 Thu 28 Fri 29 Sat 30 Sun 31 0/1 1 Job Mon 1 Tue 2 1/1 1 Job Wed 3 Thu 4 …" at bounding box center [771, 449] width 1542 height 614
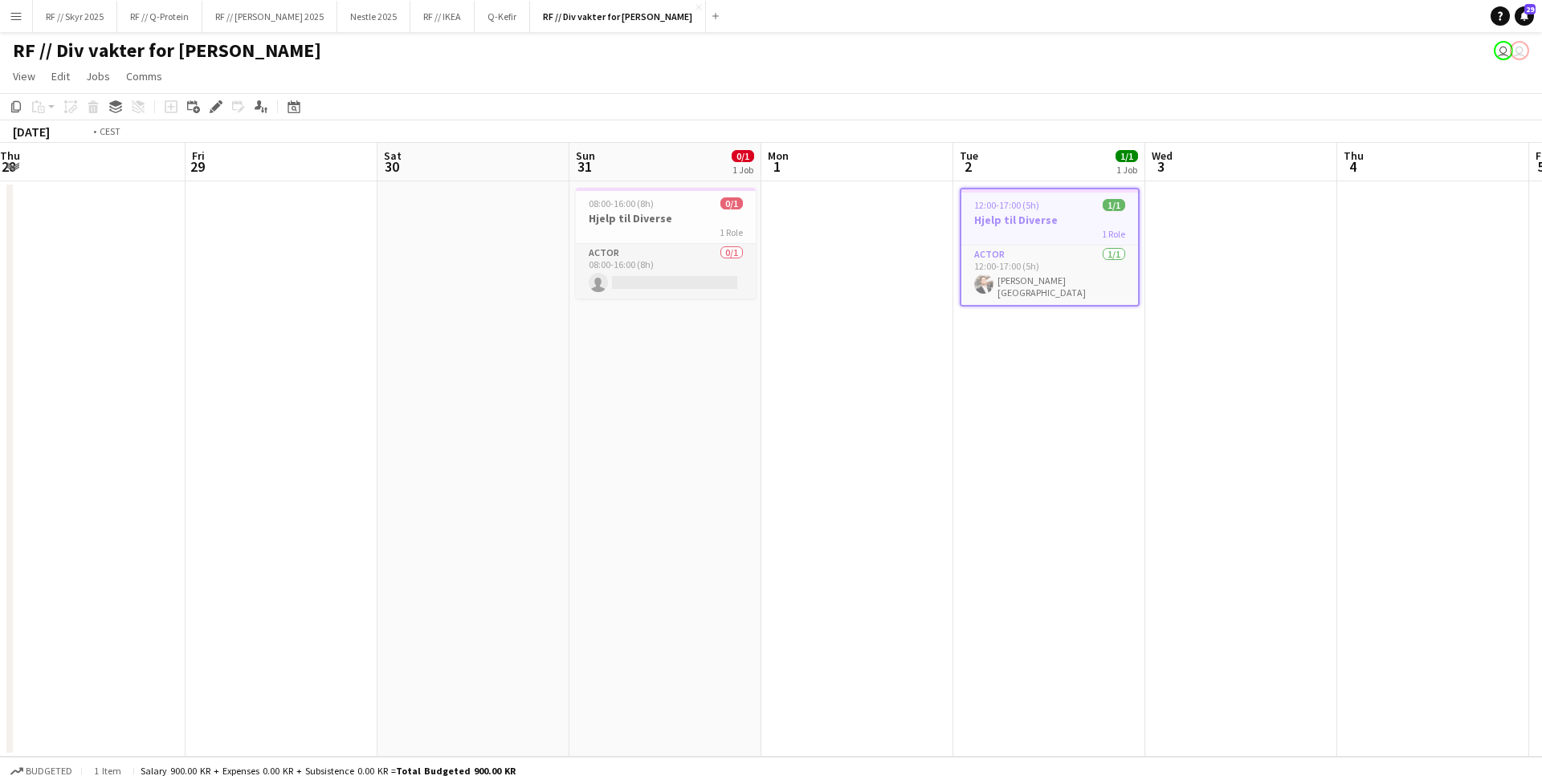
drag, startPoint x: 498, startPoint y: 378, endPoint x: 1146, endPoint y: 374, distance: 648.0
click at [1146, 374] on app-calendar-viewport "Tue 26 1/1 1 Job Wed 27 Thu 28 Fri 29 Sat 30 Sun 31 0/1 1 Job Mon 1 Tue 2 1/1 1…" at bounding box center [771, 449] width 1542 height 614
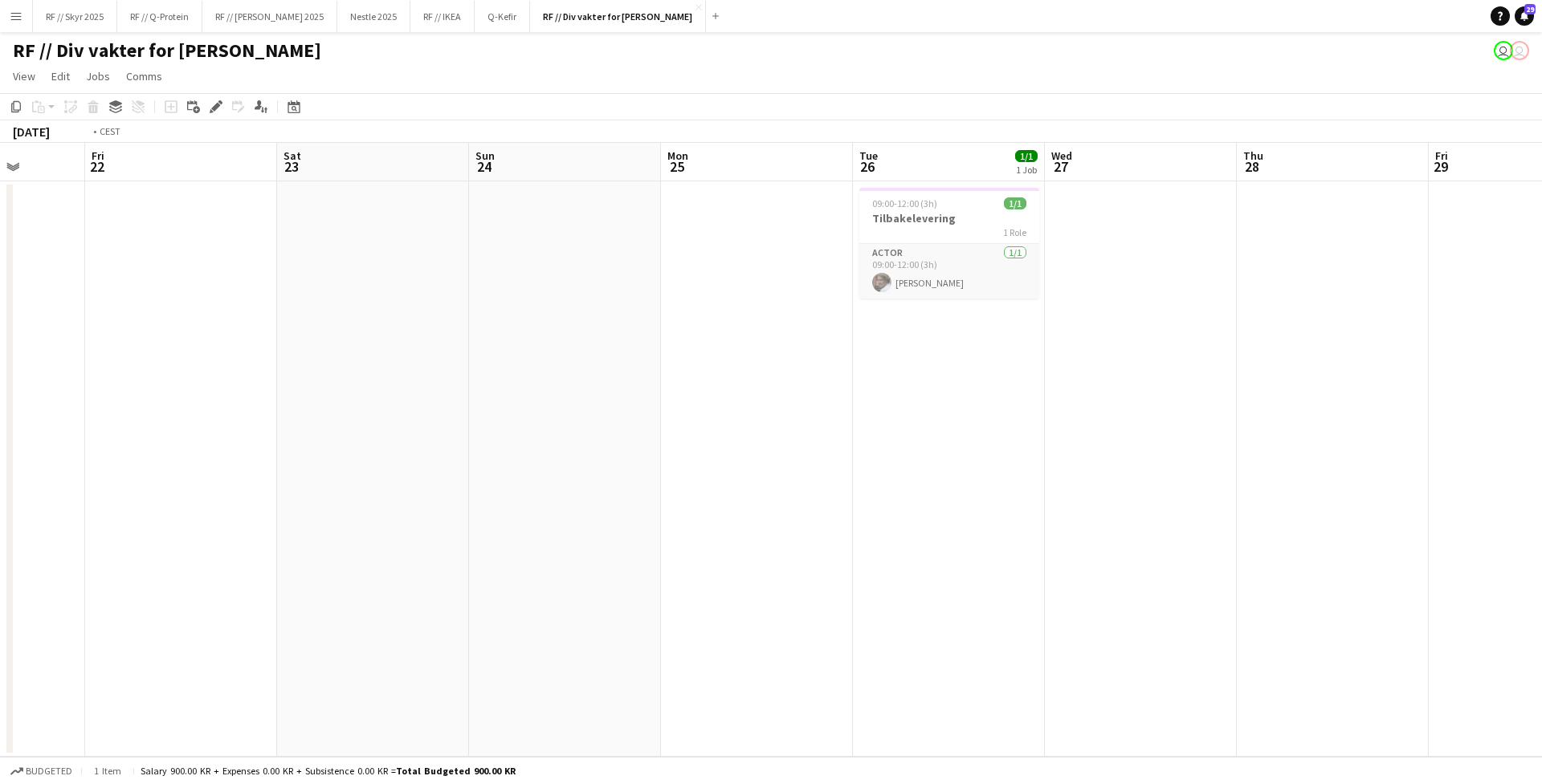
drag, startPoint x: 529, startPoint y: 362, endPoint x: 59, endPoint y: 406, distance: 472.1
click at [329, 405] on app-calendar-viewport "Tue 19 1/1 1 Job Wed 20 Thu 21 Fri 22 Sat 23 Sun 24 Mon 25 Tue 26 1/1 1 Job Wed…" at bounding box center [771, 449] width 1542 height 614
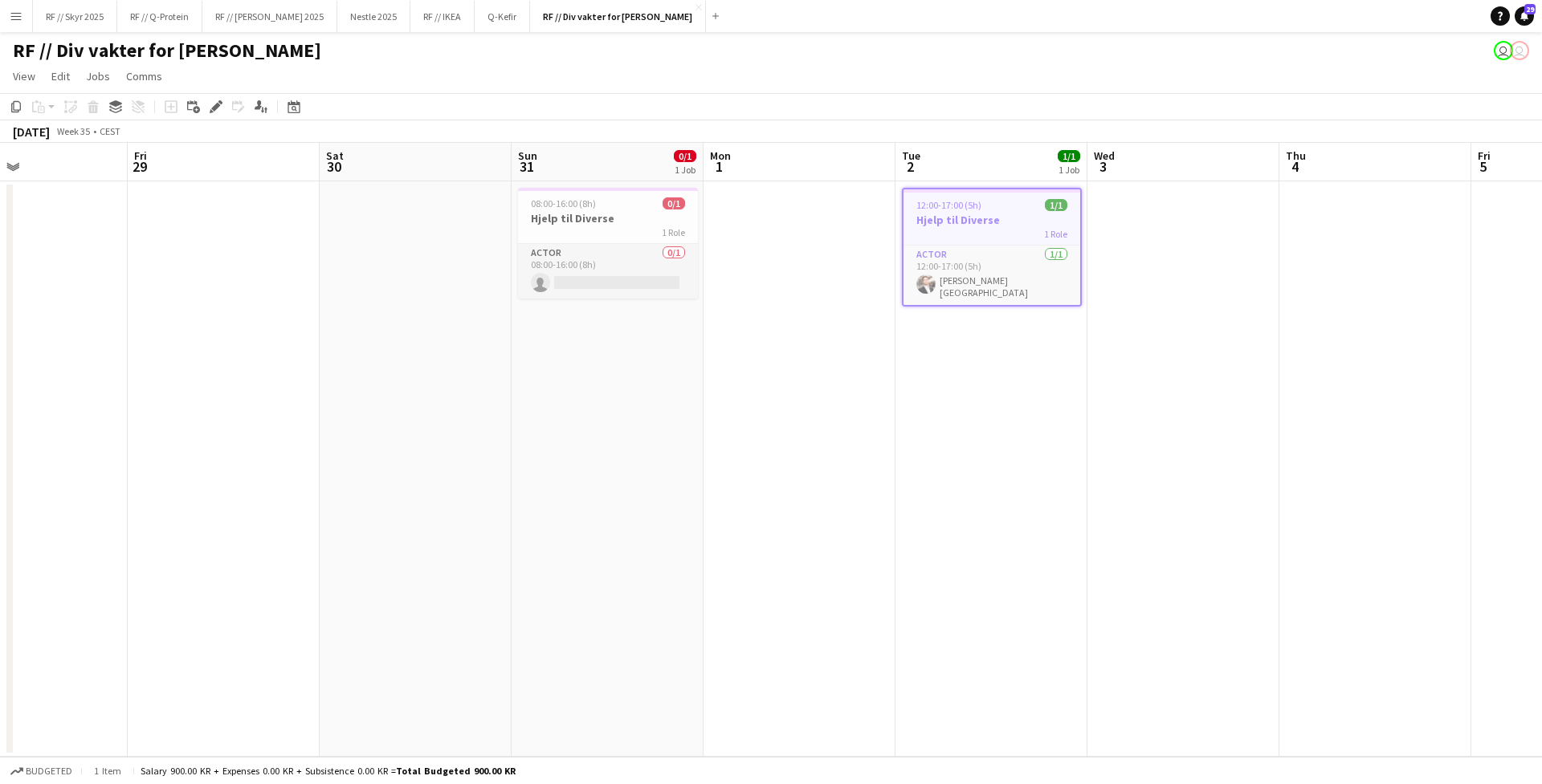
drag, startPoint x: 799, startPoint y: 381, endPoint x: 7, endPoint y: 378, distance: 792.0
click at [38, 378] on app-calendar-viewport "Tue 26 1/1 1 Job Wed 27 Thu 28 Fri 29 Sat 30 Sun 31 0/1 1 Job Mon 1 Tue 2 1/1 1…" at bounding box center [771, 449] width 1542 height 614
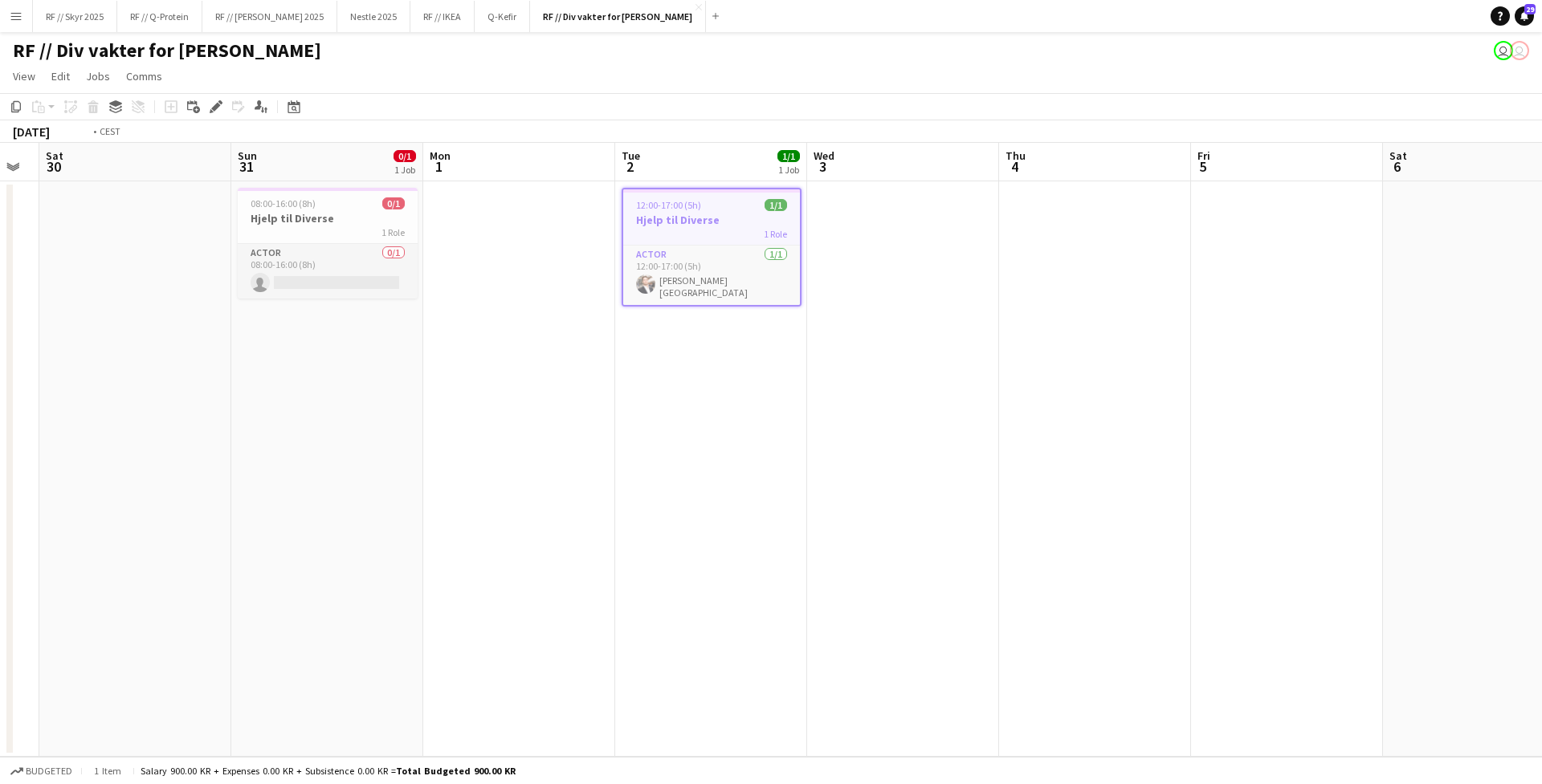
drag, startPoint x: 1182, startPoint y: 292, endPoint x: 289, endPoint y: 327, distance: 893.7
click at [289, 327] on app-calendar-viewport "Wed 27 Thu 28 Fri 29 Sat 30 Sun 31 0/1 1 Job Mon 1 Tue 2 1/1 1 Job Wed 3 Thu 4 …" at bounding box center [771, 449] width 1542 height 614
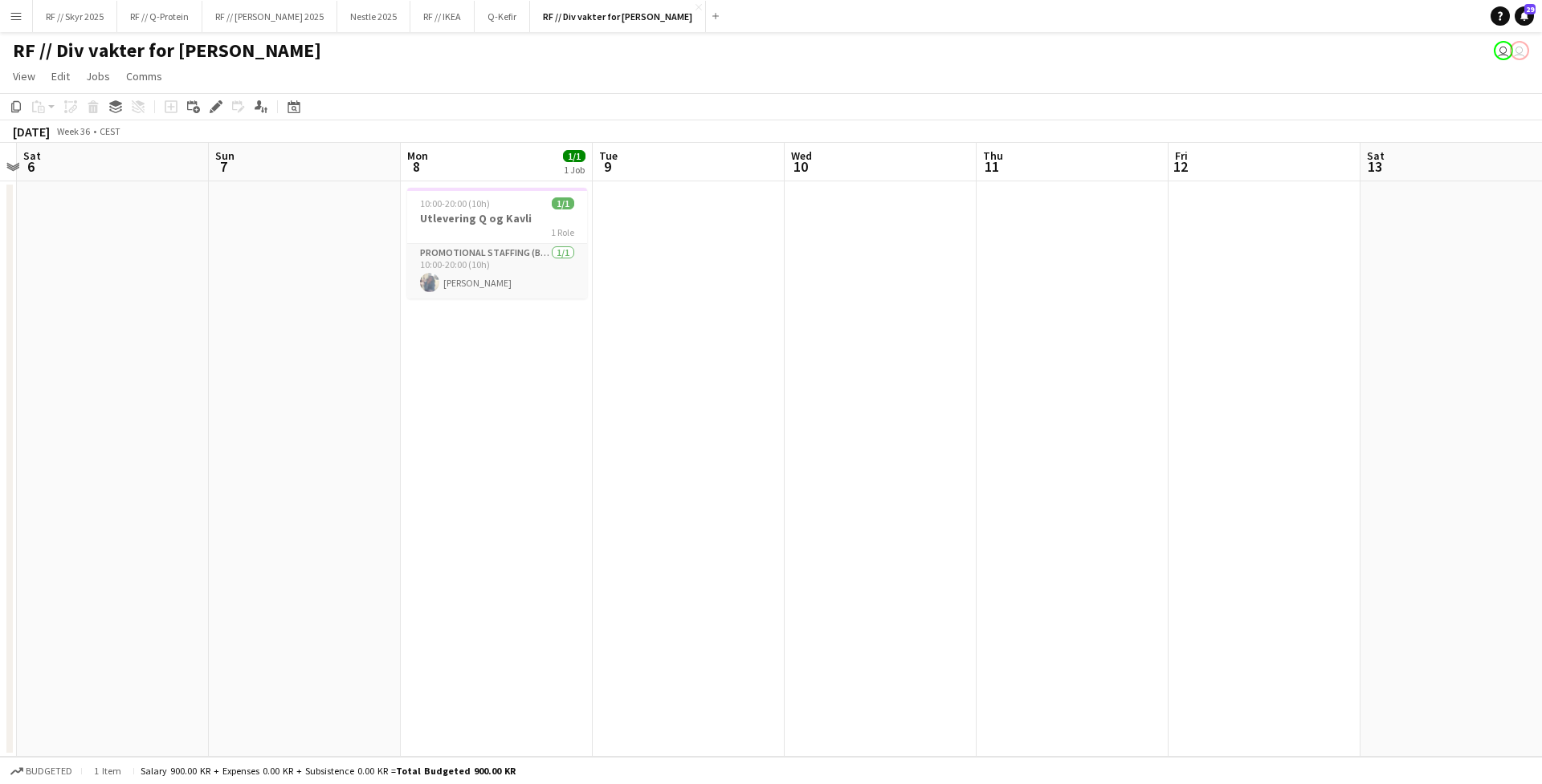
drag, startPoint x: 840, startPoint y: 340, endPoint x: 396, endPoint y: 358, distance: 444.4
click at [364, 359] on app-calendar-viewport "Wed 3 Thu 4 Fri 5 Sat 6 Sun 7 Mon 8 1/1 1 Job Tue 9 Wed 10 Thu 11 Fri 12 Sat 13…" at bounding box center [771, 449] width 1542 height 614
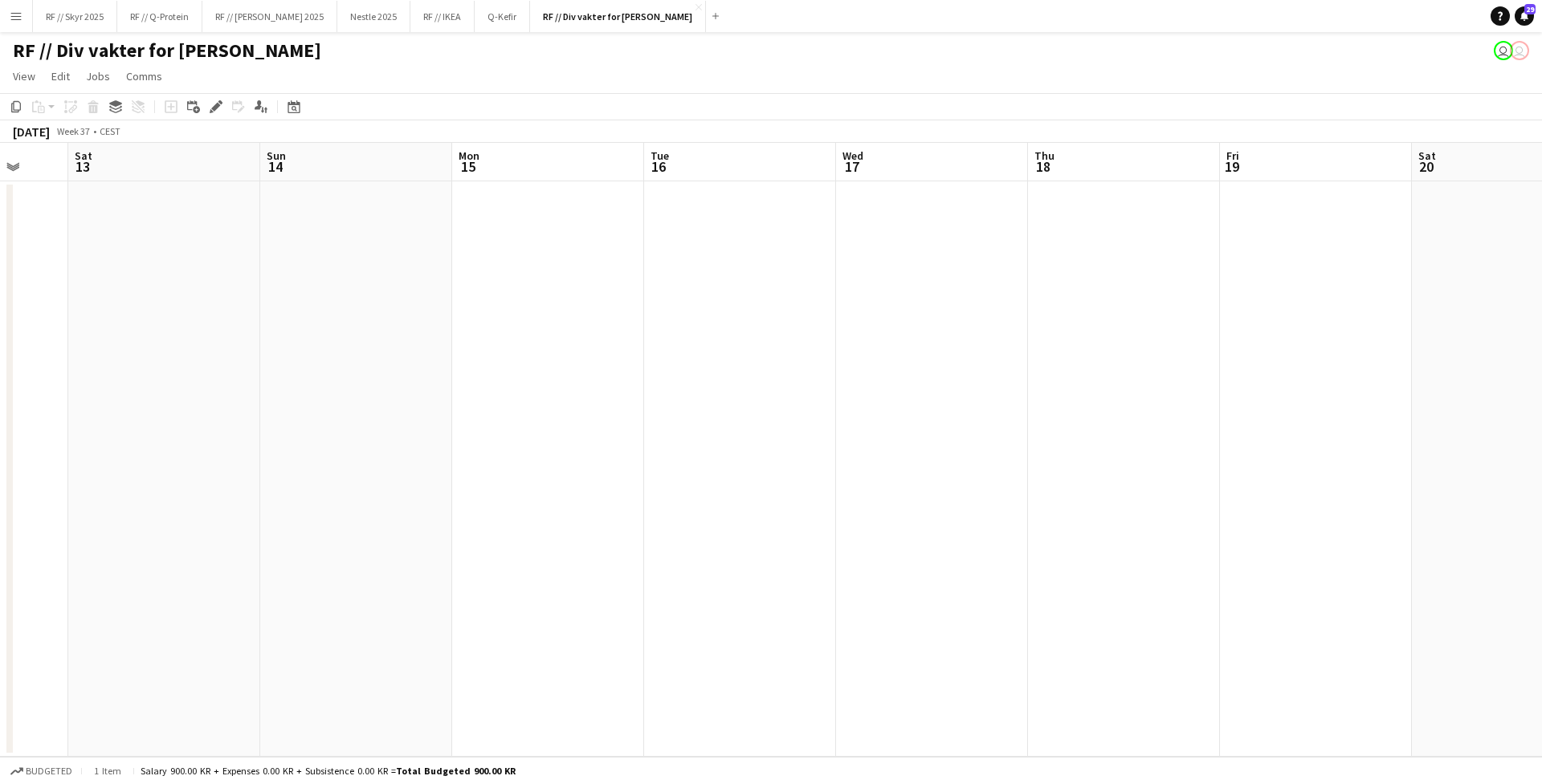
drag, startPoint x: 1243, startPoint y: 328, endPoint x: 238, endPoint y: 378, distance: 1006.2
click at [229, 378] on app-calendar-viewport "Wed 10 Thu 11 Fri 12 Sat 13 Sun 14 Mon 15 Tue 16 Wed 17 Thu 18 Fri 19 Sat 20 Su…" at bounding box center [771, 449] width 1542 height 614
drag, startPoint x: 1200, startPoint y: 346, endPoint x: 191, endPoint y: 387, distance: 1009.8
click at [191, 387] on app-calendar-viewport "Sat 13 Sun 14 Mon 15 Tue 16 Wed 17 Thu 18 Fri 19 Sat 20 Sun 21 Mon 22 Tue 23 We…" at bounding box center [771, 449] width 1542 height 614
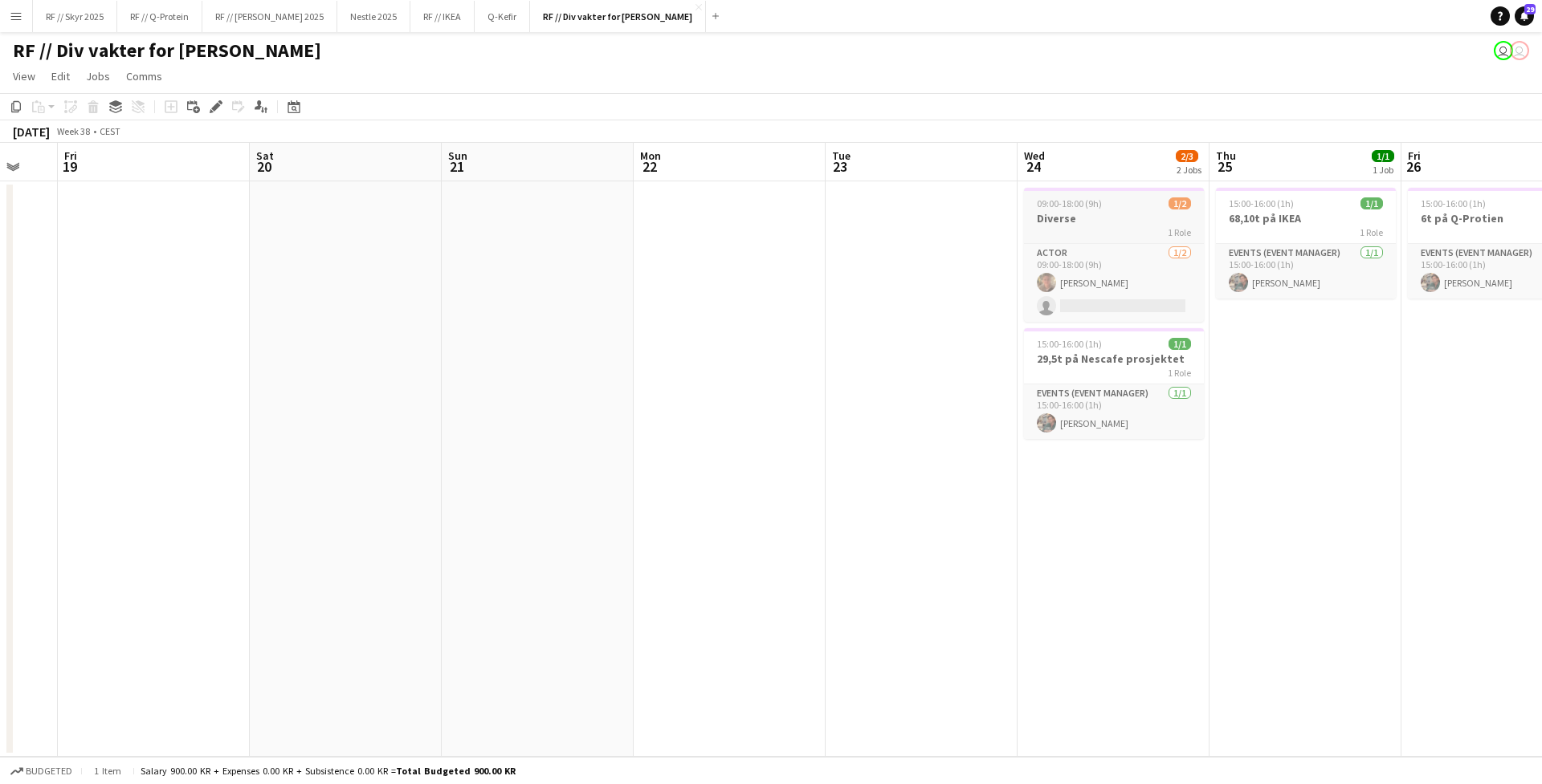
click at [1074, 216] on h3 "Diverse" at bounding box center [1114, 218] width 180 height 15
click at [215, 109] on icon at bounding box center [215, 107] width 9 height 9
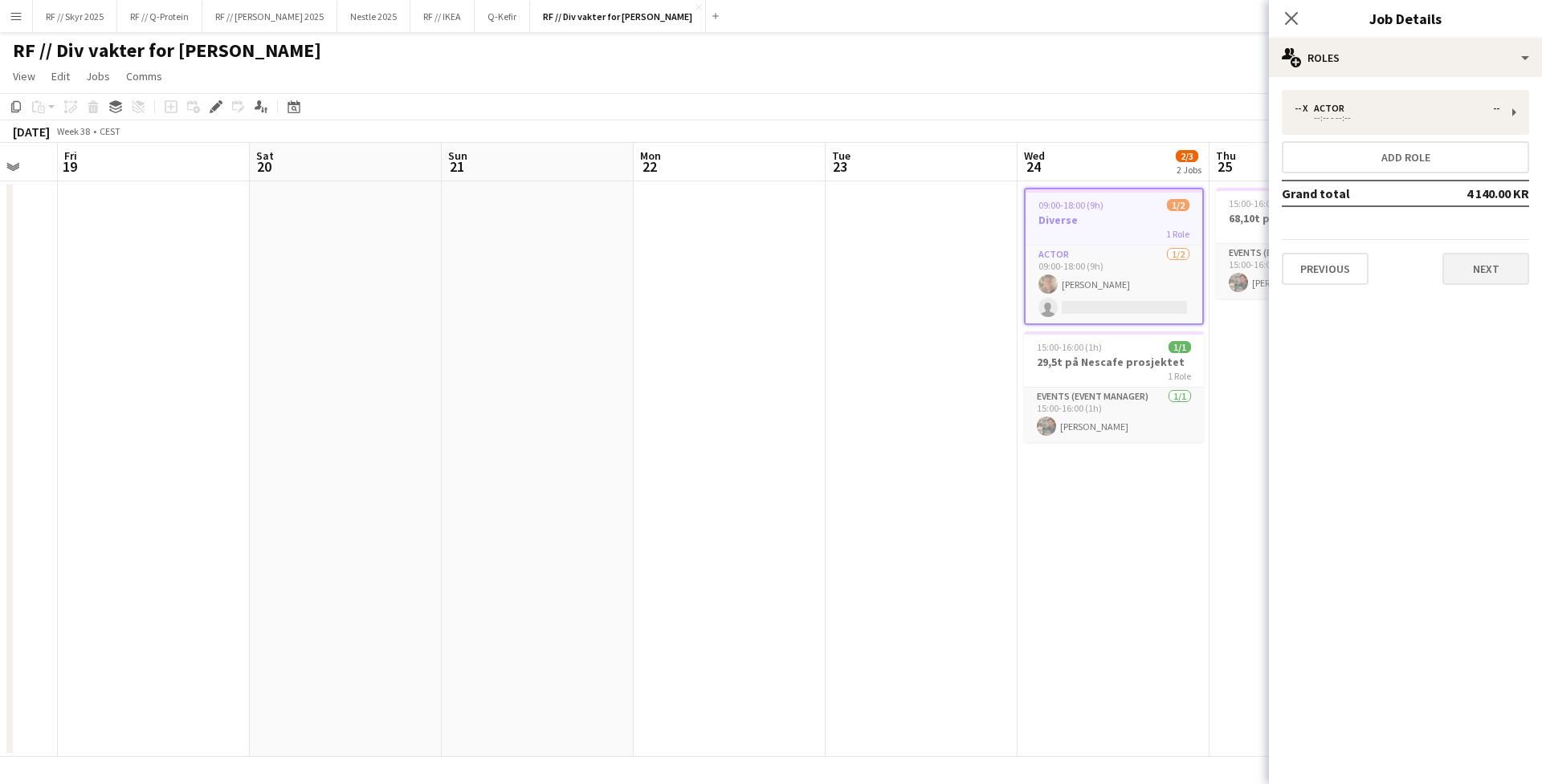
click at [1214, 265] on button "Next" at bounding box center [1485, 269] width 87 height 32
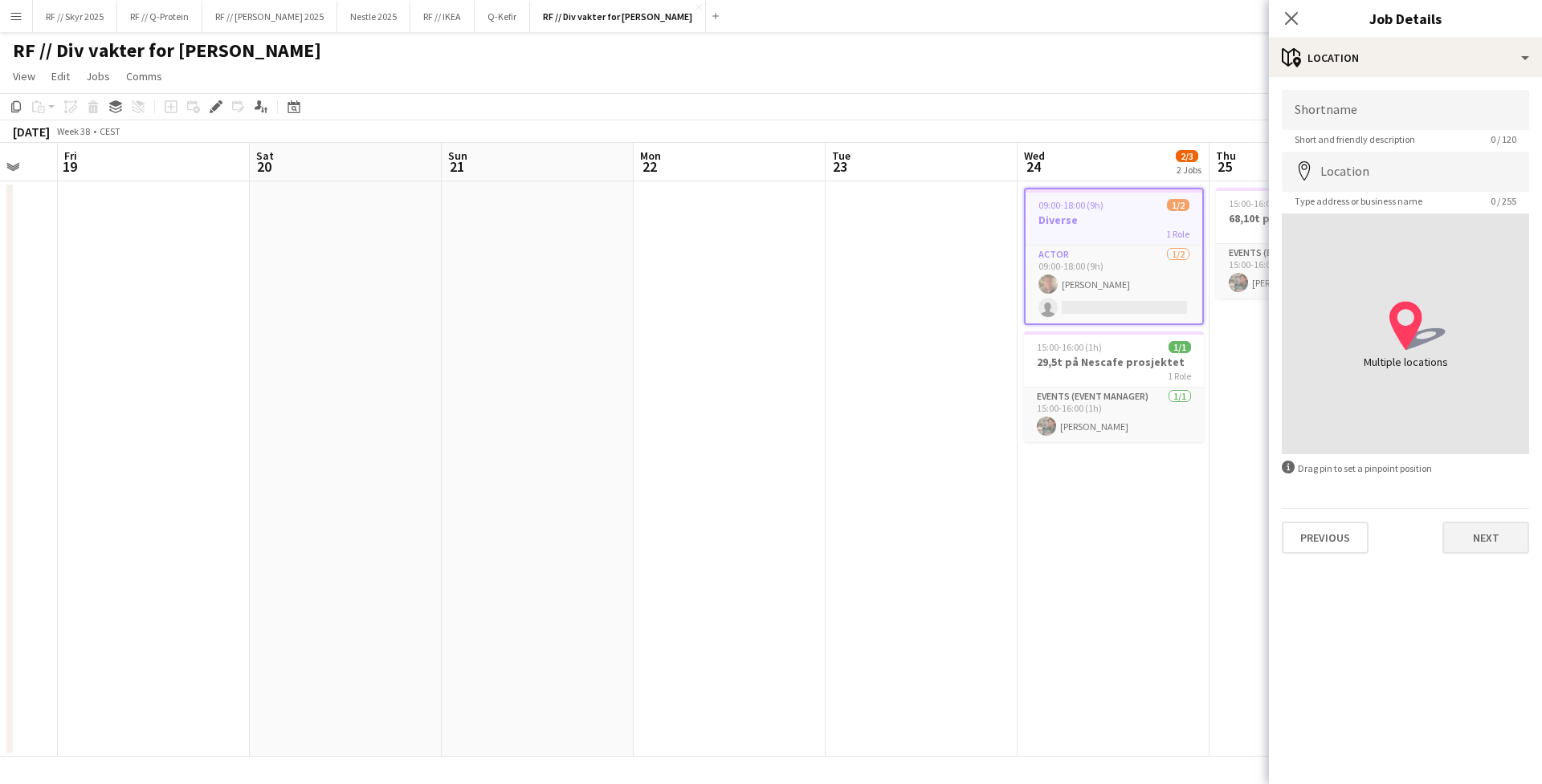
click at [1214, 553] on button "Next" at bounding box center [1485, 538] width 87 height 32
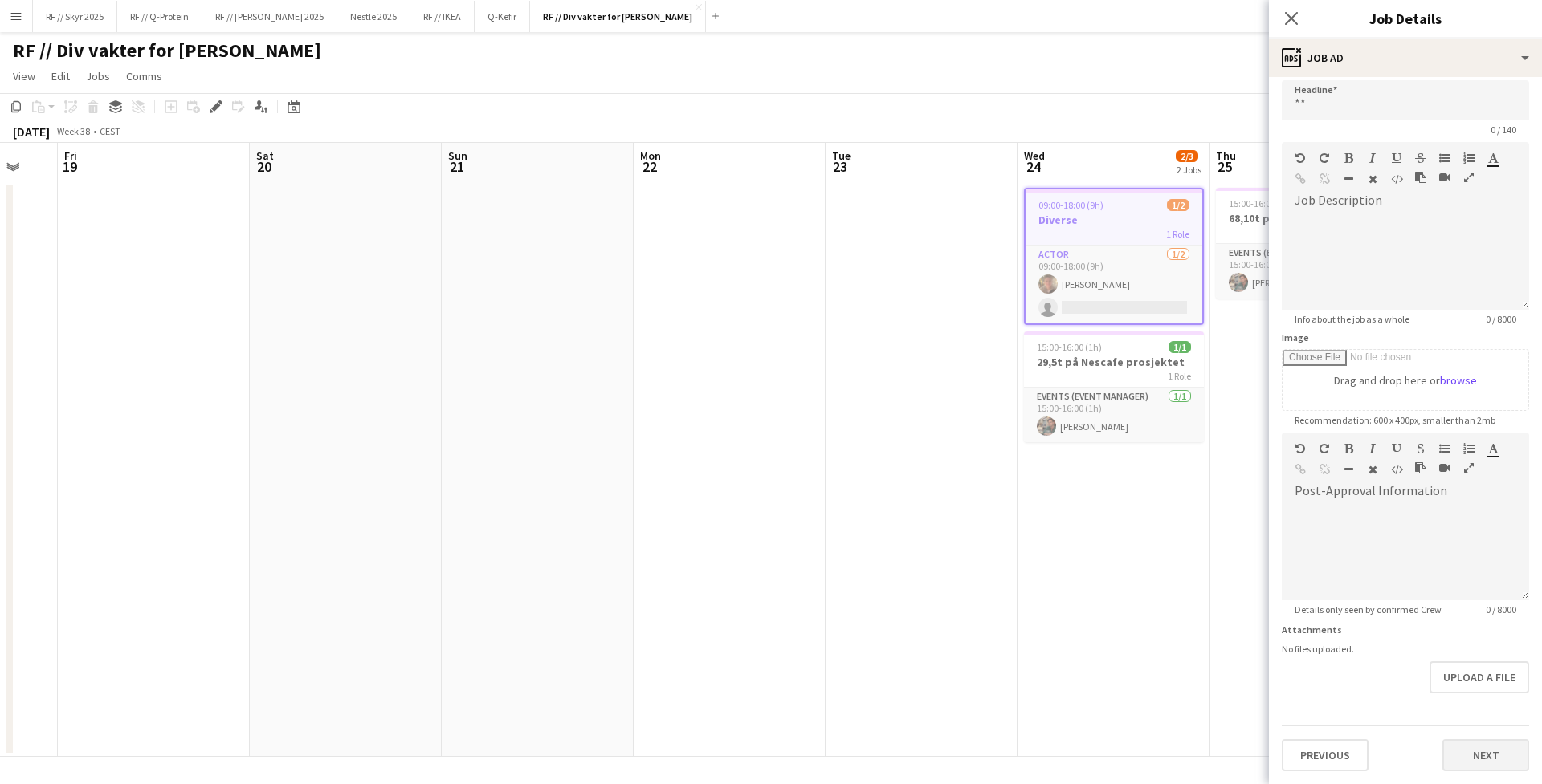
click at [1214, 675] on button "Next" at bounding box center [1485, 755] width 87 height 32
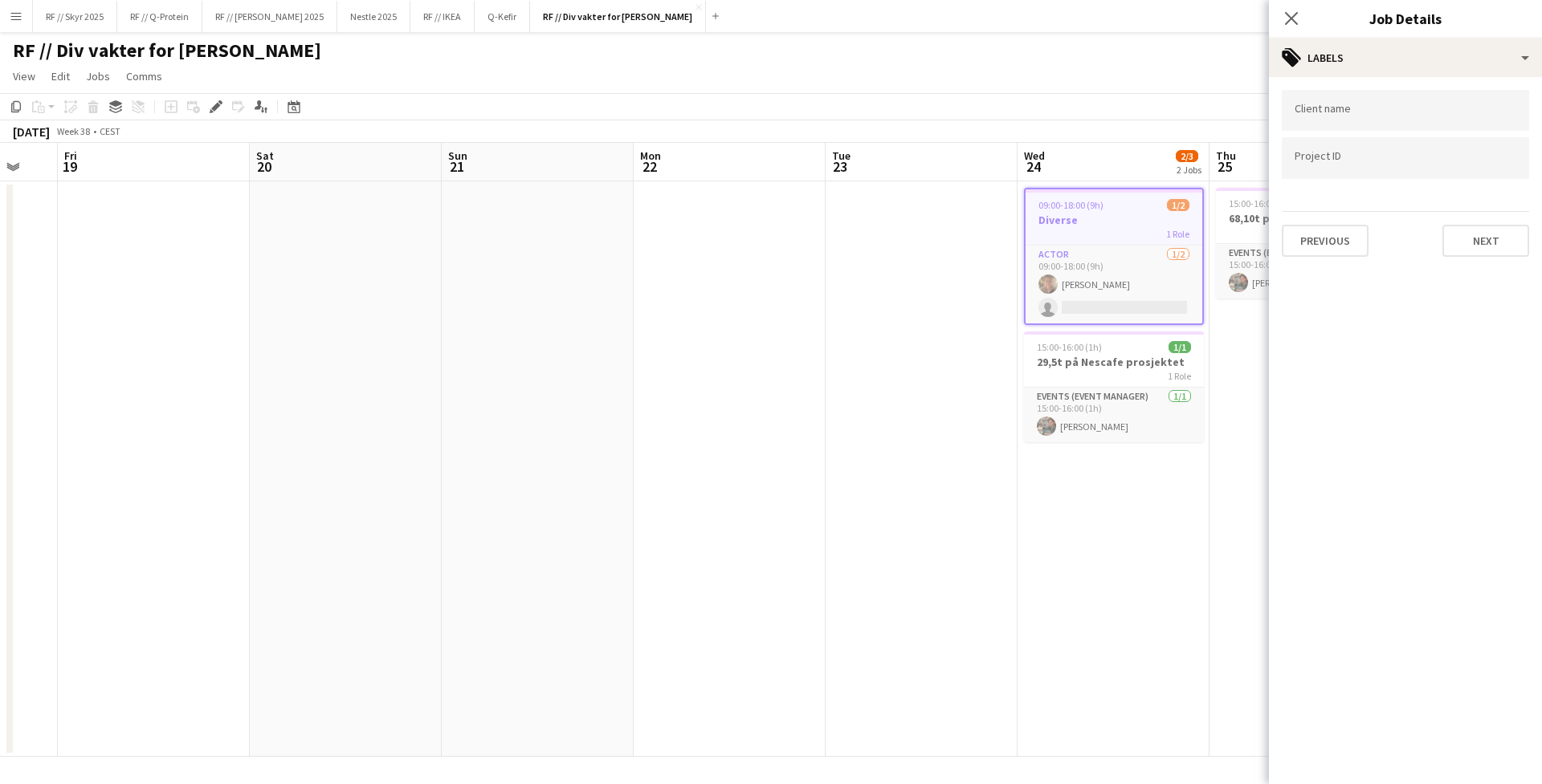
click at [1214, 169] on div at bounding box center [1405, 158] width 247 height 41
paste input "******"
type input "******"
click at [1214, 251] on form "Client name Project ID ****** Previous Next" at bounding box center [1405, 173] width 273 height 167
click at [1214, 207] on div "652034" at bounding box center [1405, 208] width 247 height 39
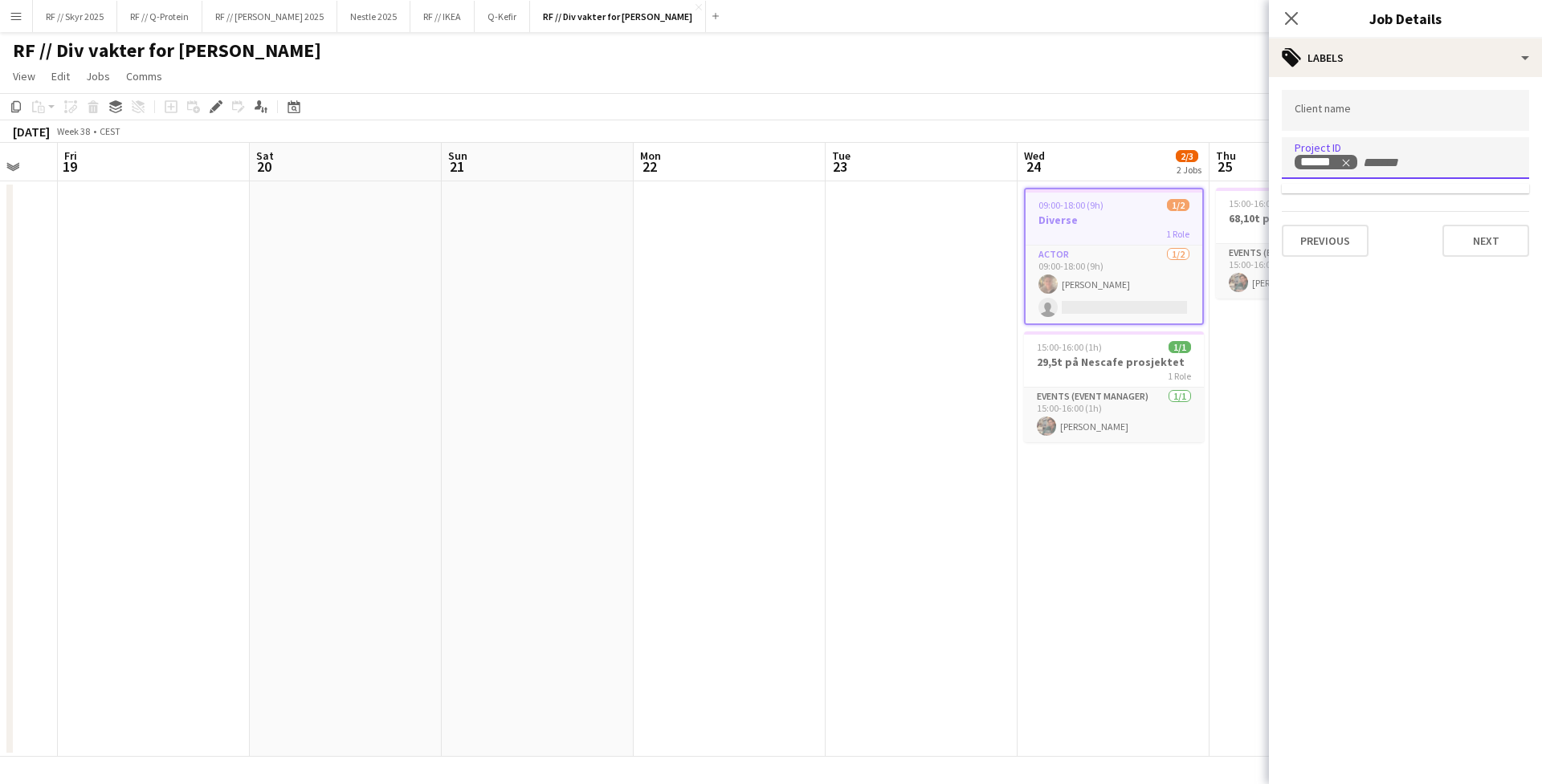
click at [1128, 467] on app-date-cell "09:00-18:00 (9h) 1/2 Diverse 1 Role Actor 1/2 09:00-18:00 (9h) Marius Korshavn …" at bounding box center [1113, 469] width 192 height 575
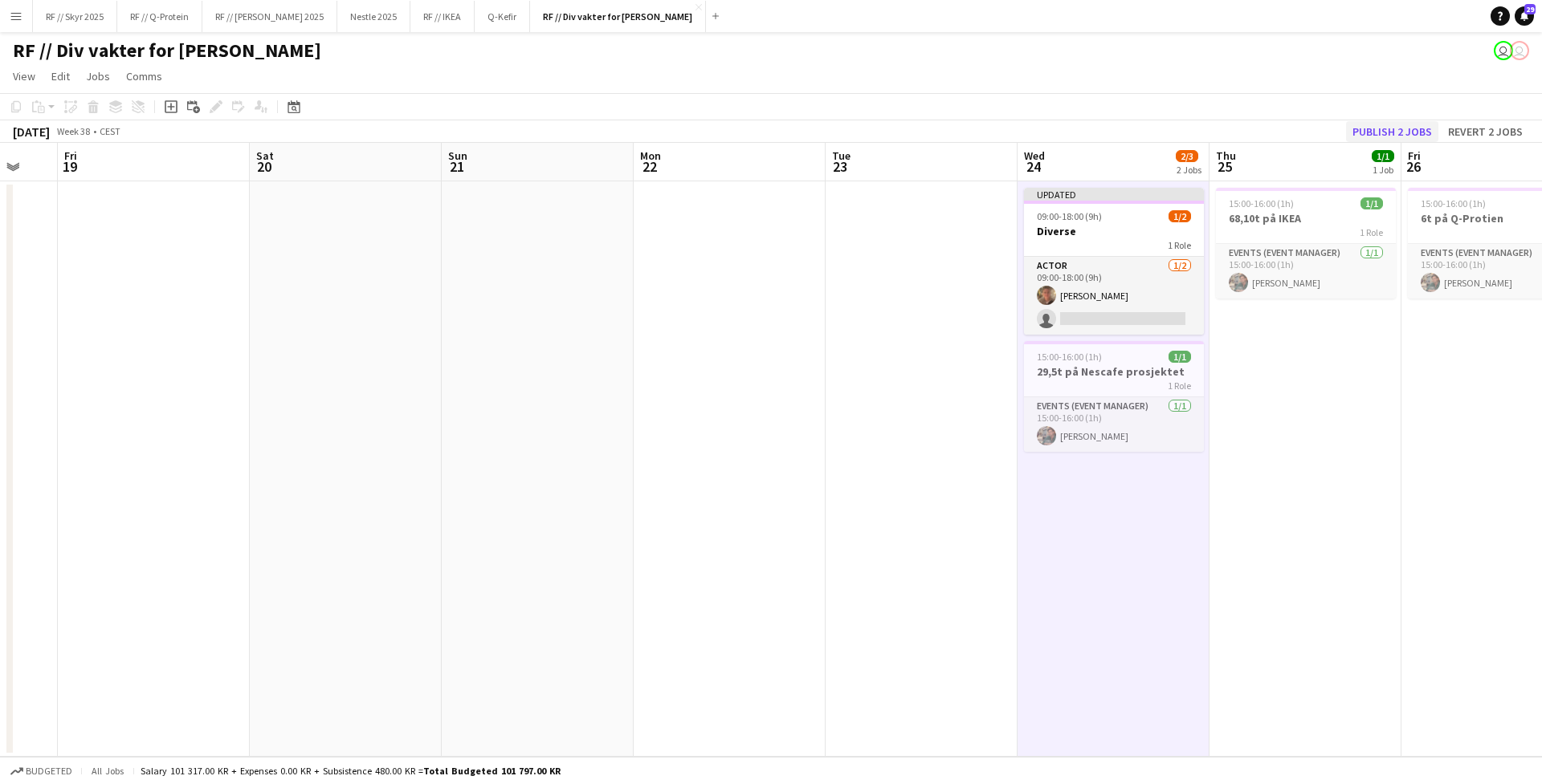
click at [1214, 135] on button "Publish 2 jobs" at bounding box center [1392, 131] width 92 height 21
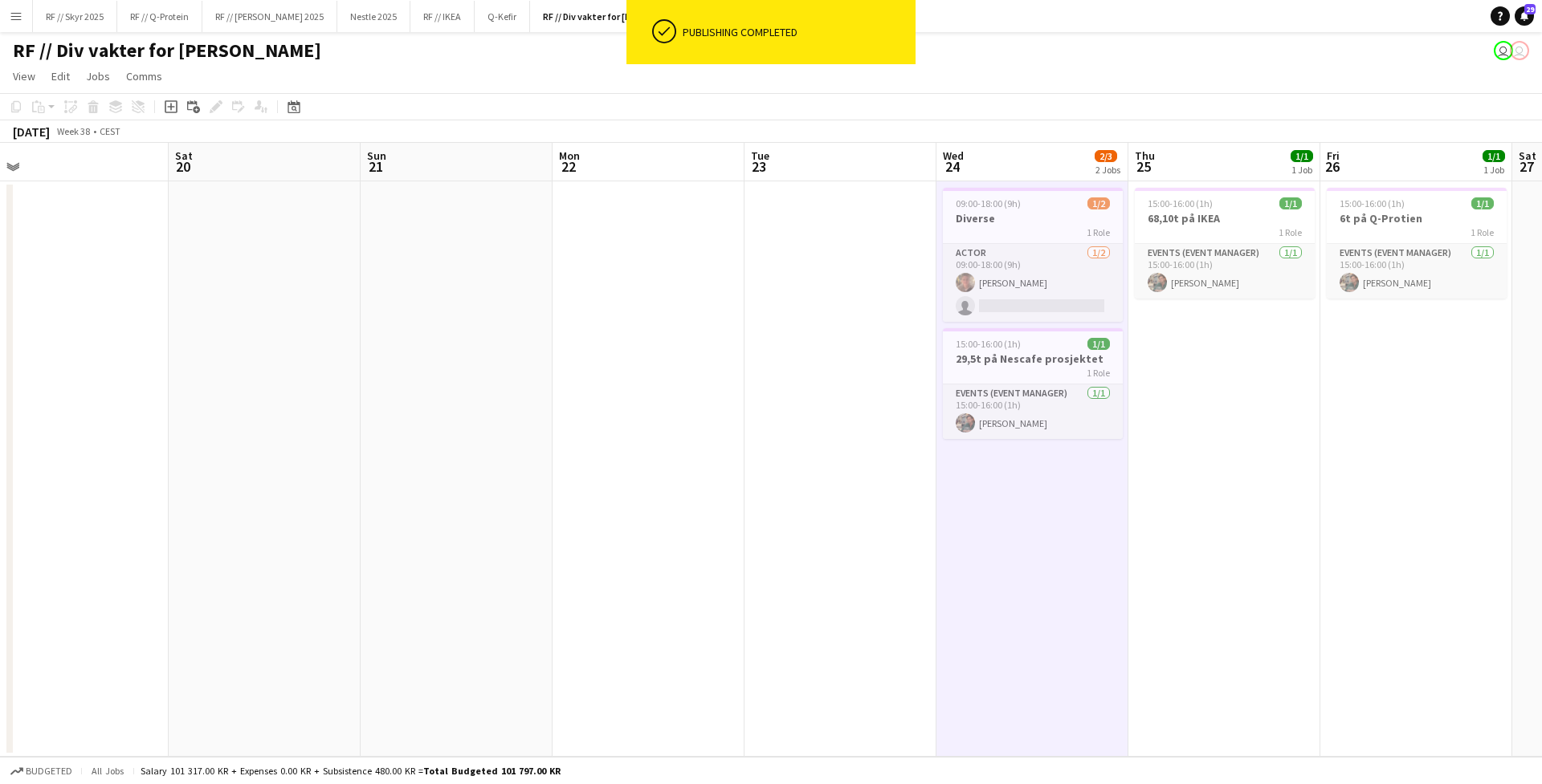
drag, startPoint x: 1324, startPoint y: 482, endPoint x: 477, endPoint y: 446, distance: 847.8
click at [767, 463] on app-calendar-viewport "Tue 16 Wed 17 Thu 18 Fri 19 Sat 20 Sun 21 Mon 22 Tue 23 Wed 24 2/3 2 Jobs Thu 2…" at bounding box center [771, 449] width 1542 height 614
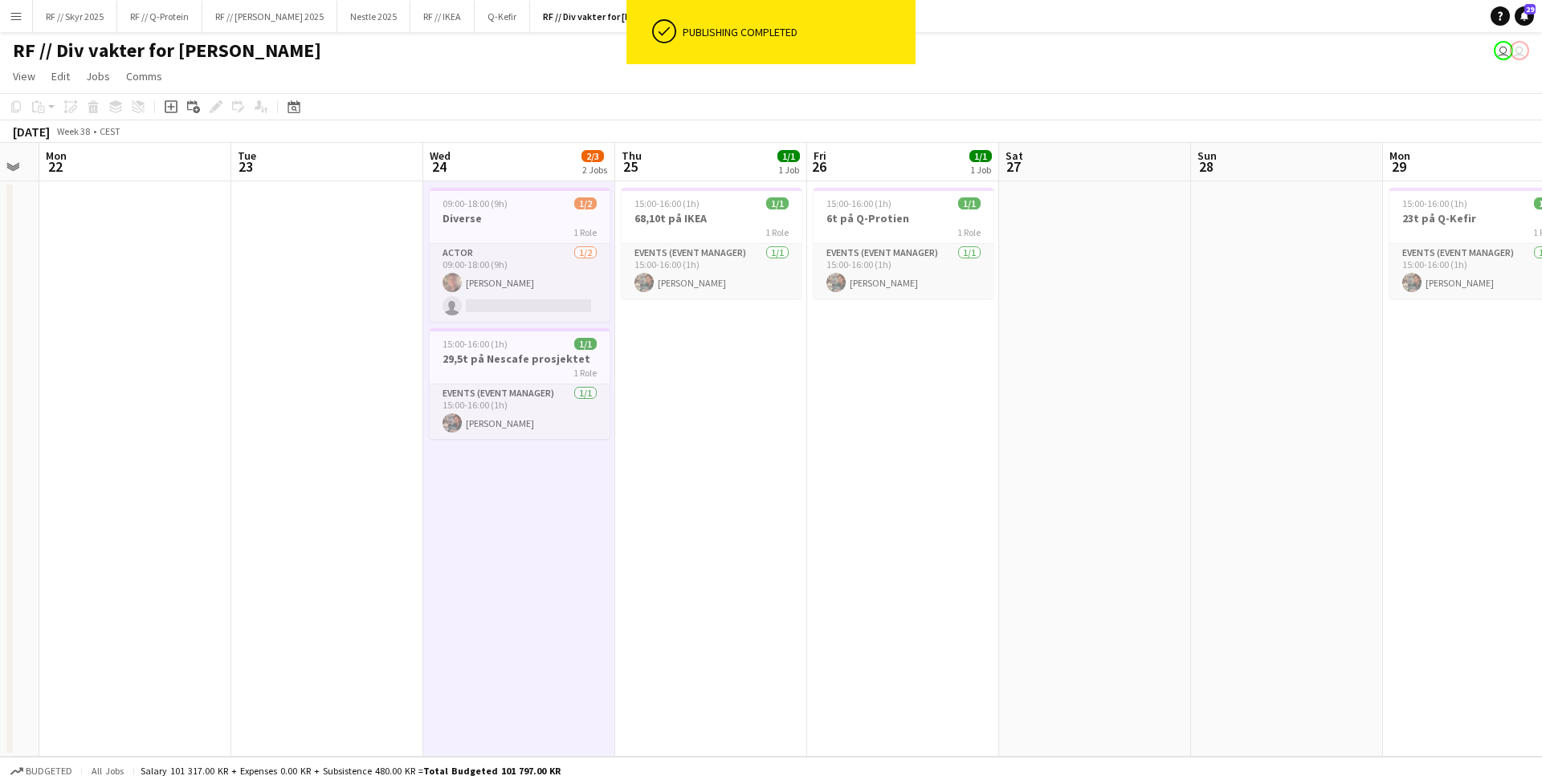
click at [20, 16] on app-icon "Menu" at bounding box center [16, 16] width 13 height 13
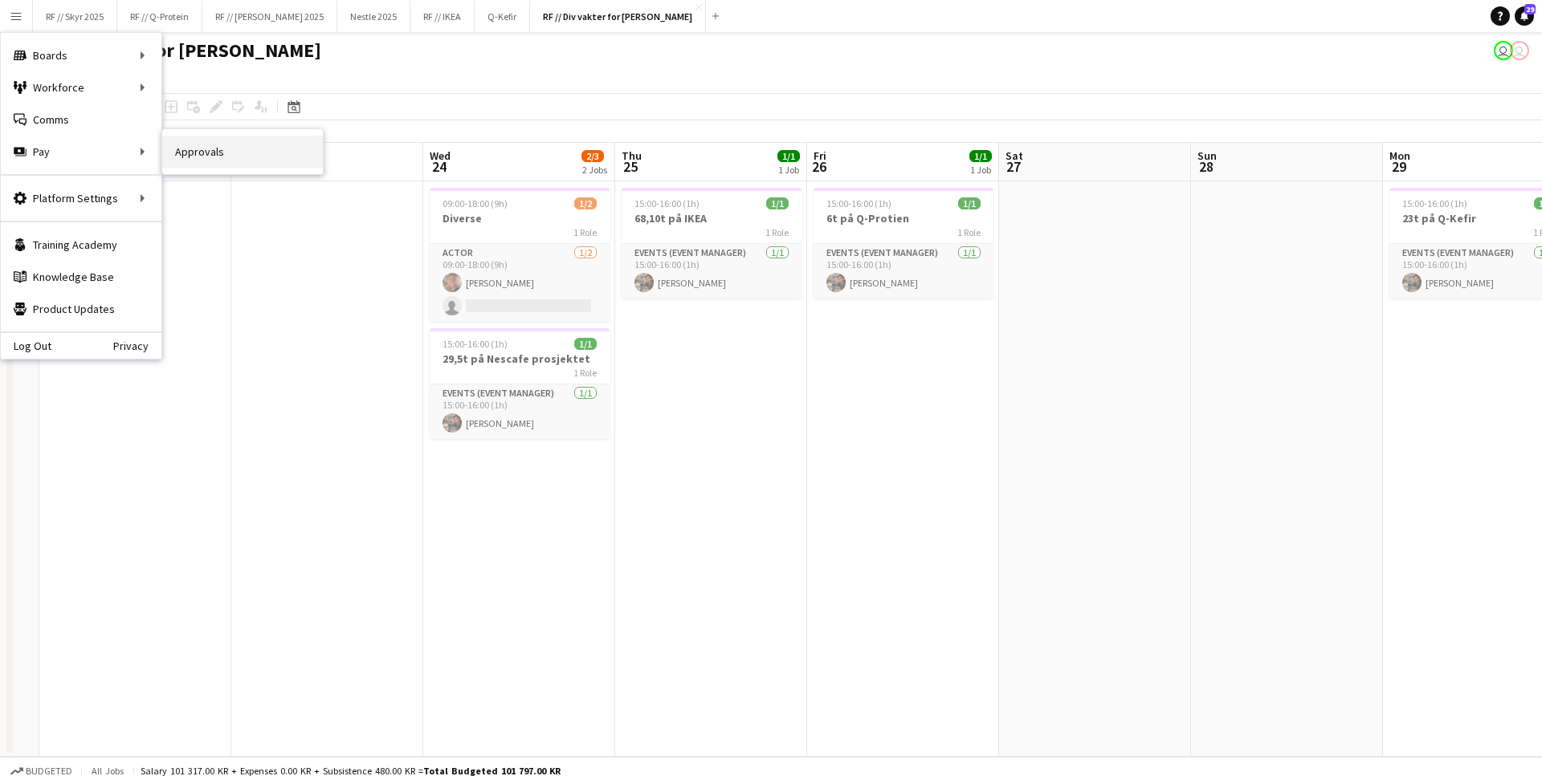
click at [230, 153] on link "Approvals" at bounding box center [242, 152] width 161 height 32
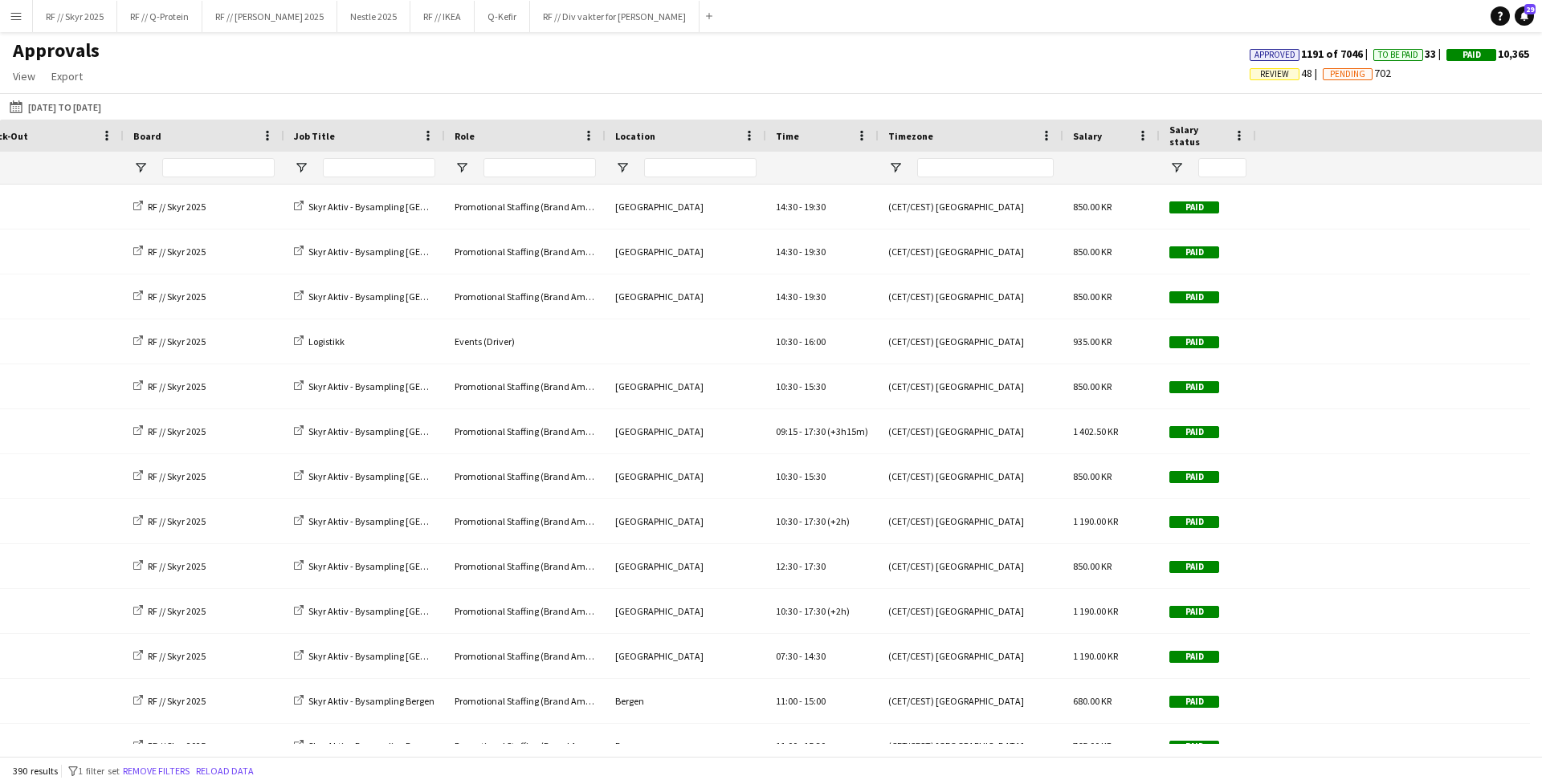
scroll to position [0, 1181]
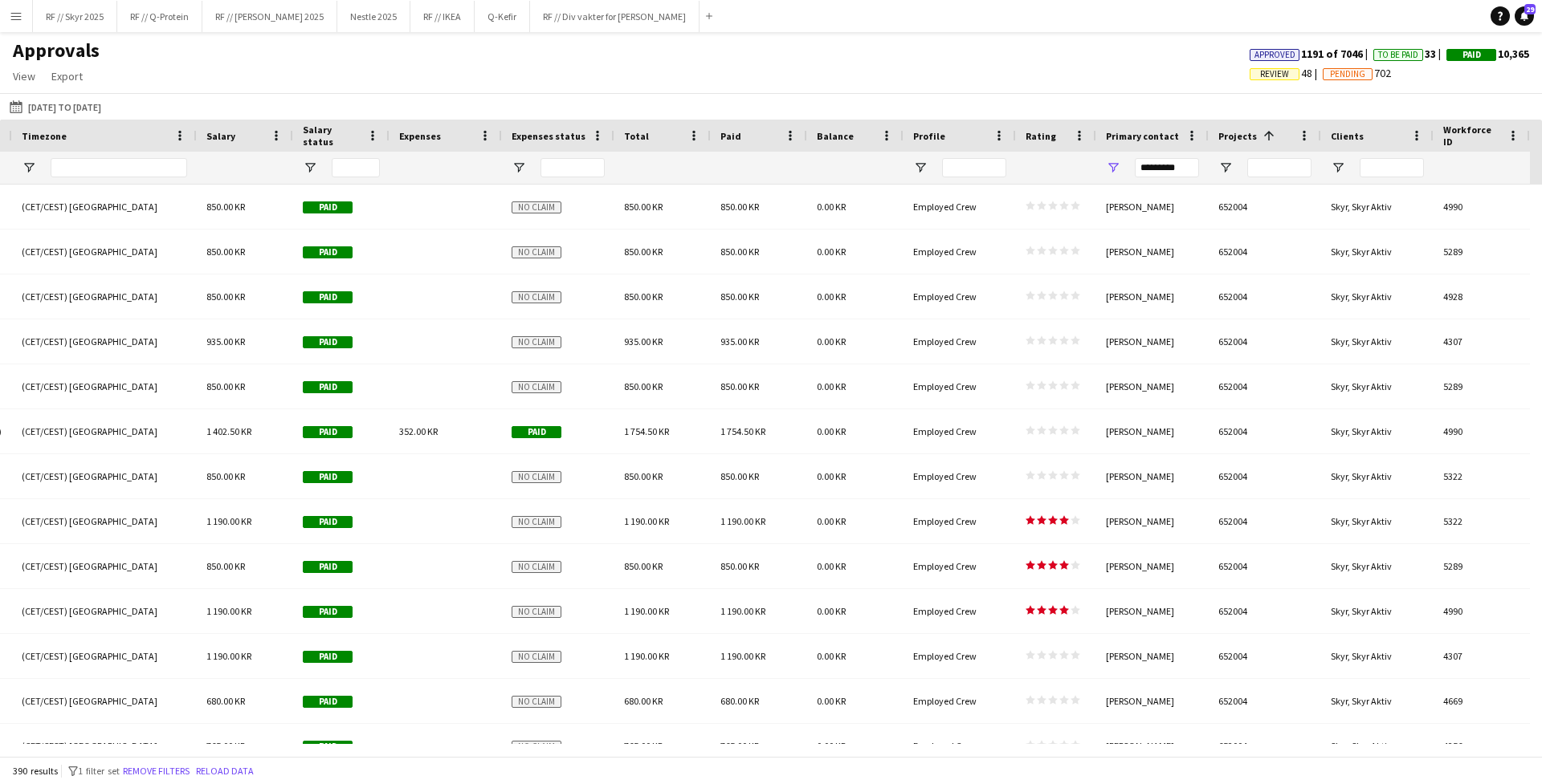
click at [1214, 141] on span "Projects" at bounding box center [1237, 136] width 39 height 12
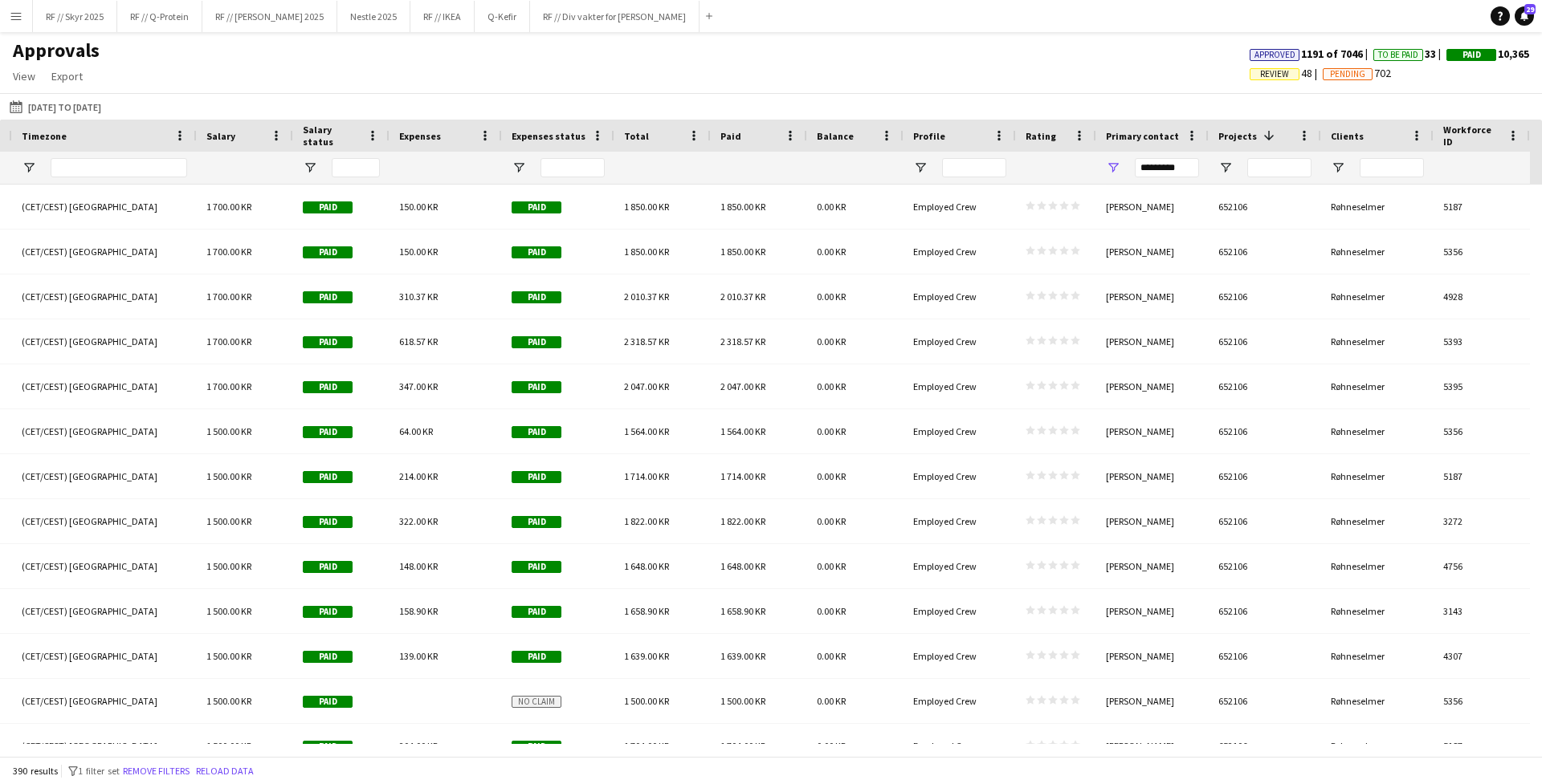
click at [1214, 141] on span "Projects" at bounding box center [1237, 136] width 39 height 12
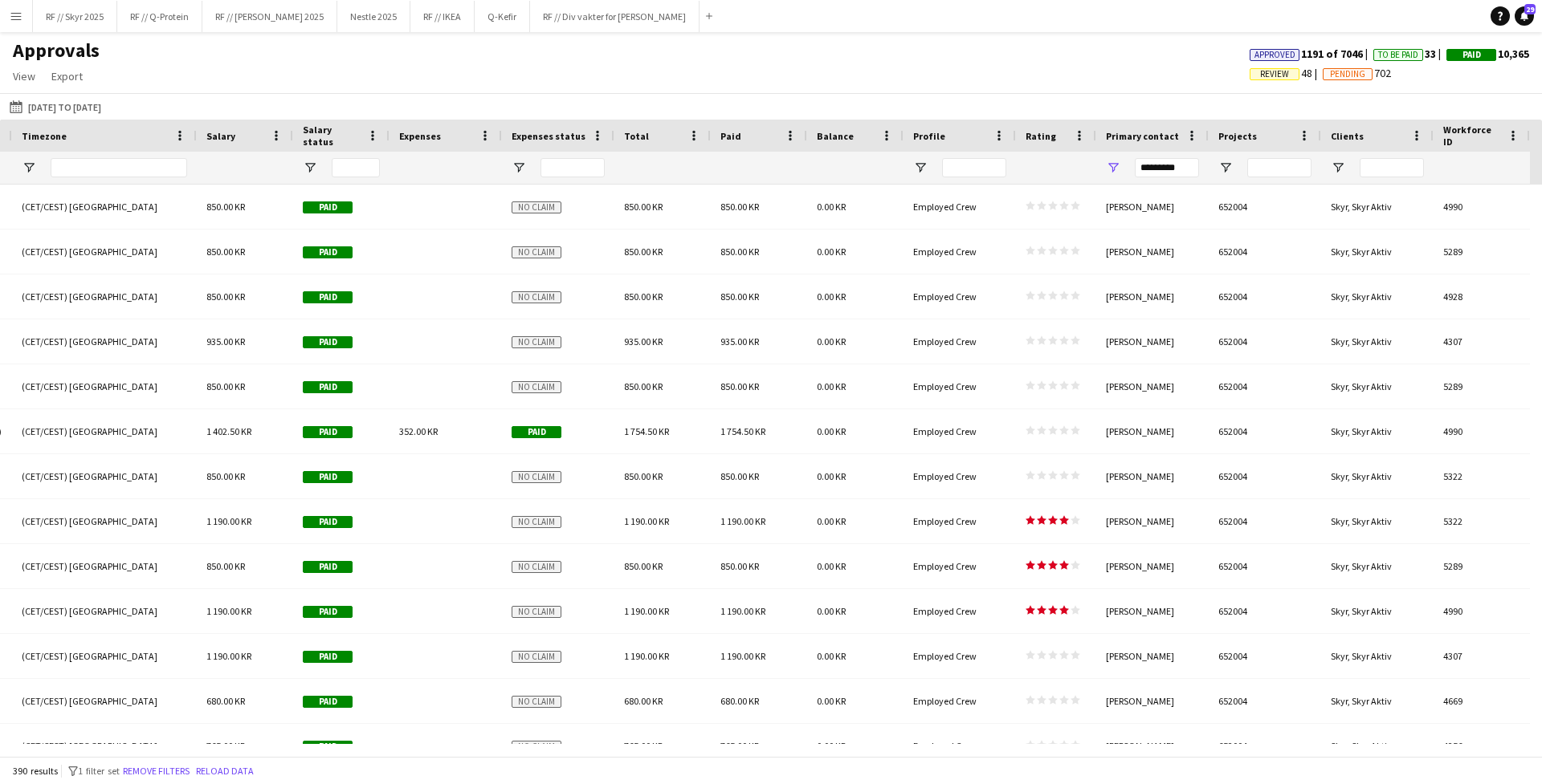
scroll to position [0, 1051]
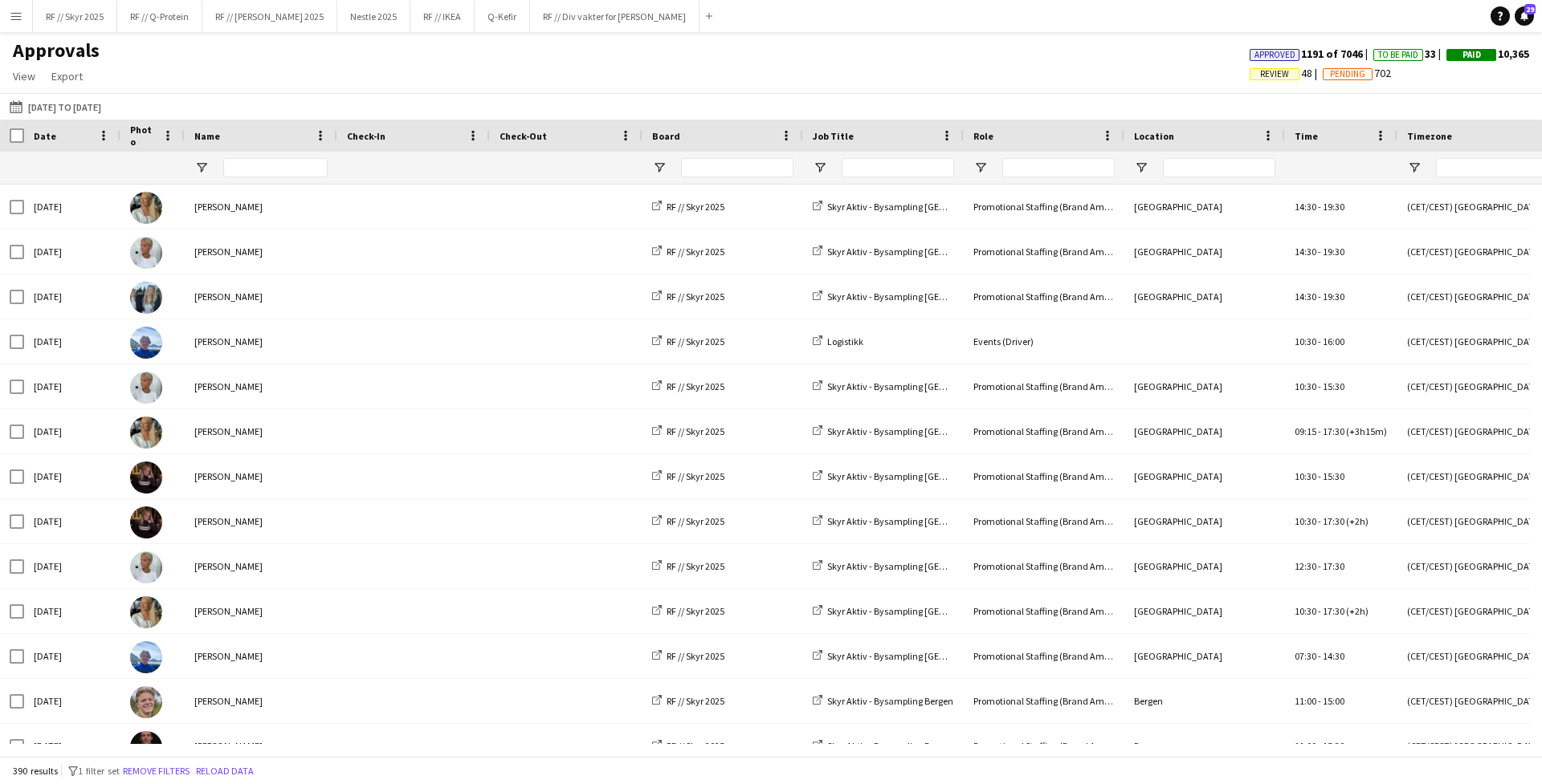
click at [55, 135] on div "Date" at bounding box center [63, 135] width 58 height 24
click at [56, 135] on span at bounding box center [65, 136] width 19 height 15
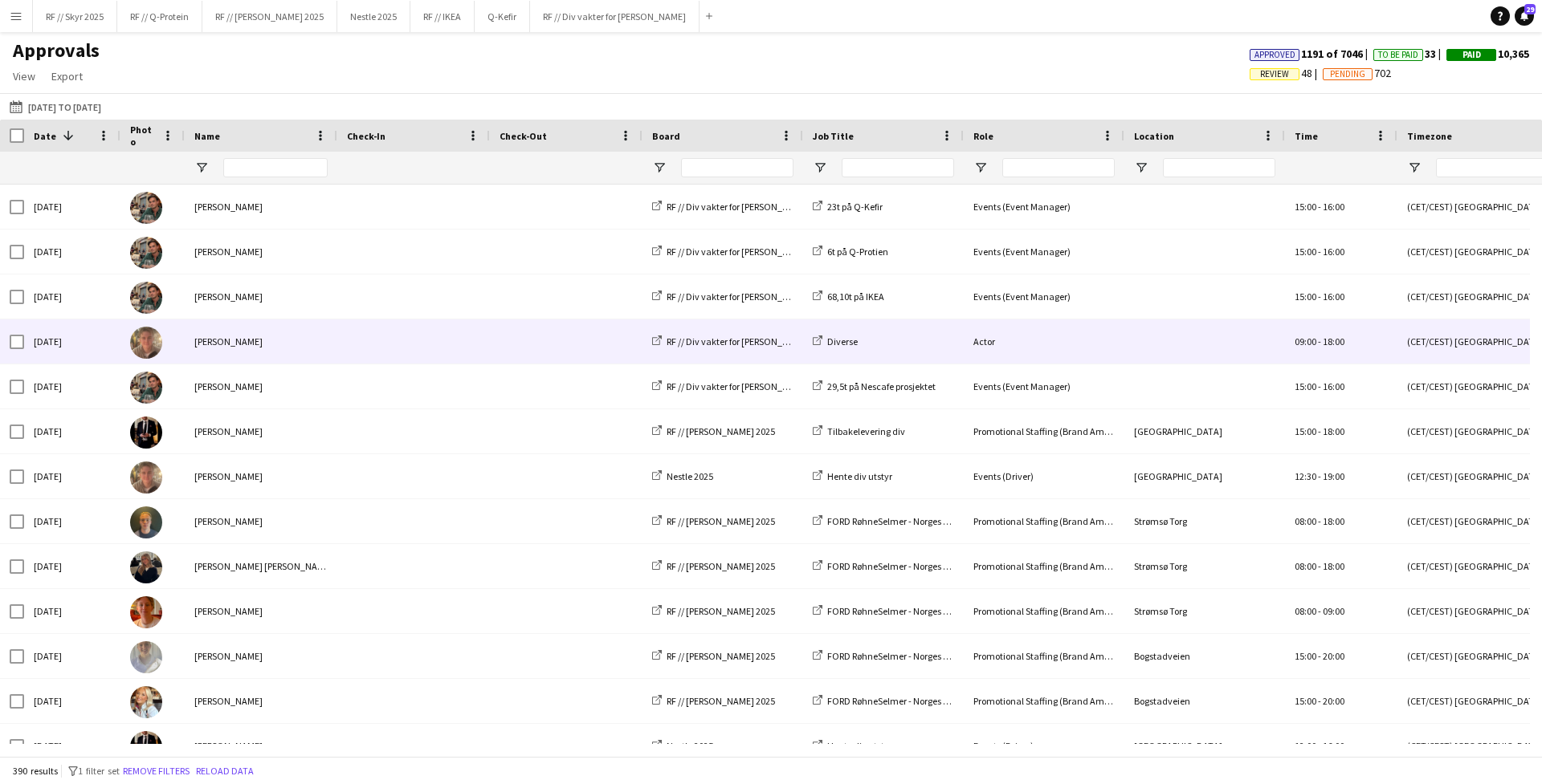
click at [341, 351] on div at bounding box center [413, 342] width 153 height 45
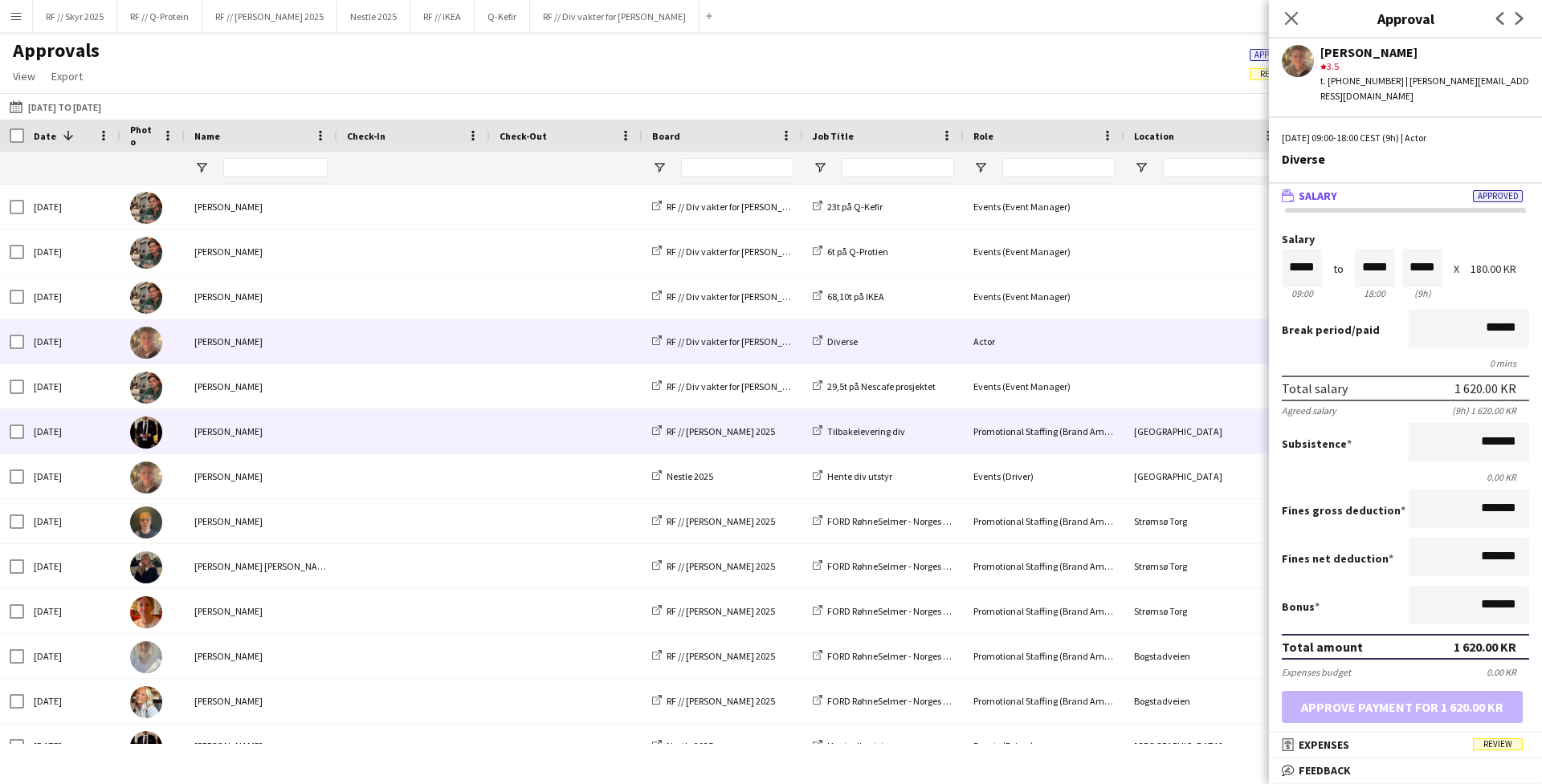
click at [288, 425] on div "Erik Kjensli Moe" at bounding box center [261, 432] width 153 height 45
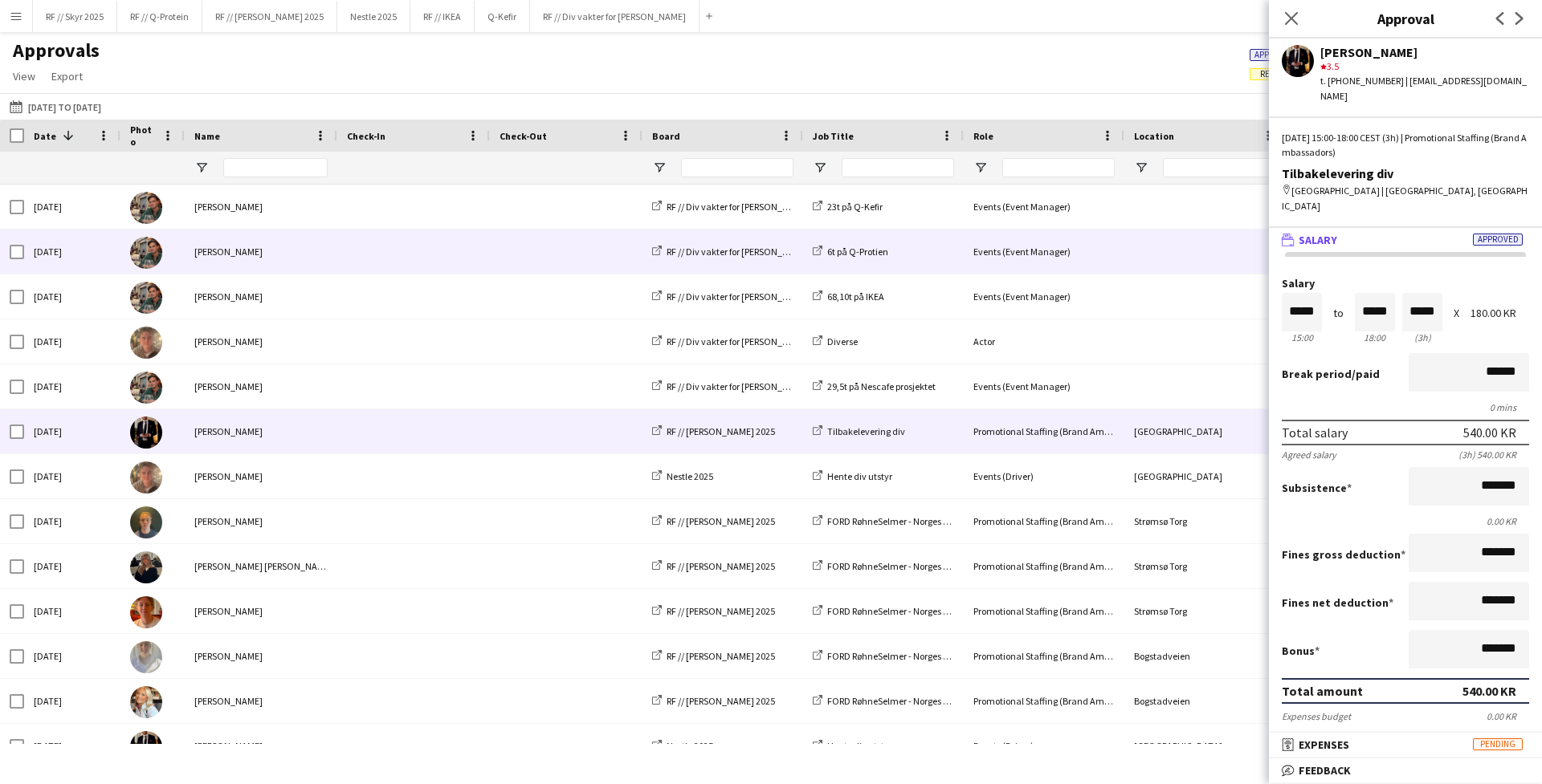
click at [607, 254] on span at bounding box center [566, 252] width 134 height 45
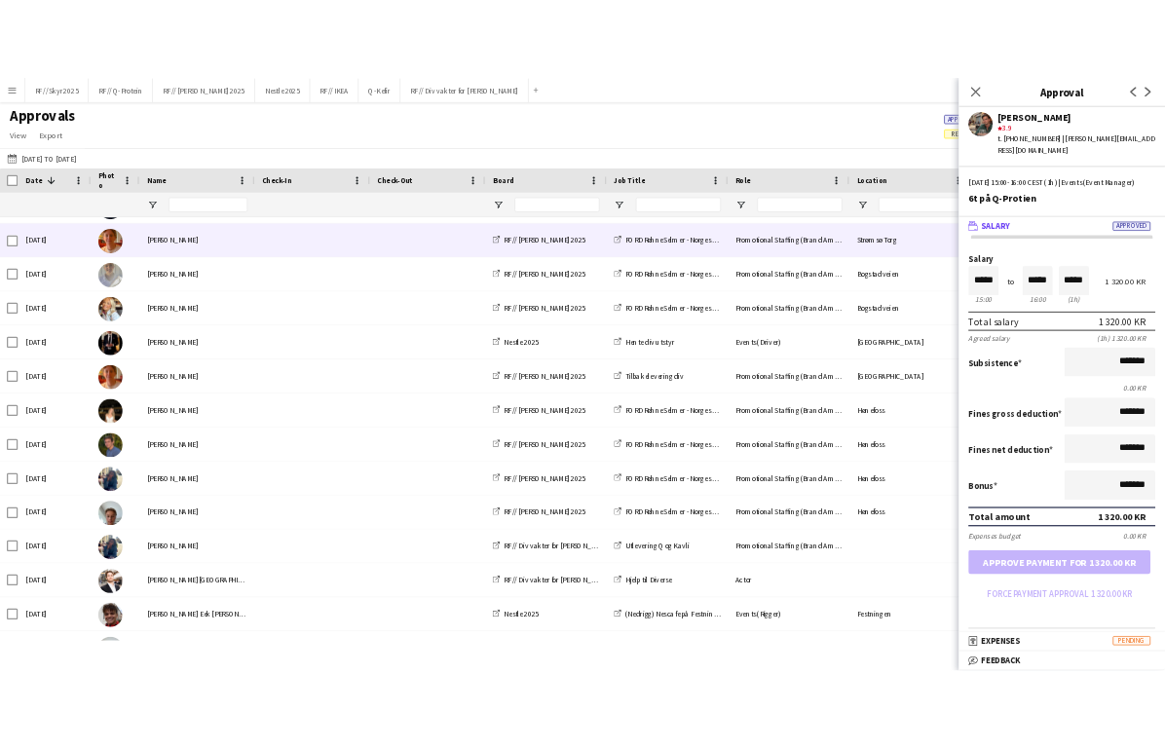
scroll to position [0, 0]
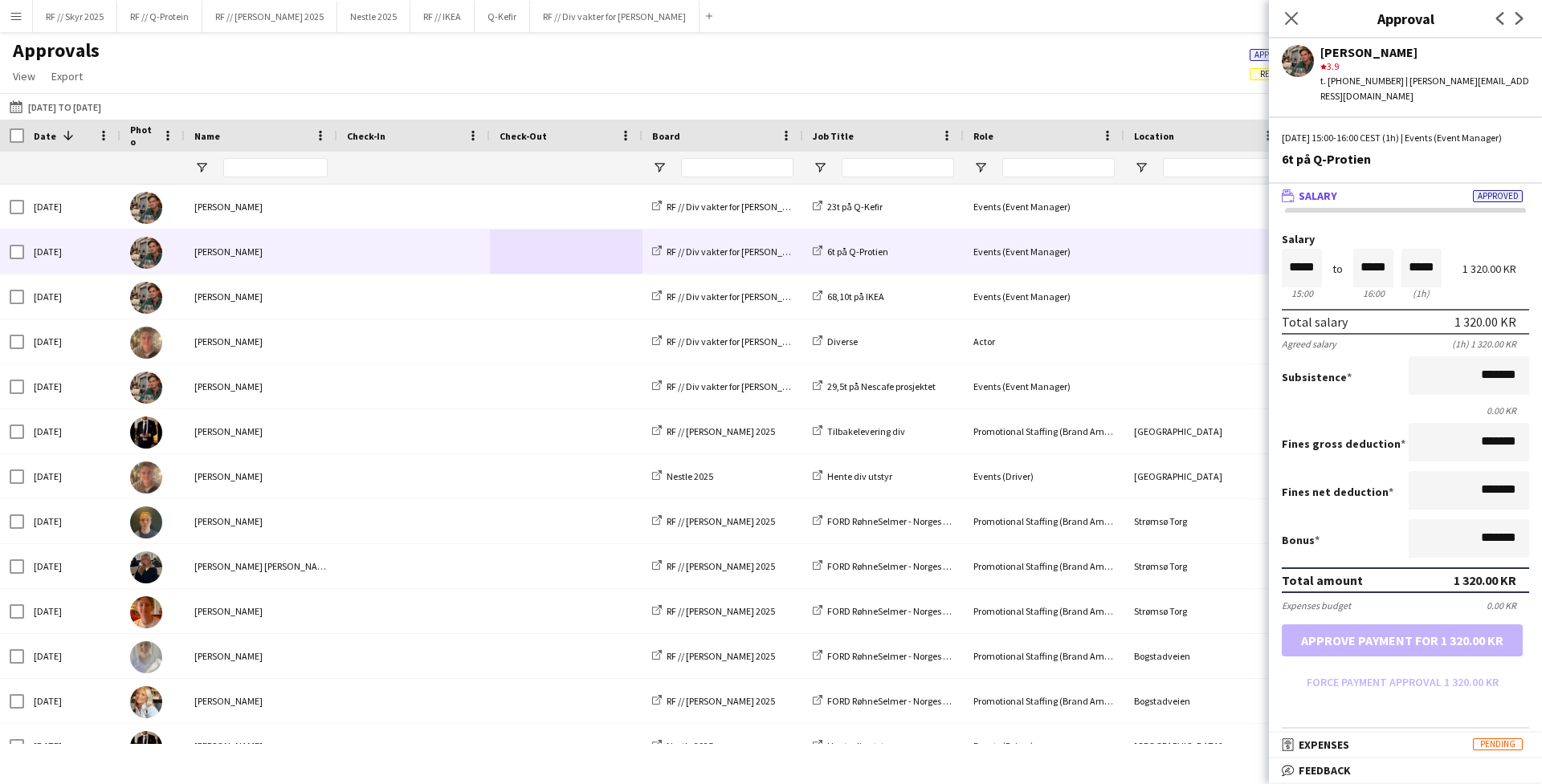
drag, startPoint x: 1540, startPoint y: 80, endPoint x: 1486, endPoint y: 82, distance: 54.0
click at [1214, 82] on div "Wilmer Borgnes star 3.9 t. +4790704999 | wilmer@borgnes.no" at bounding box center [1405, 71] width 273 height 65
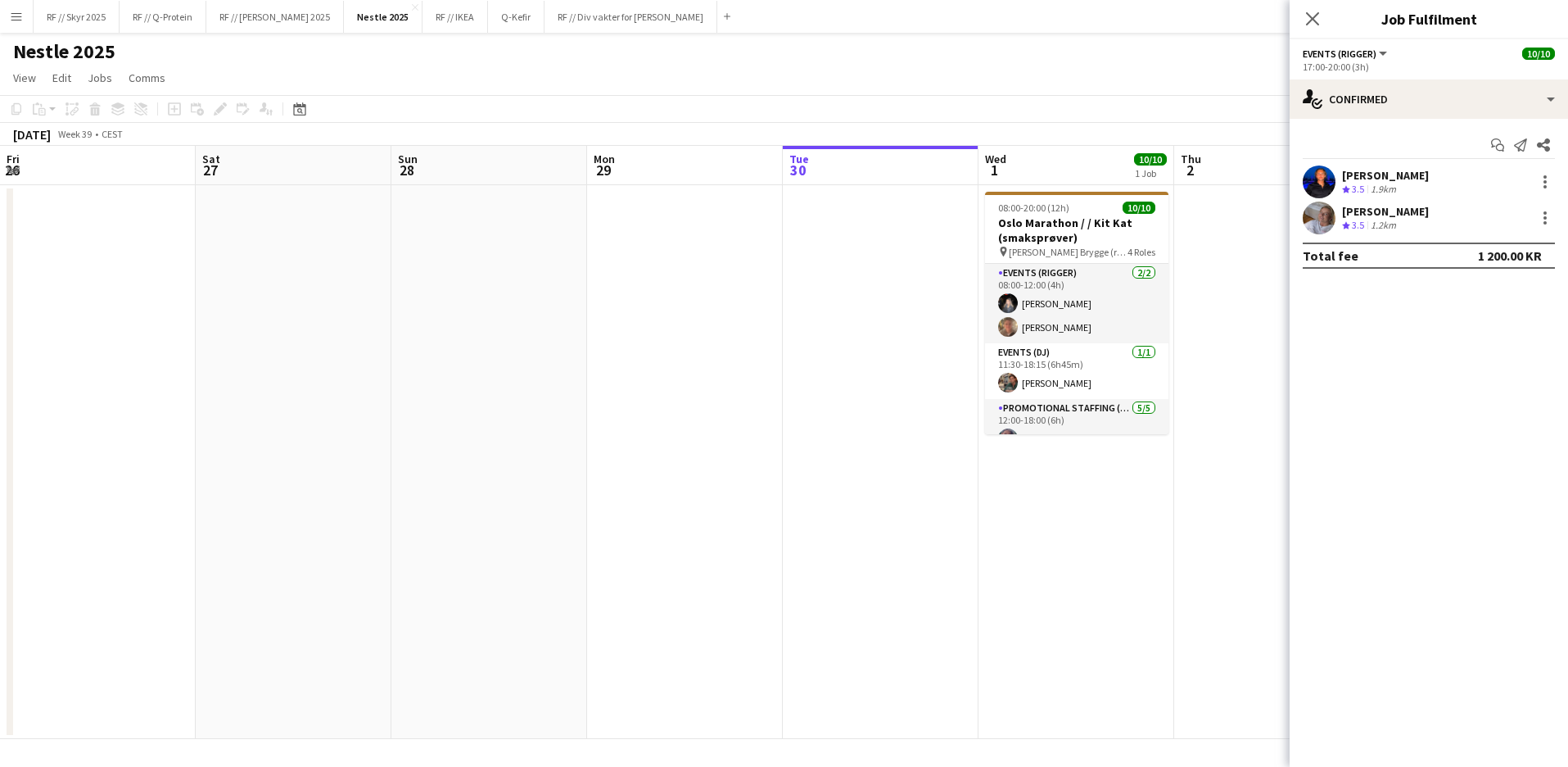
scroll to position [0, 391]
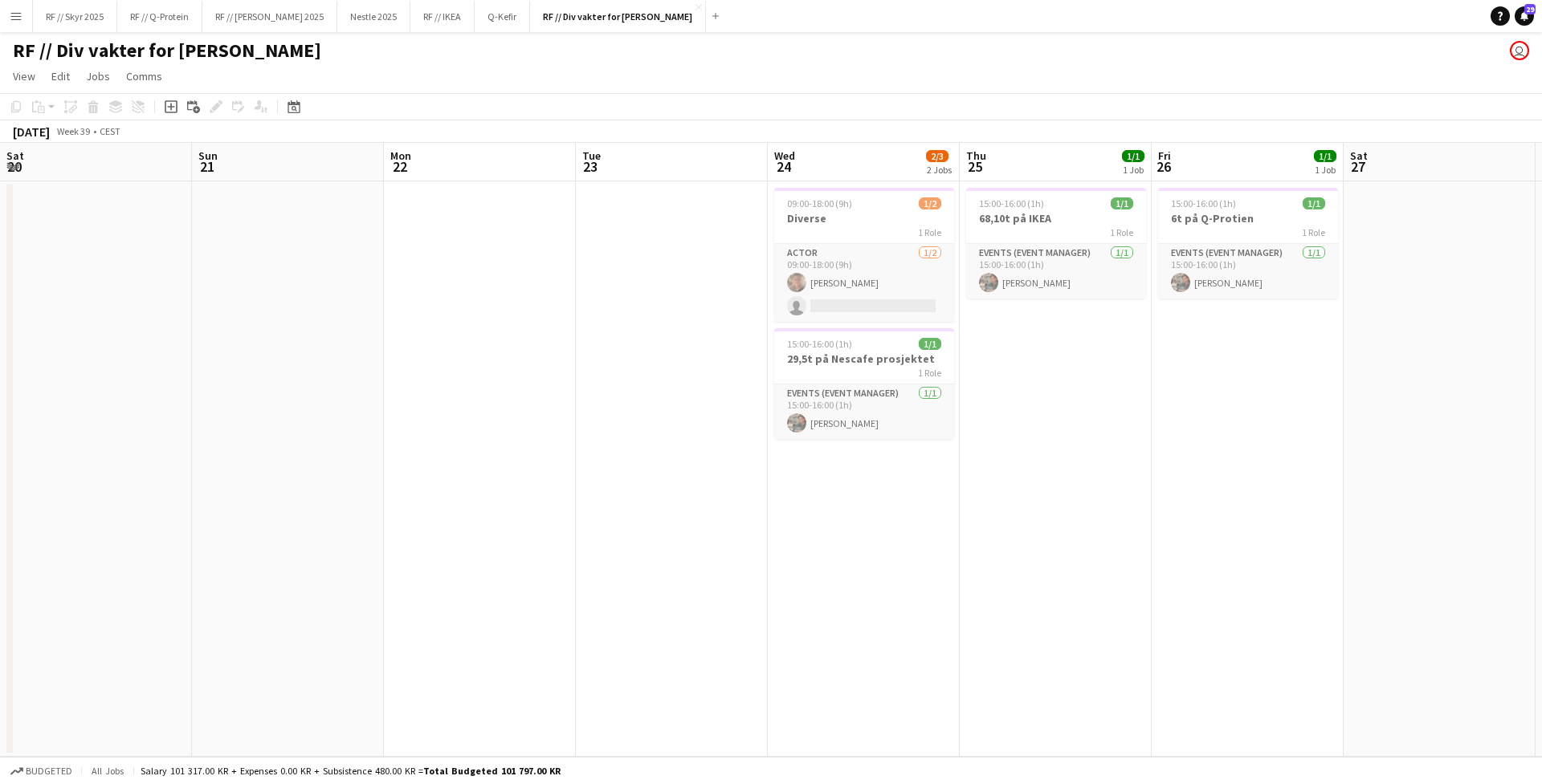
scroll to position [0, 552]
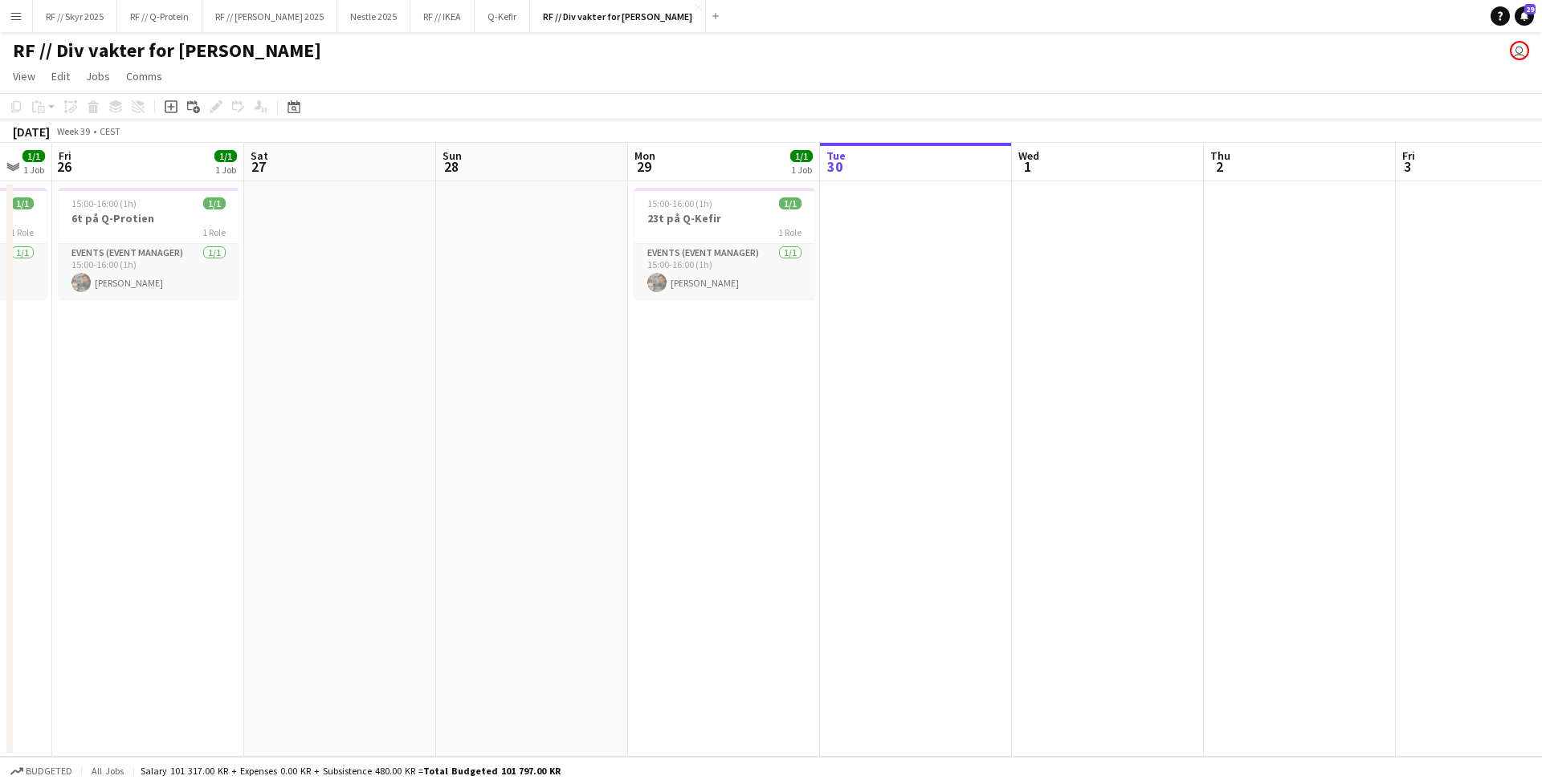
drag, startPoint x: 990, startPoint y: 321, endPoint x: 244, endPoint y: 265, distance: 748.1
click at [308, 269] on app-calendar-viewport "Mon 22 Tue 23 Wed 24 2/3 2 Jobs Thu 25 1/1 1 Job Fri 26 1/1 1 Job Sat 27 Sun 28…" at bounding box center [771, 449] width 1542 height 614
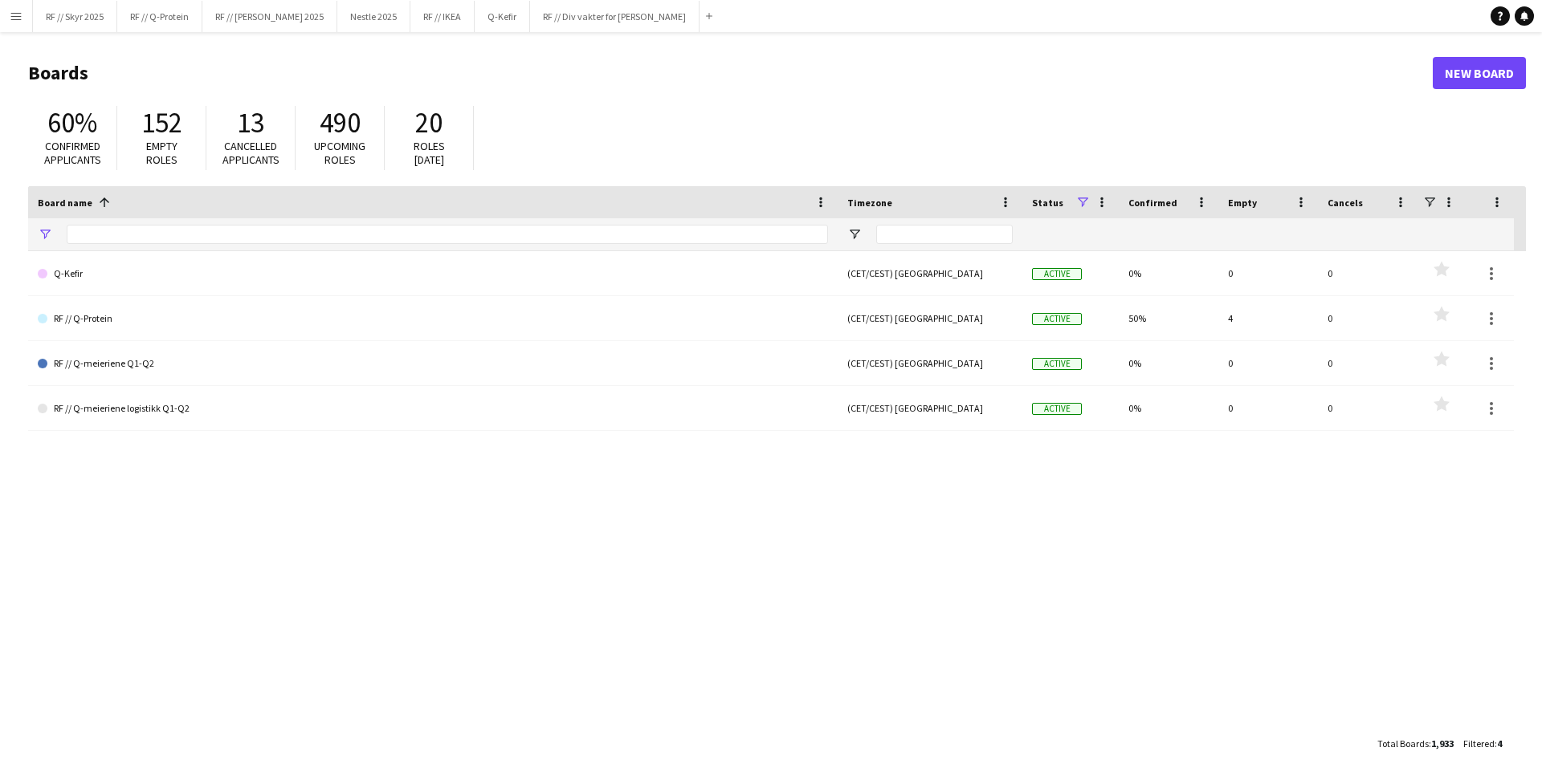
type input "**"
click at [7, 19] on button "Menu" at bounding box center [16, 16] width 32 height 32
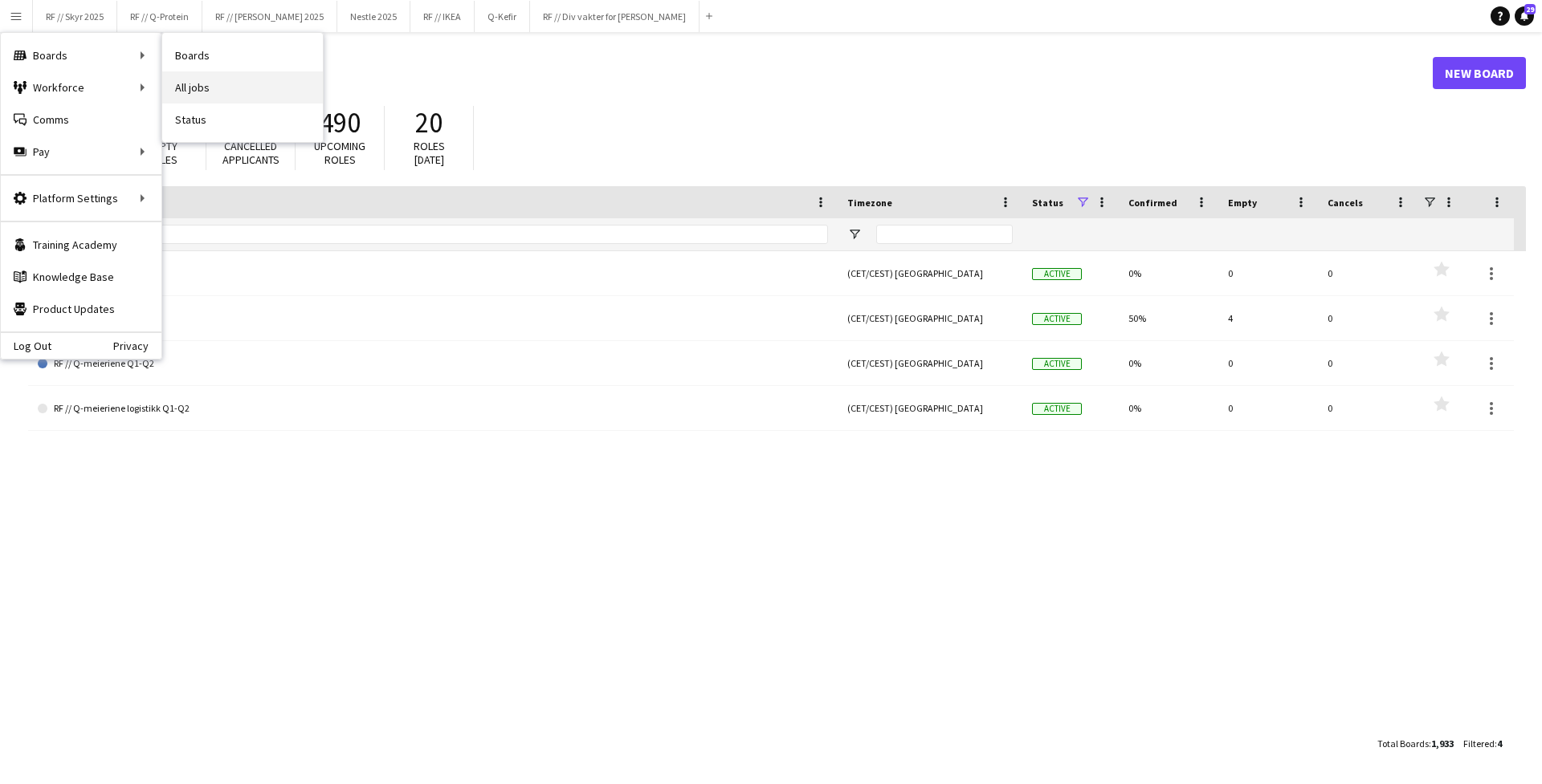
click at [205, 80] on link "All jobs" at bounding box center [242, 87] width 161 height 32
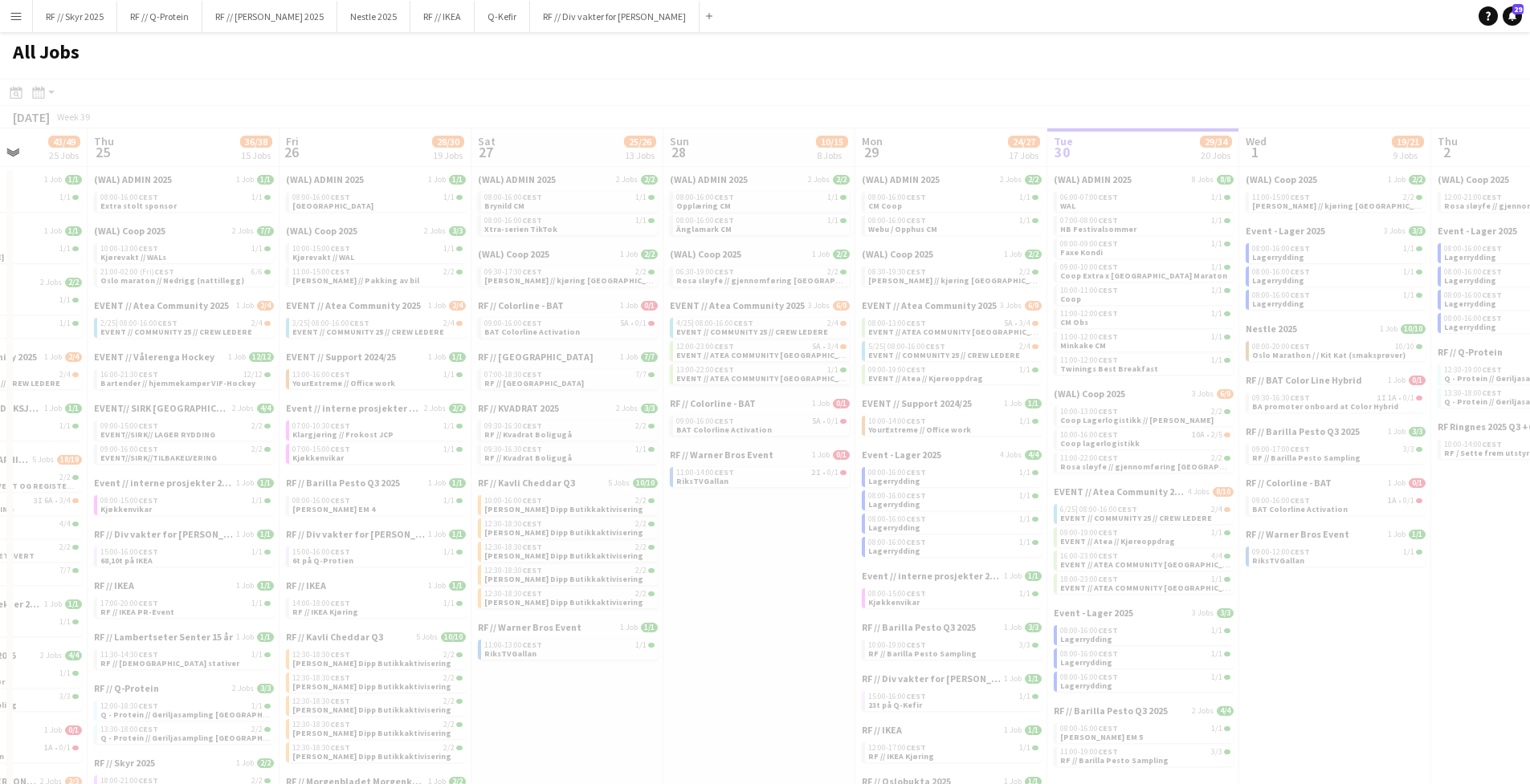
drag, startPoint x: 356, startPoint y: 320, endPoint x: 1221, endPoint y: 355, distance: 865.7
click at [1222, 355] on app-all-jobs "All Jobs Date picker SEP 2025 SEP 2025 Monday M Tuesday T Wednesday W Thursday …" at bounding box center [765, 628] width 1530 height 1193
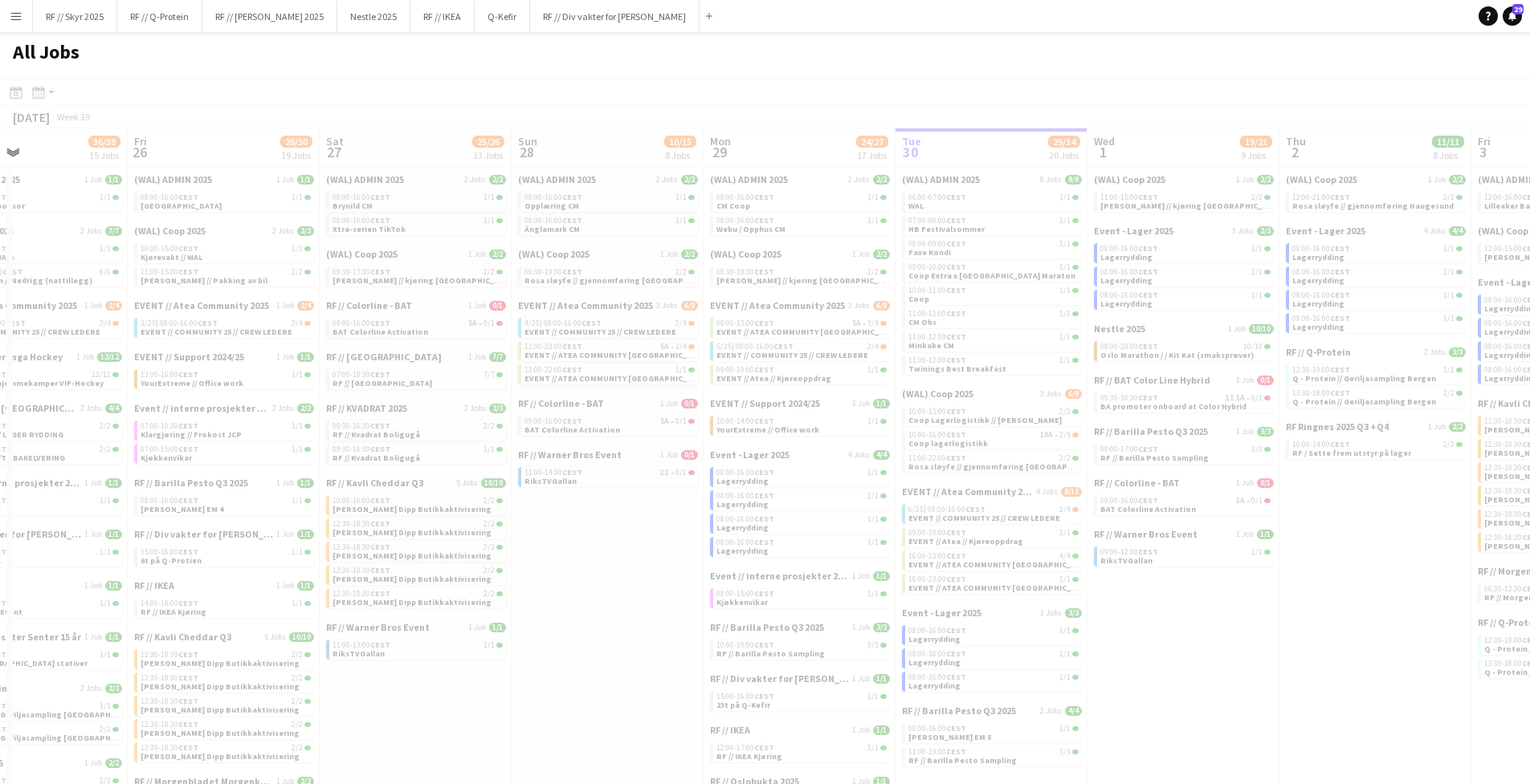
drag, startPoint x: 358, startPoint y: 307, endPoint x: 935, endPoint y: 331, distance: 577.5
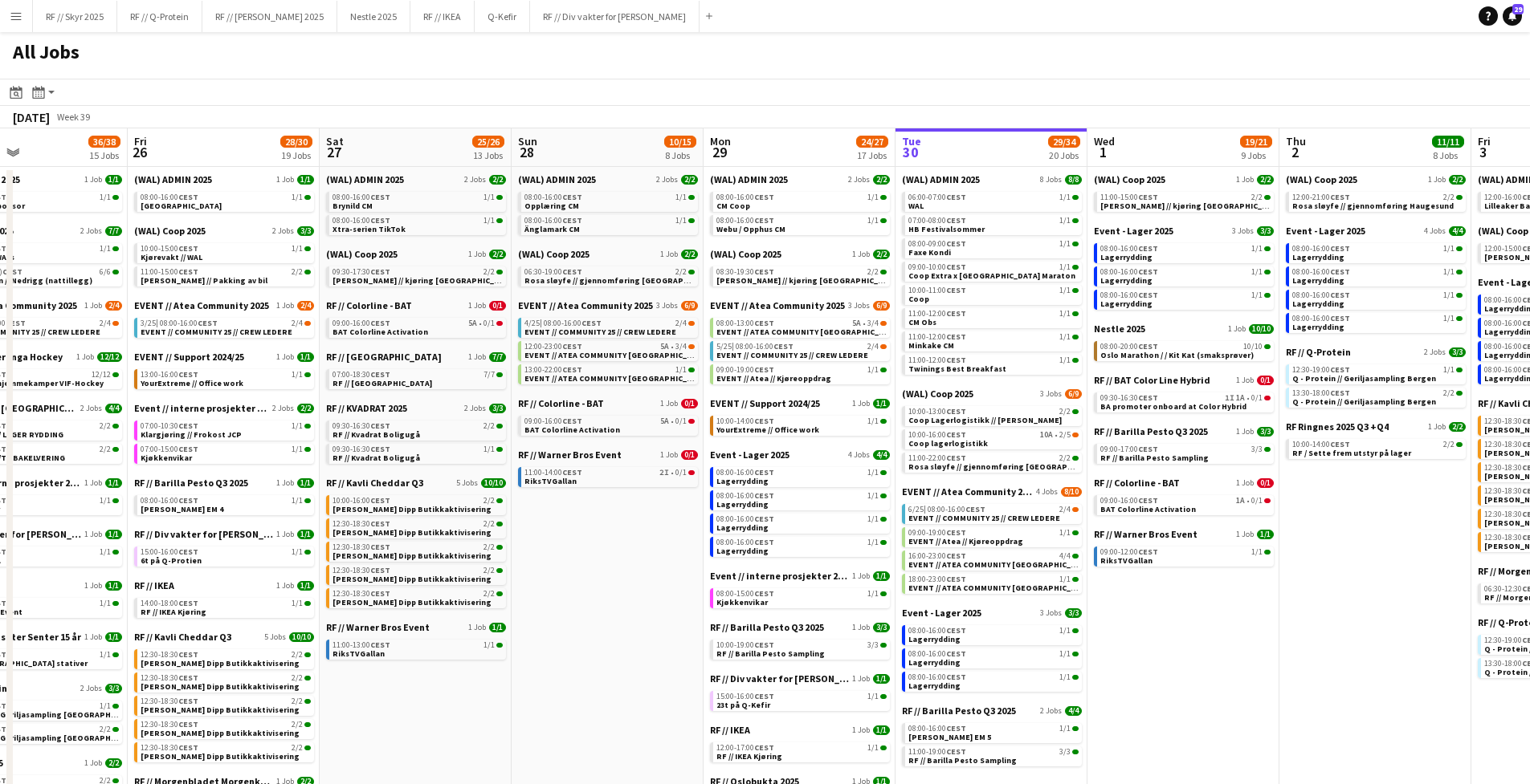
scroll to position [0, 415]
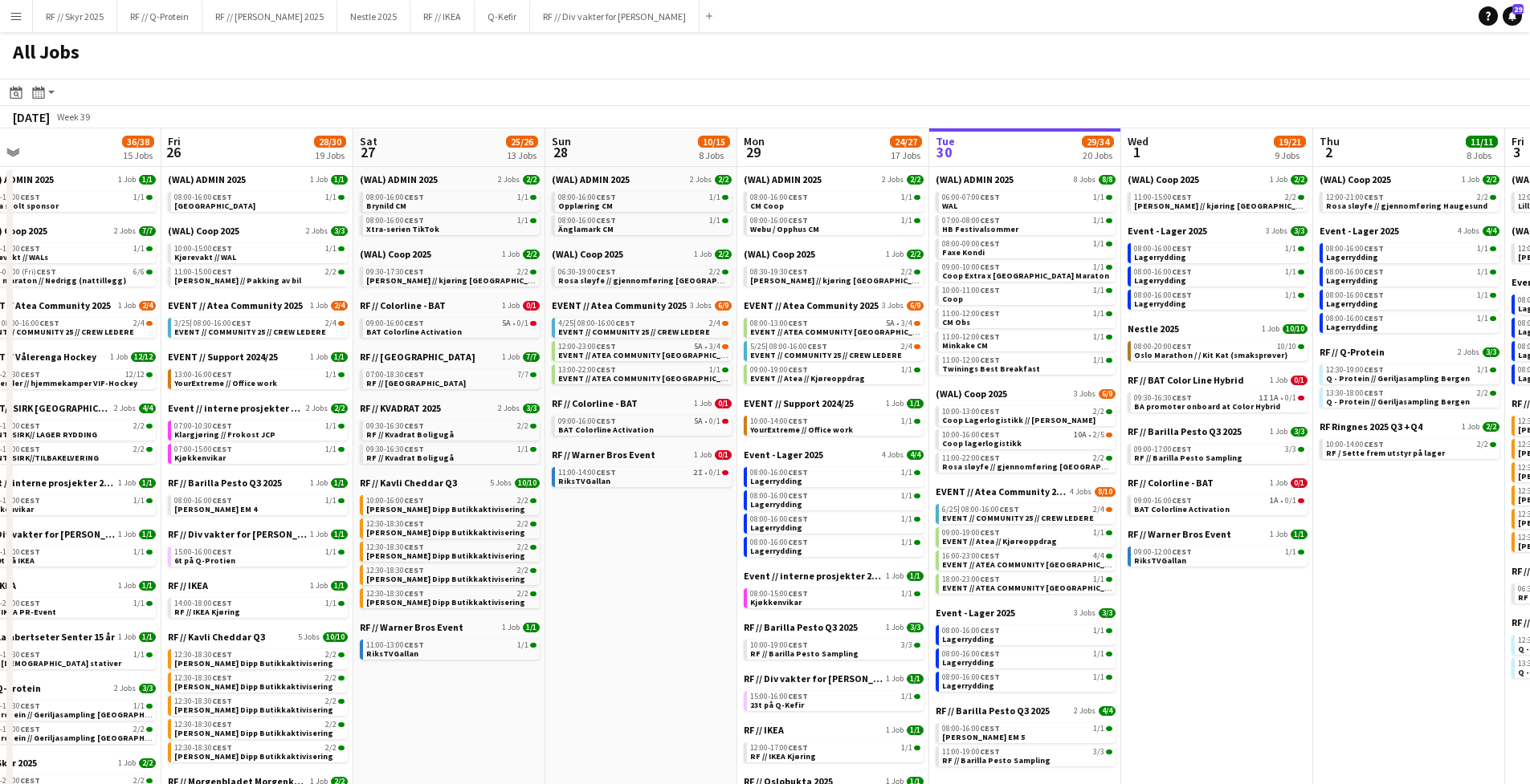
drag, startPoint x: 411, startPoint y: 308, endPoint x: 780, endPoint y: 315, distance: 369.1
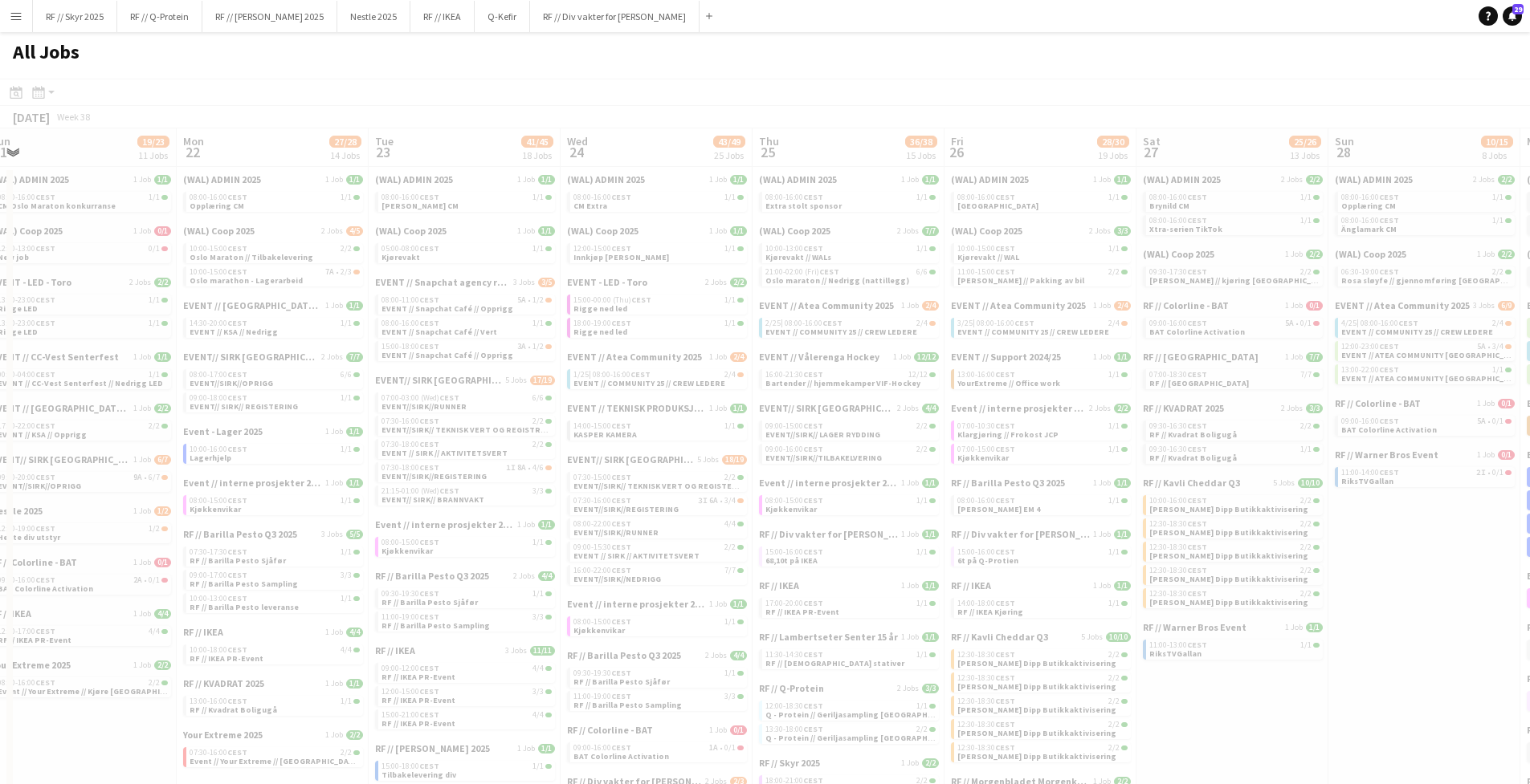
drag, startPoint x: 406, startPoint y: 270, endPoint x: 1196, endPoint y: 270, distance: 790.0
click at [1195, 270] on app-all-jobs "All Jobs Date picker SEP 2025 SEP 2025 Monday M Tuesday T Wednesday W Thursday …" at bounding box center [765, 706] width 1530 height 1347
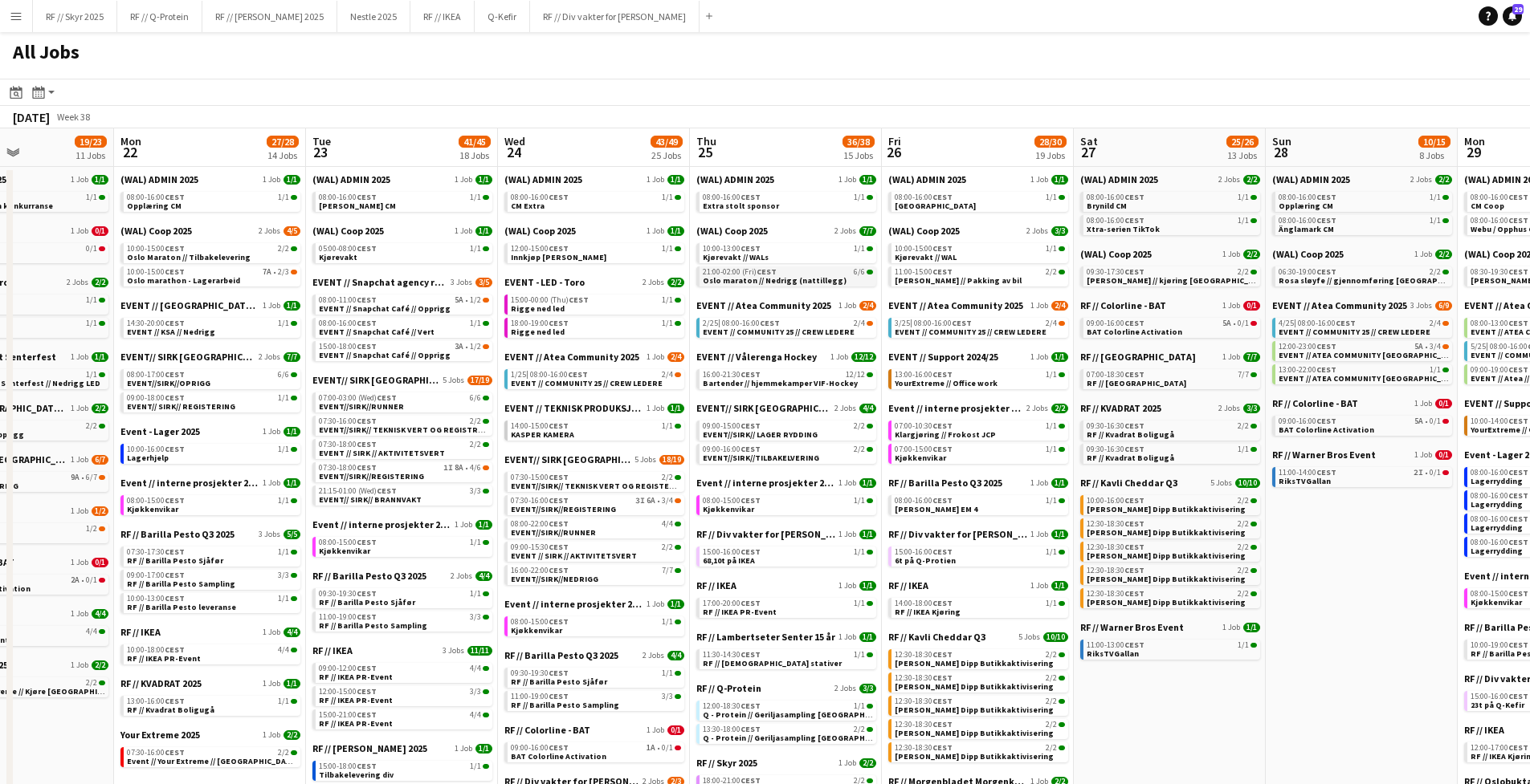
drag, startPoint x: 624, startPoint y: 271, endPoint x: 747, endPoint y: 272, distance: 123.0
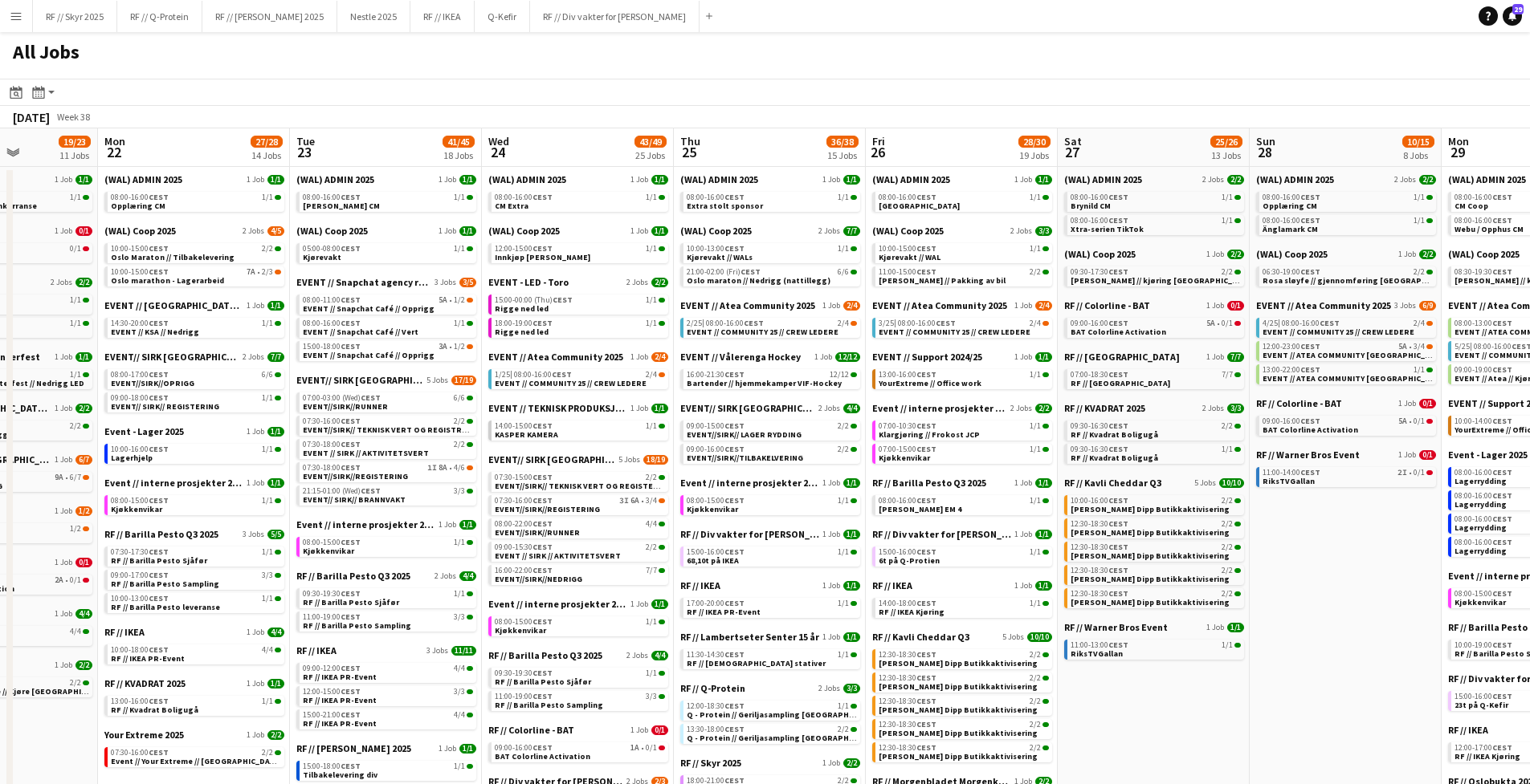
drag, startPoint x: 210, startPoint y: 156, endPoint x: 445, endPoint y: 171, distance: 235.5
click at [441, 170] on app-calendar-viewport "Fri 19 43/43 24 Jobs Sat 20 88/102 37 Jobs Sun 21 19/23 11 Jobs Mon 22 27/28 14…" at bounding box center [765, 753] width 1530 height 1251
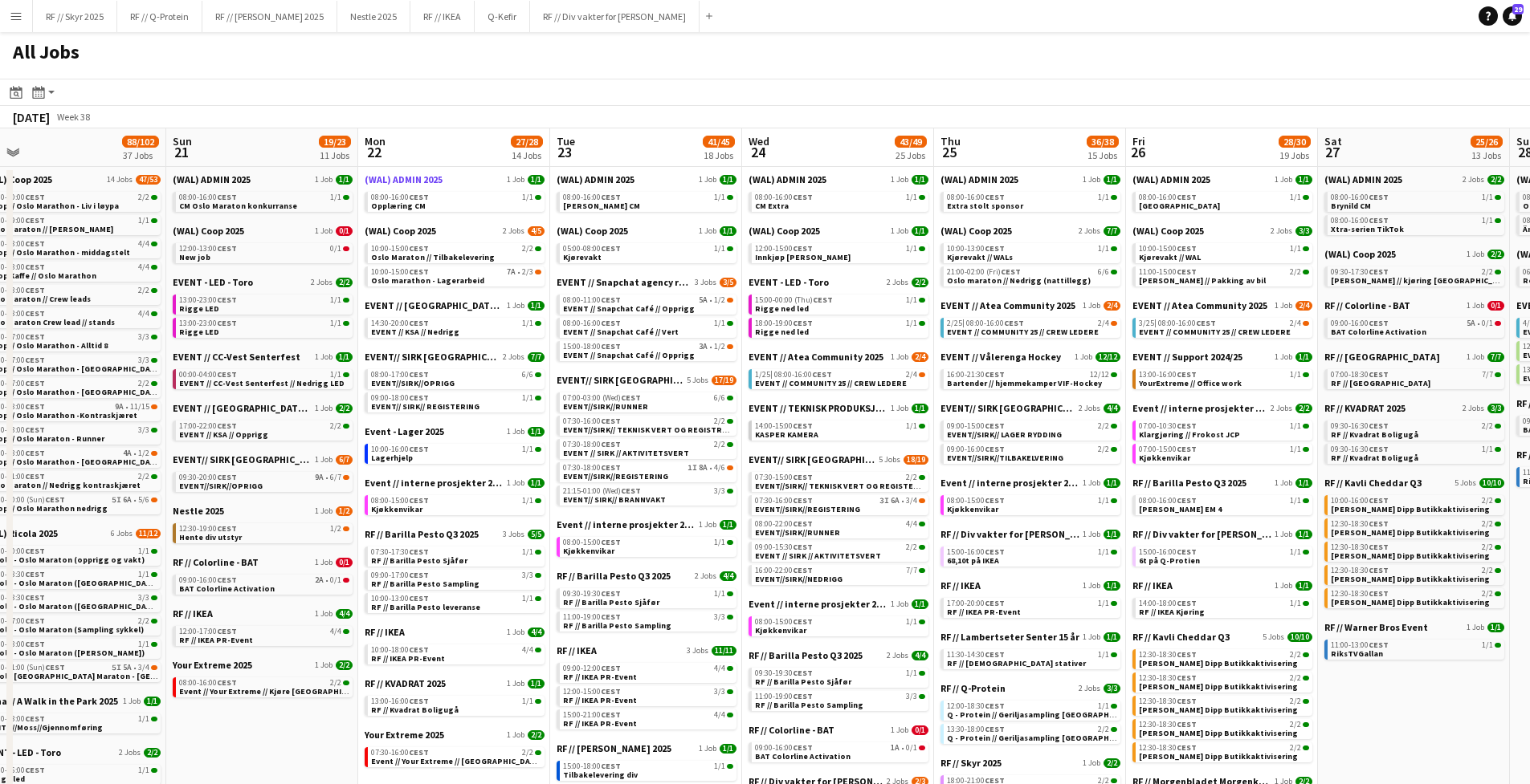
click at [477, 171] on app-calendar-viewport "Thu 18 55/59 29 Jobs Fri 19 43/43 24 Jobs Sat 20 88/102 37 Jobs Sun 21 19/23 11…" at bounding box center [765, 753] width 1530 height 1251
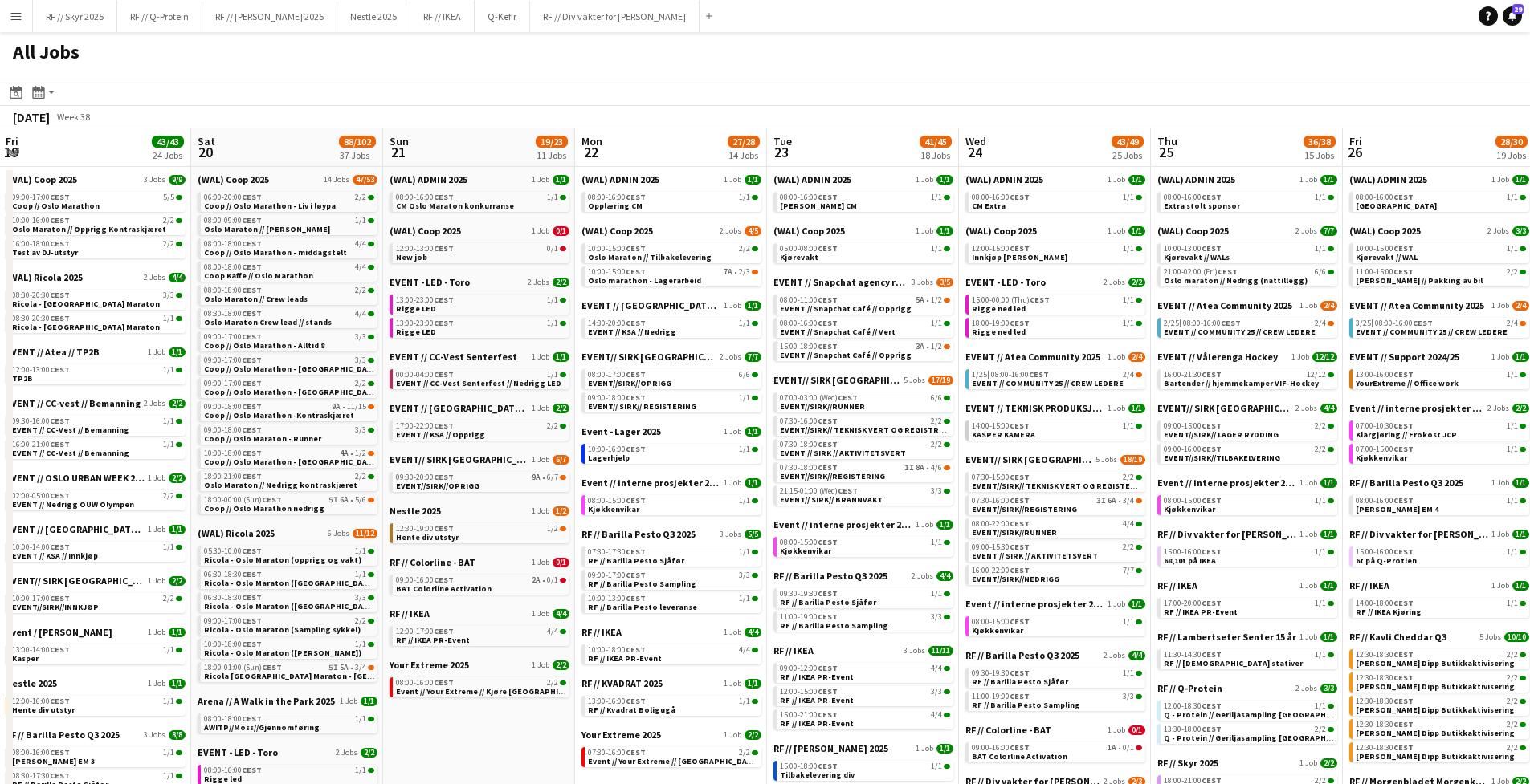
scroll to position [0, 501]
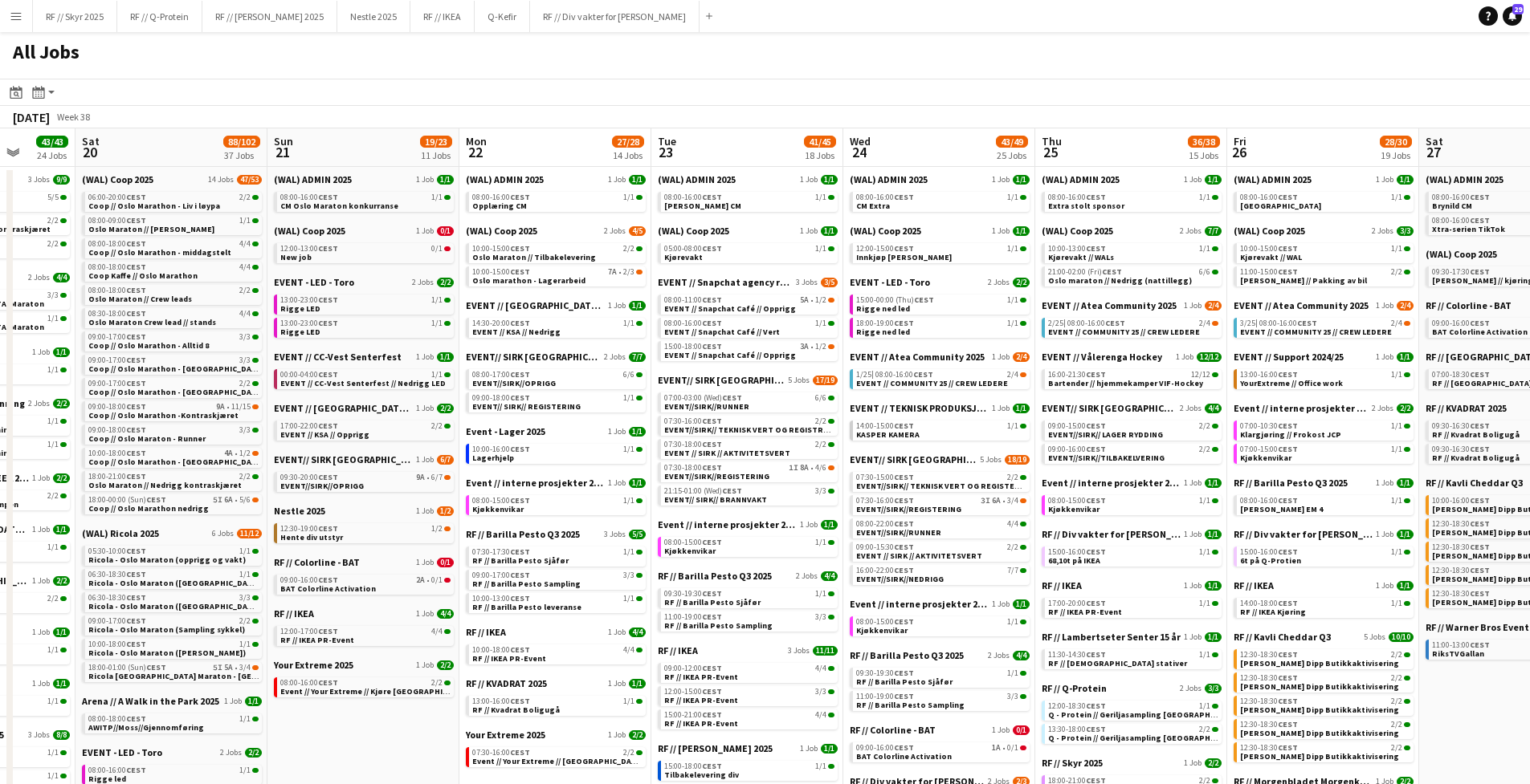
click at [1027, 164] on app-all-jobs "All Jobs Date picker SEP 2025 SEP 2025 Monday M Tuesday T Wednesday W Thursday …" at bounding box center [765, 706] width 1530 height 1347
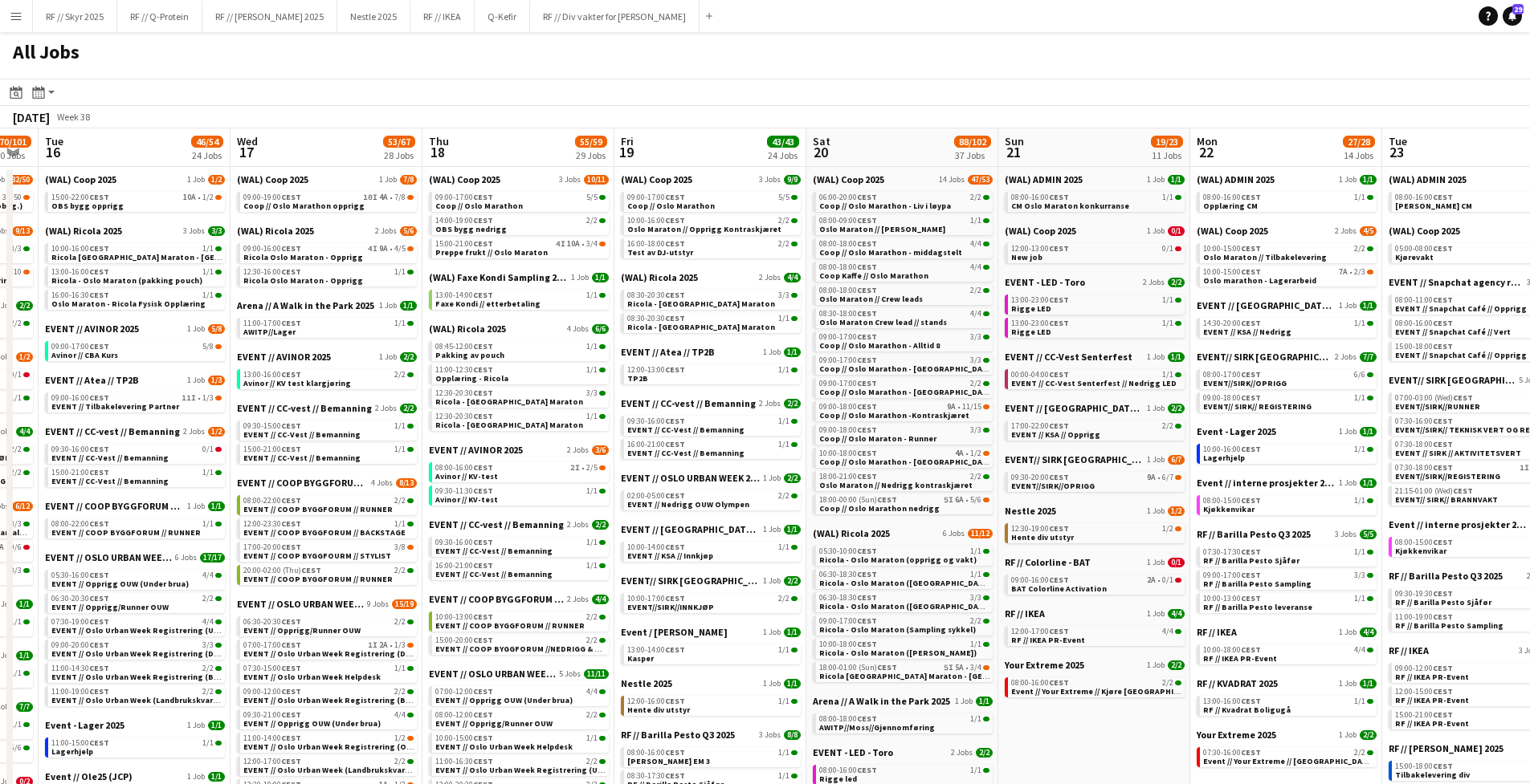
drag, startPoint x: 247, startPoint y: 149, endPoint x: 586, endPoint y: 157, distance: 339.1
click at [591, 153] on app-calendar-viewport "Sun 14 1/1 1 Job Mon 15 70/101 20 Jobs Tue 16 46/54 24 Jobs Wed 17 53/67 28 Job…" at bounding box center [765, 753] width 1530 height 1251
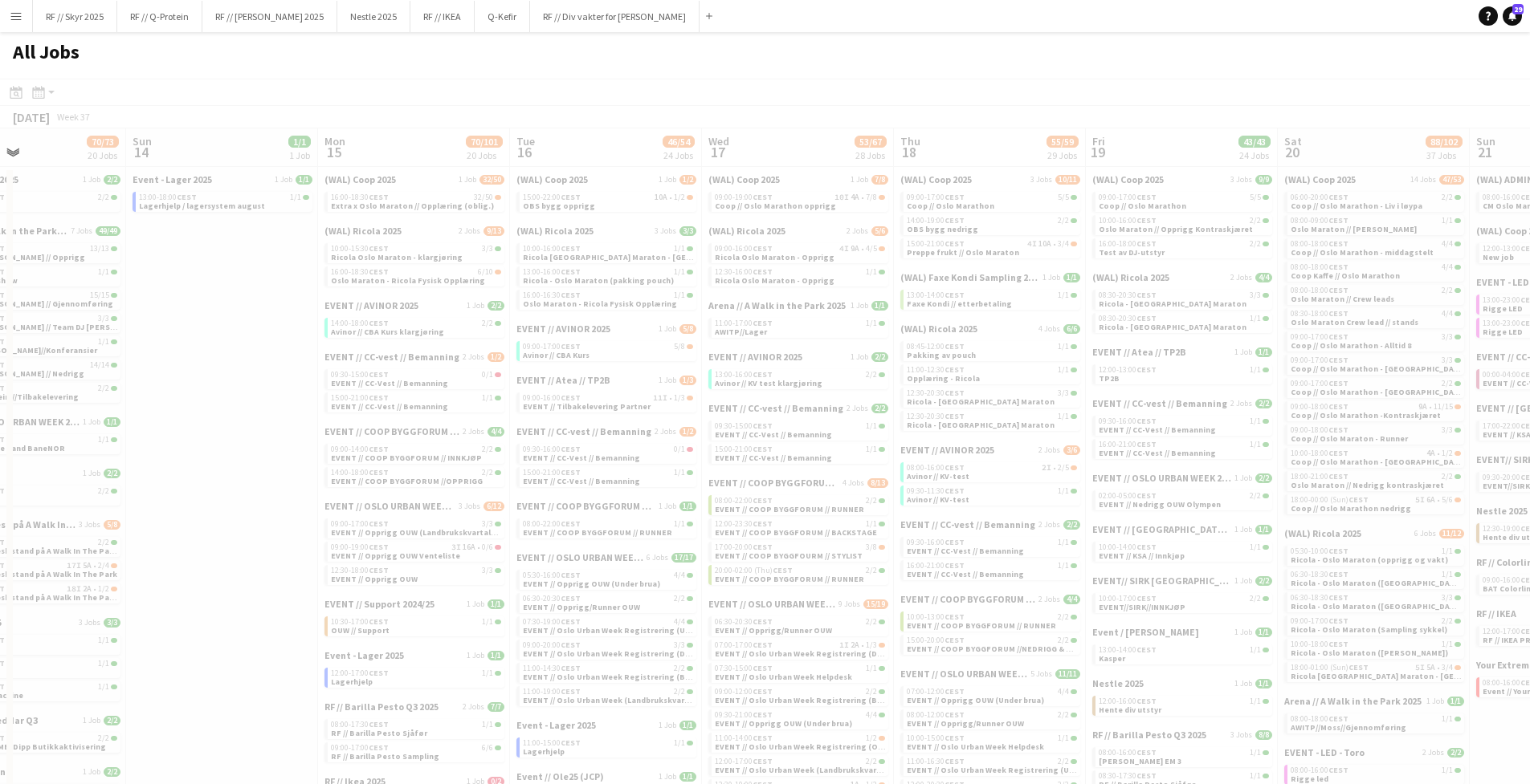
drag, startPoint x: 131, startPoint y: 142, endPoint x: 1201, endPoint y: 138, distance: 1070.0
click at [1201, 138] on app-calendar-viewport "Thu 11 Fri 12 21/24 14 Jobs Sat 13 70/73 20 Jobs Sun 14 1/1 1 Job Mon 15 70/101…" at bounding box center [765, 753] width 1530 height 1251
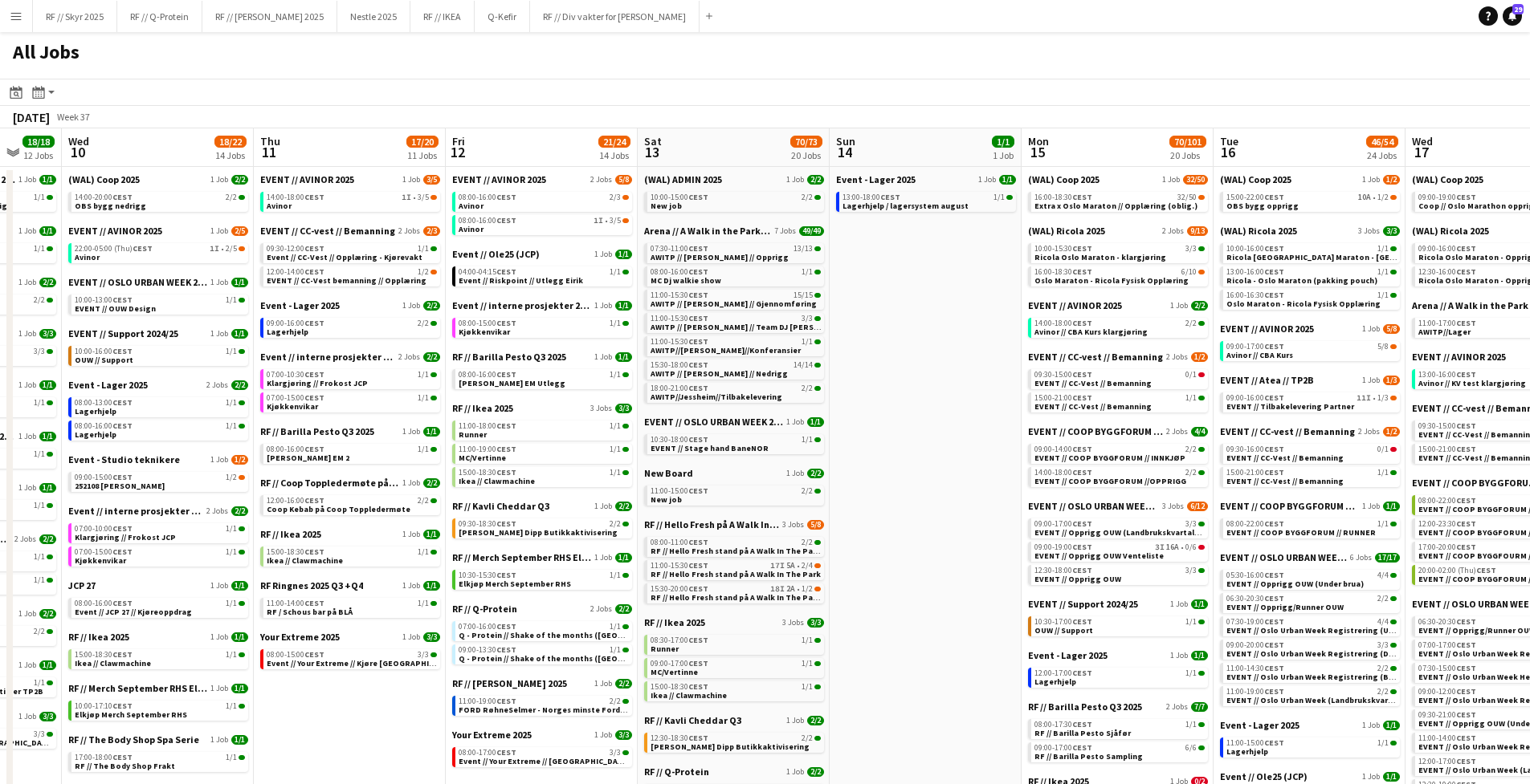
scroll to position [0, 472]
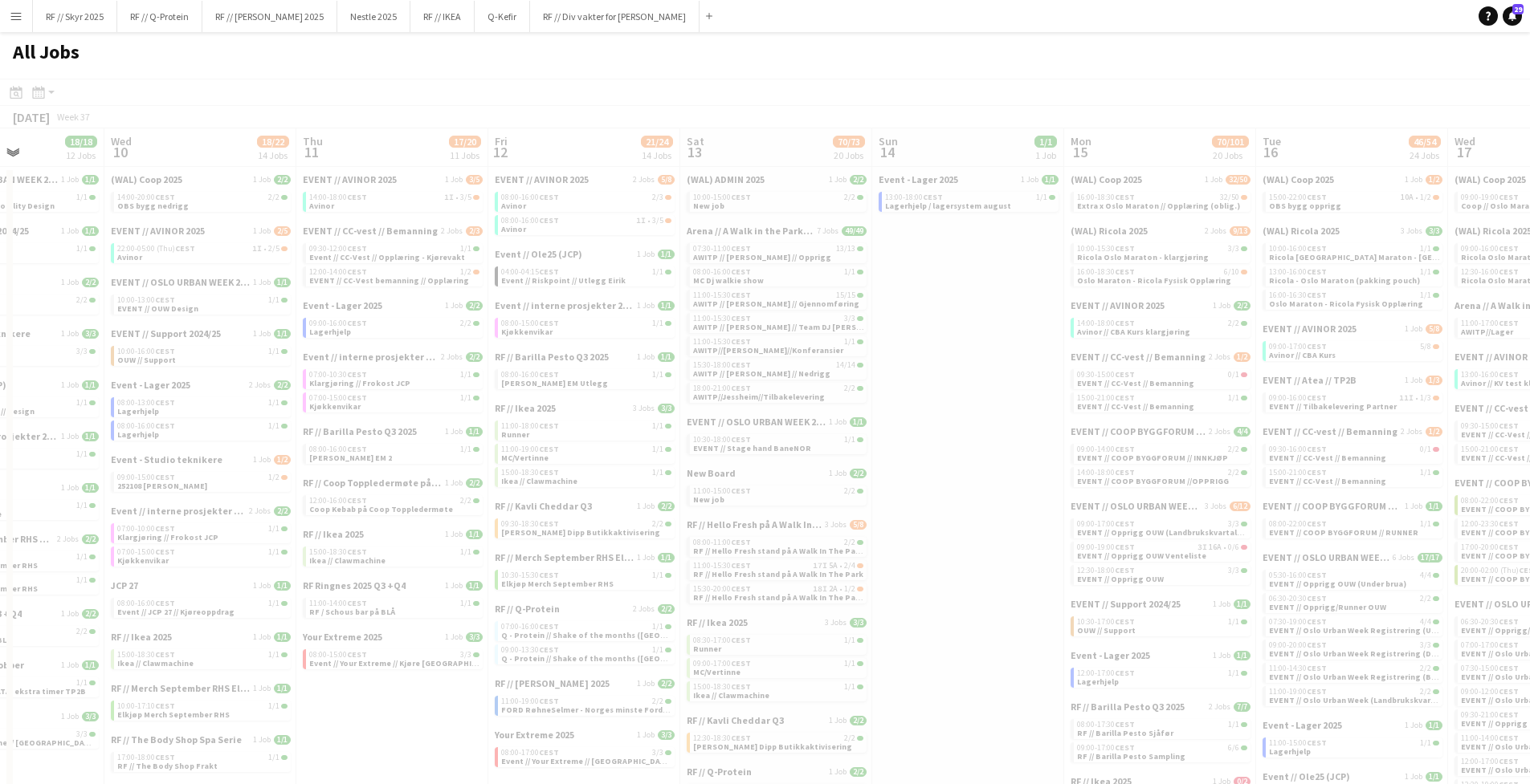
drag, startPoint x: 187, startPoint y: 141, endPoint x: 936, endPoint y: 150, distance: 749.1
click at [934, 150] on app-all-jobs "All Jobs Date picker SEP 2025 SEP 2025 Monday M Tuesday T Wednesday W Thursday …" at bounding box center [765, 706] width 1530 height 1347
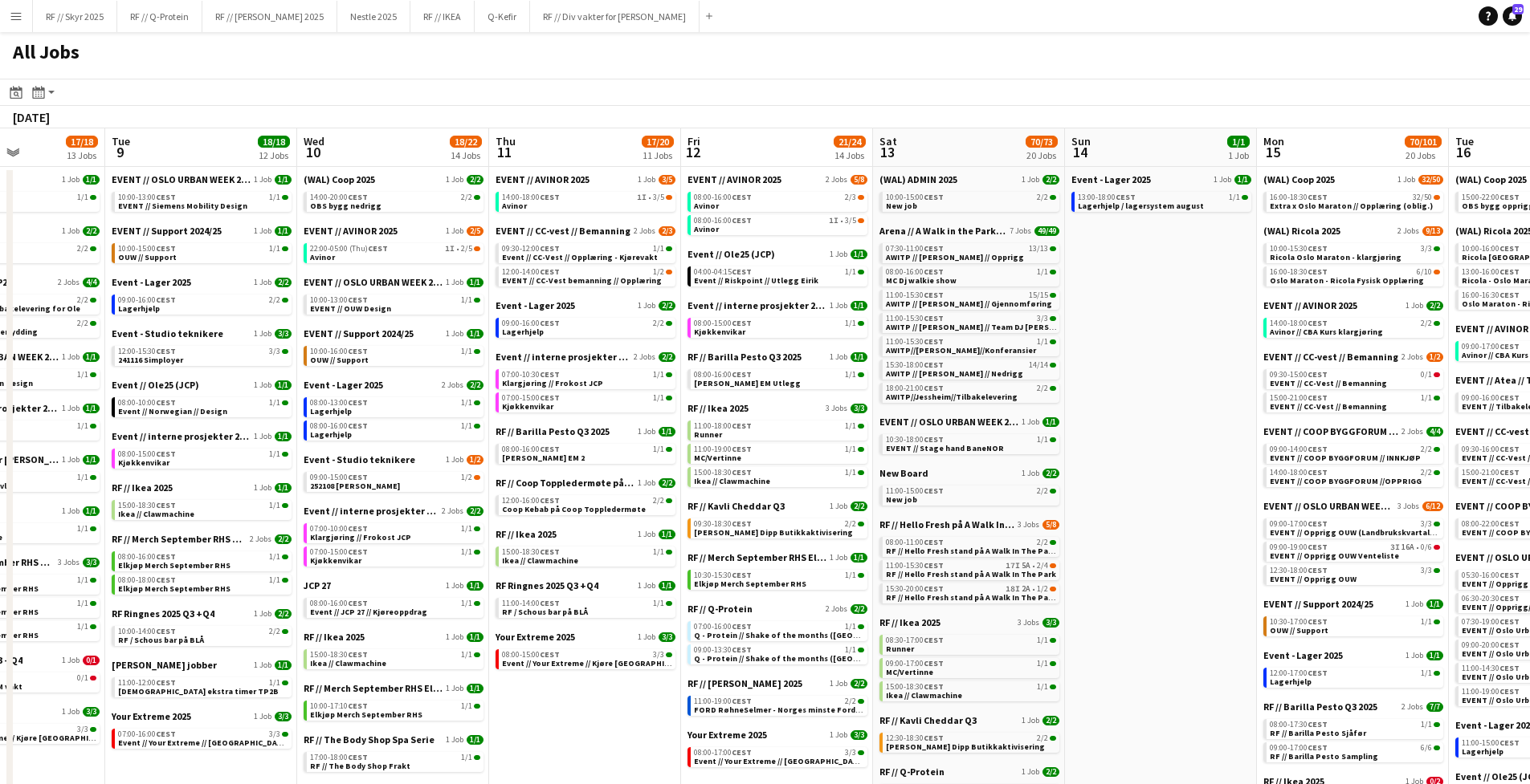
drag, startPoint x: 306, startPoint y: 157, endPoint x: 754, endPoint y: 173, distance: 448.3
click at [754, 173] on app-calendar-viewport "Sat 6 62/63 29 Jobs Sun 7 70/79 17 Jobs Mon 8 17/18 13 Jobs Tue 9 18/18 12 Jobs…" at bounding box center [765, 753] width 1530 height 1251
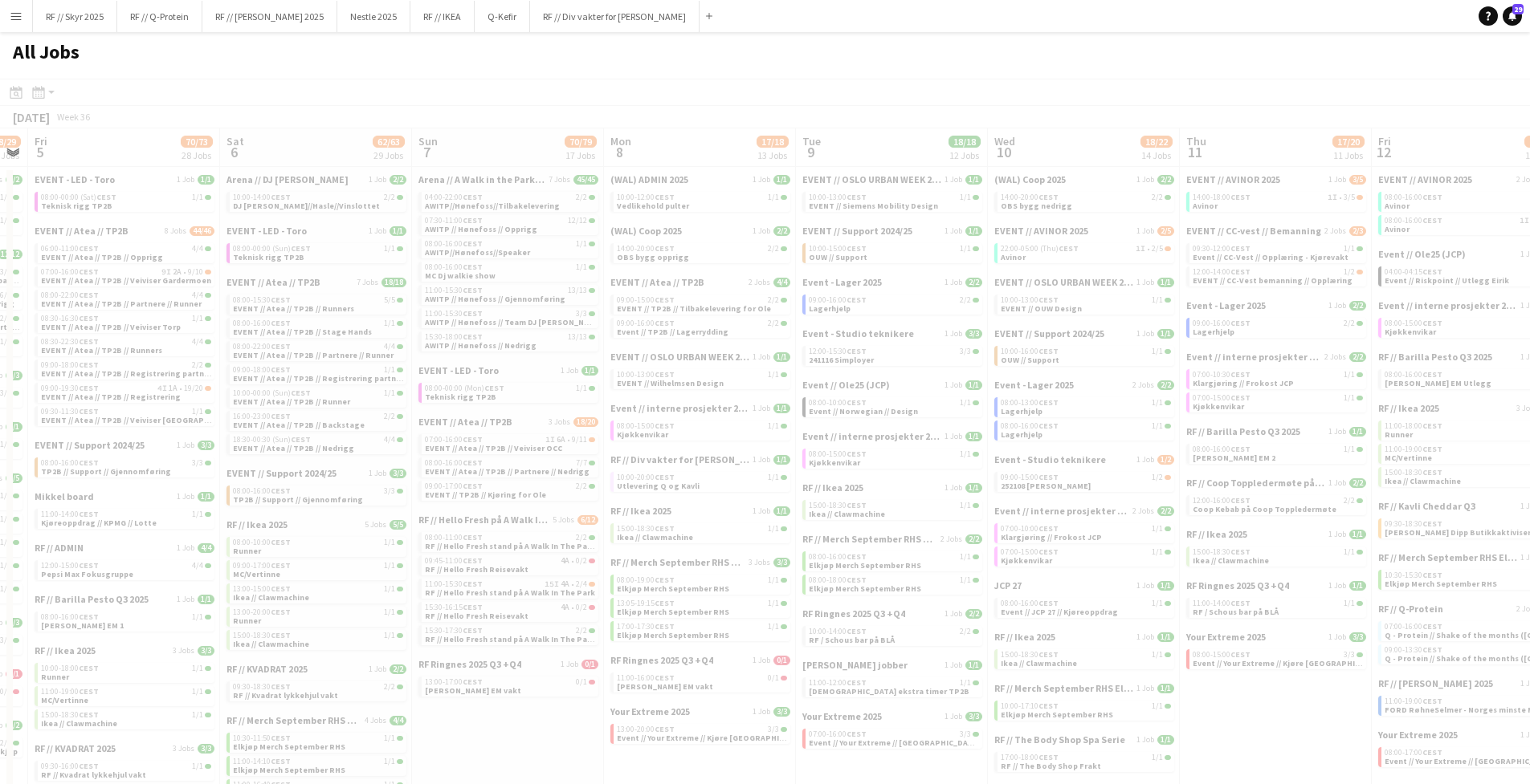
scroll to position [0, 497]
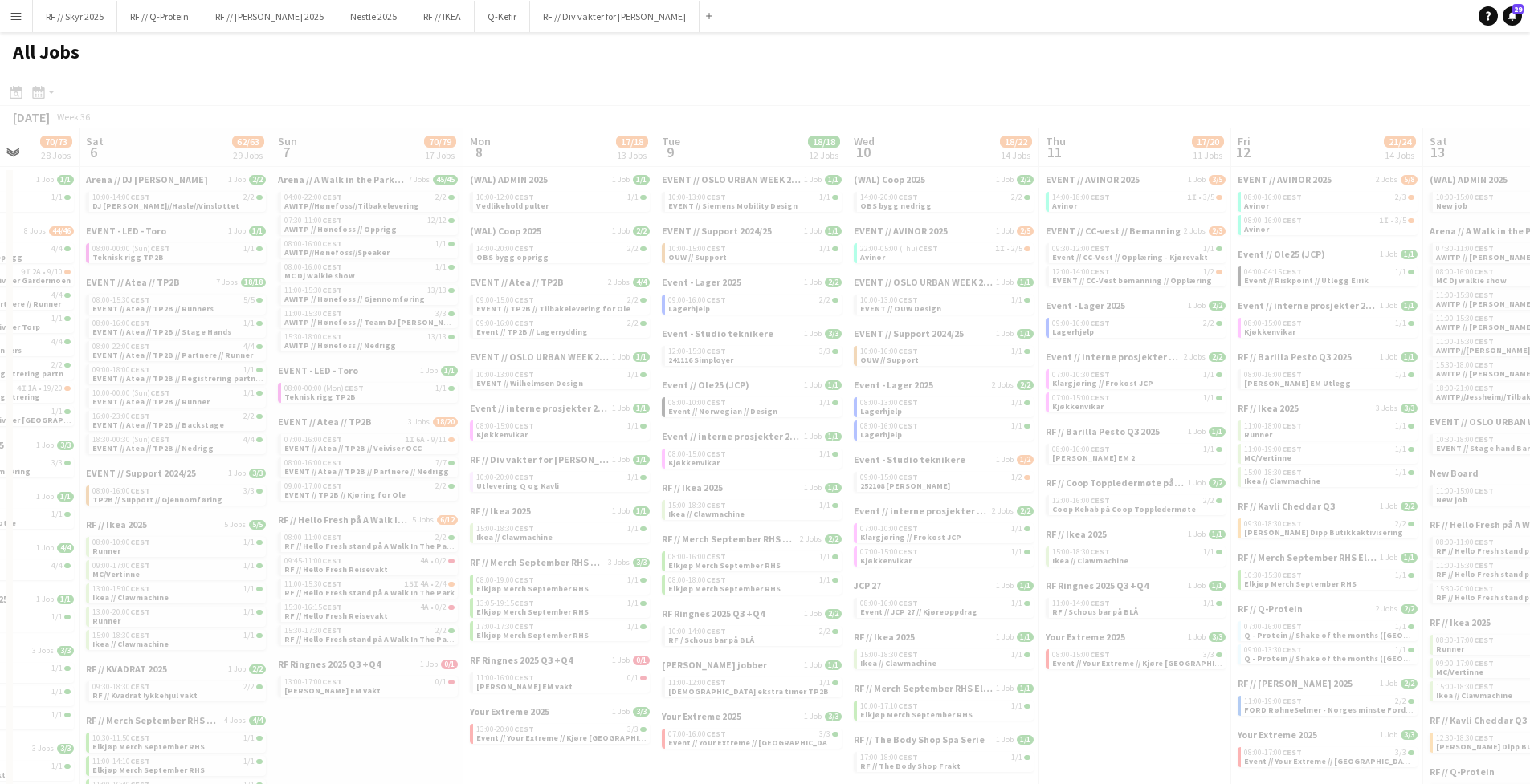
drag, startPoint x: 110, startPoint y: 162, endPoint x: 747, endPoint y: 162, distance: 637.0
click at [747, 162] on app-all-jobs "All Jobs Date picker SEP 2025 SEP 2025 Monday M Tuesday T Wednesday W Thursday …" at bounding box center [765, 706] width 1530 height 1347
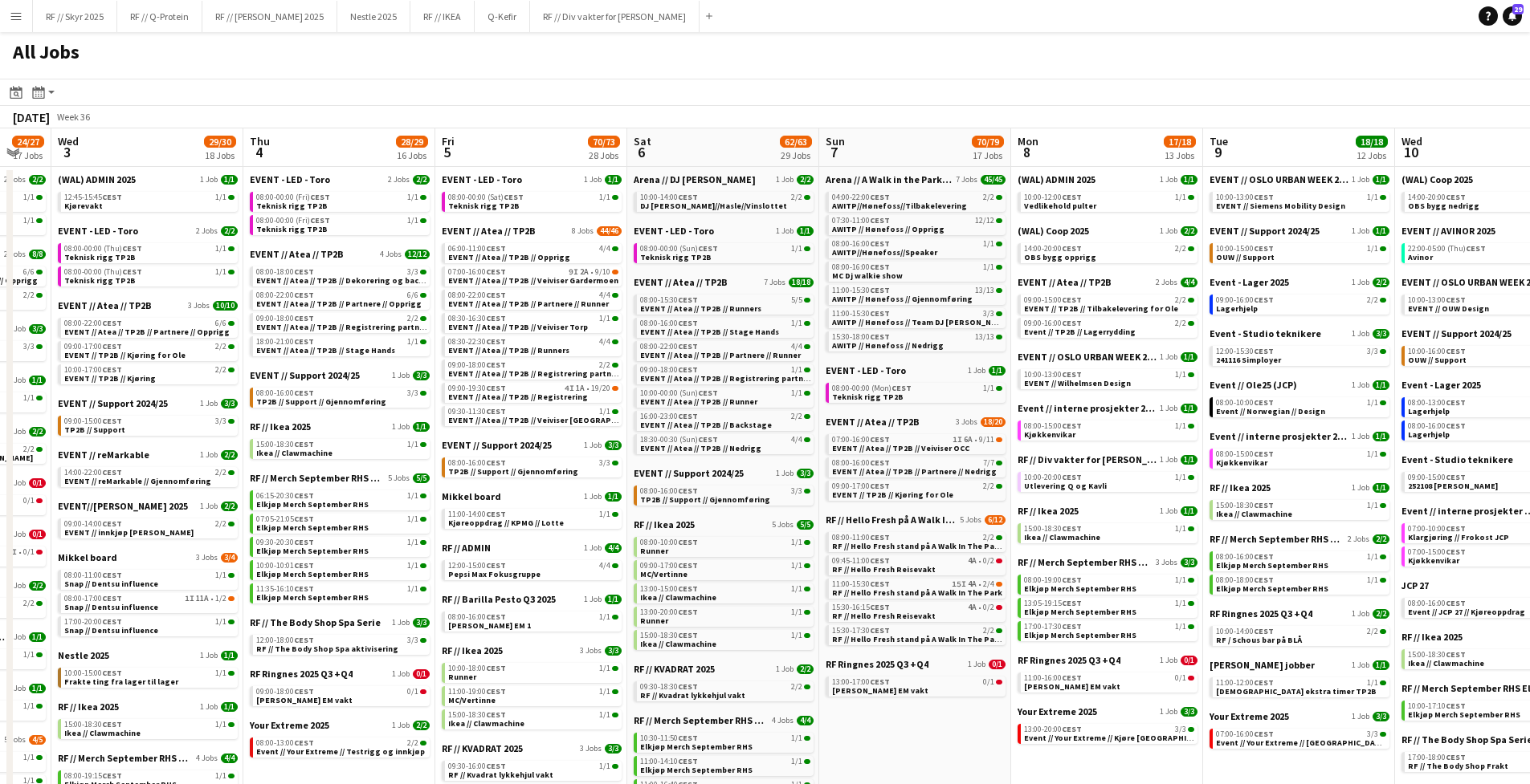
drag, startPoint x: 191, startPoint y: 157, endPoint x: 758, endPoint y: 167, distance: 567.1
click at [758, 167] on app-calendar-viewport "Mon 1 25/27 15 Jobs Tue 2 24/27 17 Jobs Wed 3 29/30 18 Jobs Thu 4 28/29 16 Jobs…" at bounding box center [765, 753] width 1530 height 1251
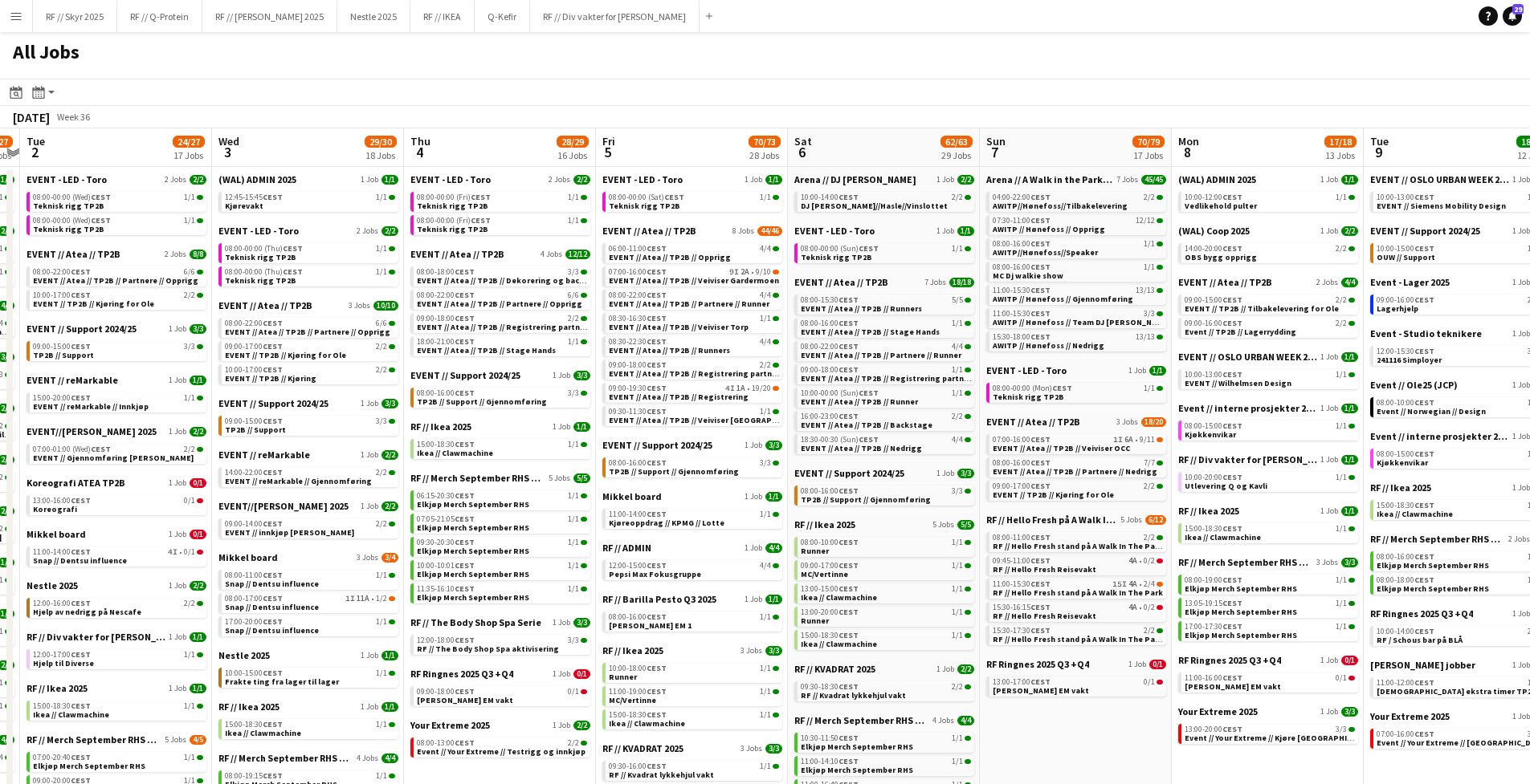
drag, startPoint x: 206, startPoint y: 146, endPoint x: 289, endPoint y: 151, distance: 83.2
click at [289, 151] on app-calendar-viewport "Sun 31 90/100 31 Jobs Mon 1 25/27 15 Jobs Tue 2 24/27 17 Jobs Wed 3 29/30 18 Jo…" at bounding box center [765, 753] width 1530 height 1251
click at [316, 108] on div "September 2025 Week 36" at bounding box center [765, 117] width 1530 height 22
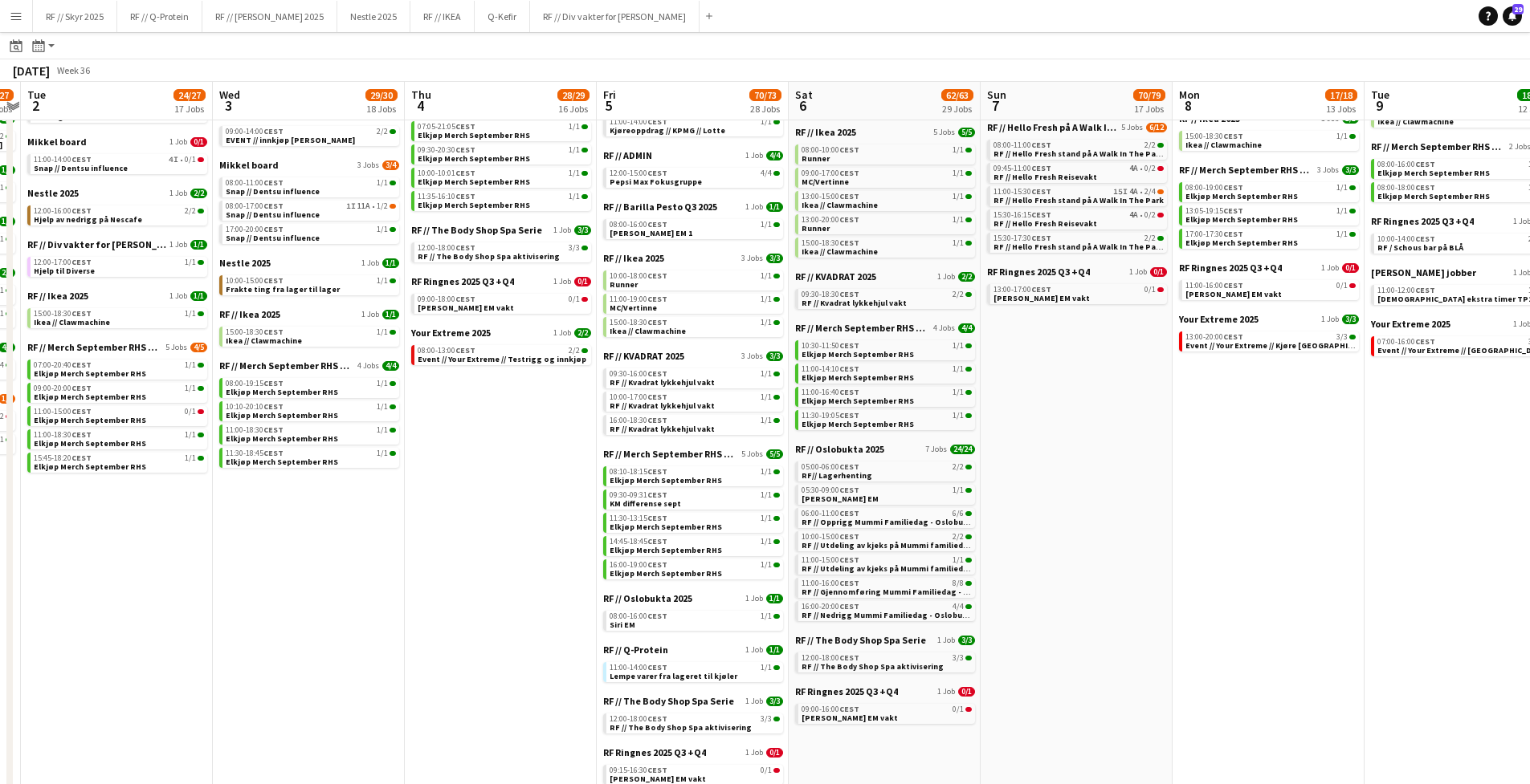
scroll to position [340, 0]
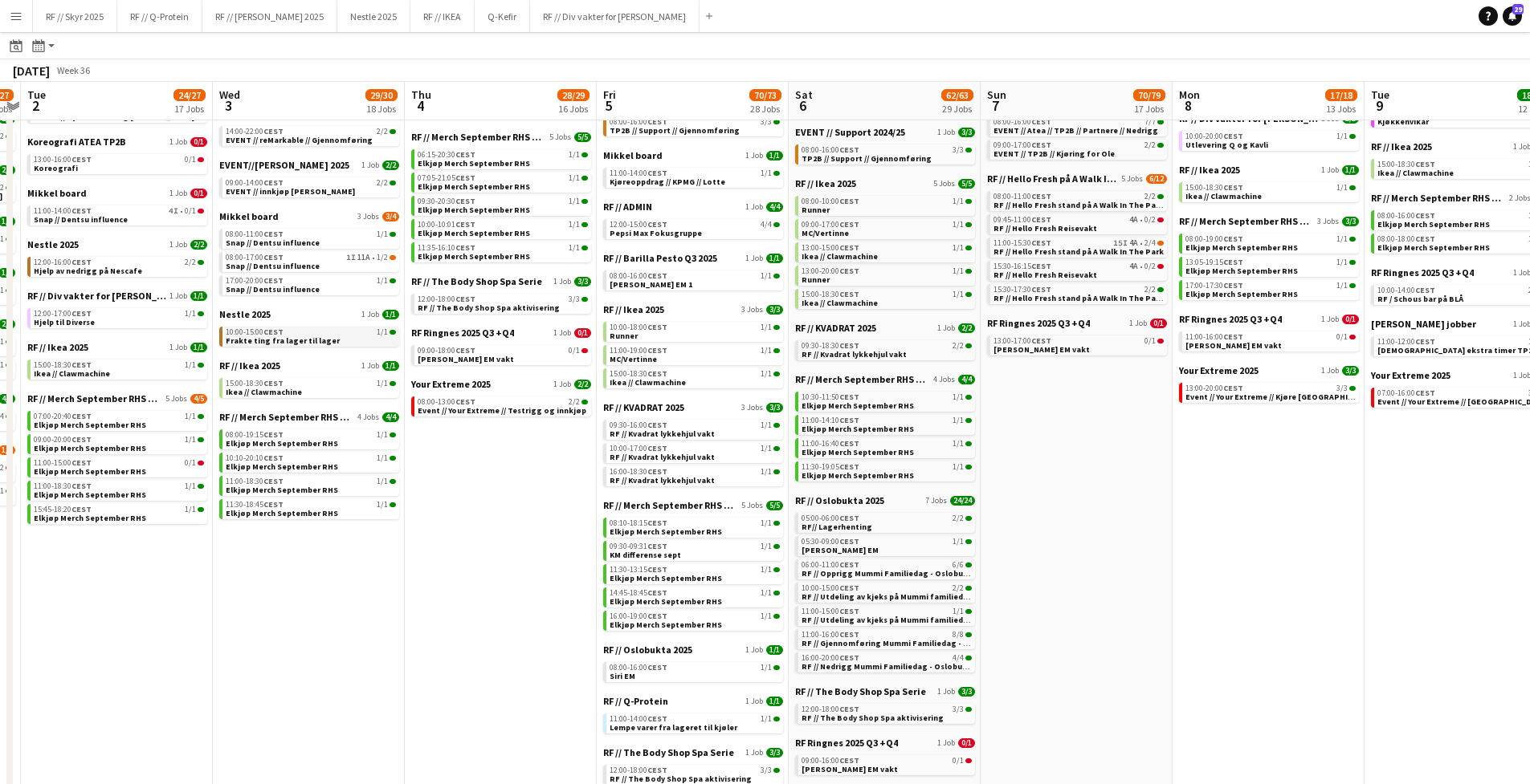
click at [281, 340] on span "Frakte ting fra lager til lager" at bounding box center [283, 340] width 114 height 11
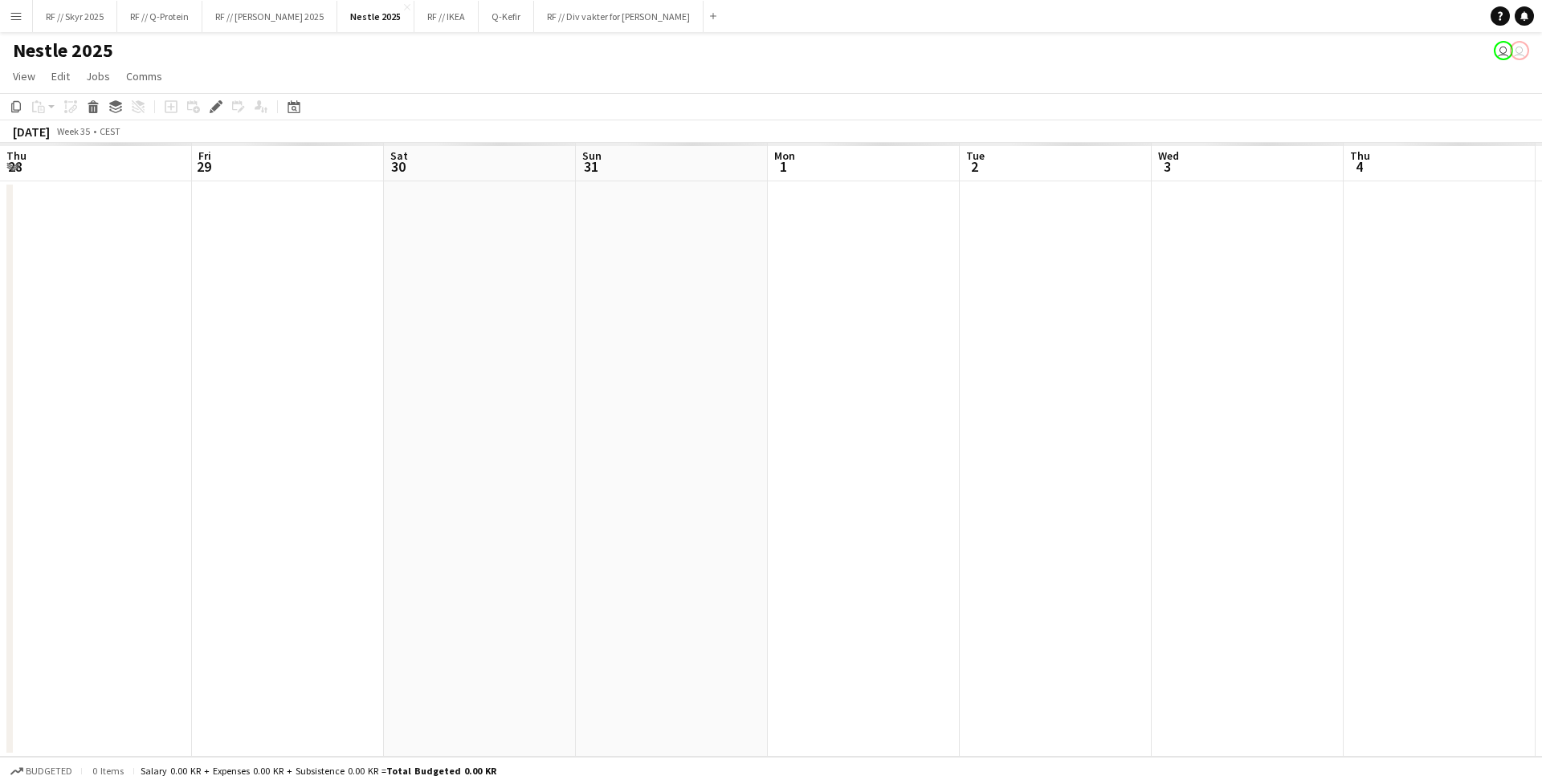
scroll to position [0, 552]
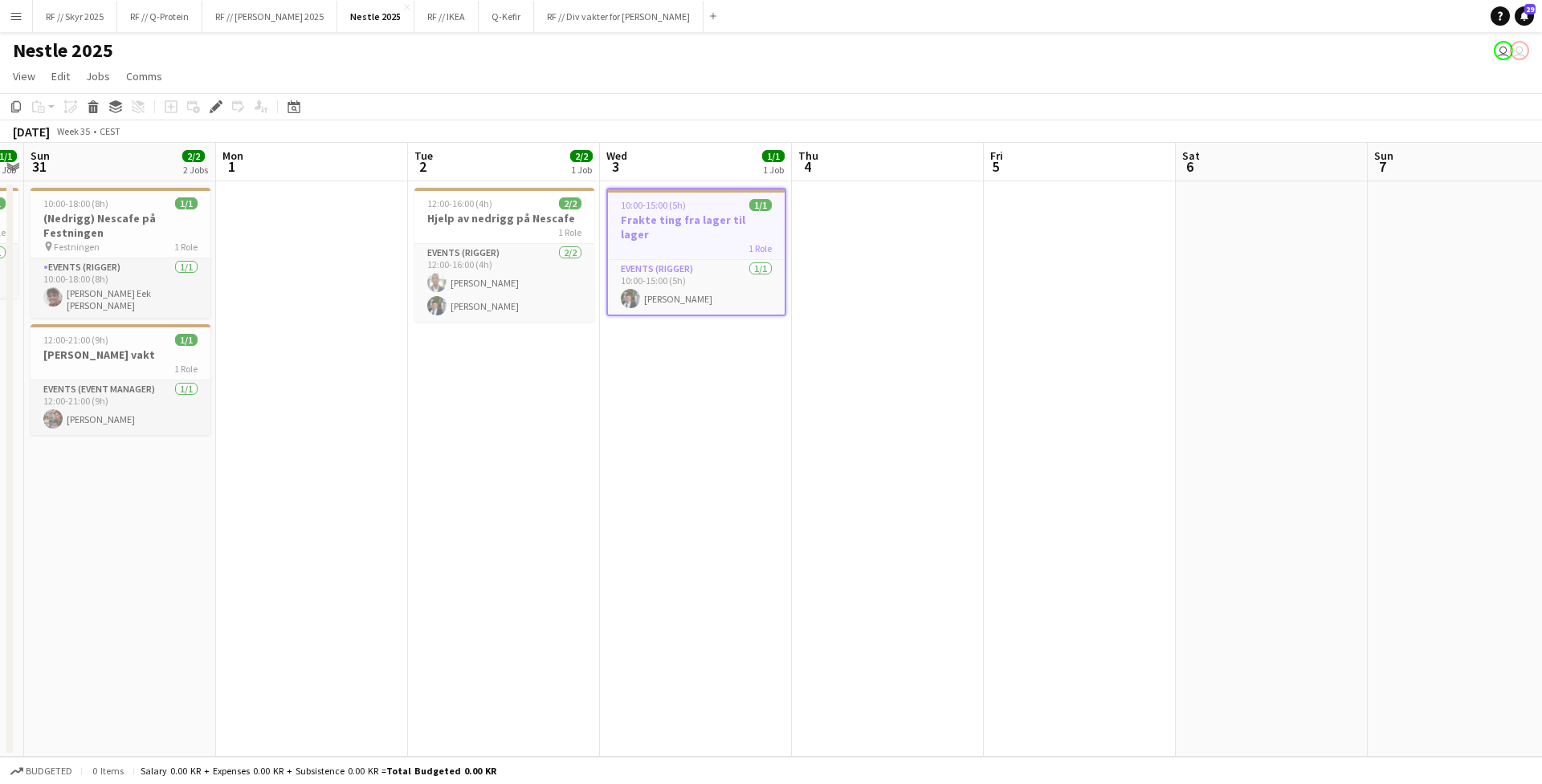
click at [702, 195] on app-job-card "10:00-15:00 (5h) 1/1 Frakte ting fra lager til lager 1 Role Events (Rigger) [DA…" at bounding box center [696, 252] width 180 height 129
